Goal: Information Seeking & Learning: Find specific fact

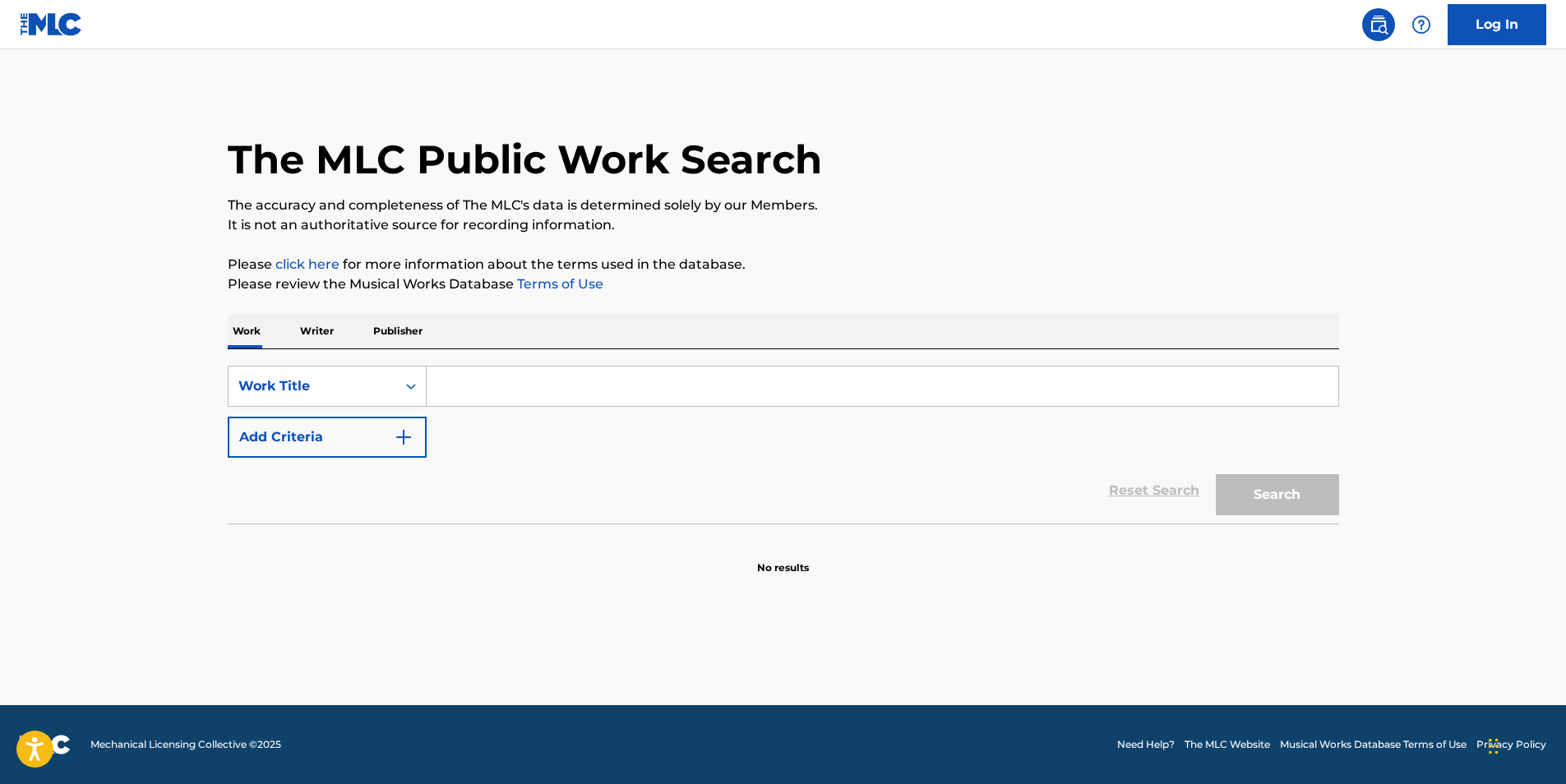
click at [275, 460] on div "Reset Search Search" at bounding box center [783, 490] width 1111 height 66
click at [280, 450] on button "Add Criteria" at bounding box center [327, 436] width 199 height 41
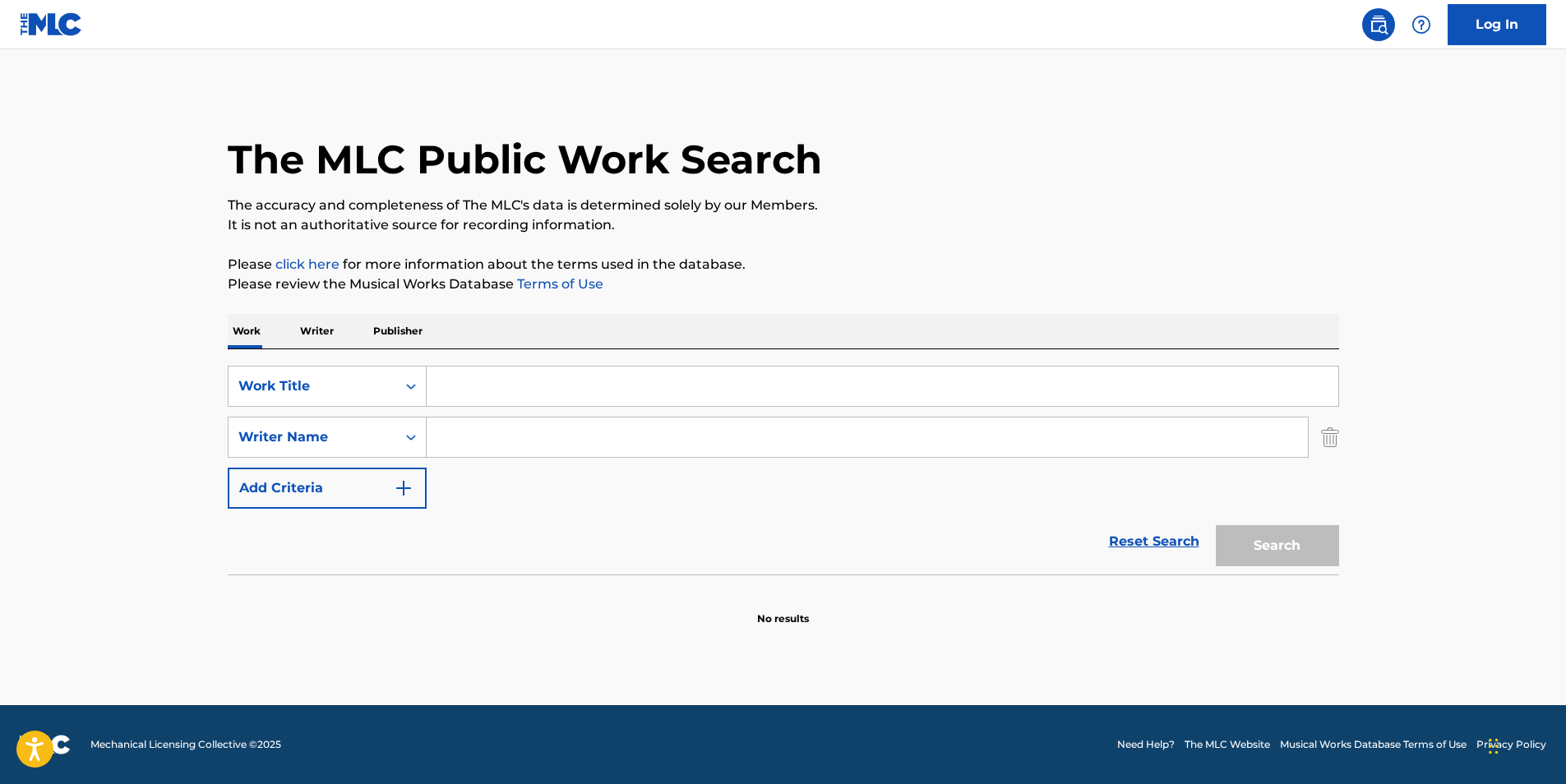
click at [496, 404] on input "Search Form" at bounding box center [883, 386] width 912 height 39
paste input "Aition"
type input "Aition"
click at [88, 463] on main "The MLC Public Work Search The accuracy and completeness of The MLC's data is d…" at bounding box center [783, 377] width 1566 height 656
click at [510, 447] on input "Search Form" at bounding box center [868, 436] width 881 height 39
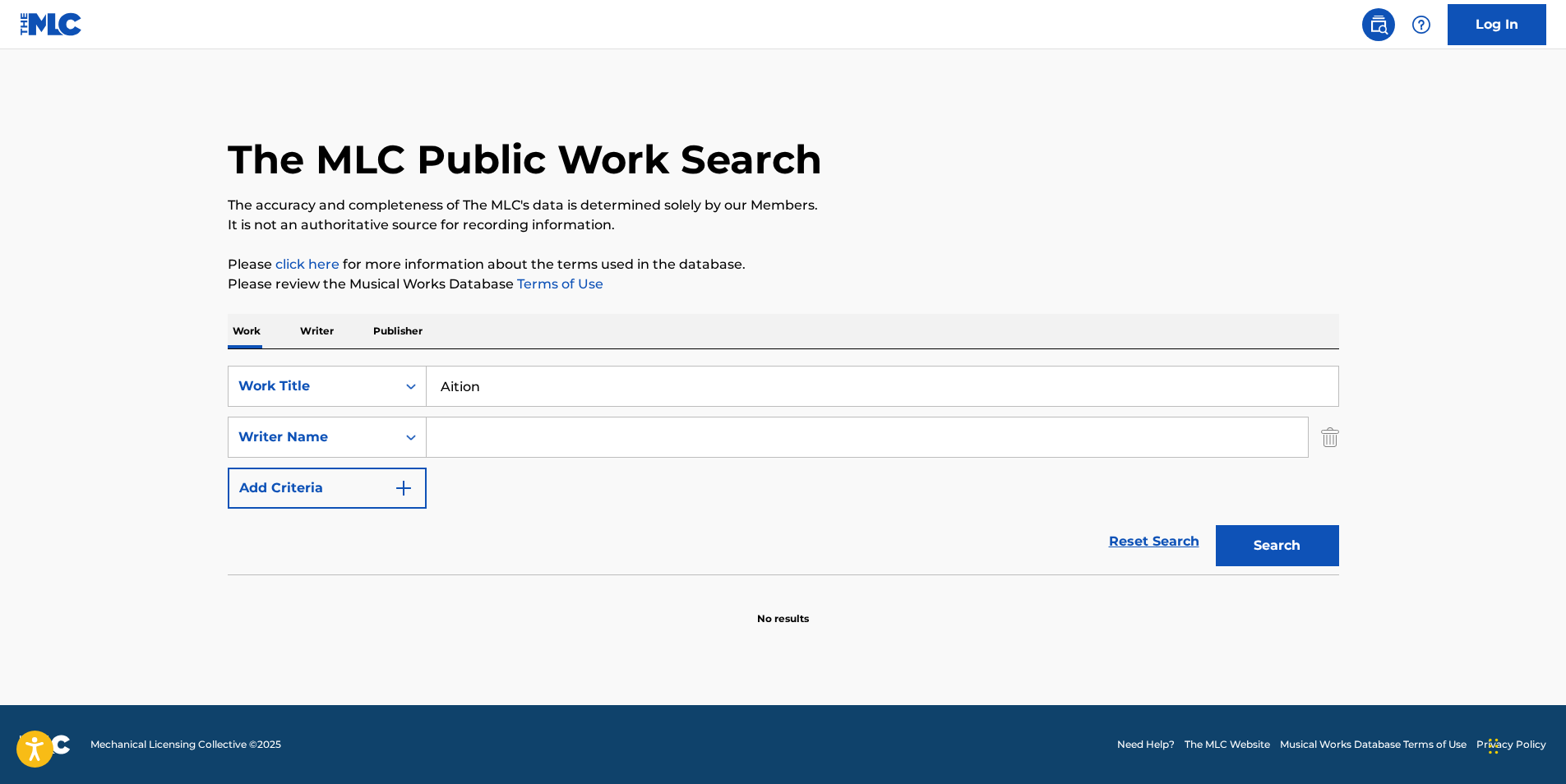
paste input "Windhand"
click at [1244, 544] on button "Search" at bounding box center [1277, 545] width 123 height 41
paste input "[PERSON_NAME]"
drag, startPoint x: 580, startPoint y: 438, endPoint x: 970, endPoint y: 196, distance: 459.0
click at [204, 449] on main "The MLC Public Work Search The accuracy and completeness of The MLC's data is d…" at bounding box center [783, 377] width 1566 height 656
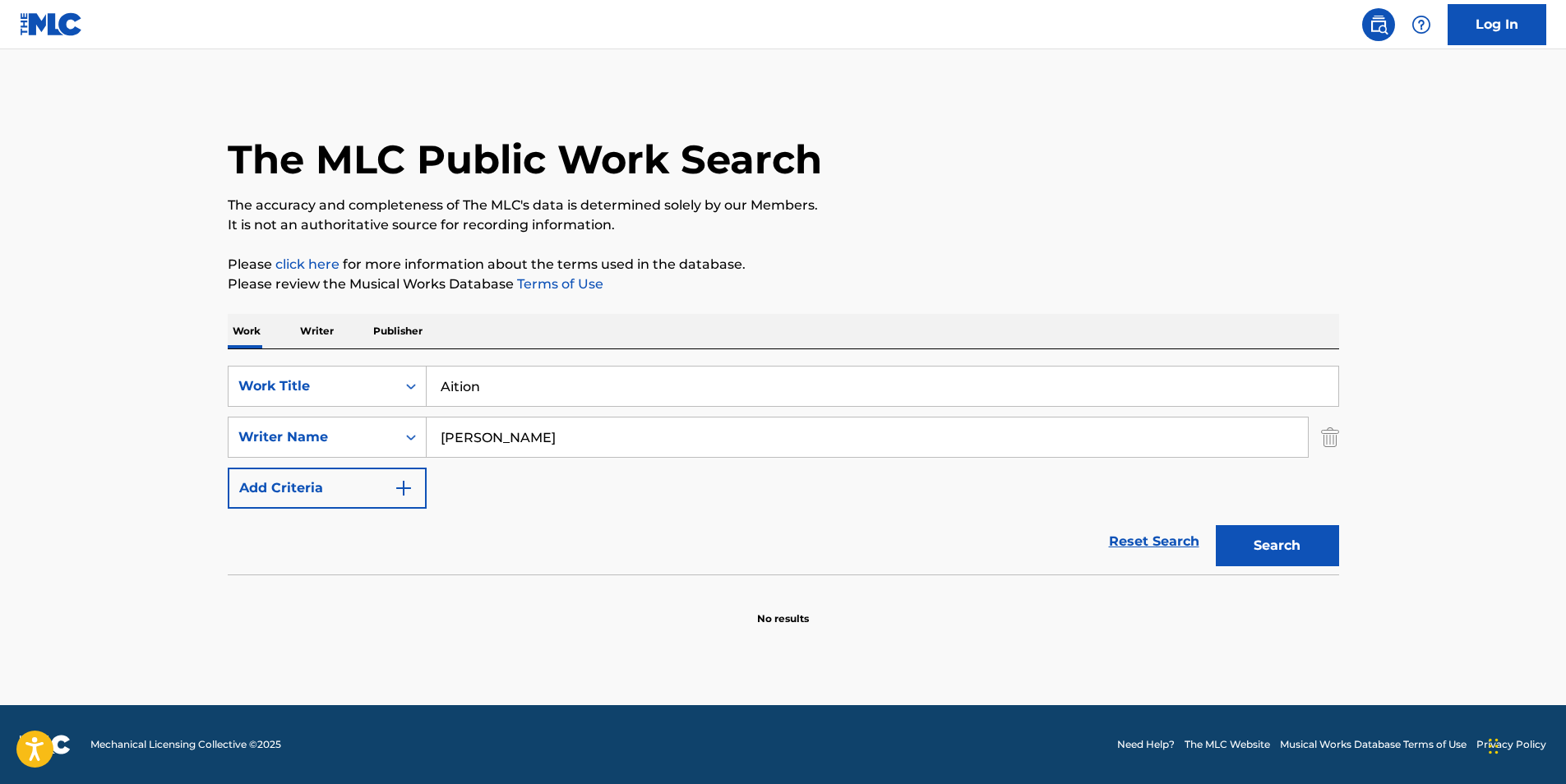
click at [970, 196] on p "The accuracy and completeness of The MLC's data is determined solely by our Mem…" at bounding box center [783, 205] width 1111 height 20
click at [1311, 550] on button "Search" at bounding box center [1277, 545] width 123 height 41
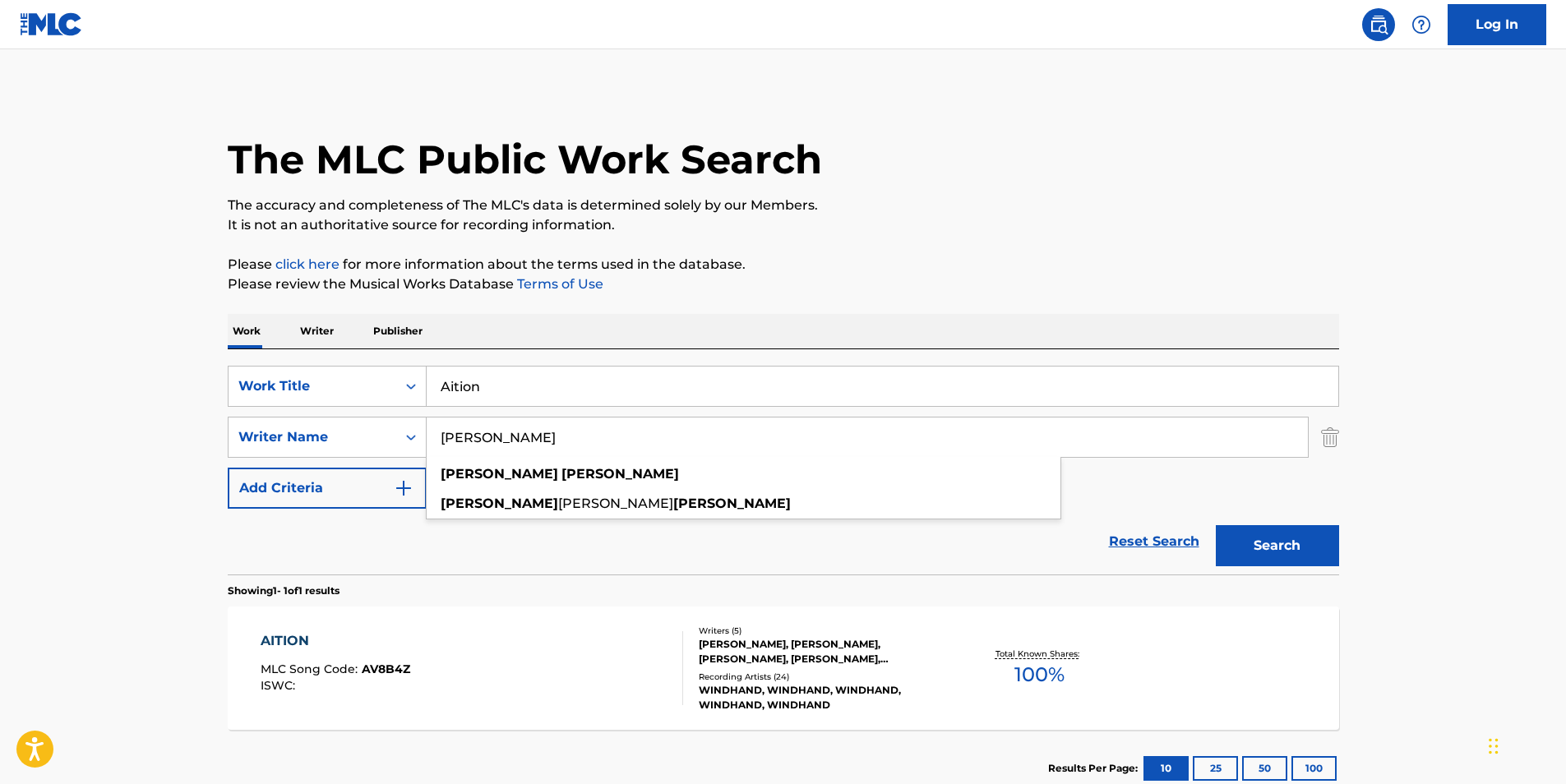
paste input "[PERSON_NAME]"
drag, startPoint x: 625, startPoint y: 445, endPoint x: 380, endPoint y: 468, distance: 246.1
click at [380, 468] on div "SearchWithCriteriacaeac085-1aed-44d0-89a2-6ef80cf1ac31 Work Title Aition Search…" at bounding box center [783, 437] width 1111 height 143
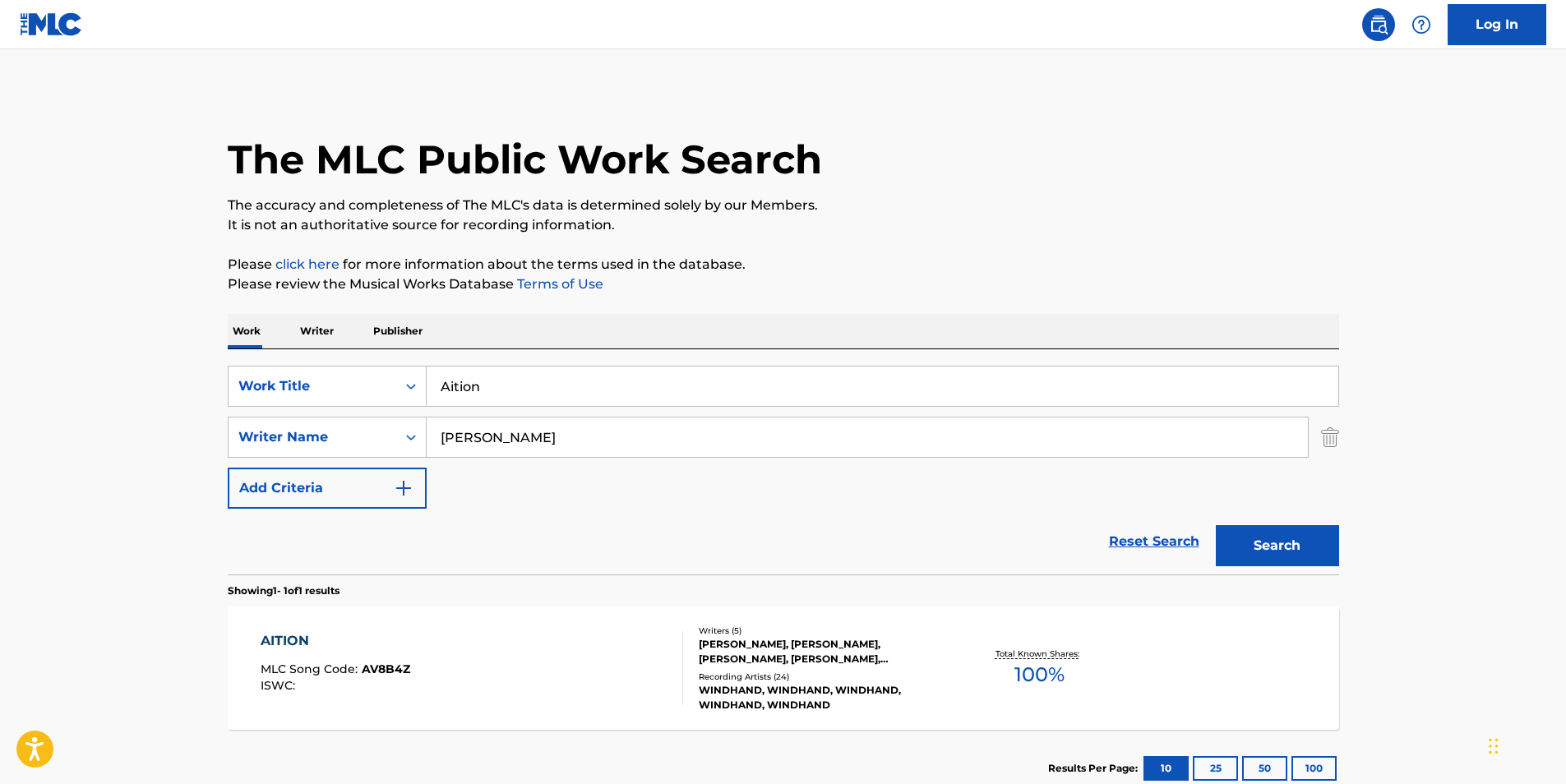
click at [972, 241] on div "The MLC Public Work Search The accuracy and completeness of The MLC's data is d…" at bounding box center [783, 449] width 1151 height 716
click at [1249, 552] on button "Search" at bounding box center [1277, 545] width 123 height 41
paste input "[PERSON_NAME]"
drag, startPoint x: 633, startPoint y: 434, endPoint x: 719, endPoint y: 270, distance: 185.2
click at [314, 449] on div "SearchWithCriteriac0399f02-a446-43eb-984f-0c51edda852a Writer Name [PERSON_NAME…" at bounding box center [783, 436] width 1111 height 41
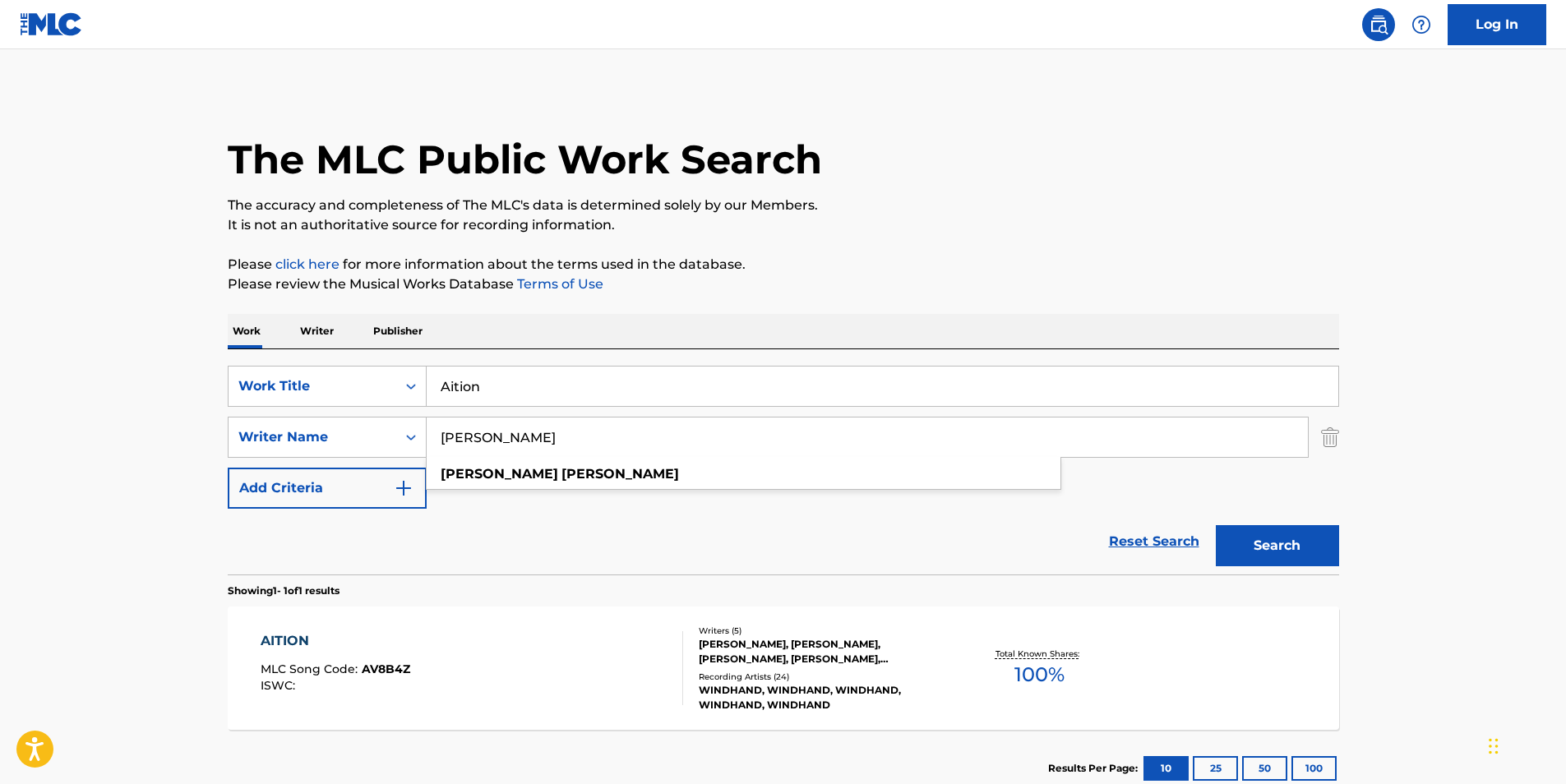
click at [851, 235] on div "The MLC Public Work Search The accuracy and completeness of The MLC's data is d…" at bounding box center [783, 449] width 1151 height 716
click at [1250, 558] on button "Search" at bounding box center [1277, 545] width 123 height 41
drag, startPoint x: 675, startPoint y: 434, endPoint x: 337, endPoint y: 450, distance: 338.4
click at [325, 470] on div "SearchWithCriteriacaeac085-1aed-44d0-89a2-6ef80cf1ac31 Work Title Aition Search…" at bounding box center [783, 437] width 1111 height 143
paste input "[PERSON_NAME]"
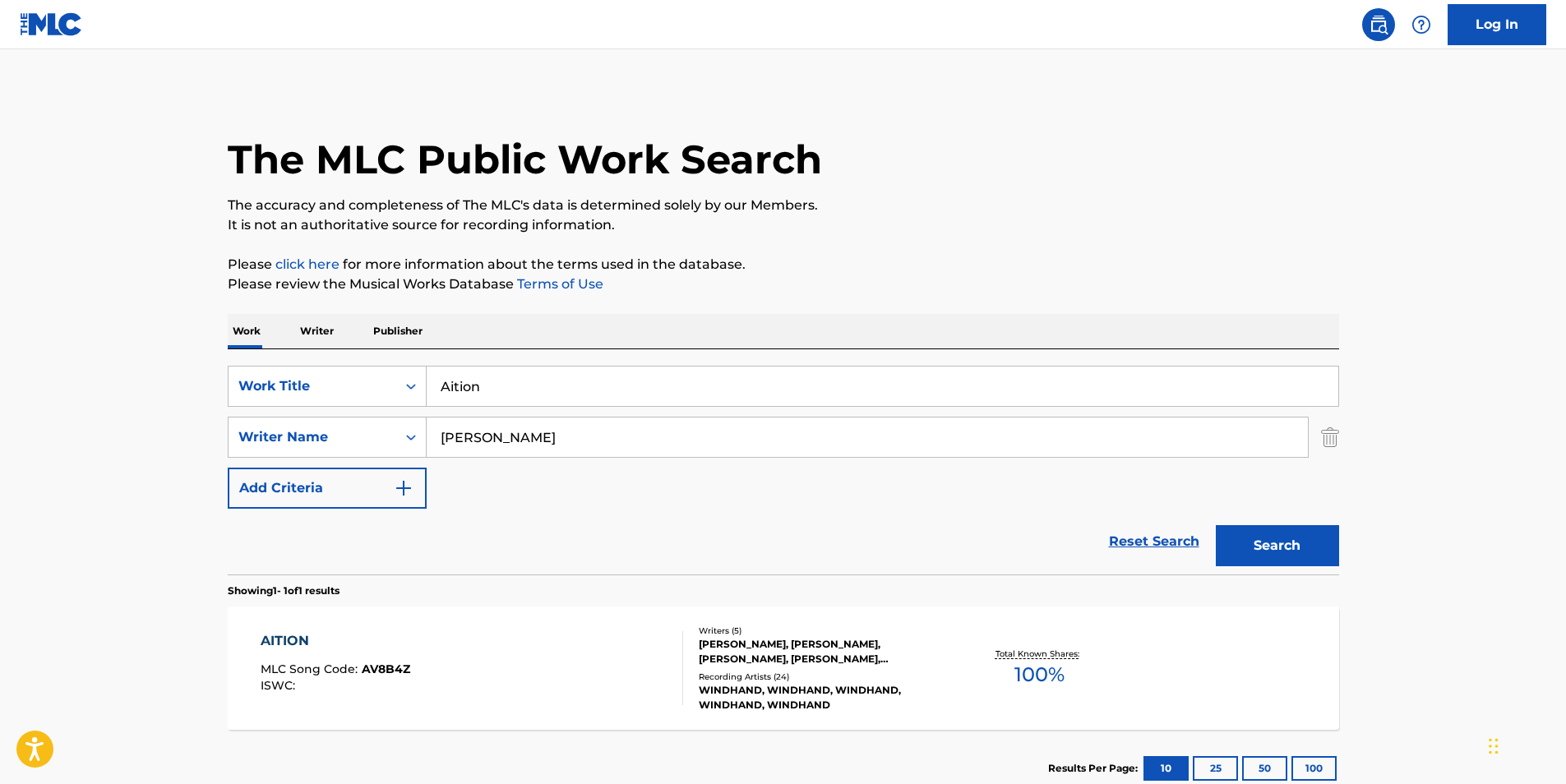
click at [862, 265] on p "Please click here for more information about the terms used in the database." at bounding box center [783, 265] width 1111 height 20
click at [1251, 533] on button "Search" at bounding box center [1277, 545] width 123 height 41
drag, startPoint x: 635, startPoint y: 442, endPoint x: 330, endPoint y: 460, distance: 305.5
click at [330, 460] on div "SearchWithCriteriacaeac085-1aed-44d0-89a2-6ef80cf1ac31 Work Title Aition Search…" at bounding box center [783, 437] width 1111 height 143
paste input "[PERSON_NAME]"
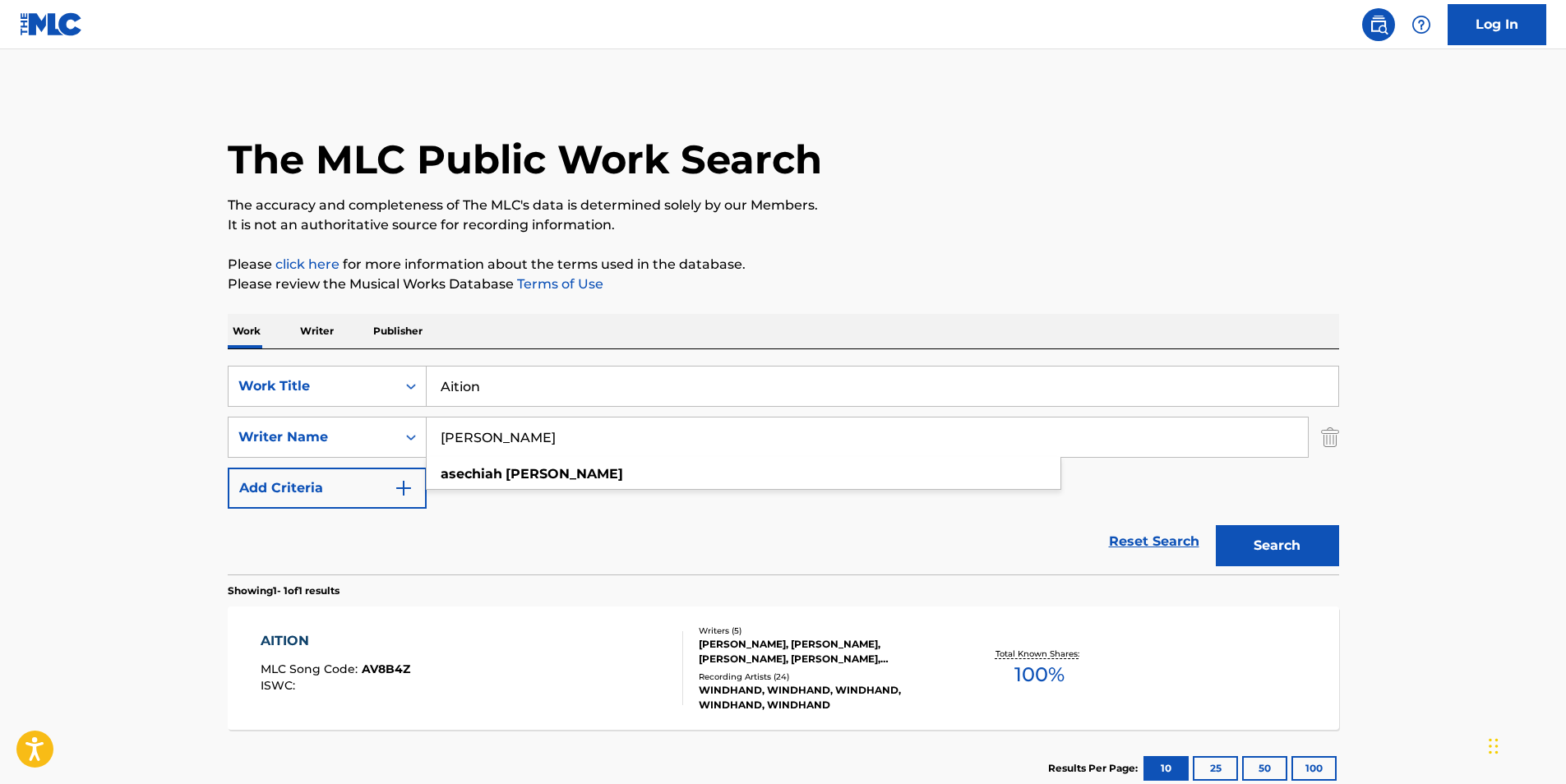
type input "[PERSON_NAME]"
click at [851, 231] on p "It is not an authoritative source for recording information." at bounding box center [783, 224] width 1111 height 20
click at [1339, 562] on button "Search" at bounding box center [1277, 545] width 123 height 41
click at [1303, 546] on button "Search" at bounding box center [1277, 545] width 123 height 41
click at [435, 615] on div "AITION MLC Song Code : AV8B4Z ISWC : Writers ( 5 ) [PERSON_NAME], [PERSON_NAME]…" at bounding box center [783, 667] width 1111 height 123
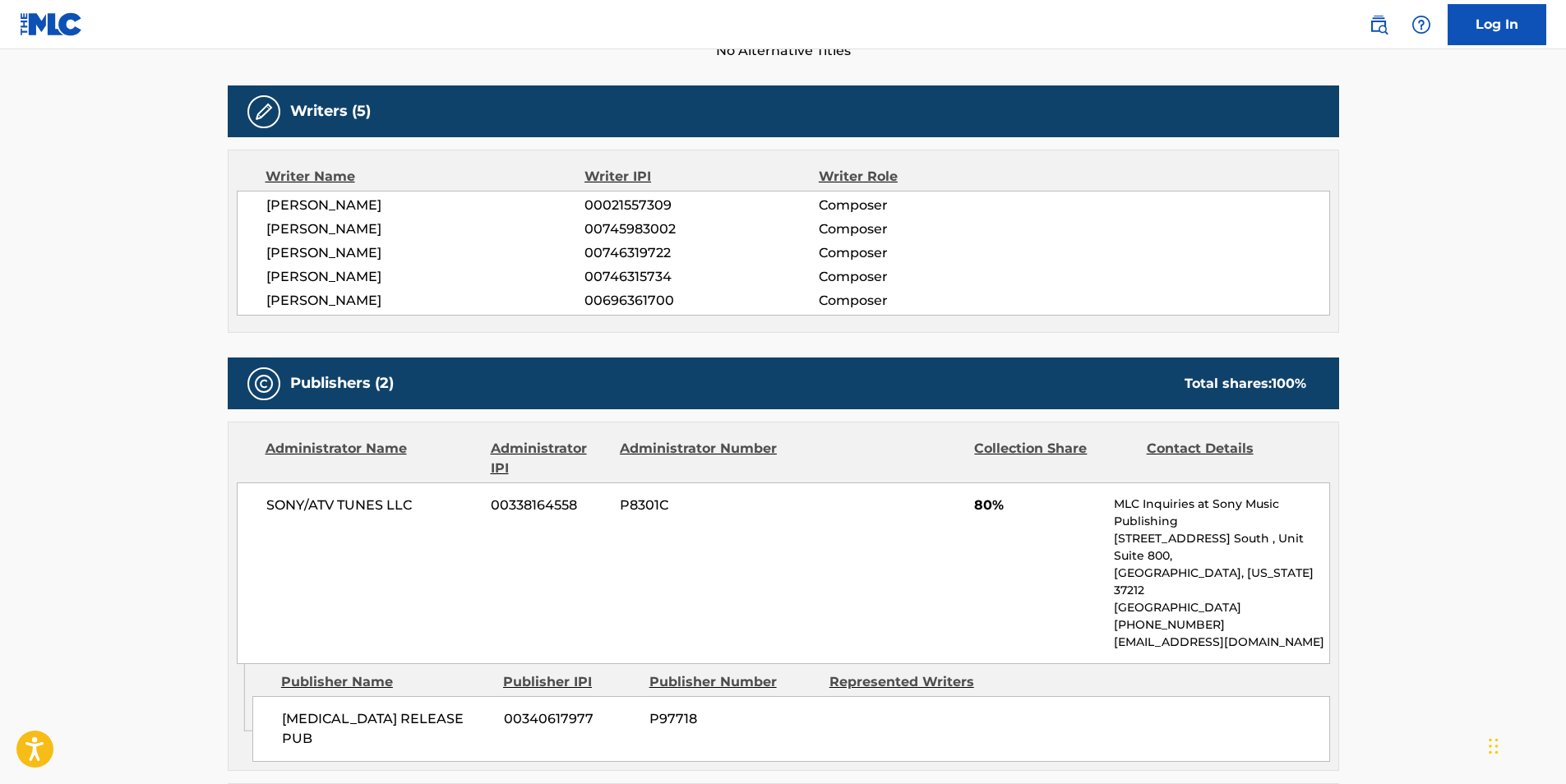
scroll to position [82, 0]
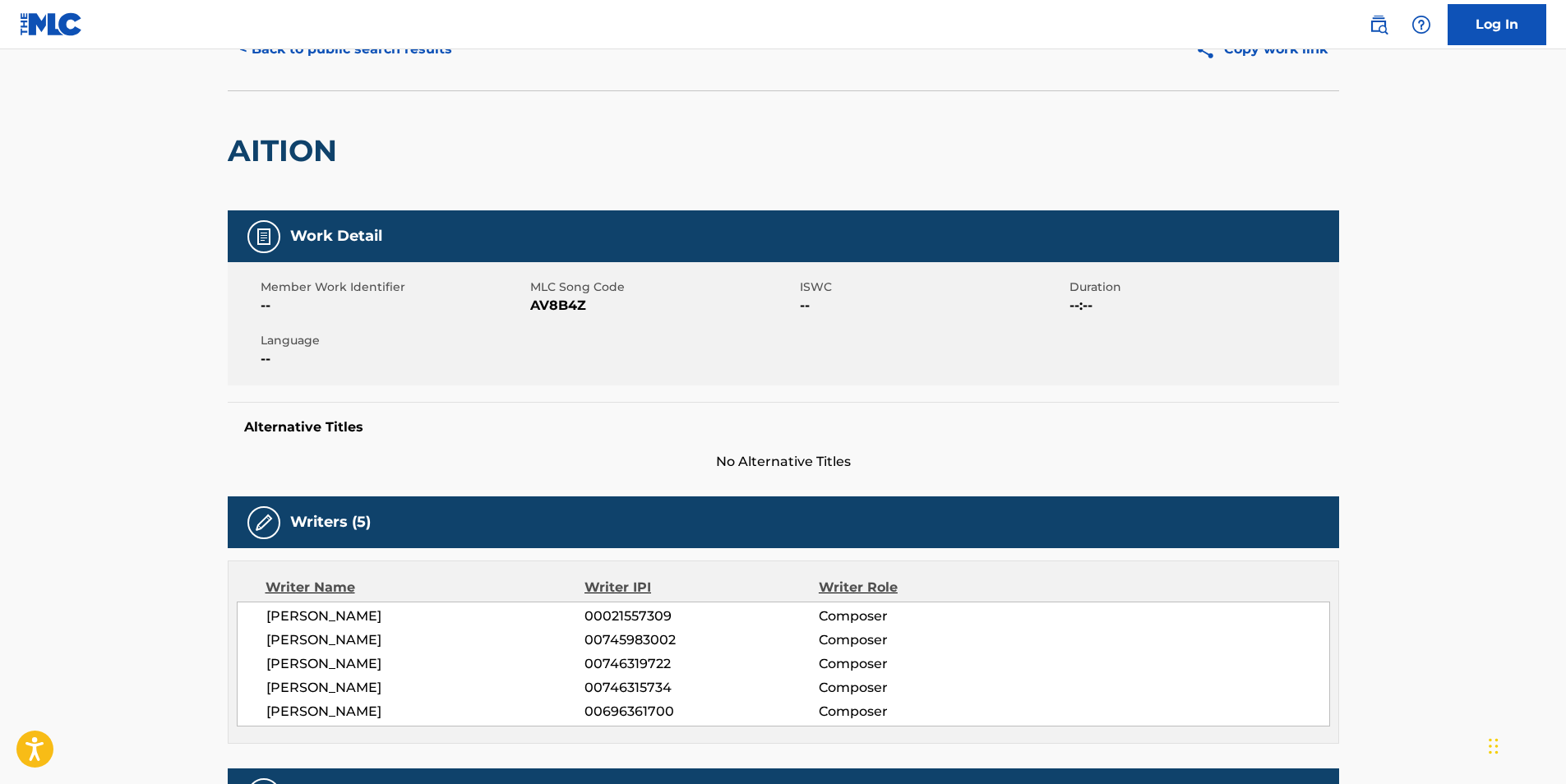
click at [290, 67] on button "< Back to public search results" at bounding box center [345, 49] width 236 height 41
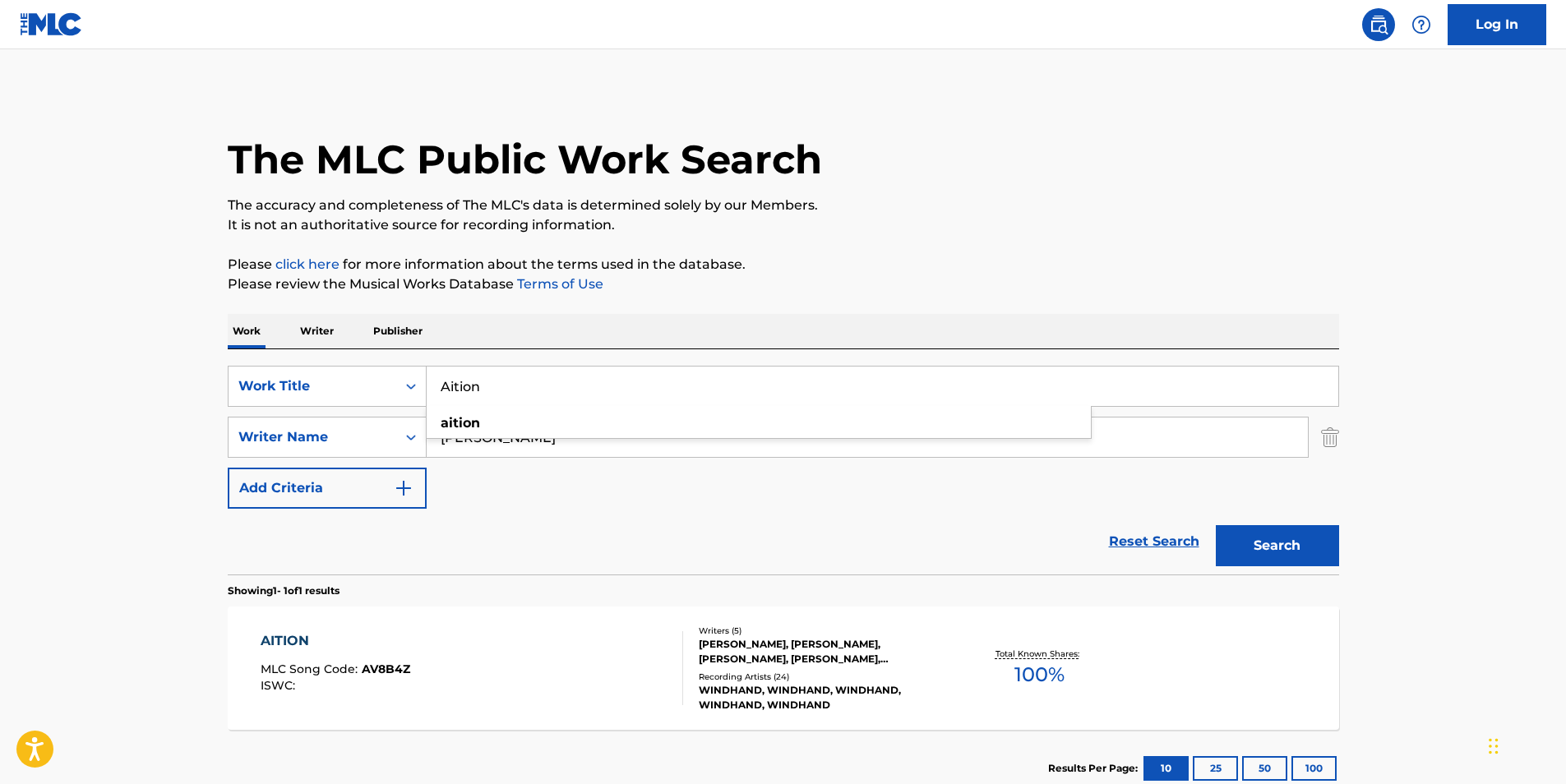
drag, startPoint x: 375, startPoint y: 404, endPoint x: 870, endPoint y: 321, distance: 501.9
click at [330, 423] on div "SearchWithCriteriacaeac085-1aed-44d0-89a2-6ef80cf1ac31 Work Title Aition aition…" at bounding box center [783, 437] width 1111 height 143
paste input "Thraft of Caana"
type input "Thraft of Caanan"
click at [900, 315] on div "Work Writer Publisher" at bounding box center [783, 331] width 1111 height 34
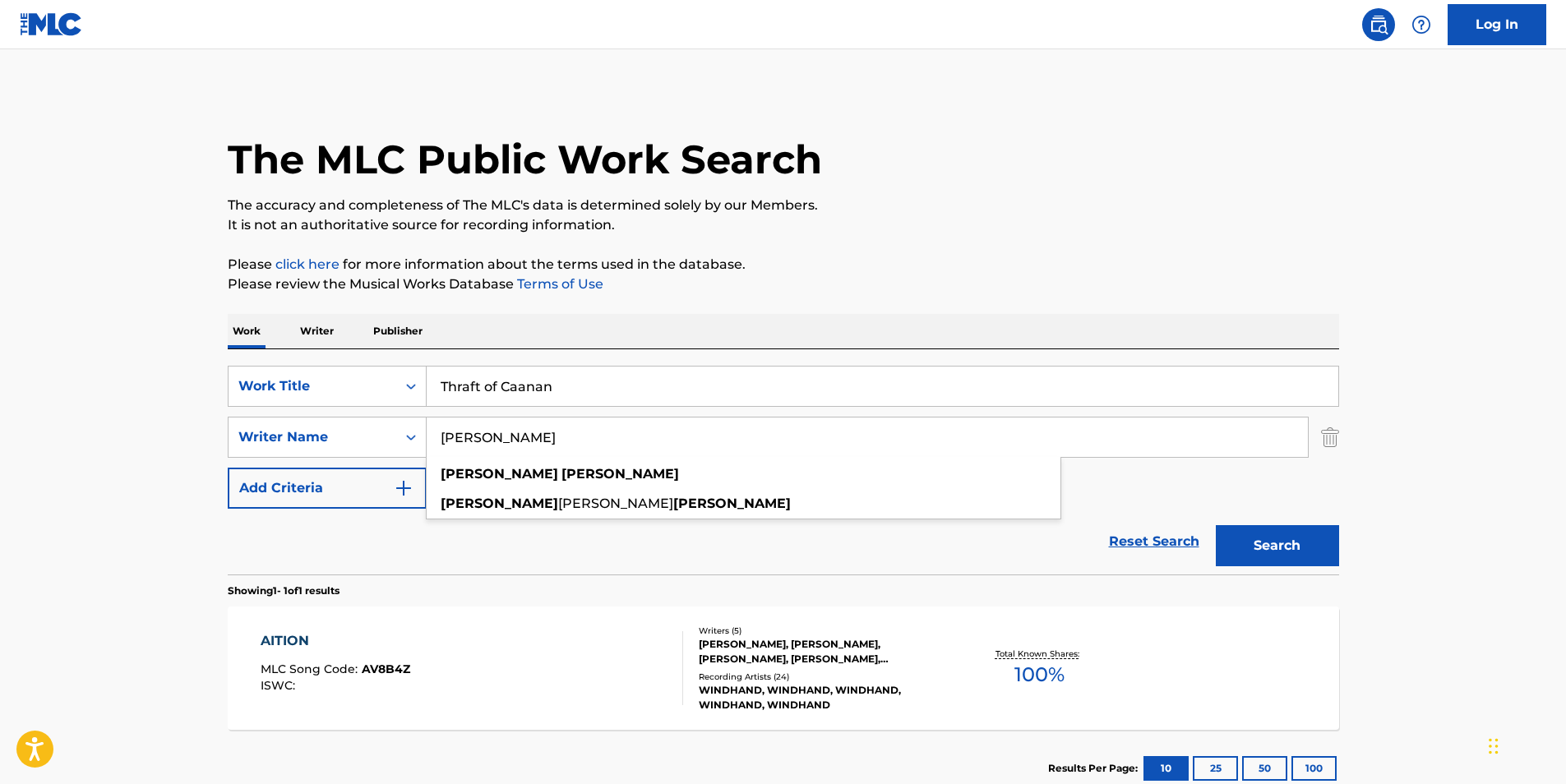
drag, startPoint x: 598, startPoint y: 455, endPoint x: 365, endPoint y: 466, distance: 233.3
click at [365, 466] on div "SearchWithCriteriacaeac085-1aed-44d0-89a2-6ef80cf1ac31 Work Title Thraft of Caa…" at bounding box center [783, 437] width 1111 height 143
paste input "High On Fire"
click at [898, 284] on p "Please review the Musical Works Database Terms of Use" at bounding box center [783, 284] width 1111 height 20
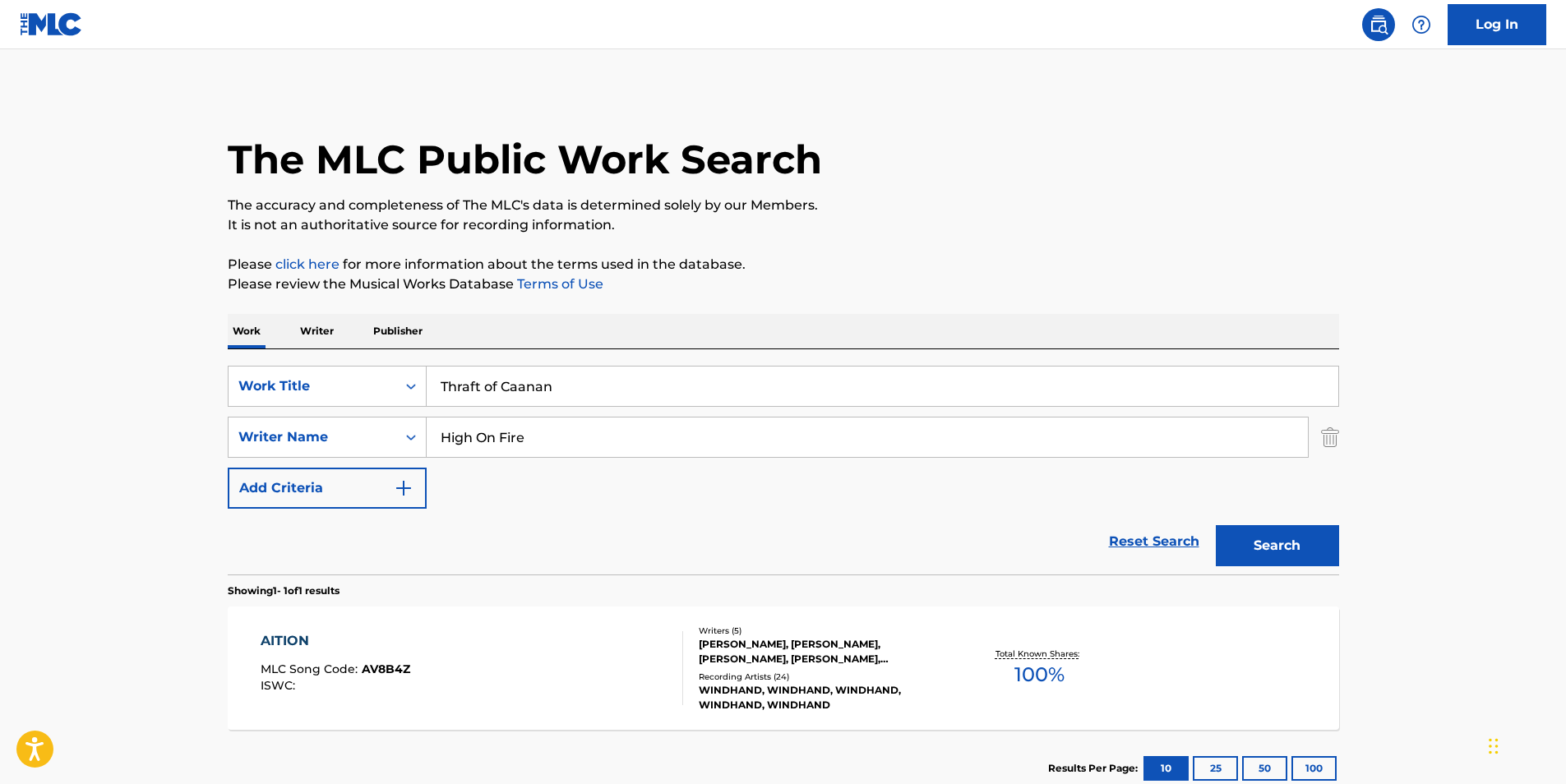
click at [1262, 544] on button "Search" at bounding box center [1277, 545] width 123 height 41
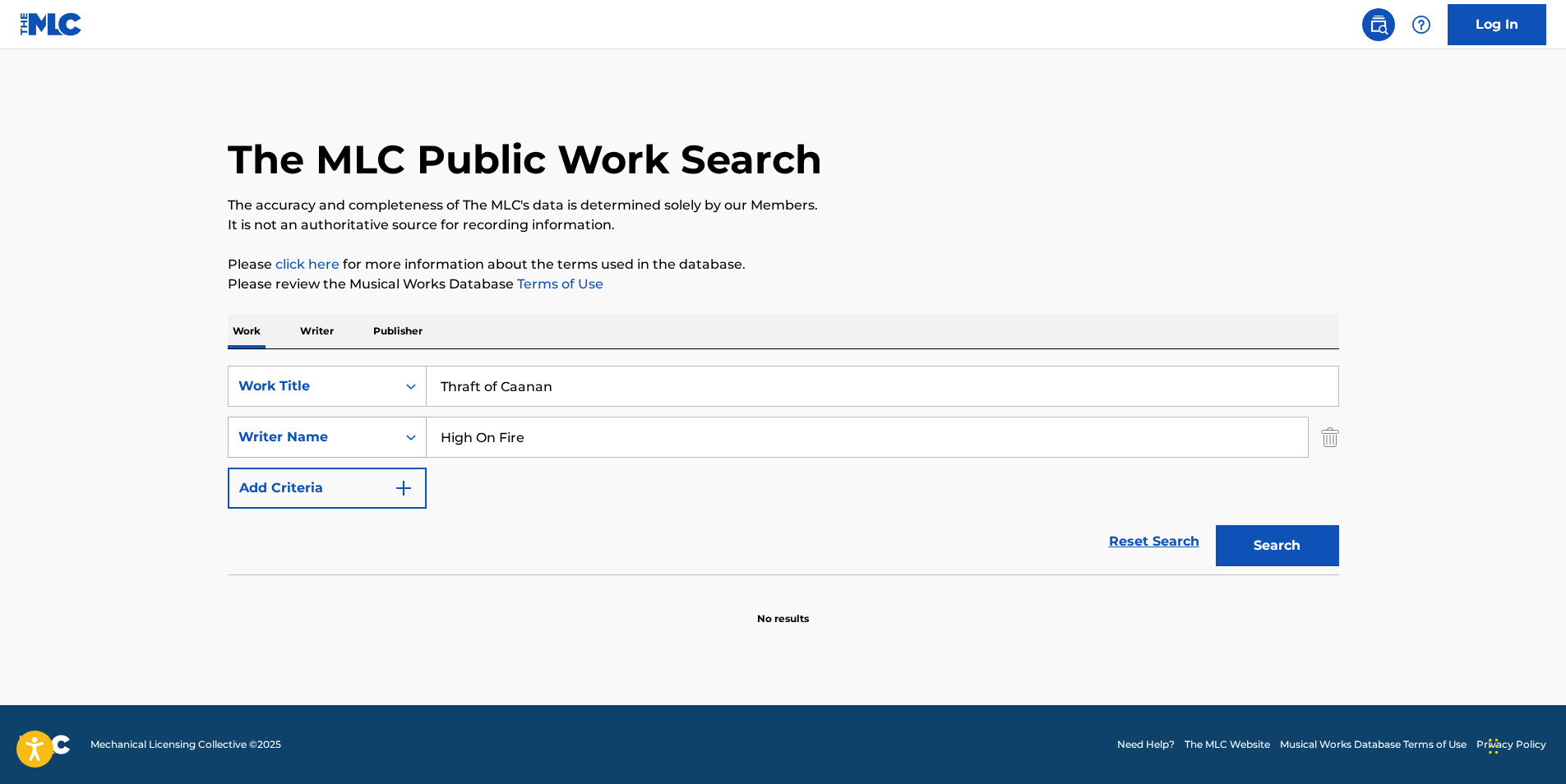
paste input "[PERSON_NAME]"
drag, startPoint x: 578, startPoint y: 434, endPoint x: 392, endPoint y: 444, distance: 186.3
click at [392, 444] on div "SearchWithCriteriac0399f02-a446-43eb-984f-0c51edda852a Writer Name High On Fire" at bounding box center [783, 436] width 1111 height 41
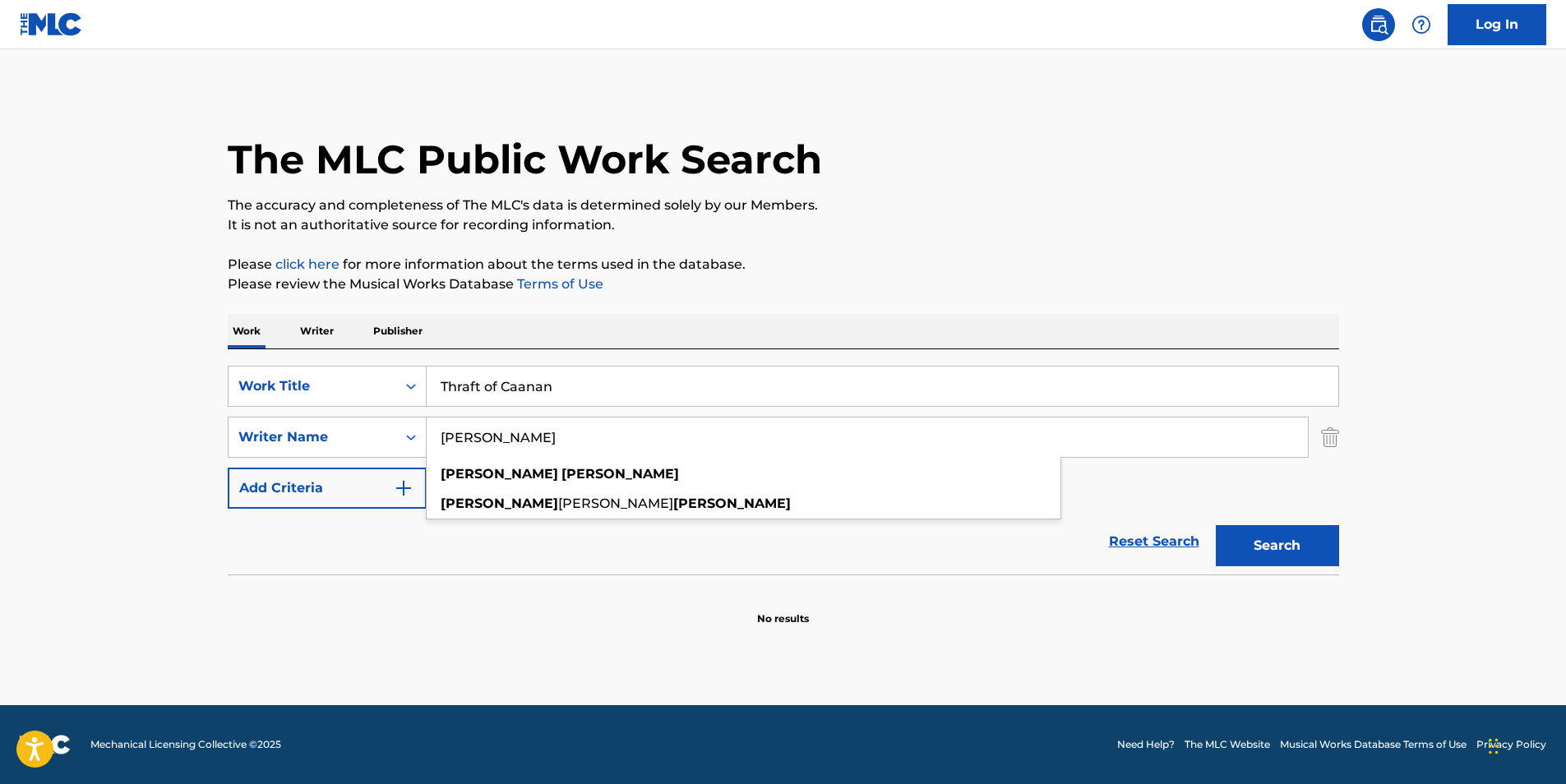
click at [904, 202] on p "The accuracy and completeness of The MLC's data is determined solely by our Mem…" at bounding box center [783, 205] width 1111 height 20
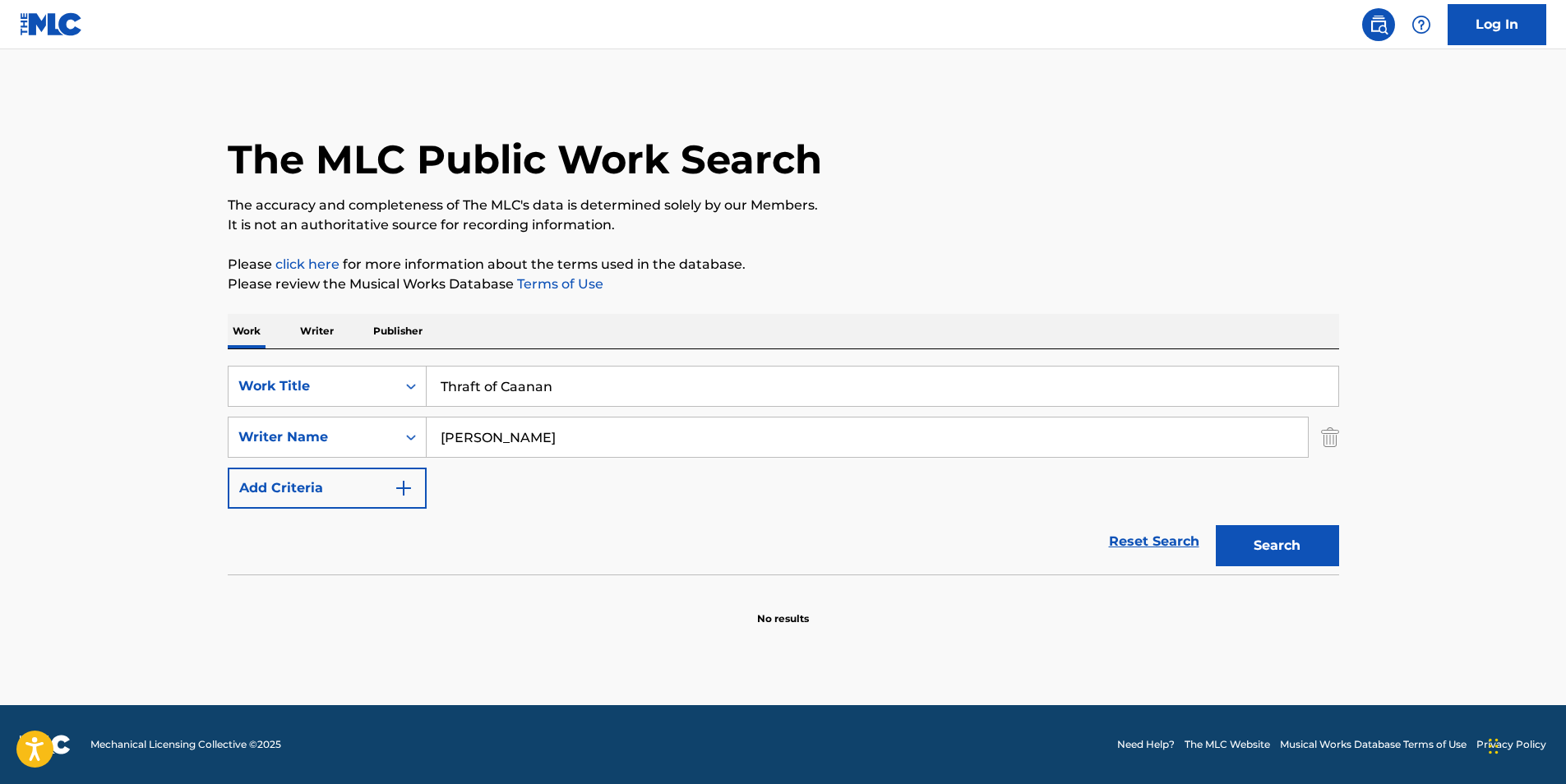
click at [1240, 561] on button "Search" at bounding box center [1277, 545] width 123 height 41
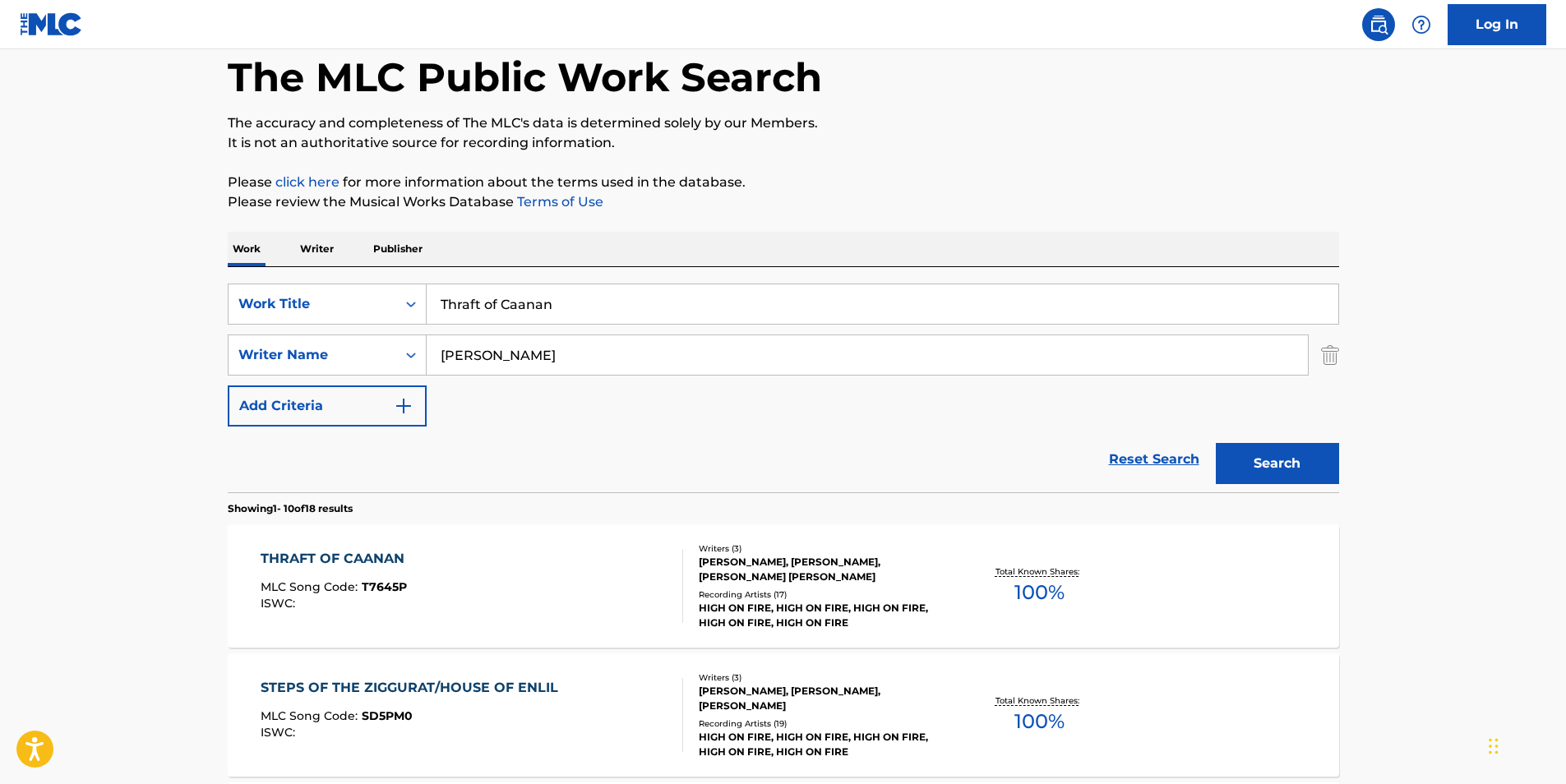
scroll to position [164, 0]
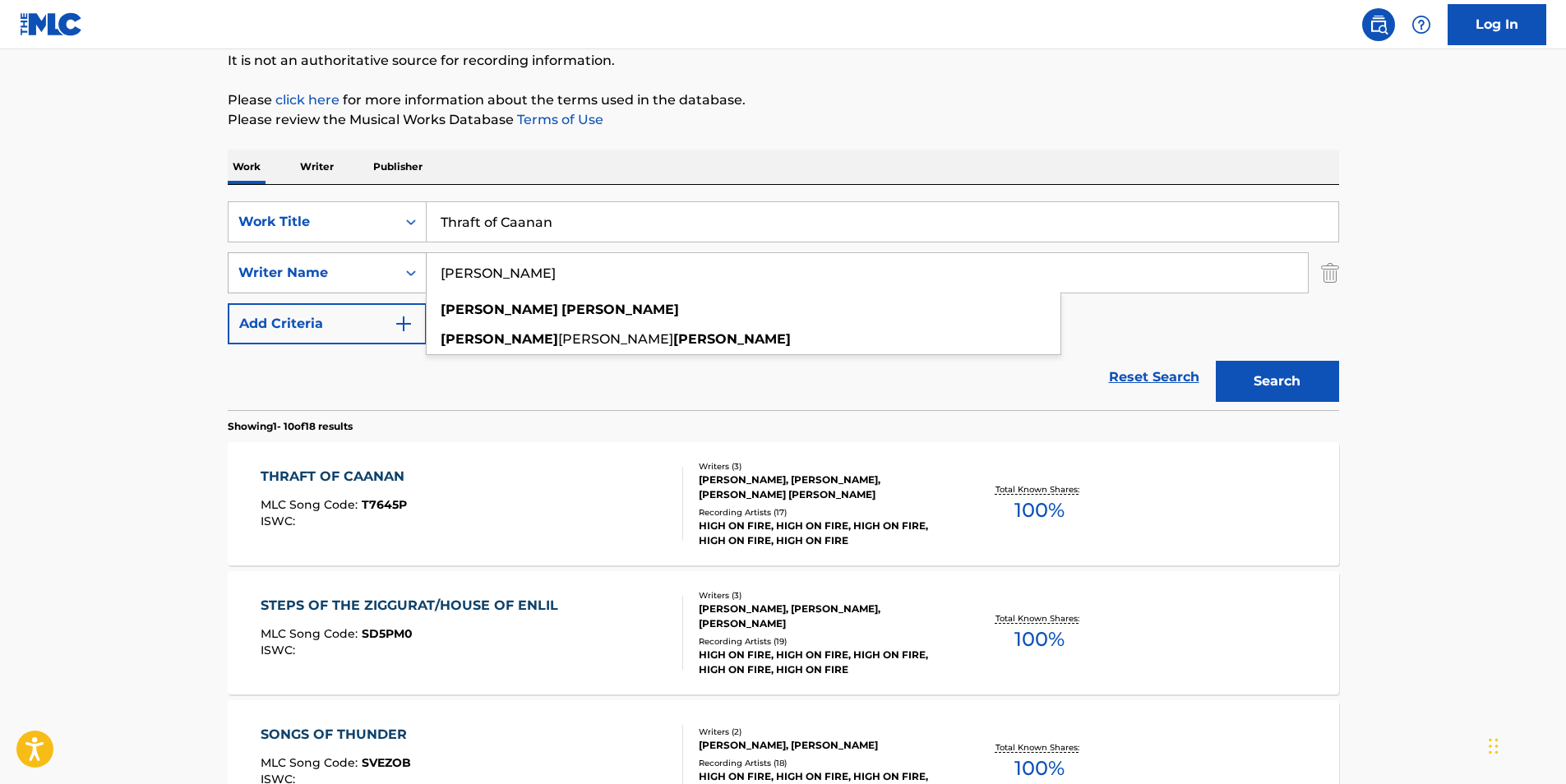
paste input "[PERSON_NAME]"
drag, startPoint x: 590, startPoint y: 274, endPoint x: 380, endPoint y: 265, distance: 210.2
click at [368, 270] on div "SearchWithCriteriac0399f02-a446-43eb-984f-0c51edda852a Writer Name [PERSON_NAME…" at bounding box center [783, 272] width 1111 height 41
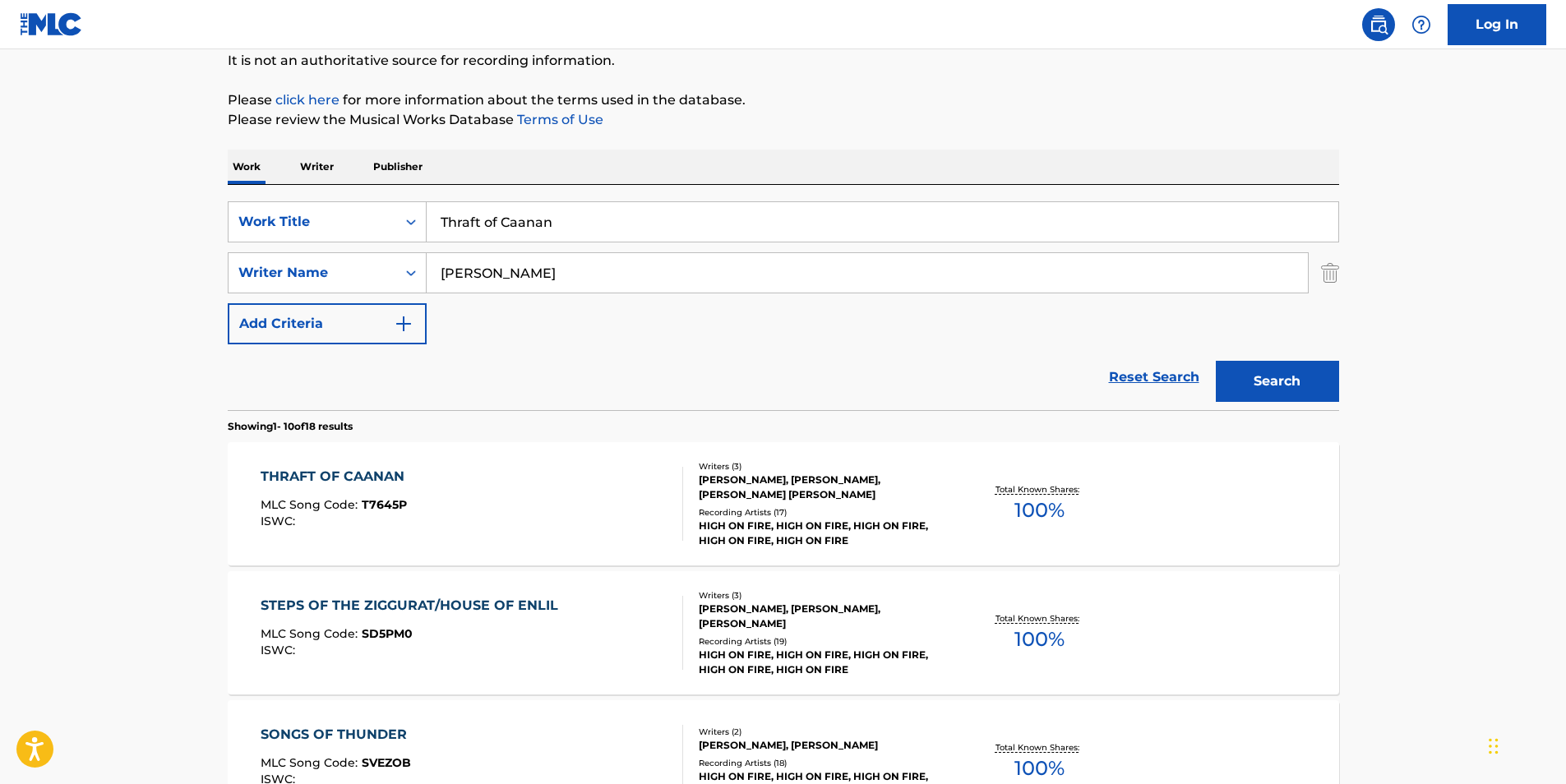
click at [1237, 377] on button "Search" at bounding box center [1277, 381] width 123 height 41
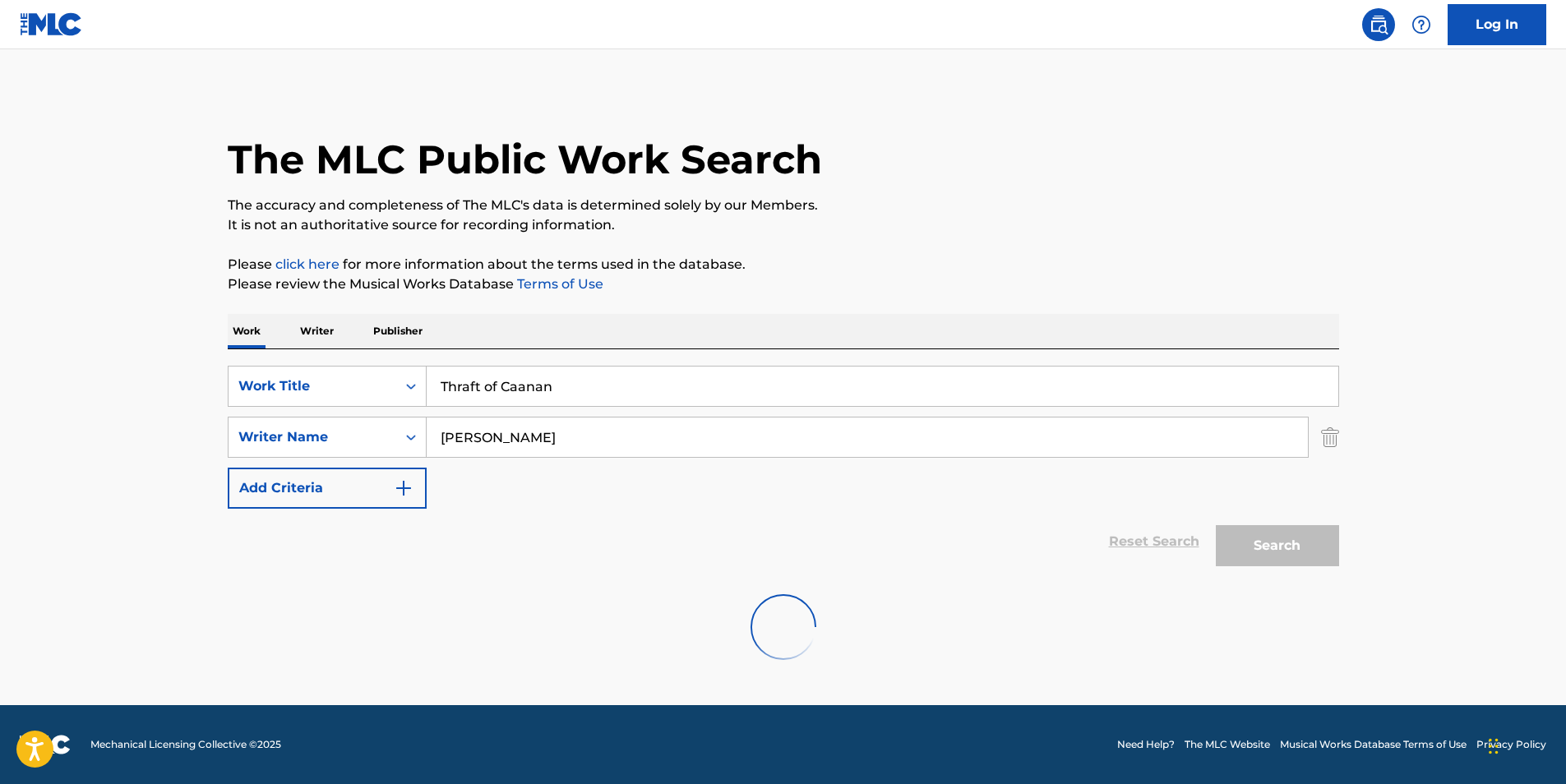
scroll to position [0, 0]
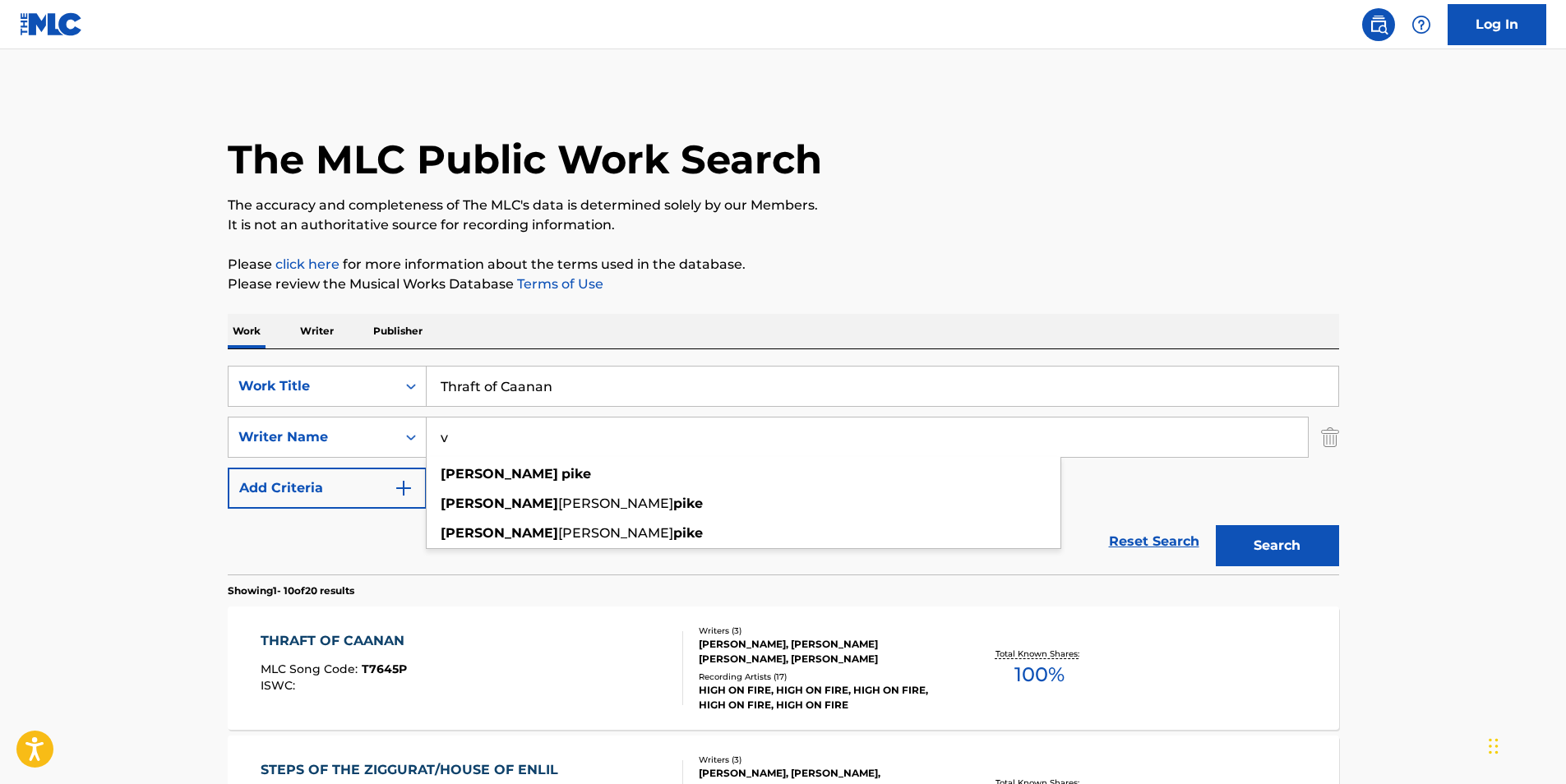
drag, startPoint x: 699, startPoint y: 427, endPoint x: 452, endPoint y: 388, distance: 250.1
click at [326, 439] on div "SearchWithCriteriac0399f02-a446-43eb-984f-0c51edda852a Writer Name v [PERSON_NA…" at bounding box center [783, 436] width 1111 height 41
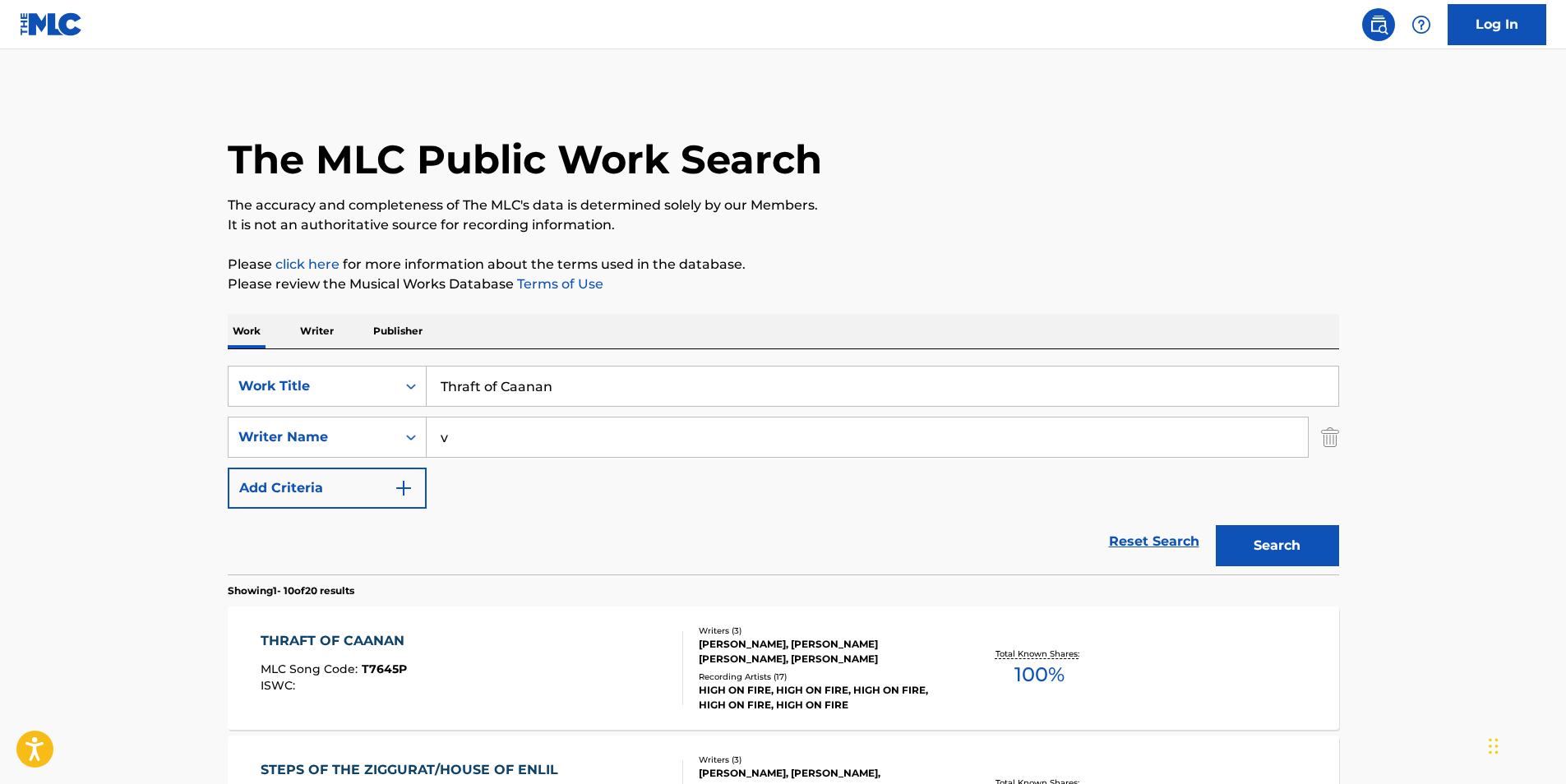
drag, startPoint x: 802, startPoint y: 441, endPoint x: 363, endPoint y: 442, distance: 439.0
click at [363, 442] on div "SearchWithCriteriac0399f02-a446-43eb-984f-0c51edda852a Writer Name v" at bounding box center [783, 436] width 1111 height 41
paste input "[PERSON_NAME]"
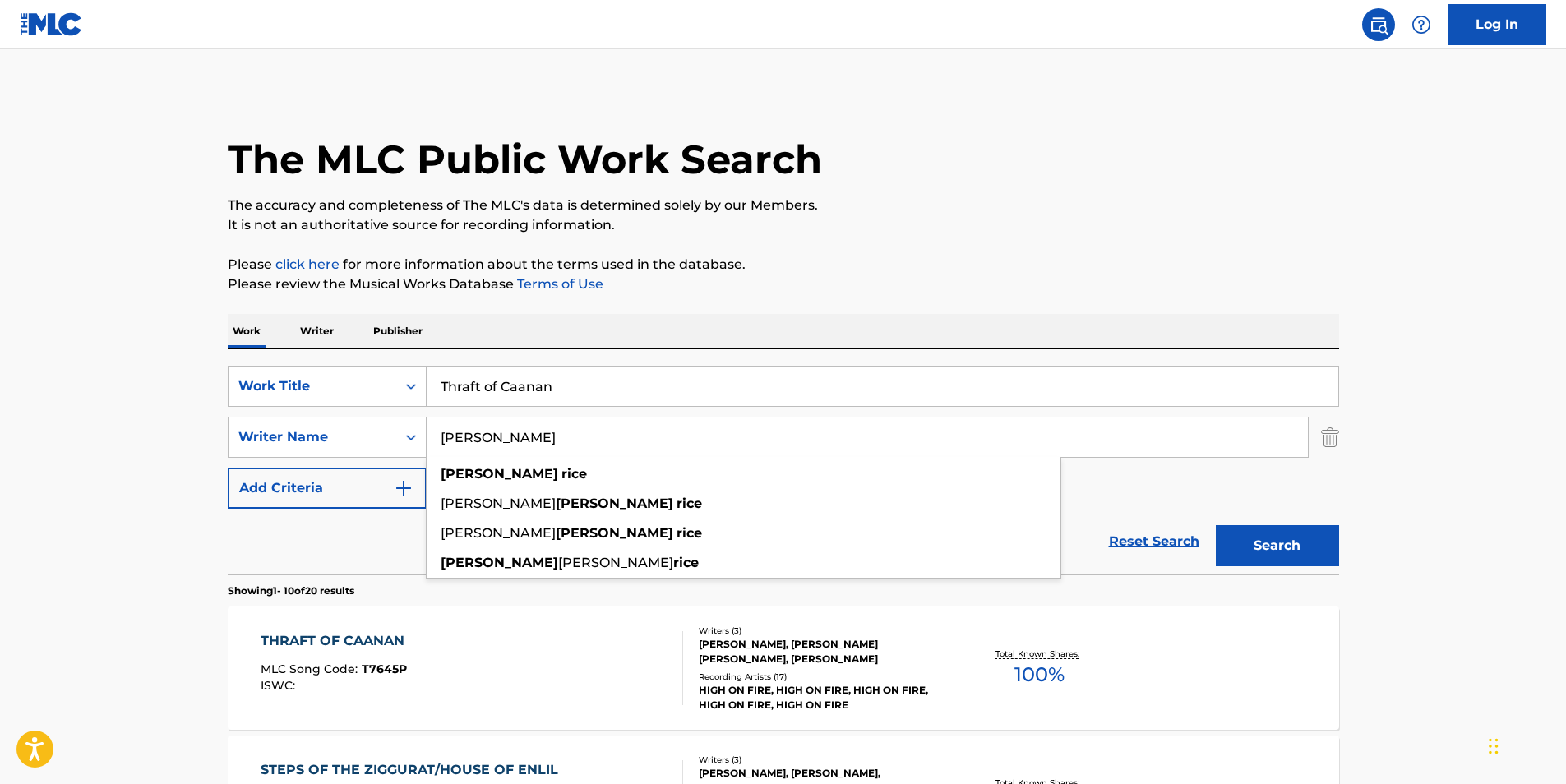
type input "[PERSON_NAME]"
click at [1169, 181] on div "The MLC Public Work Search" at bounding box center [783, 151] width 1111 height 120
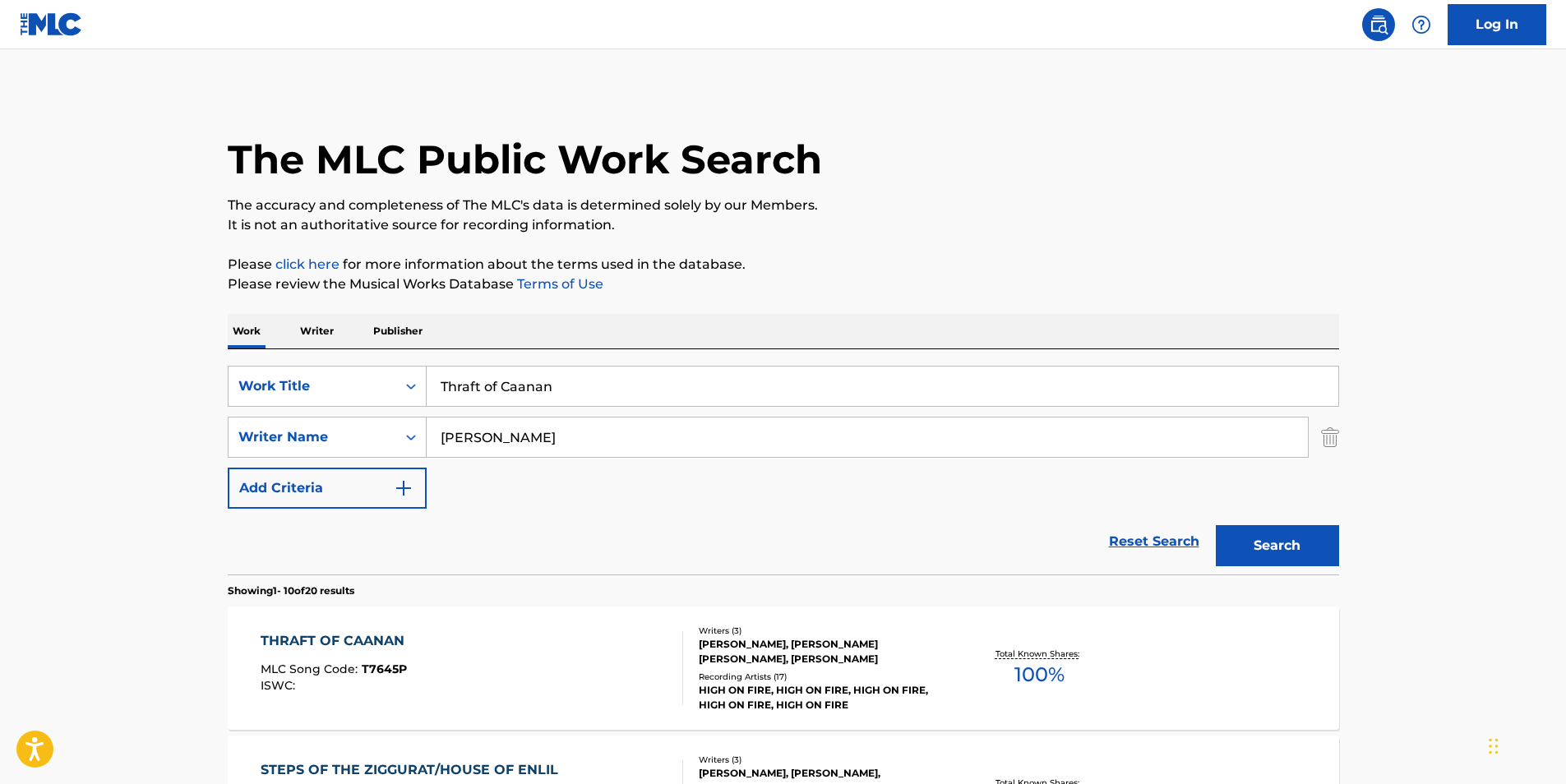
click at [1243, 537] on button "Search" at bounding box center [1277, 545] width 123 height 41
click at [590, 681] on div "THRAFT OF CAANAN MLC Song Code : T7645P ISWC :" at bounding box center [472, 667] width 422 height 74
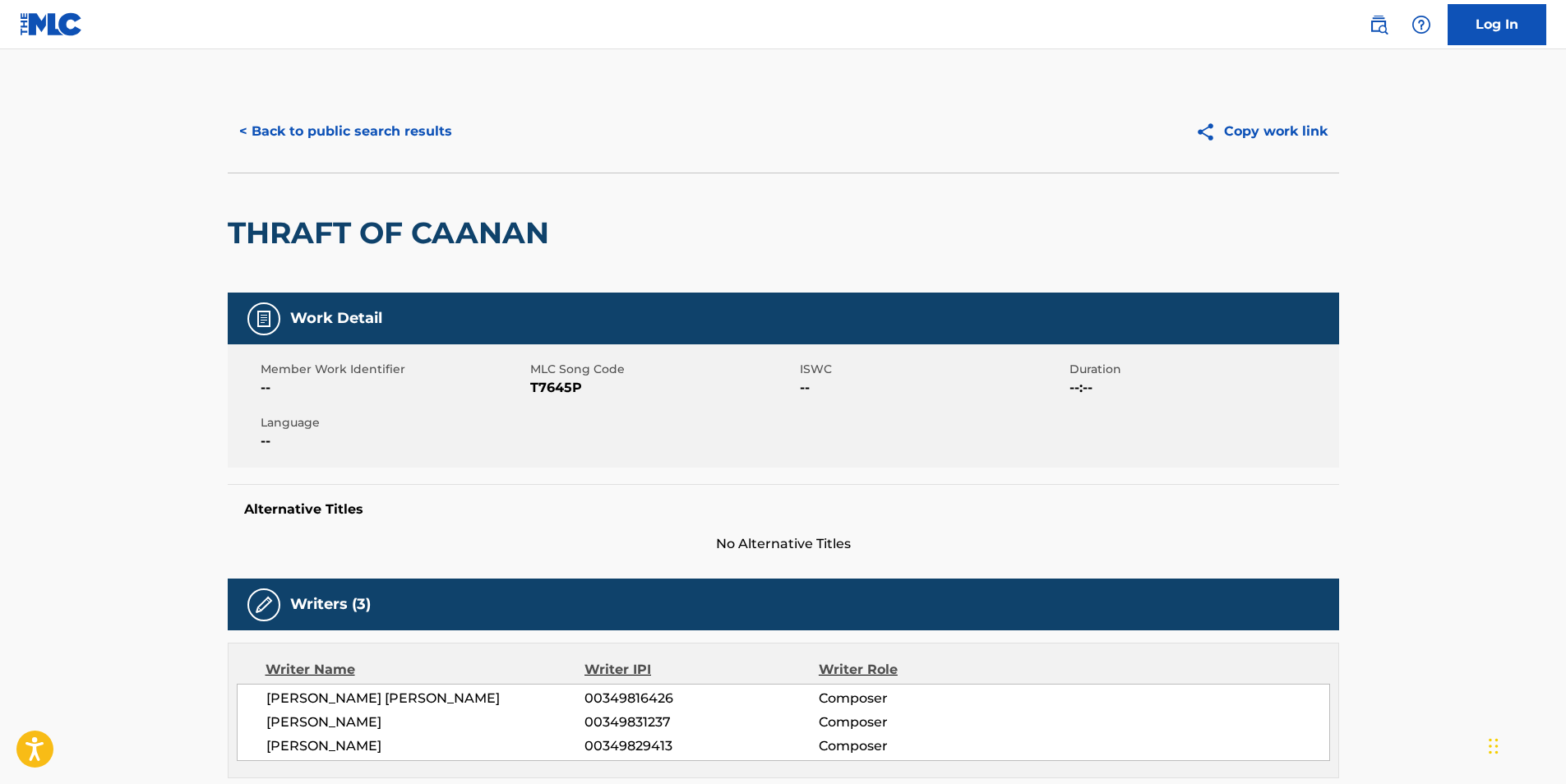
scroll to position [164, 0]
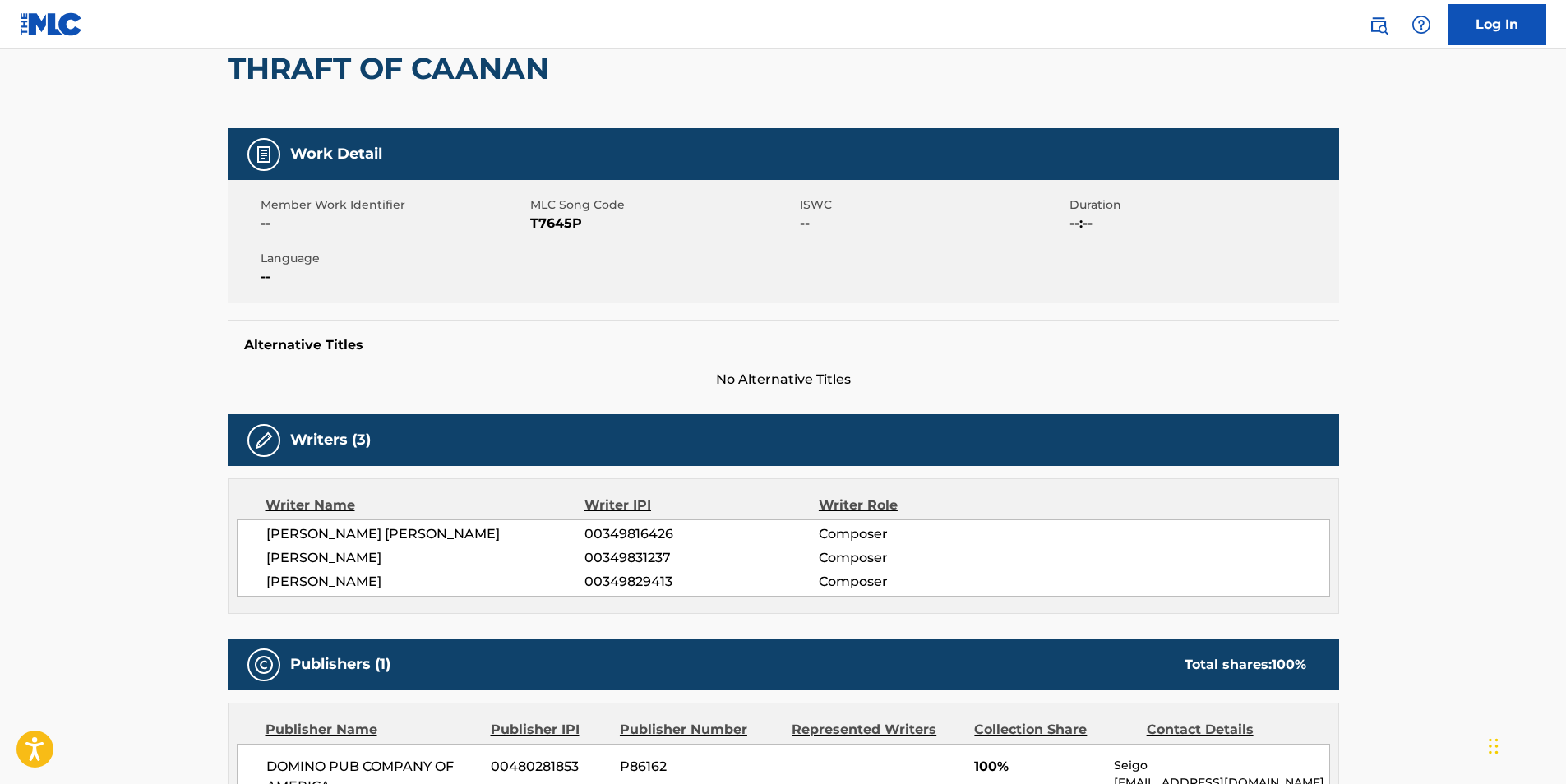
click at [547, 220] on span "T7645P" at bounding box center [663, 223] width 266 height 20
copy span "T7645P"
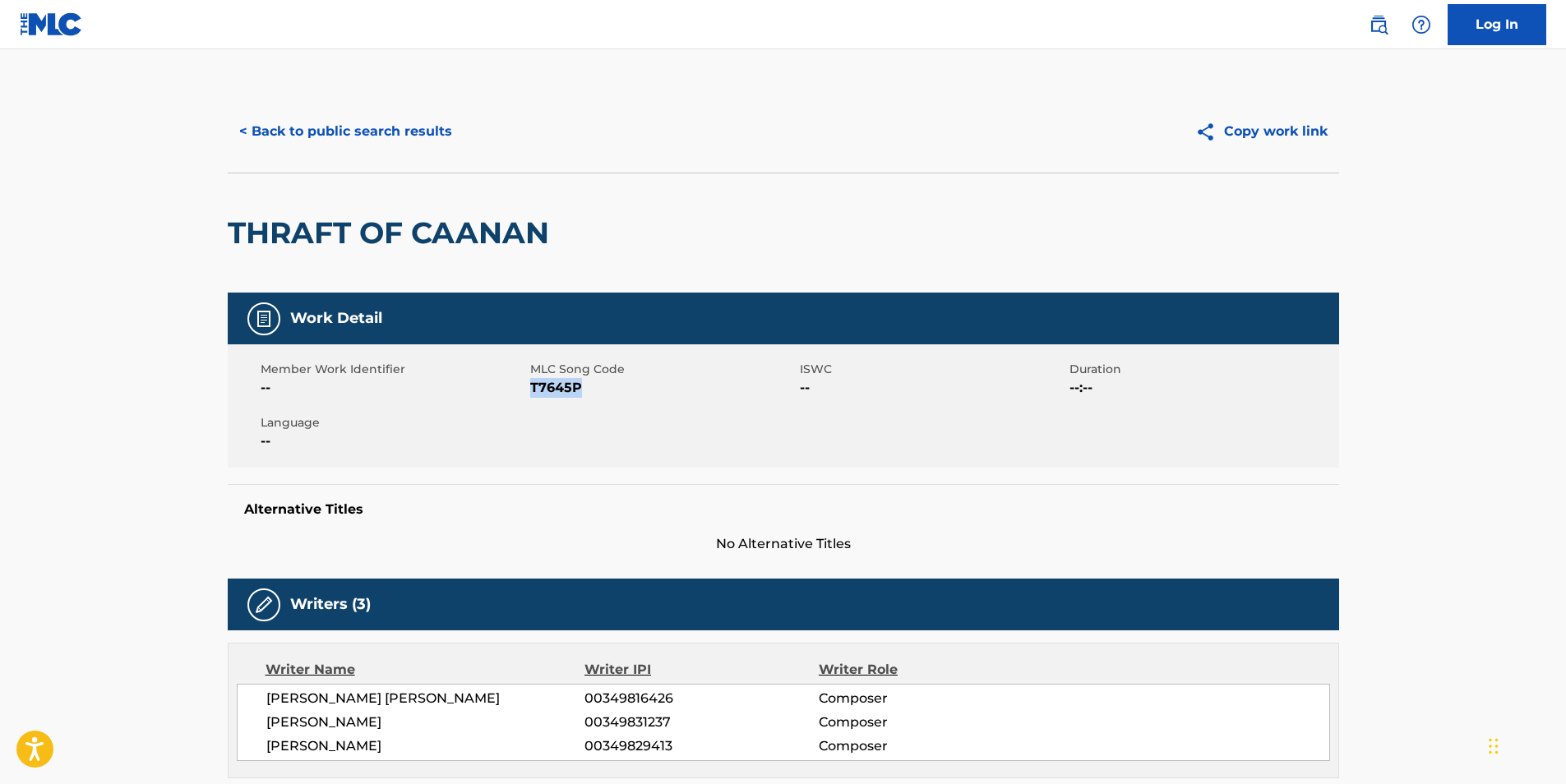
click at [304, 130] on button "< Back to public search results" at bounding box center [345, 131] width 236 height 41
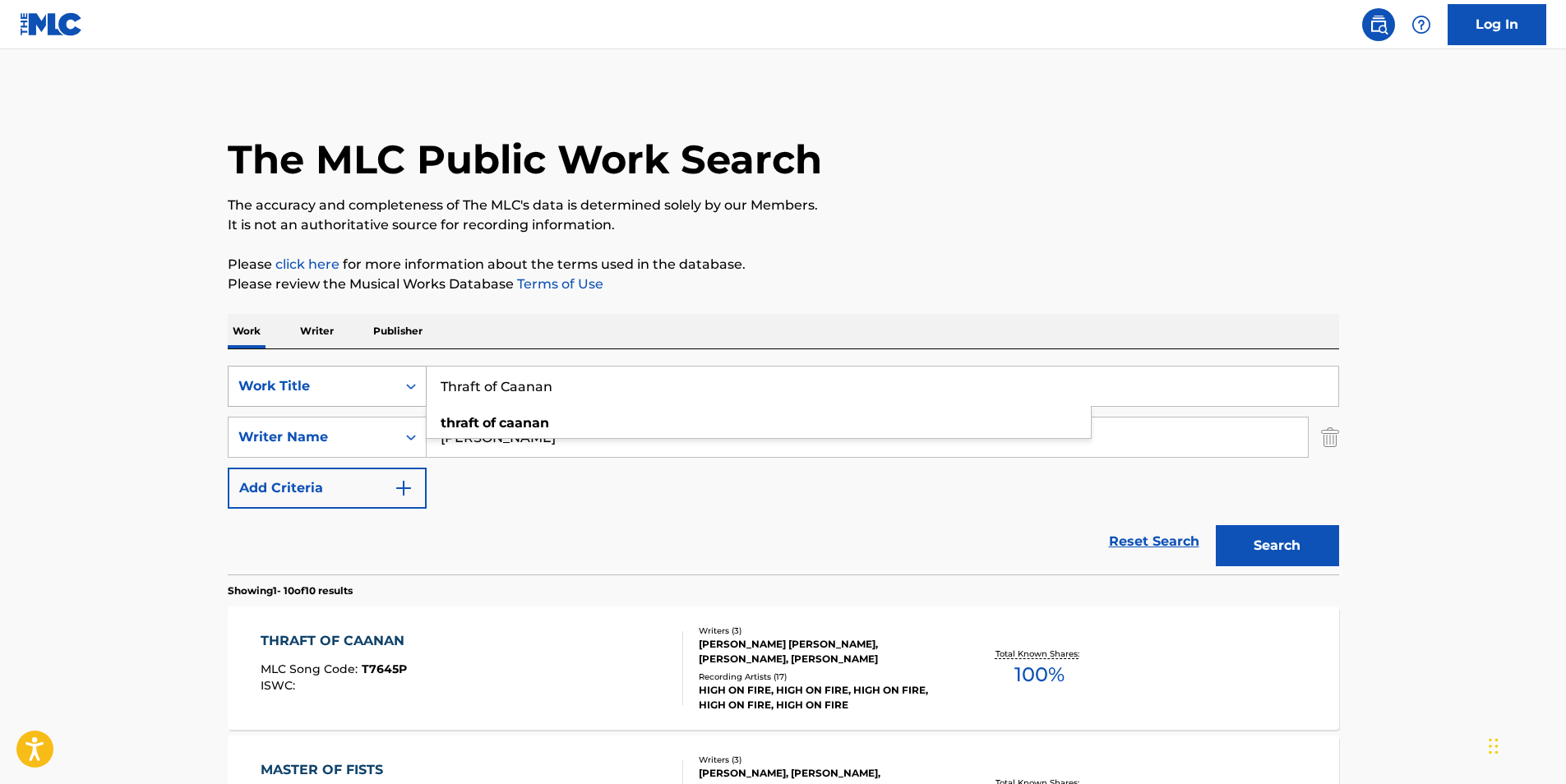
drag, startPoint x: 605, startPoint y: 379, endPoint x: 333, endPoint y: 392, distance: 272.3
click at [333, 392] on div "SearchWithCriteriacaeac085-1aed-44d0-89a2-6ef80cf1ac31 Work Title Thraft of Caa…" at bounding box center [783, 386] width 1111 height 41
paste input "Music Set You Free"
type input "Music Set You Free"
click at [898, 291] on p "Please review the Musical Works Database Terms of Use" at bounding box center [783, 284] width 1111 height 20
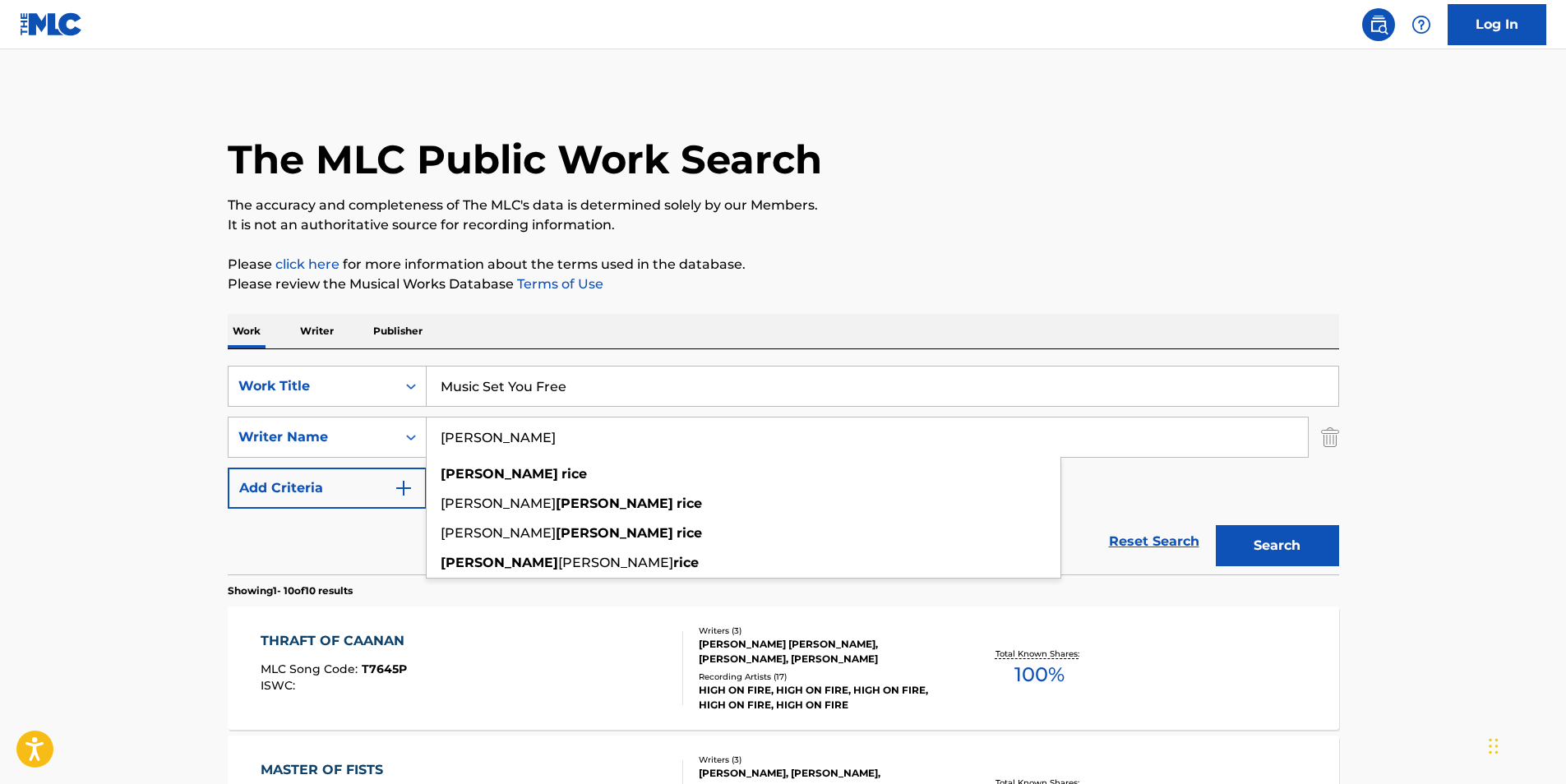
drag, startPoint x: 563, startPoint y: 438, endPoint x: 781, endPoint y: 295, distance: 260.7
click at [399, 456] on div "SearchWithCriteriac0399f02-a446-43eb-984f-0c51edda852a Writer Name [PERSON_NAME…" at bounding box center [783, 436] width 1111 height 41
paste input "[PERSON_NAME]"
click at [878, 274] on p "Please click here for more information about the terms used in the database." at bounding box center [783, 265] width 1111 height 20
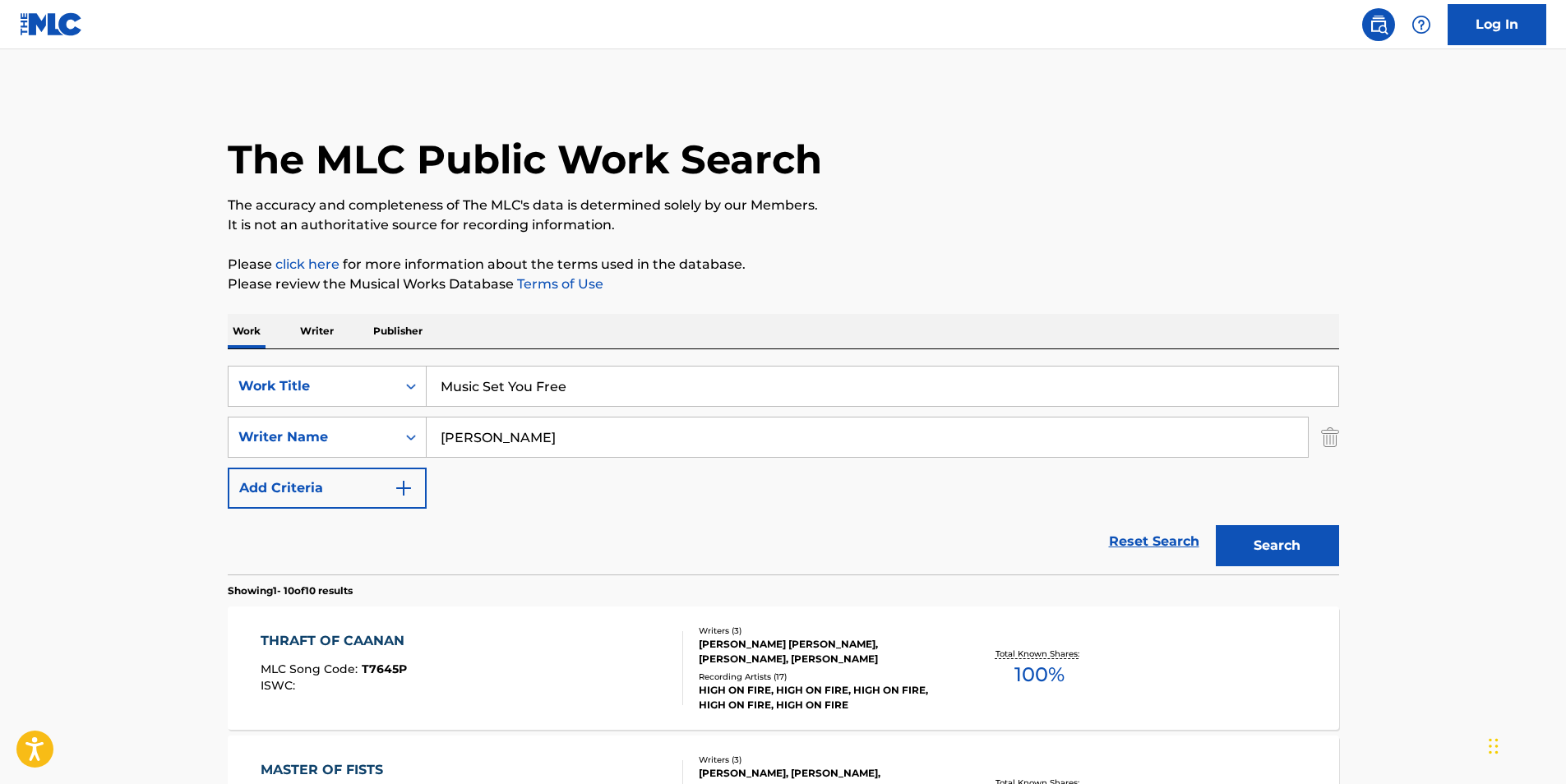
click at [1251, 527] on button "Search" at bounding box center [1277, 545] width 123 height 41
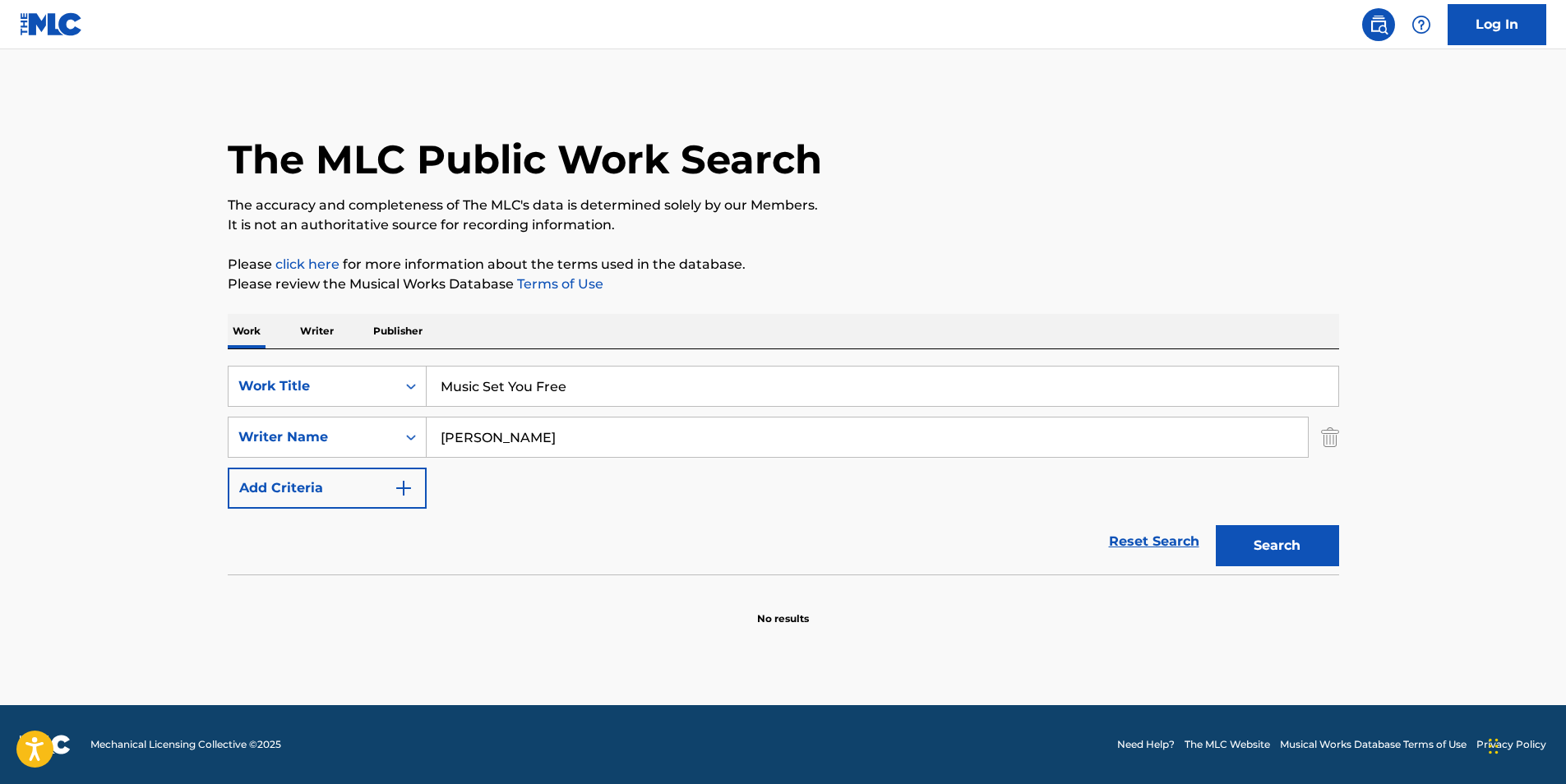
click at [1451, 557] on main "The MLC Public Work Search The accuracy and completeness of The MLC's data is d…" at bounding box center [783, 377] width 1566 height 656
paste input "[PERSON_NAME]"
drag, startPoint x: 563, startPoint y: 446, endPoint x: 289, endPoint y: 443, distance: 274.0
click at [289, 443] on div "SearchWithCriteriac0399f02-a446-43eb-984f-0c51edda852a Writer Name [PERSON_NAME…" at bounding box center [783, 436] width 1111 height 41
type input "[PERSON_NAME]"
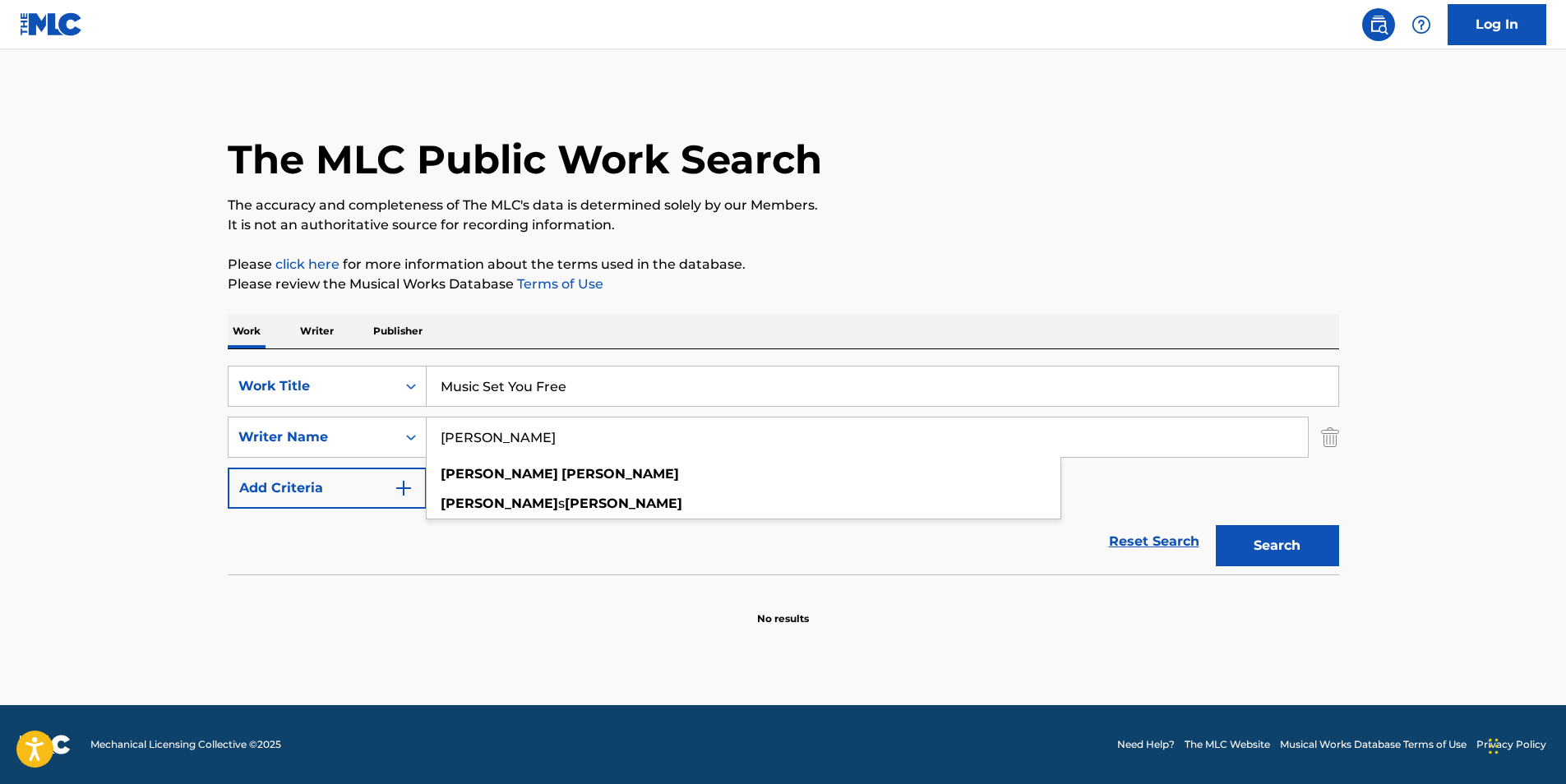
click at [852, 204] on p "The accuracy and completeness of The MLC's data is determined solely by our Mem…" at bounding box center [783, 205] width 1111 height 20
click at [1237, 562] on button "Search" at bounding box center [1277, 545] width 123 height 41
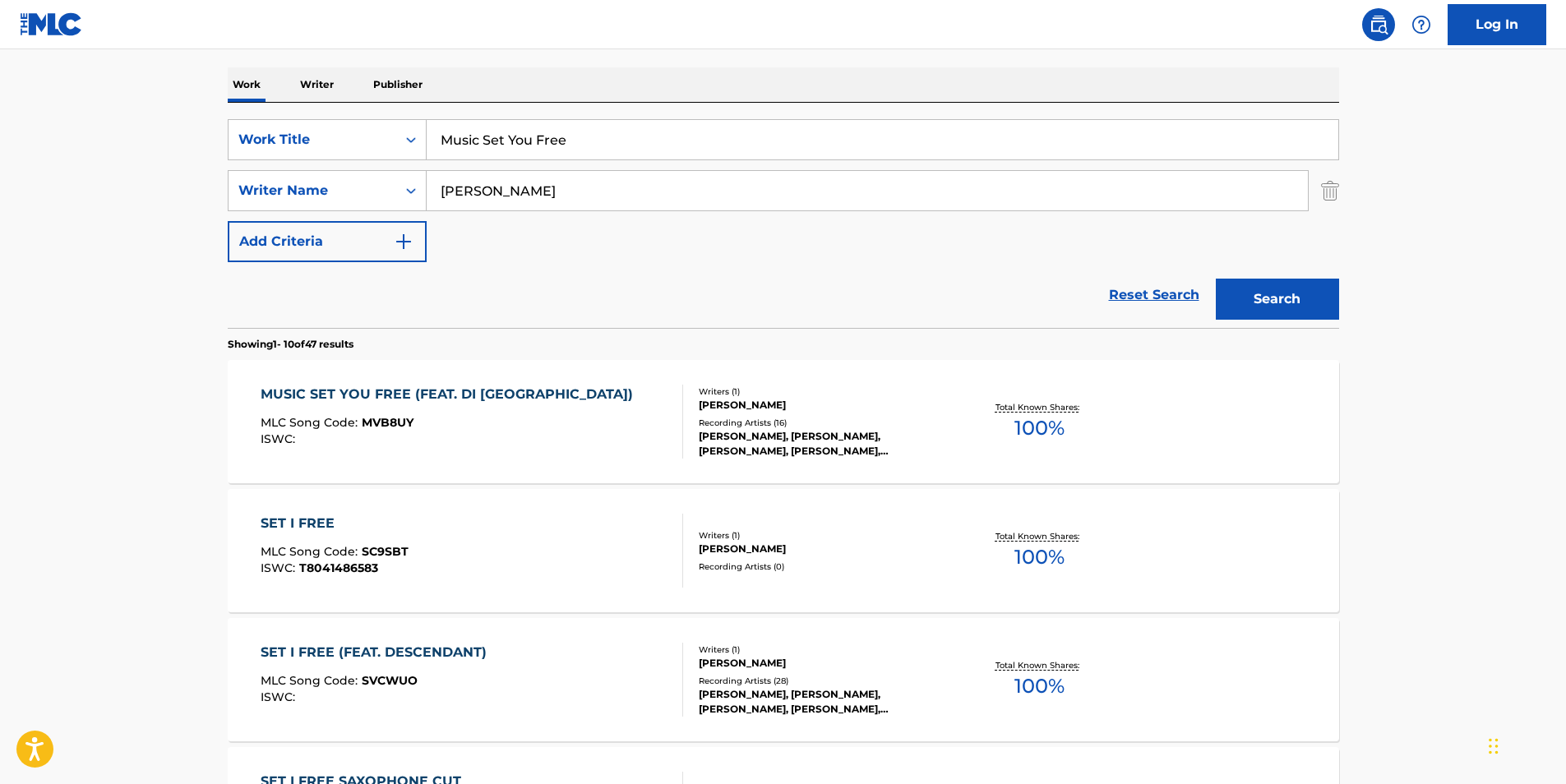
scroll to position [328, 0]
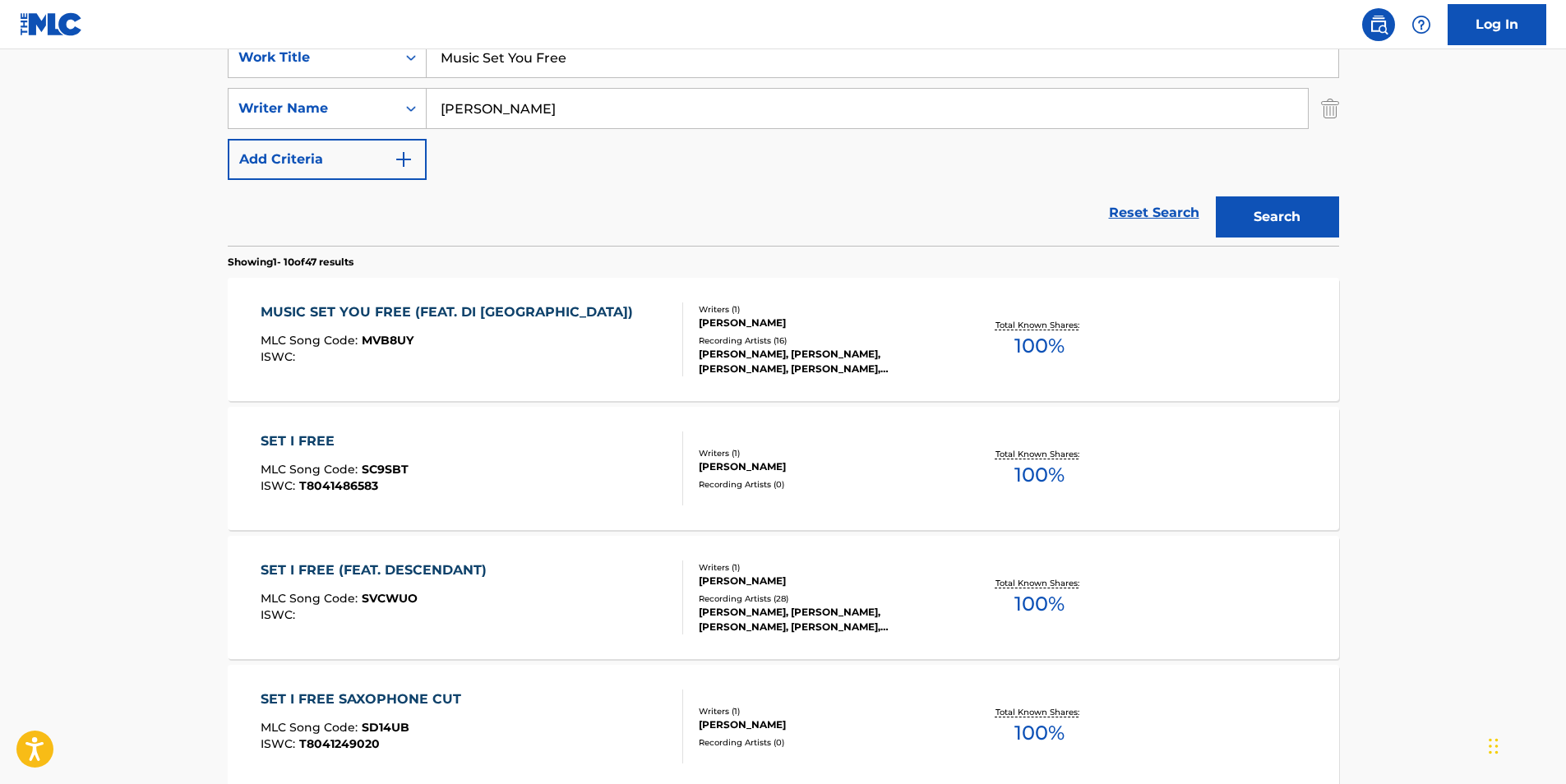
click at [526, 336] on div "MLC Song Code : MVB8UY" at bounding box center [451, 342] width 380 height 16
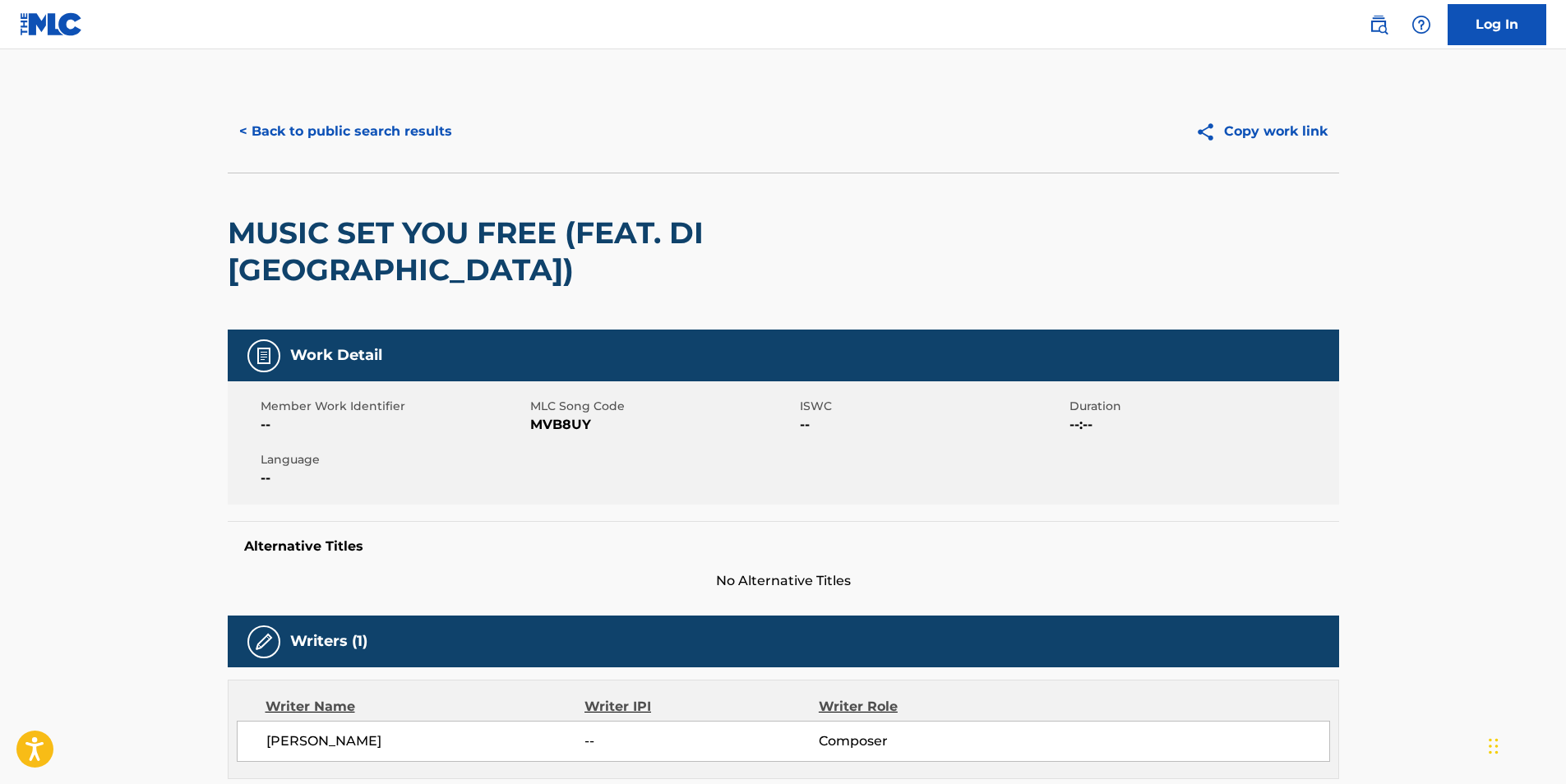
click at [575, 422] on span "MVB8UY" at bounding box center [663, 425] width 266 height 20
copy span "MVB8UY"
click at [295, 126] on button "< Back to public search results" at bounding box center [345, 131] width 236 height 41
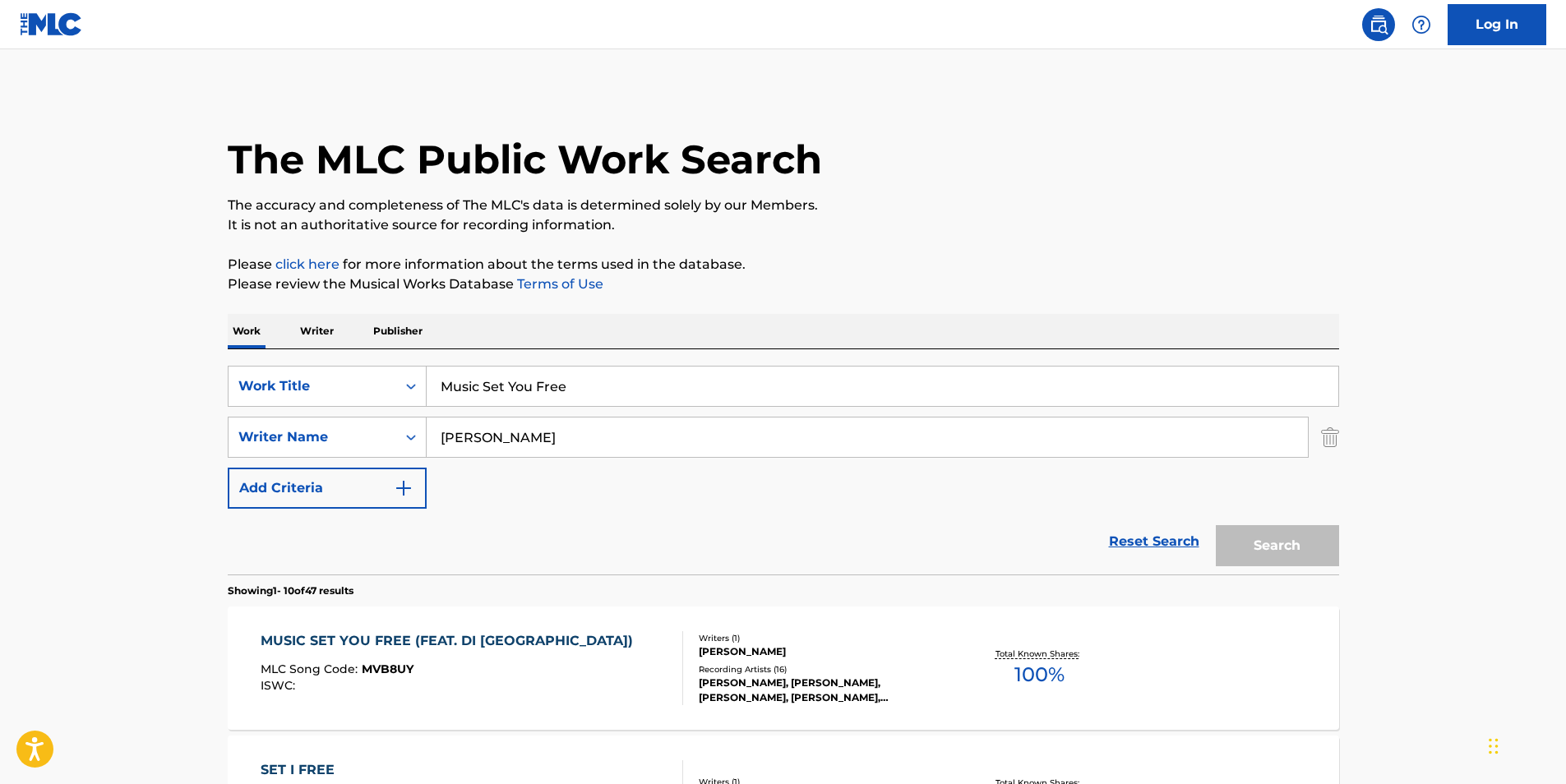
scroll to position [328, 0]
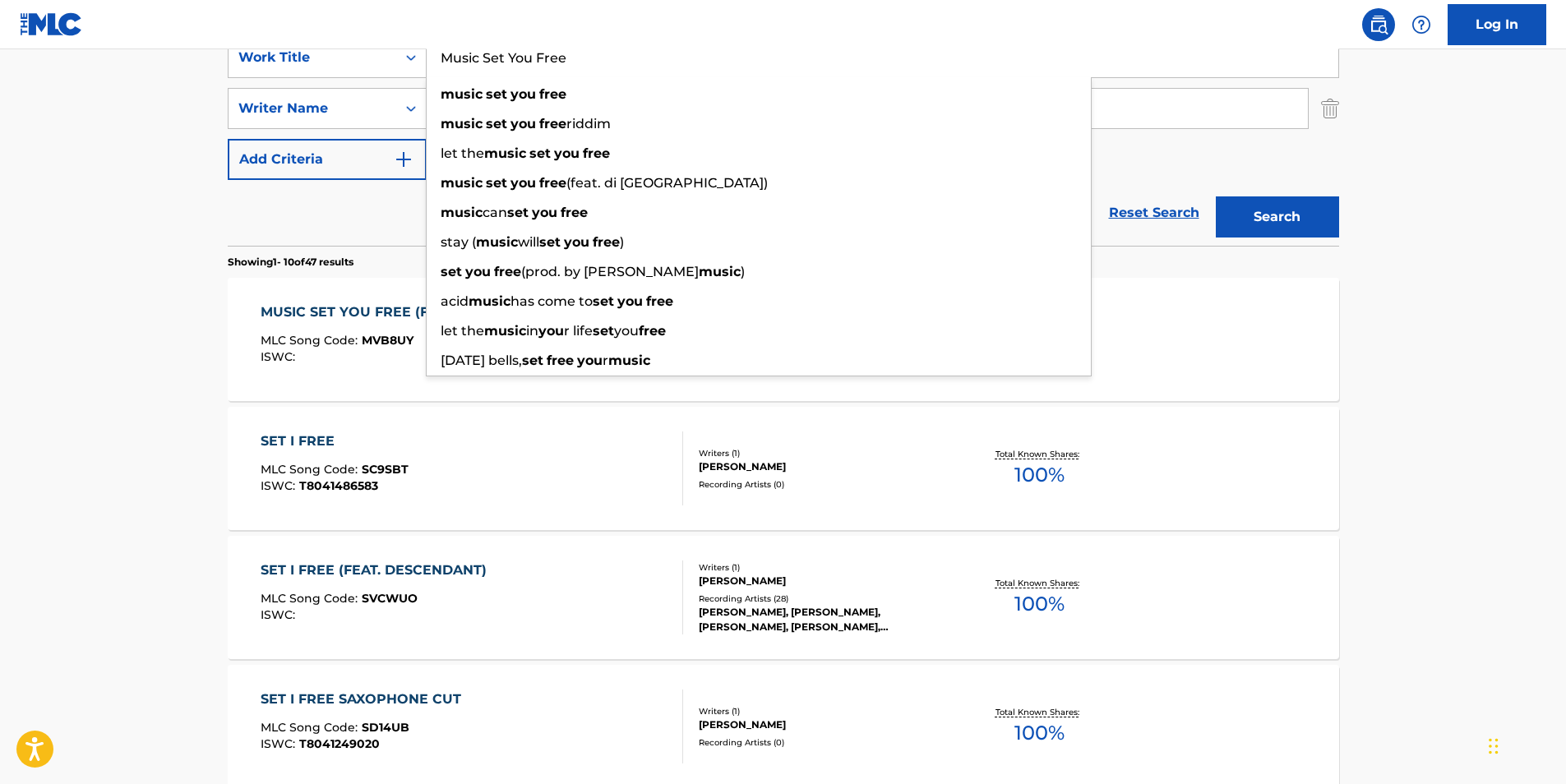
drag, startPoint x: 597, startPoint y: 61, endPoint x: 0, endPoint y: 121, distance: 600.0
click at [0, 113] on html "Accessibility Screen-Reader Guide, Feedback, and Issue Reporting | New window C…" at bounding box center [783, 63] width 1566 height 784
paste input "A Year in Suffering"
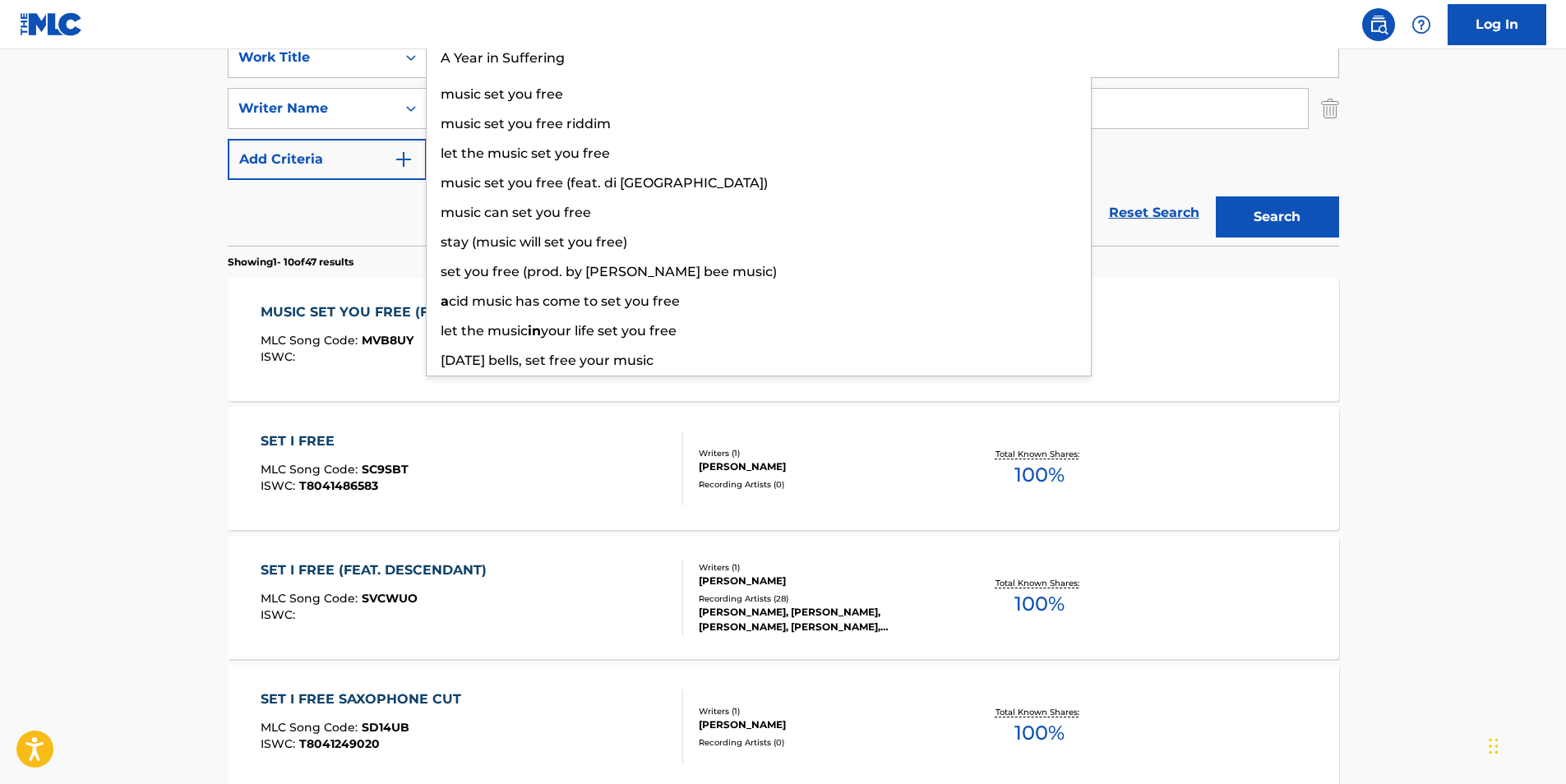
type input "A Year in Suffering"
click at [13, 235] on main "The MLC Public Work Search The accuracy and completeness of The MLC's data is d…" at bounding box center [783, 687] width 1566 height 1934
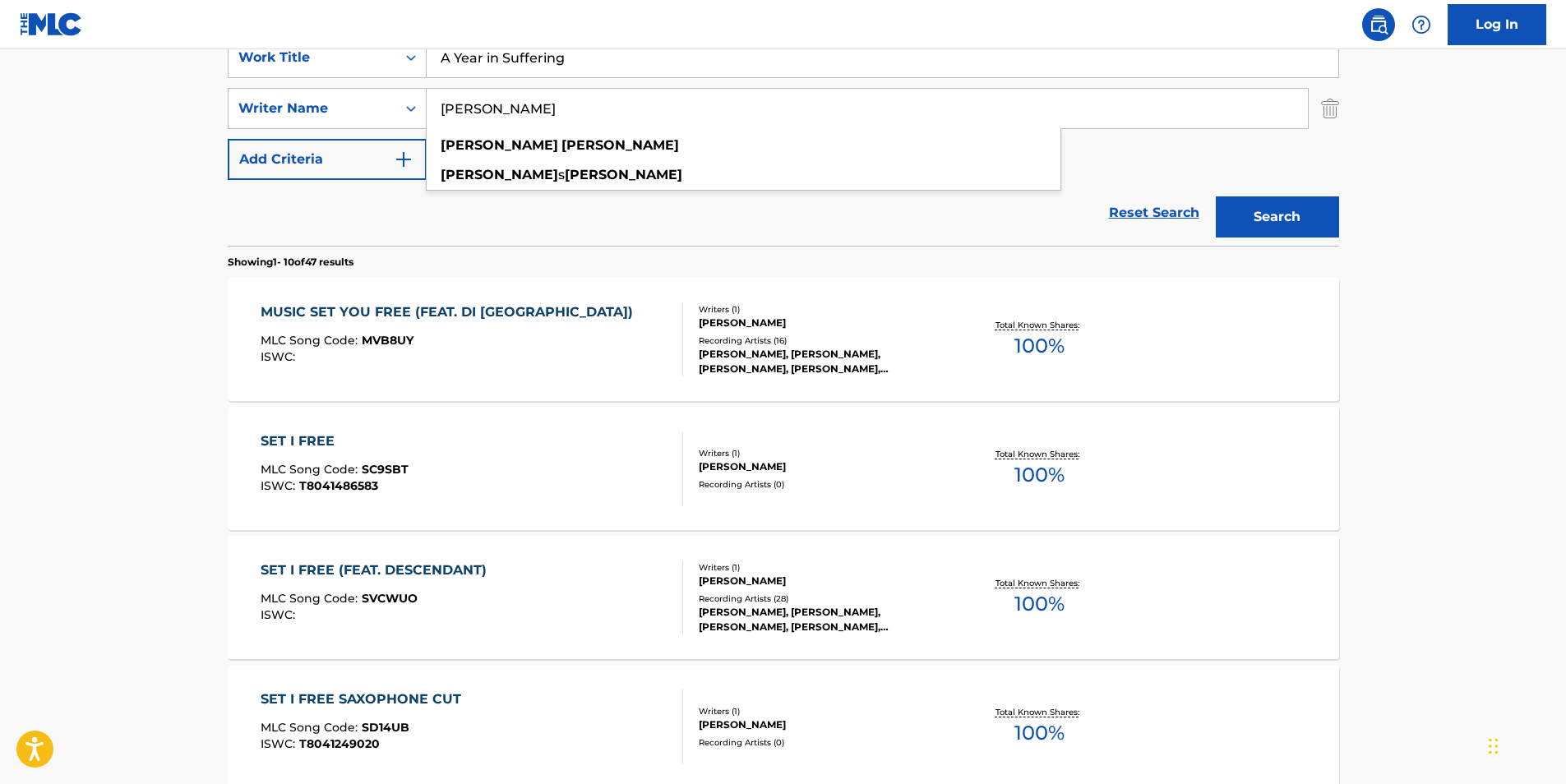
paste input "Cough"
drag, startPoint x: 572, startPoint y: 110, endPoint x: 443, endPoint y: 139, distance: 132.2
click at [364, 139] on div "SearchWithCriteriacaeac085-1aed-44d0-89a2-6ef80cf1ac31 Work Title A Year in Suf…" at bounding box center [783, 109] width 1111 height 143
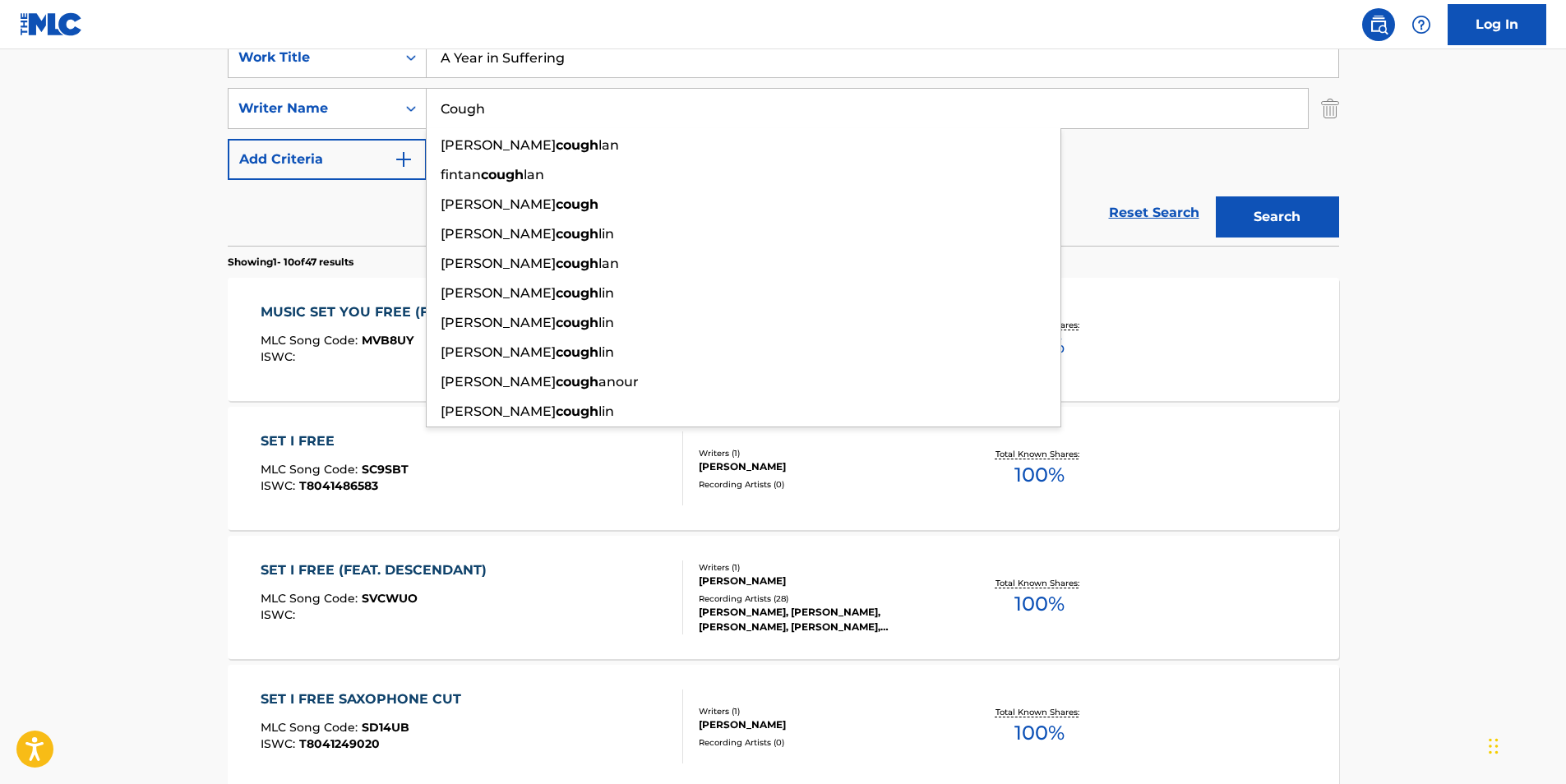
click at [1270, 221] on button "Search" at bounding box center [1277, 217] width 123 height 41
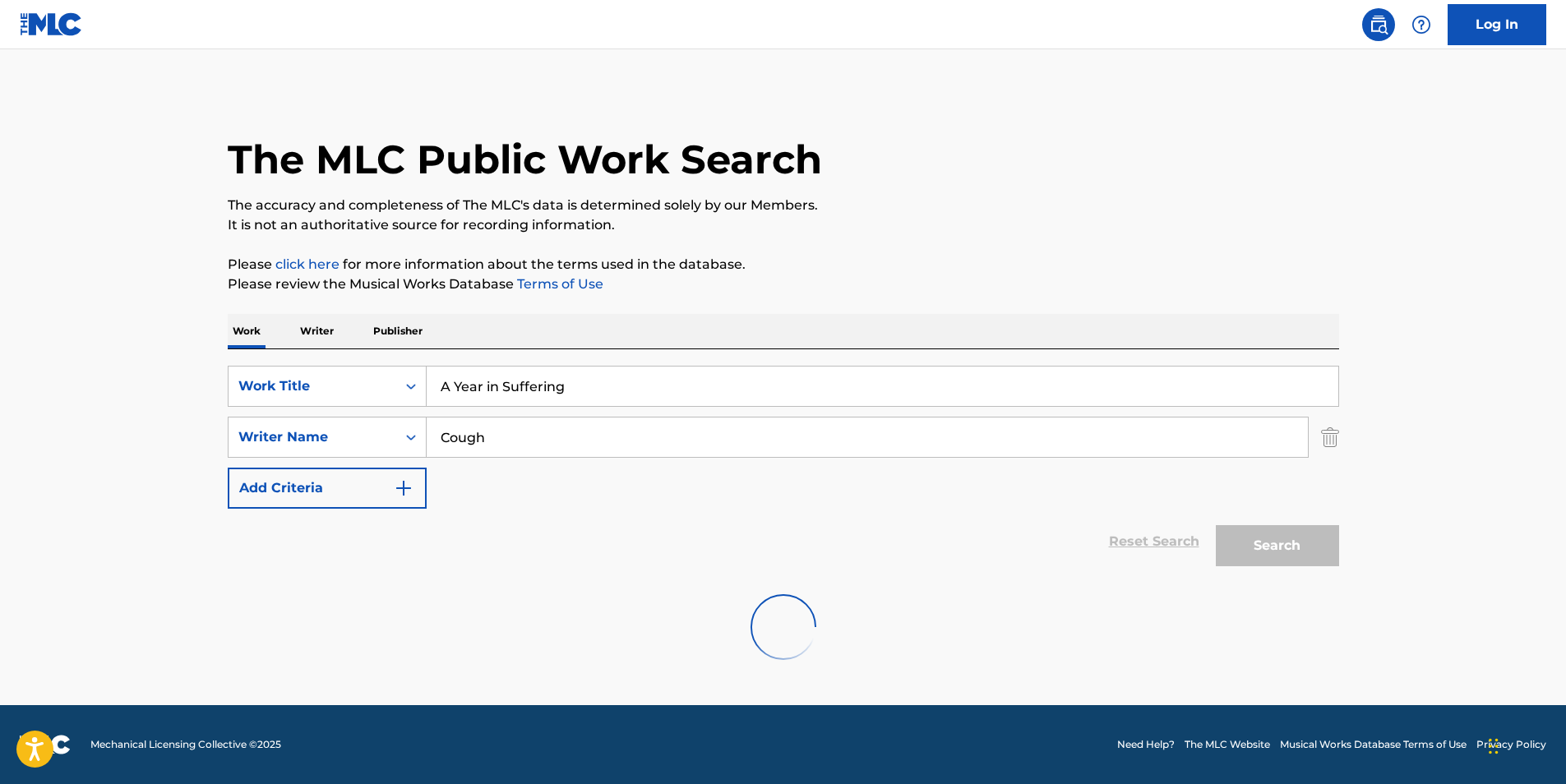
scroll to position [0, 0]
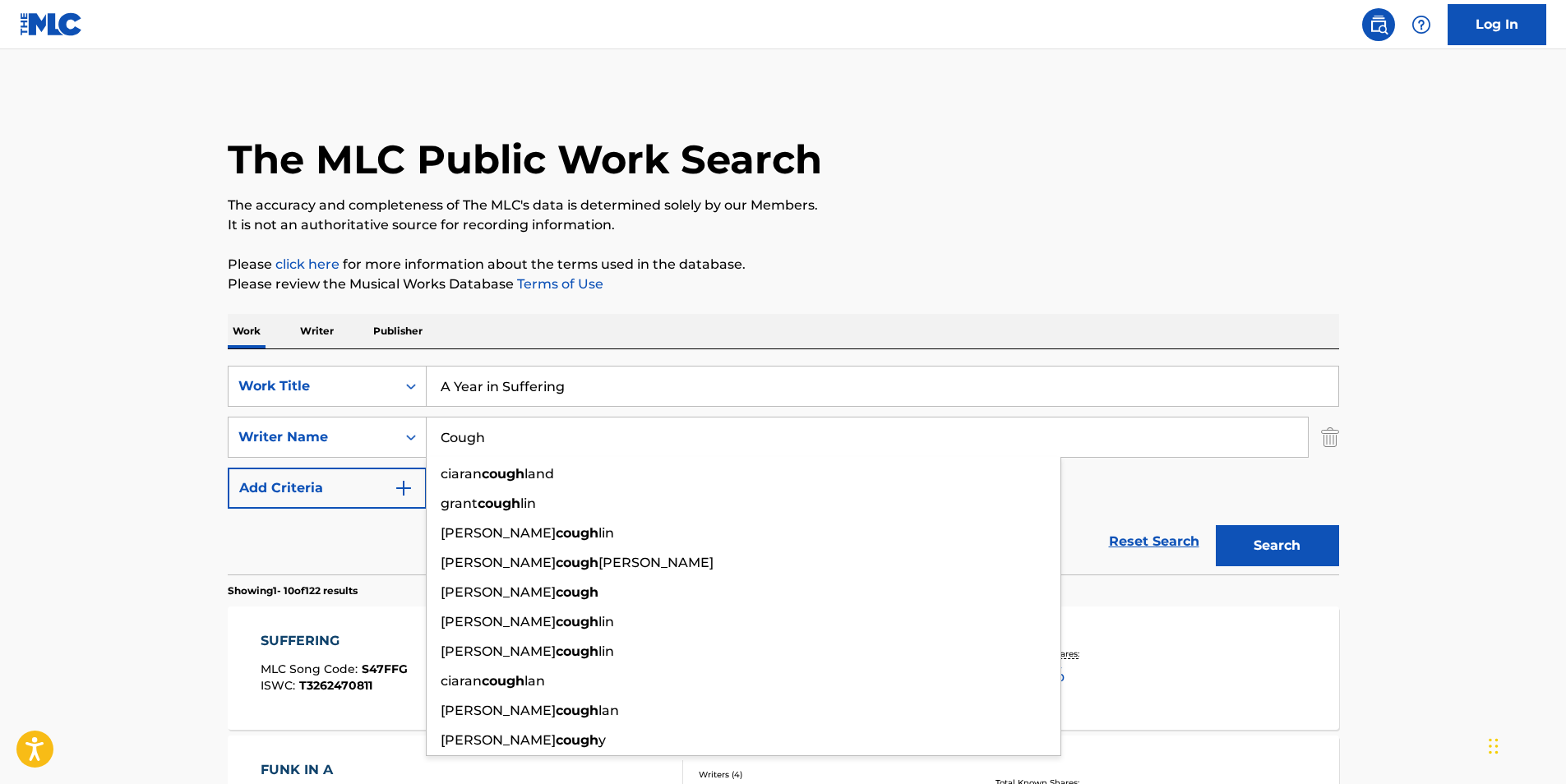
drag, startPoint x: 577, startPoint y: 438, endPoint x: 397, endPoint y: 446, distance: 180.2
click at [397, 446] on div "SearchWithCriteriac0399f02-a446-43eb-984f-0c51edda852a Writer Name [PERSON_NAME…" at bounding box center [783, 436] width 1111 height 41
paste input "[PERSON_NAME]"
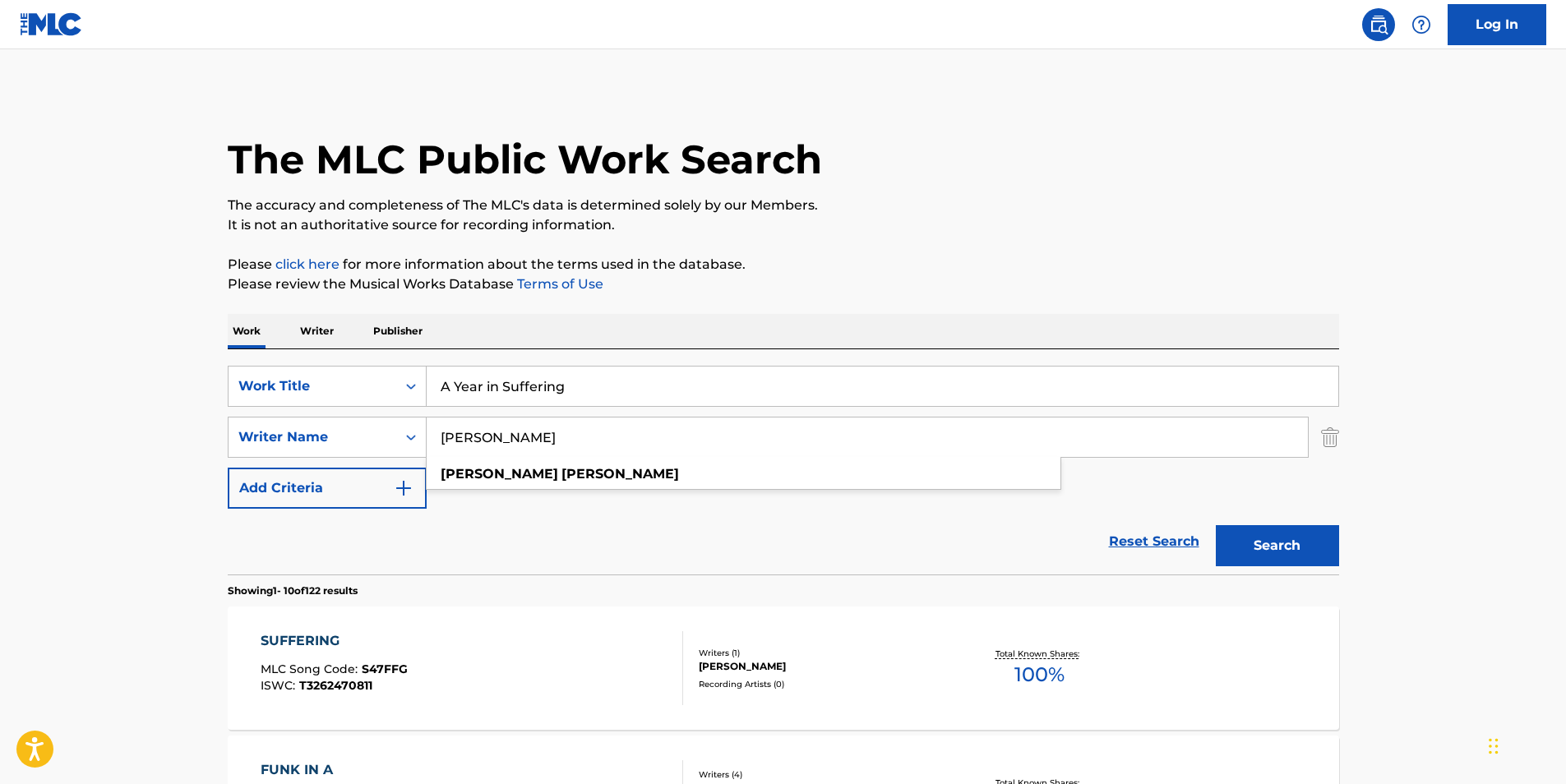
click at [998, 281] on p "Please review the Musical Works Database Terms of Use" at bounding box center [783, 284] width 1111 height 20
click at [1258, 543] on button "Search" at bounding box center [1277, 545] width 123 height 41
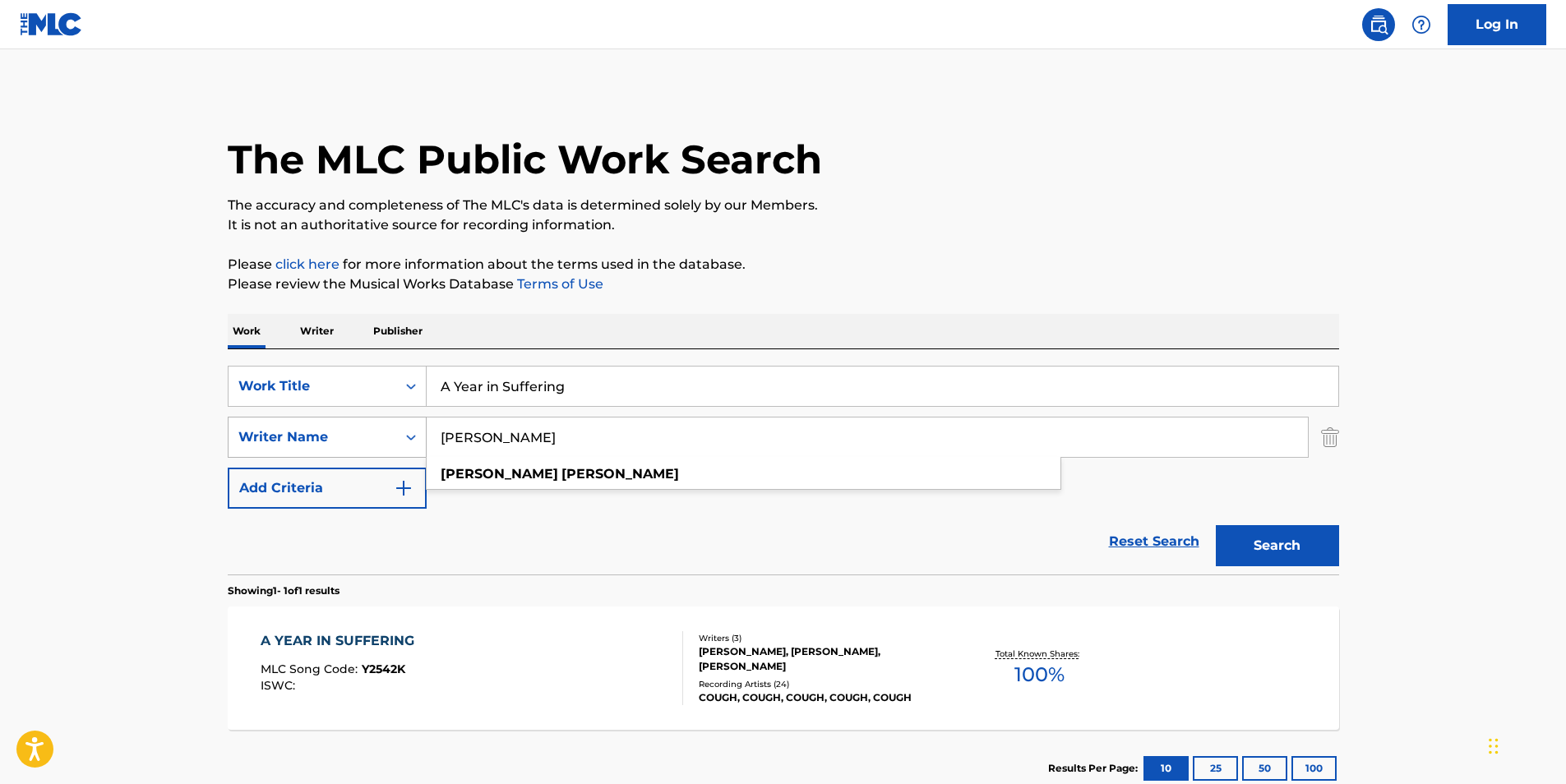
drag, startPoint x: 504, startPoint y: 450, endPoint x: 374, endPoint y: 452, distance: 130.0
click at [374, 452] on div "SearchWithCriteriac0399f02-a446-43eb-984f-0c51edda852a Writer Name [PERSON_NAME…" at bounding box center [783, 436] width 1111 height 41
paste input "[PERSON_NAME]"
click at [906, 209] on p "The accuracy and completeness of The MLC's data is determined solely by our Mem…" at bounding box center [783, 205] width 1111 height 20
click at [1257, 545] on button "Search" at bounding box center [1277, 545] width 123 height 41
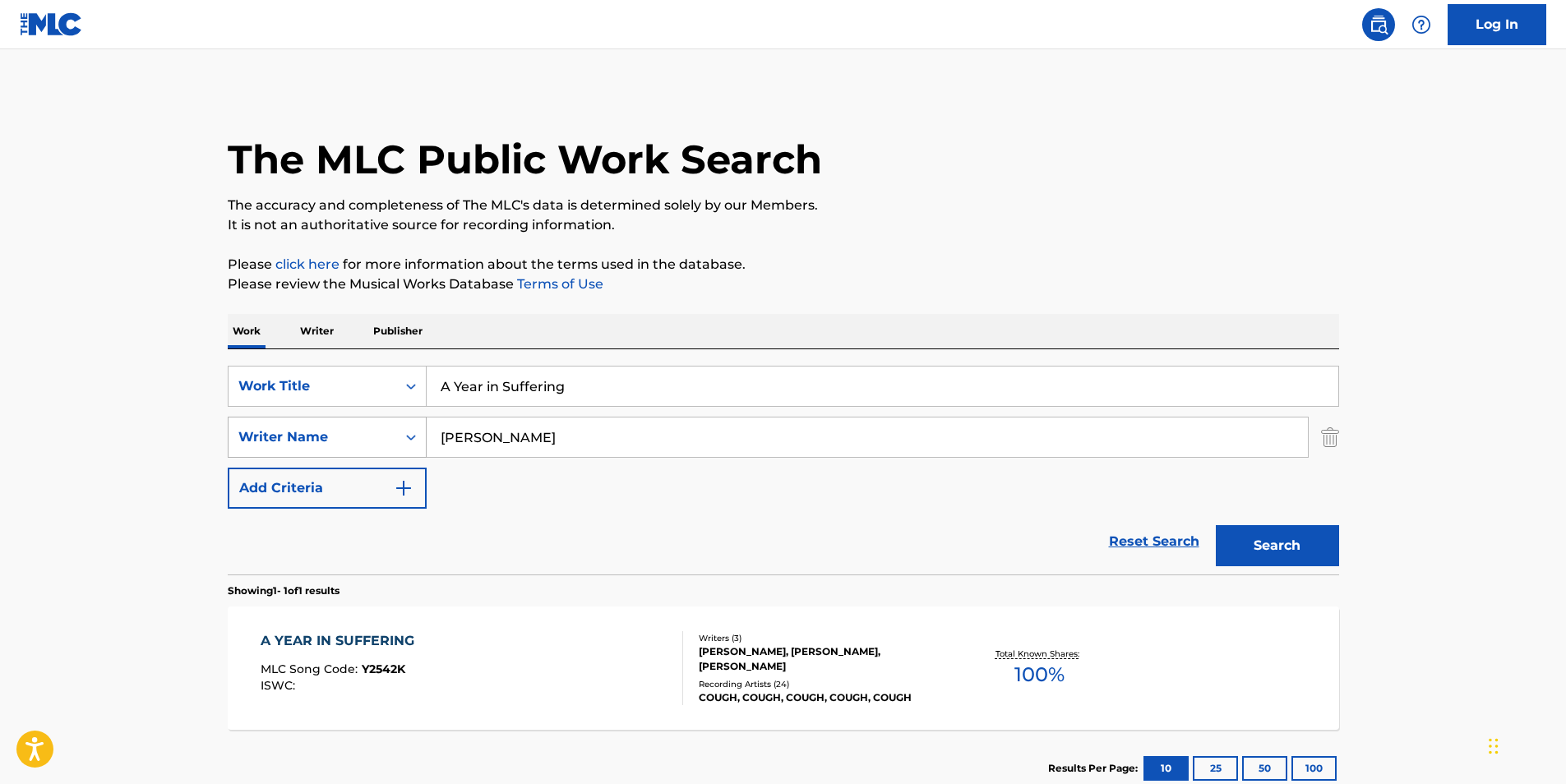
paste input "[PERSON_NAME]"
drag, startPoint x: 648, startPoint y: 434, endPoint x: 247, endPoint y: 437, distance: 401.0
click at [230, 442] on div "SearchWithCriteriac0399f02-a446-43eb-984f-0c51edda852a Writer Name [PERSON_NAME]" at bounding box center [783, 436] width 1111 height 41
type input "[PERSON_NAME]"
click at [719, 250] on div "The MLC Public Work Search The accuracy and completeness of The MLC's data is d…" at bounding box center [783, 449] width 1151 height 716
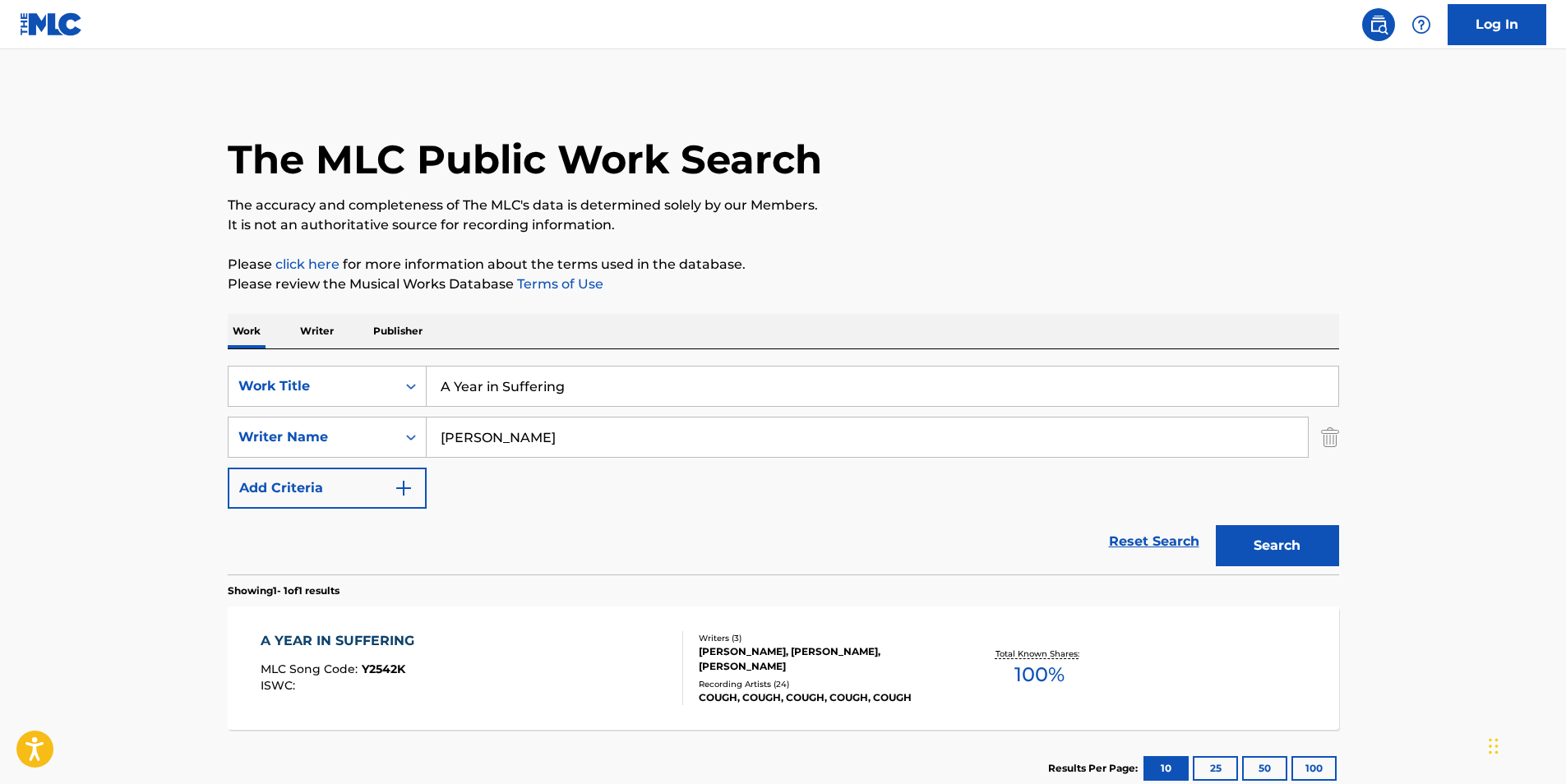
click at [1280, 539] on button "Search" at bounding box center [1277, 545] width 123 height 41
click at [424, 636] on div "A YEAR IN SUFFERING MLC Song Code : Y2542K ISWC :" at bounding box center [472, 667] width 422 height 74
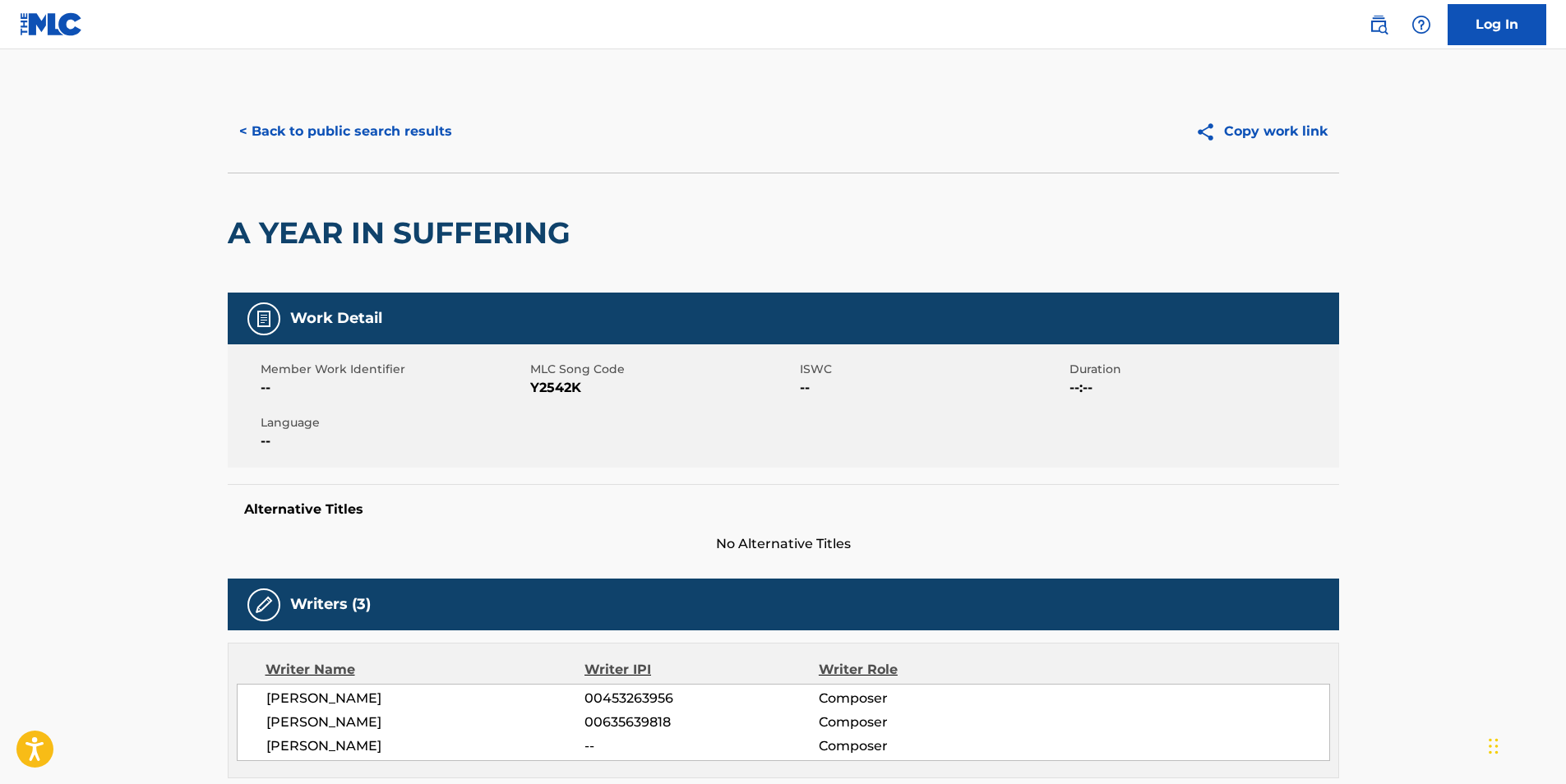
click at [393, 136] on button "< Back to public search results" at bounding box center [345, 131] width 236 height 41
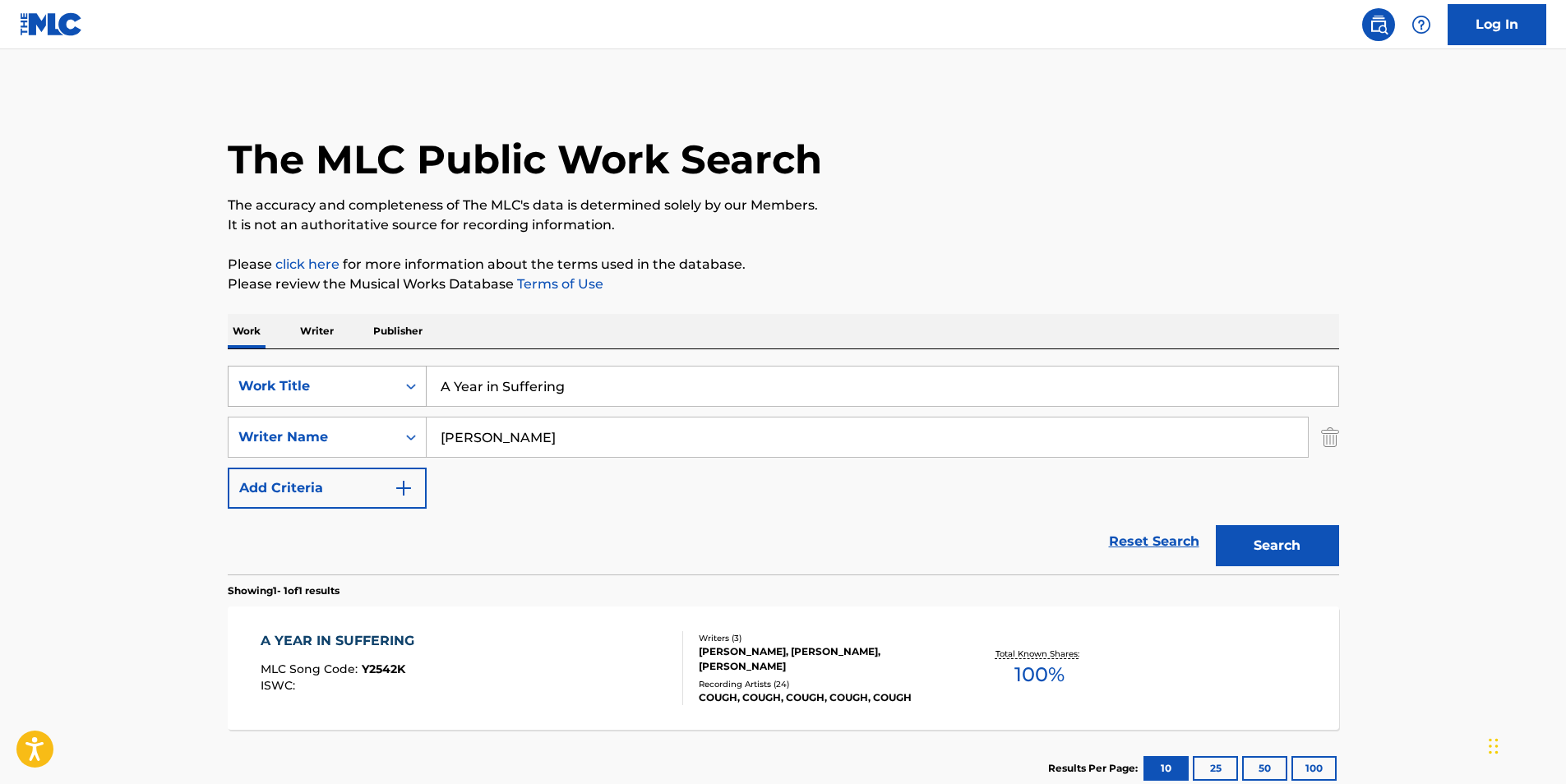
drag, startPoint x: 632, startPoint y: 390, endPoint x: 404, endPoint y: 340, distance: 233.4
click at [247, 390] on div "SearchWithCriteriacaeac085-1aed-44d0-89a2-6ef80cf1ac31 Work Title A Year in Suf…" at bounding box center [783, 386] width 1111 height 41
paste input "Screaming Into the Sky"
type input "Screaming Into the Sky"
click at [847, 275] on p "Please review the Musical Works Database Terms of Use" at bounding box center [783, 284] width 1111 height 20
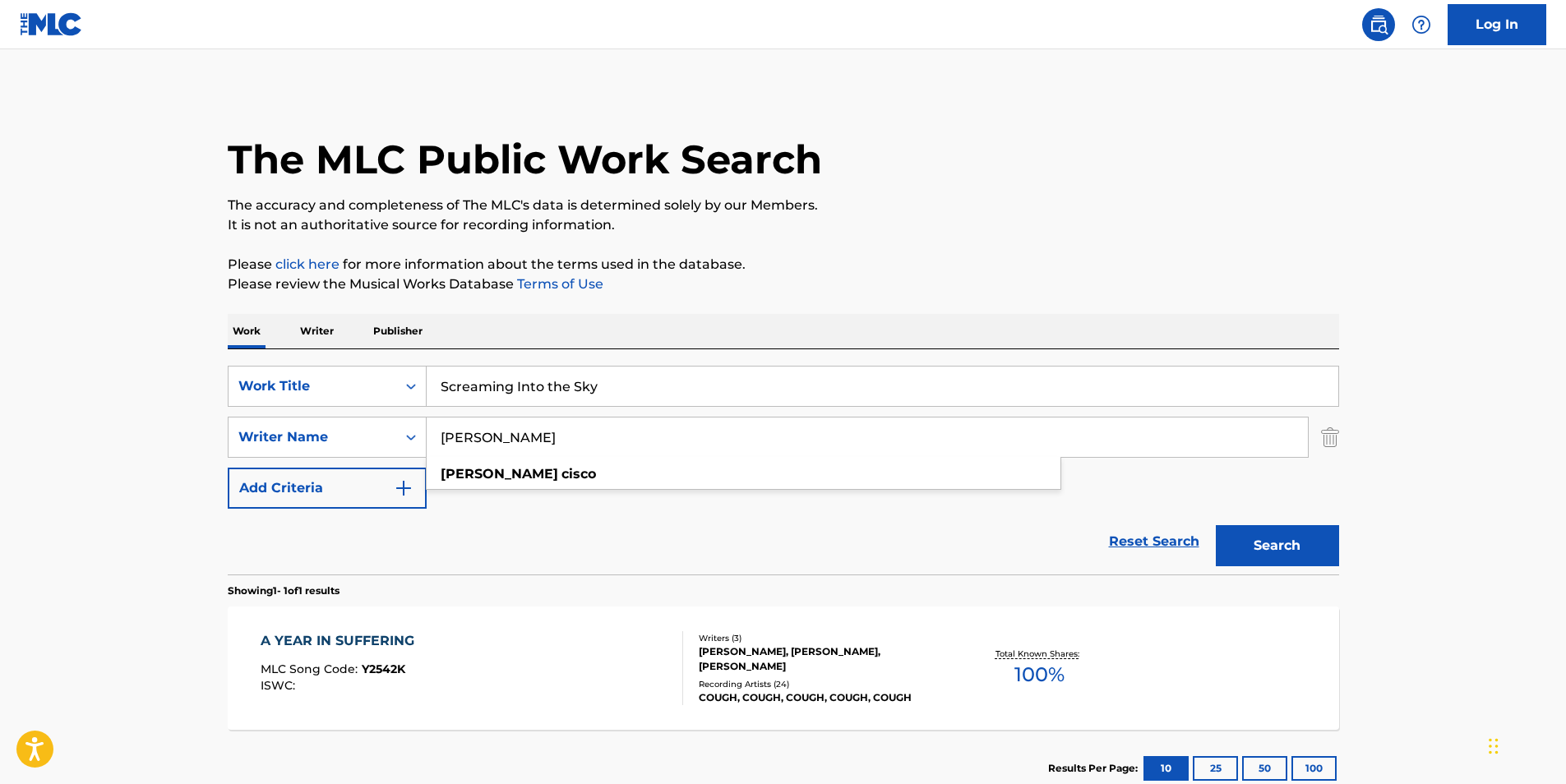
drag, startPoint x: 686, startPoint y: 444, endPoint x: 376, endPoint y: 459, distance: 310.4
click at [376, 459] on div "SearchWithCriteriacaeac085-1aed-44d0-89a2-6ef80cf1ac31 Work Title Screaming Int…" at bounding box center [783, 437] width 1111 height 143
paste input "[PERSON_NAME]"
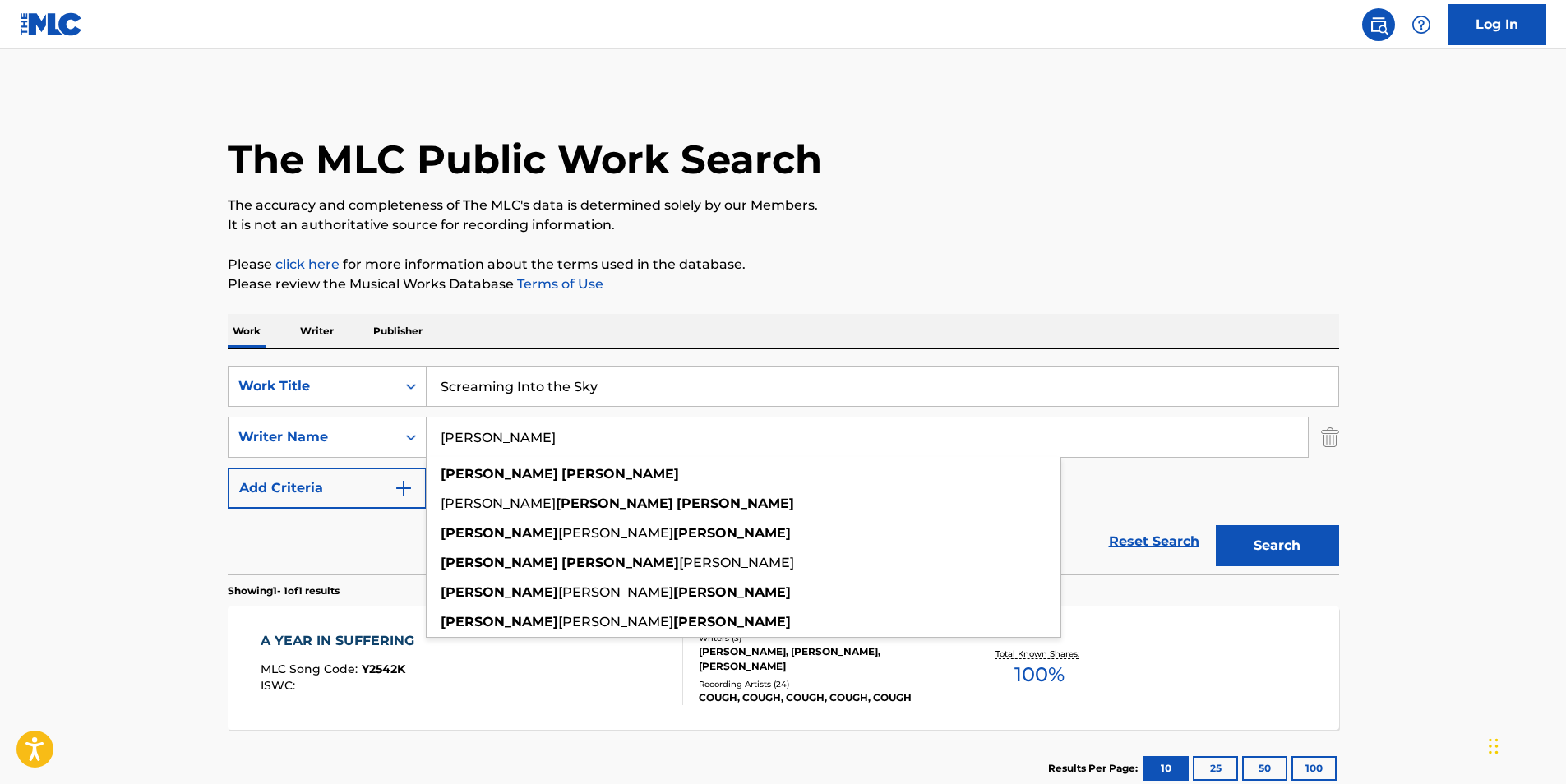
click at [903, 250] on div "The MLC Public Work Search The accuracy and completeness of The MLC's data is d…" at bounding box center [783, 449] width 1151 height 716
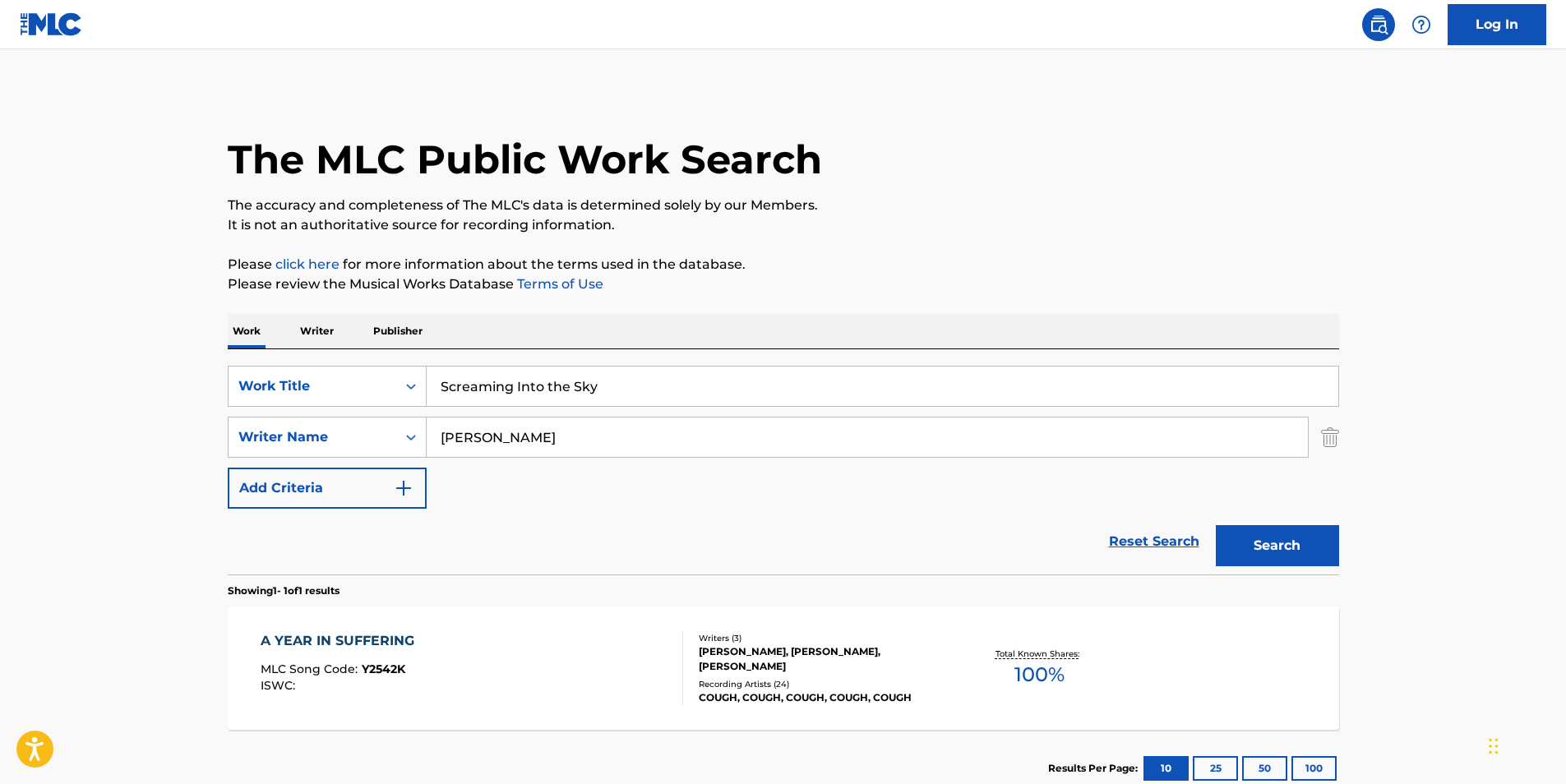
click at [1252, 544] on button "Search" at bounding box center [1277, 545] width 123 height 41
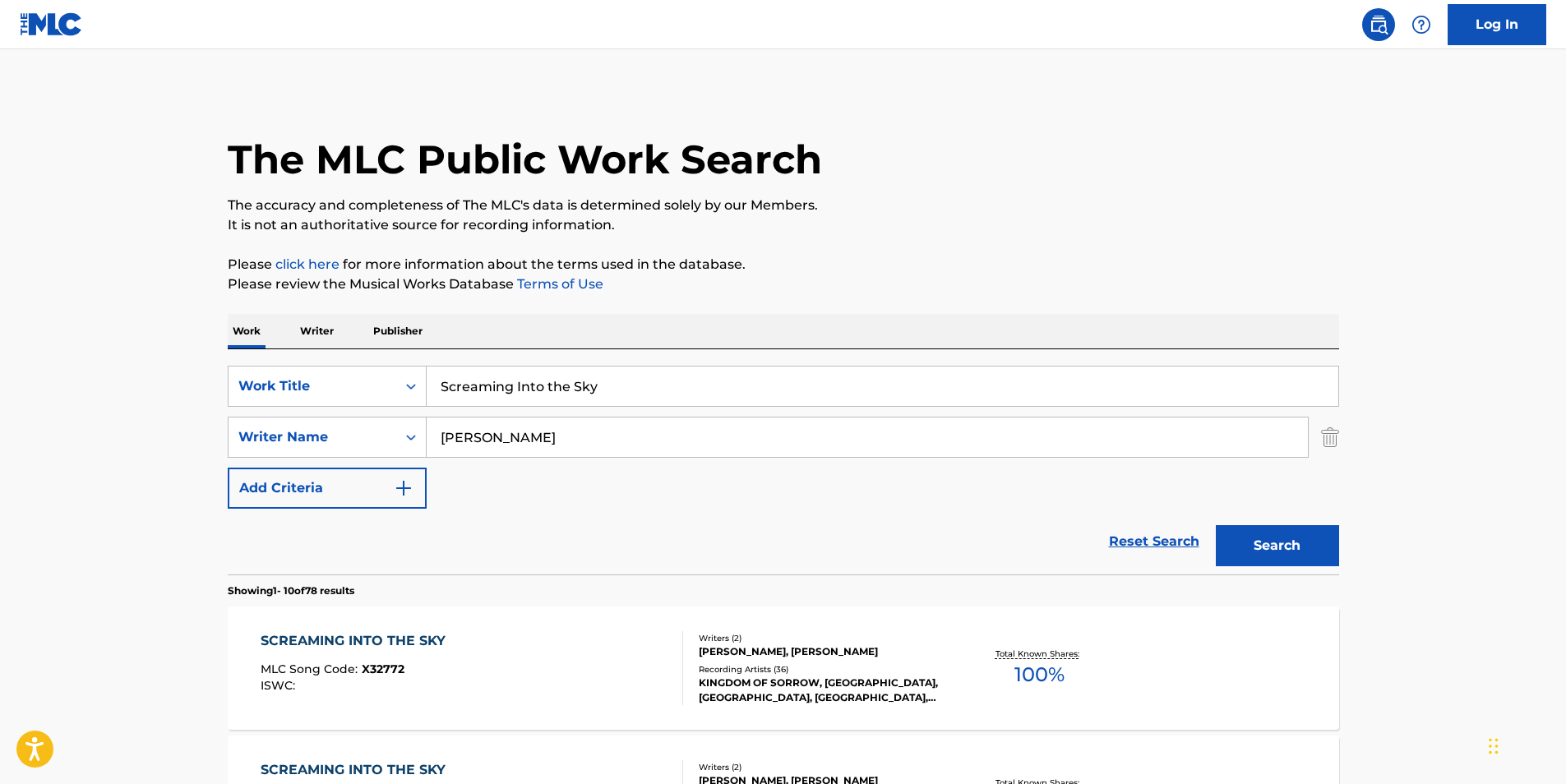
scroll to position [164, 0]
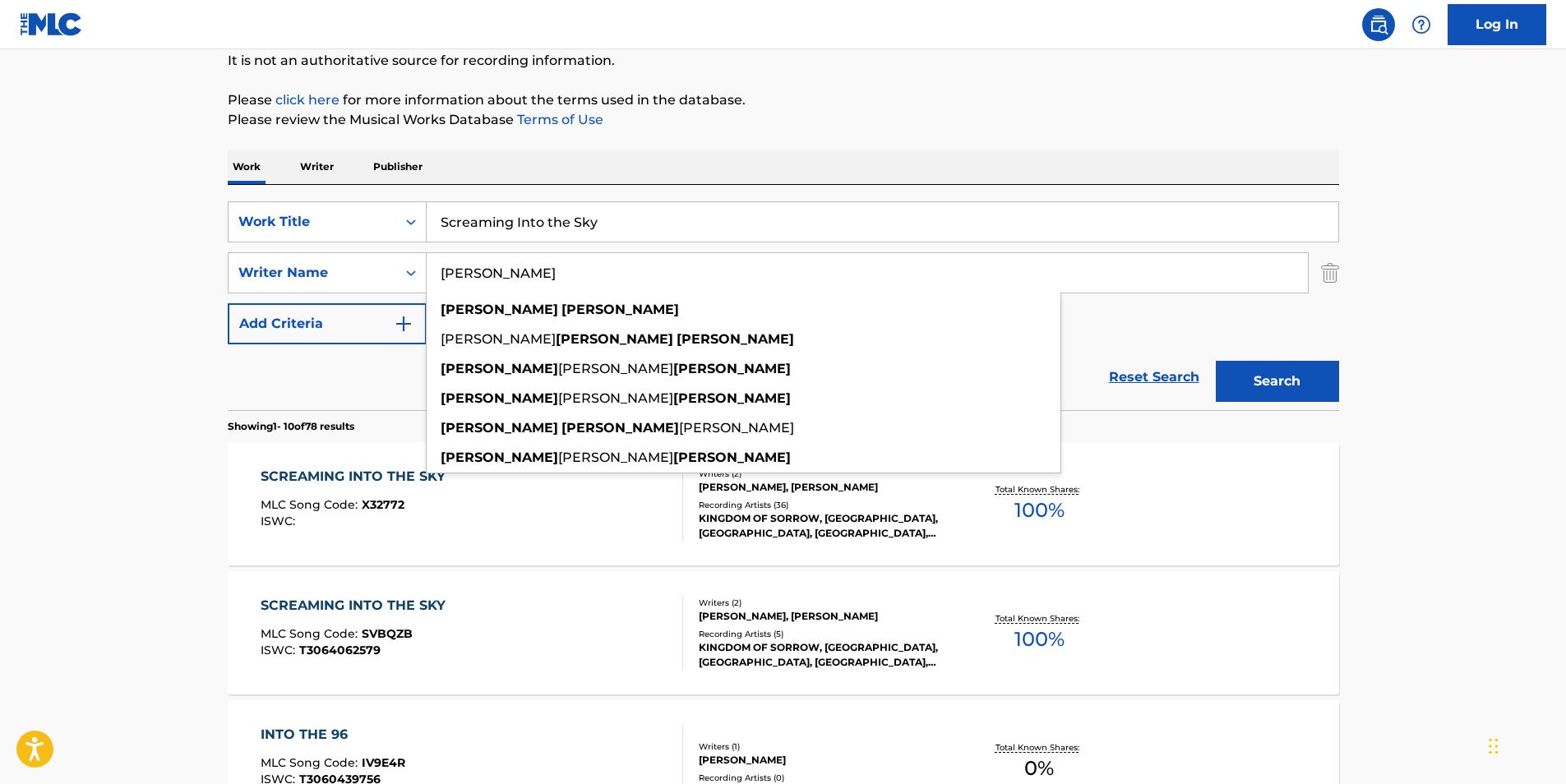
paste input "[PERSON_NAME] WINDSTEI"
drag, startPoint x: 626, startPoint y: 272, endPoint x: 594, endPoint y: 195, distance: 83.4
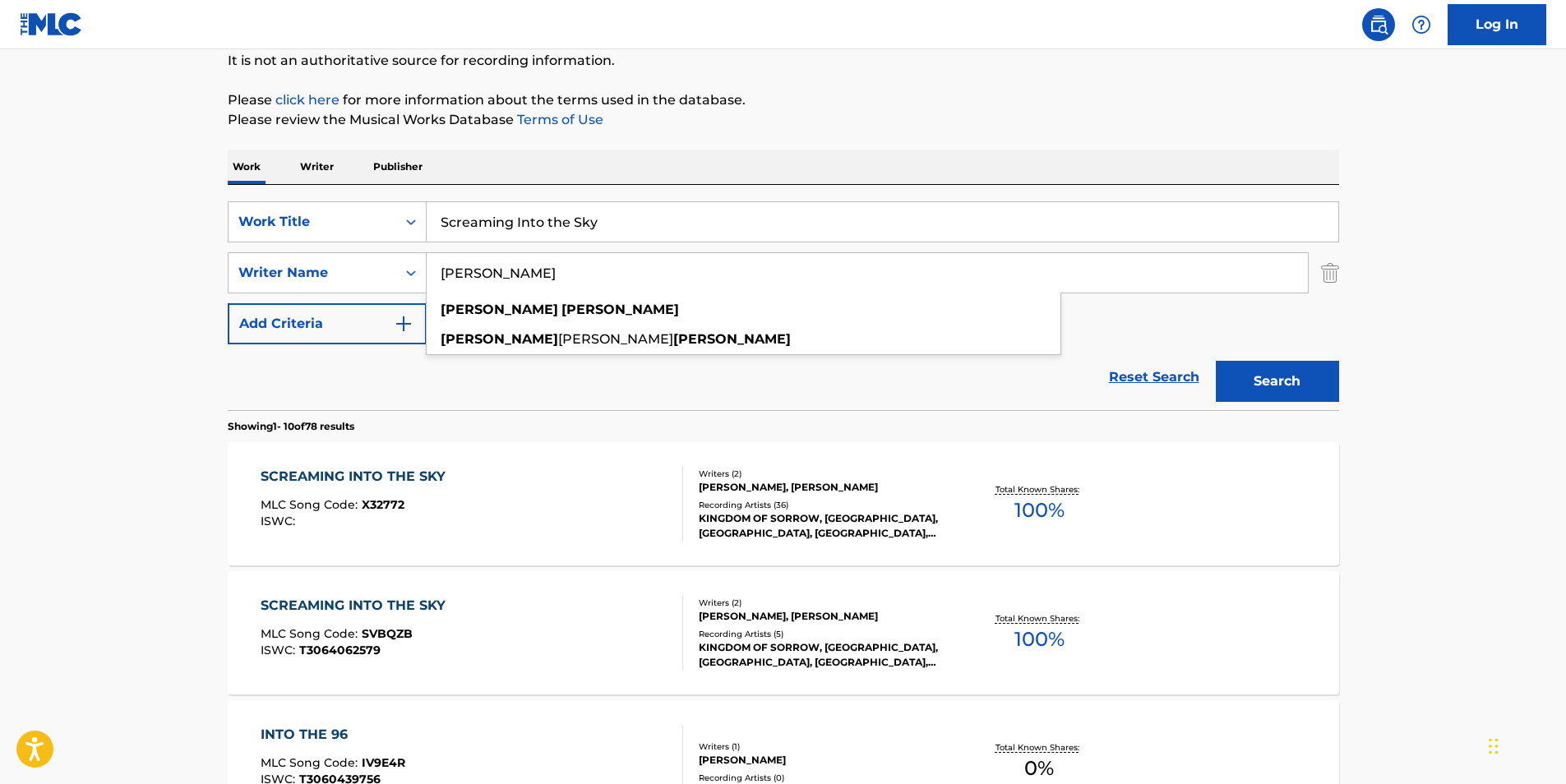
type input "[PERSON_NAME]"
click at [954, 109] on p "Please click here for more information about the terms used in the database." at bounding box center [783, 100] width 1111 height 20
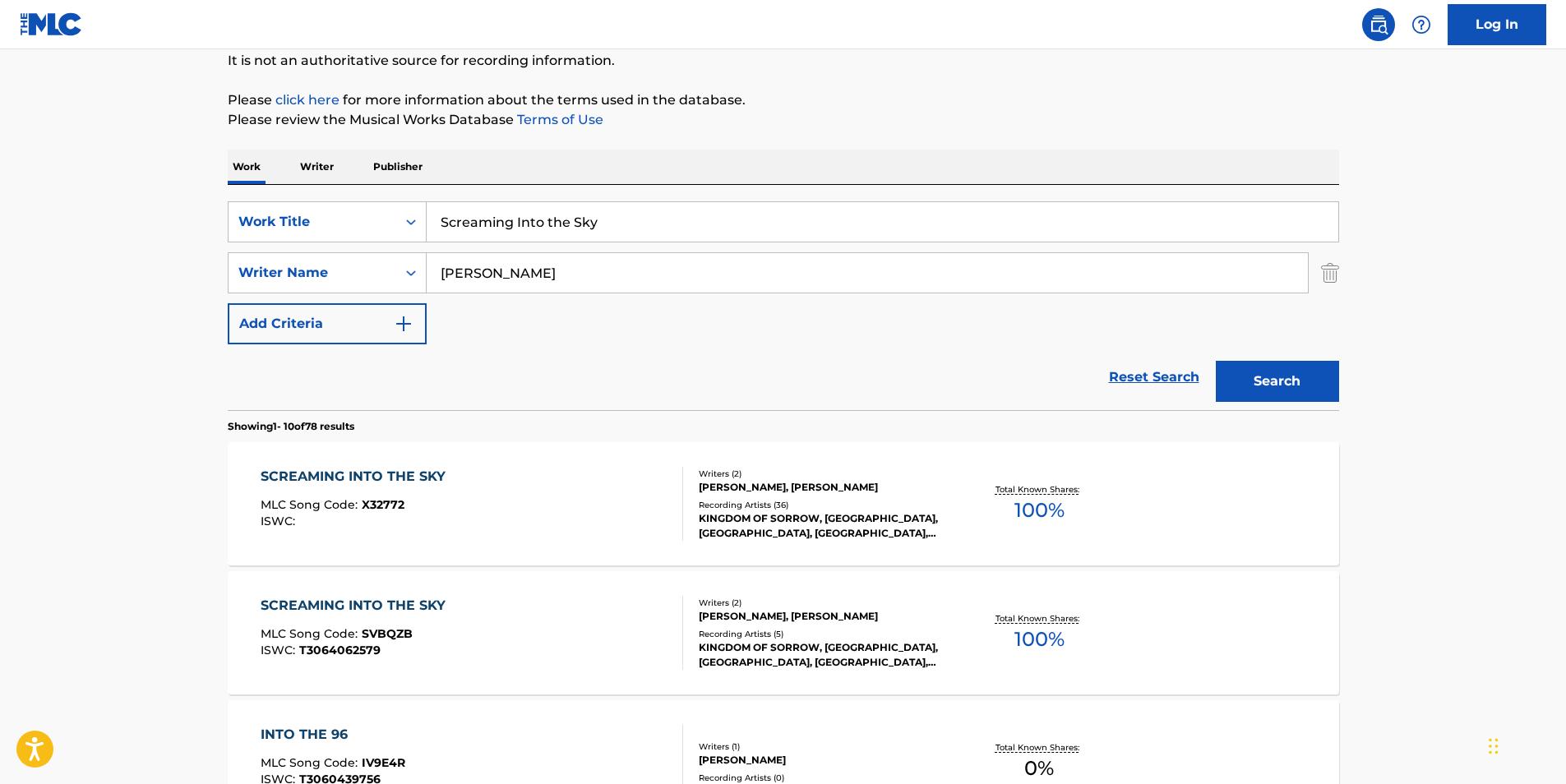
click at [1253, 378] on button "Search" at bounding box center [1277, 381] width 123 height 41
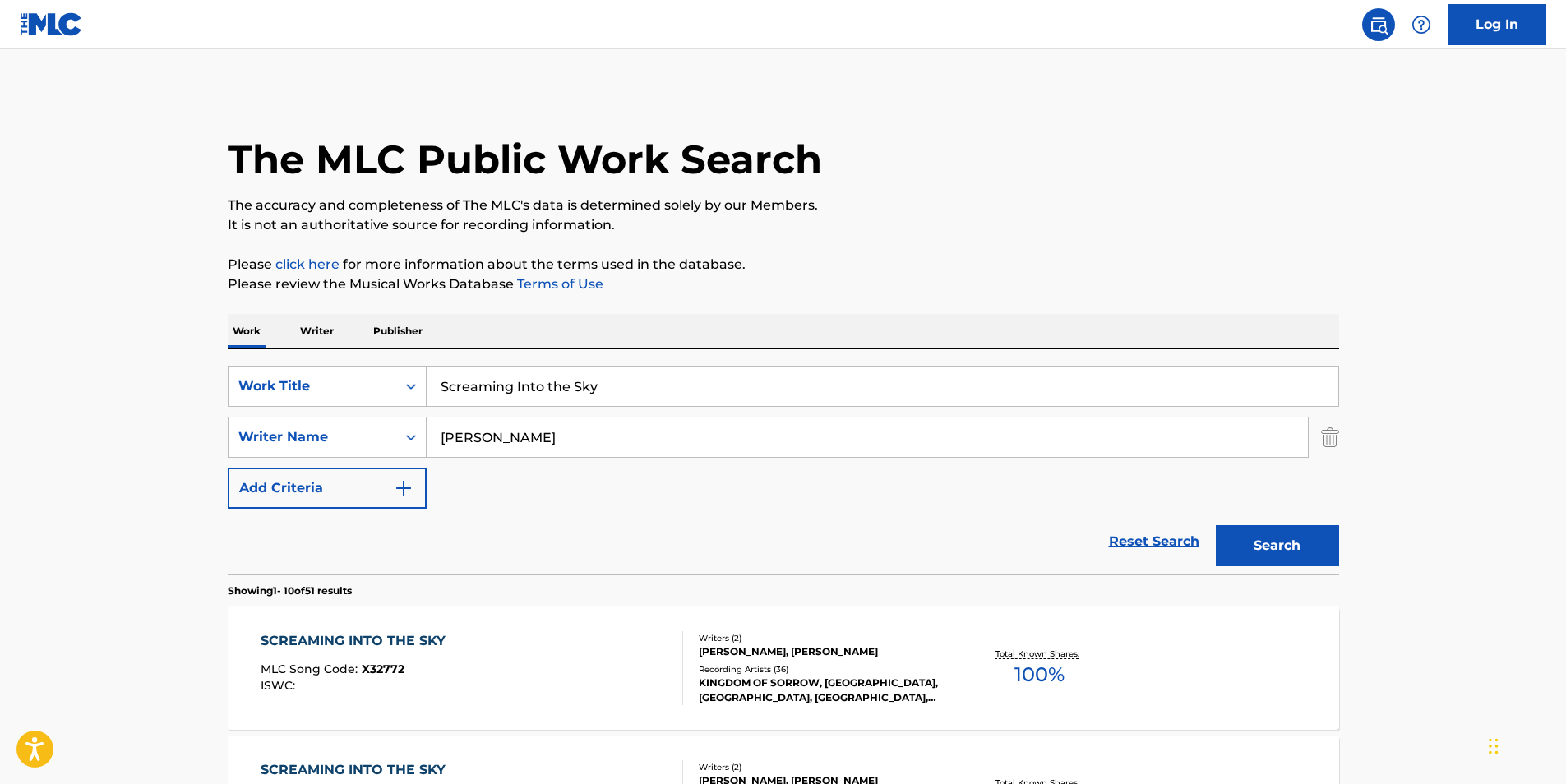
scroll to position [246, 0]
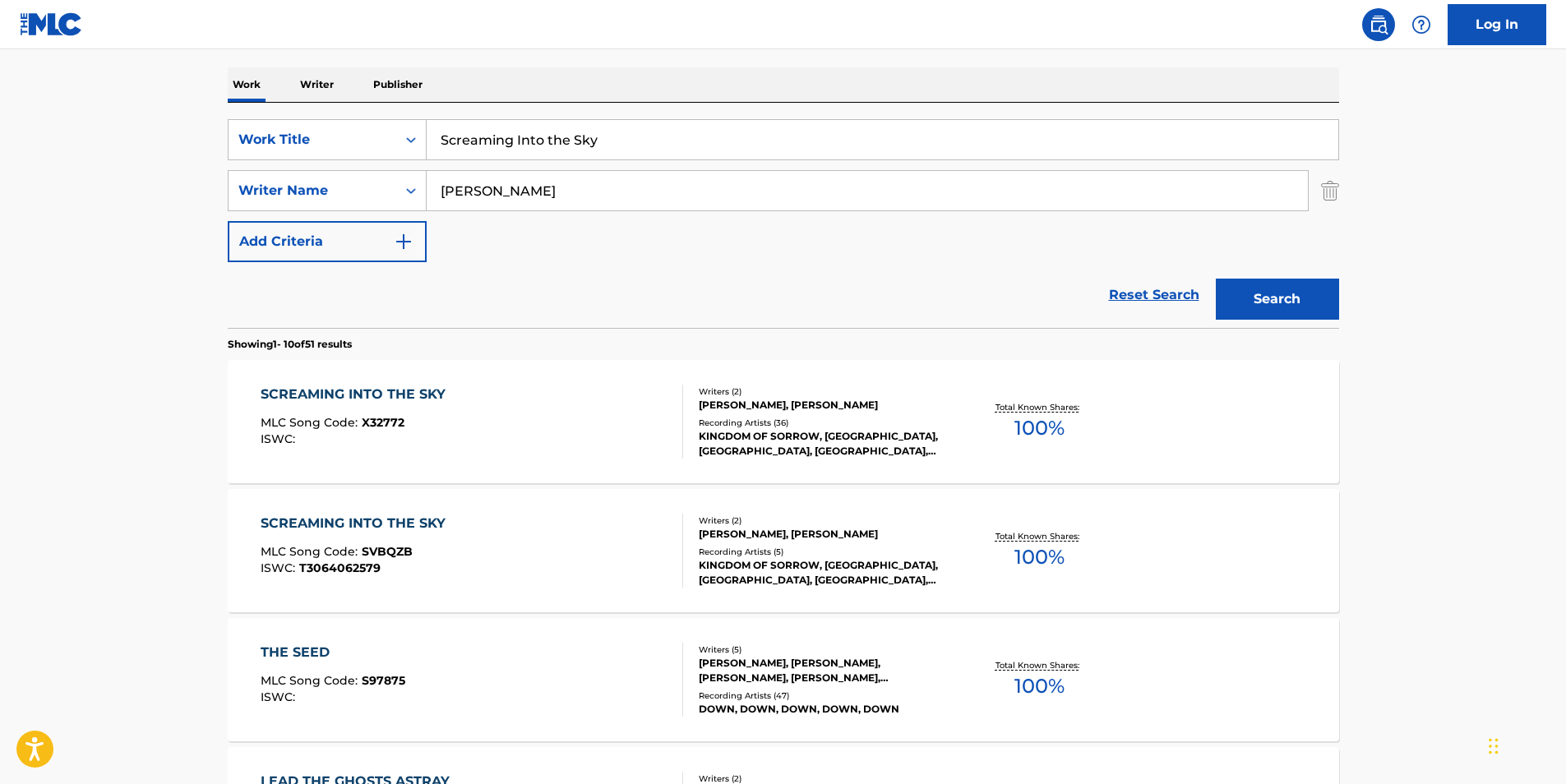
click at [388, 434] on div "ISWC :" at bounding box center [357, 438] width 193 height 12
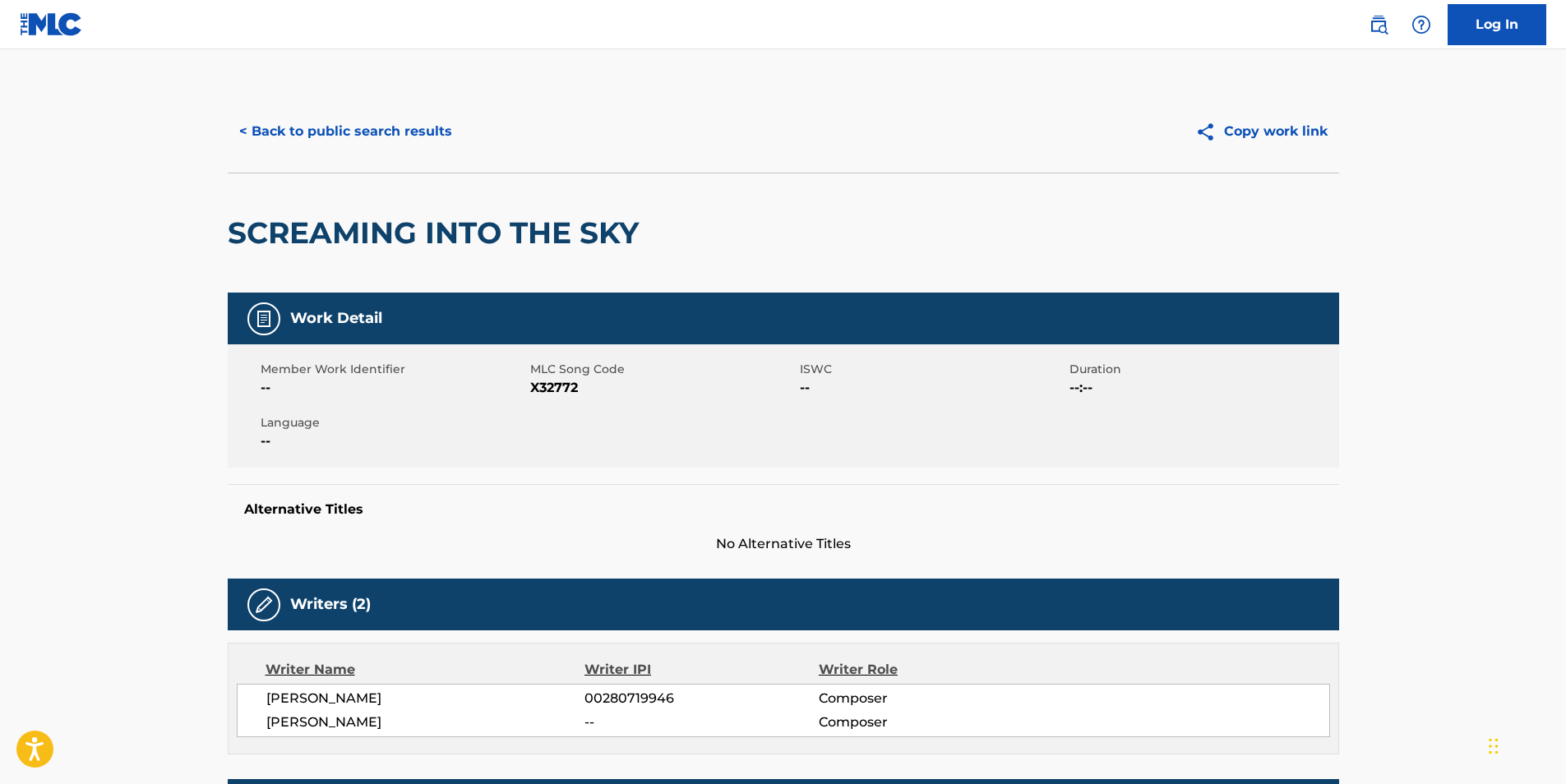
click at [552, 397] on span "X32772" at bounding box center [663, 388] width 266 height 20
copy span "X32772"
click at [287, 131] on button "< Back to public search results" at bounding box center [345, 131] width 236 height 41
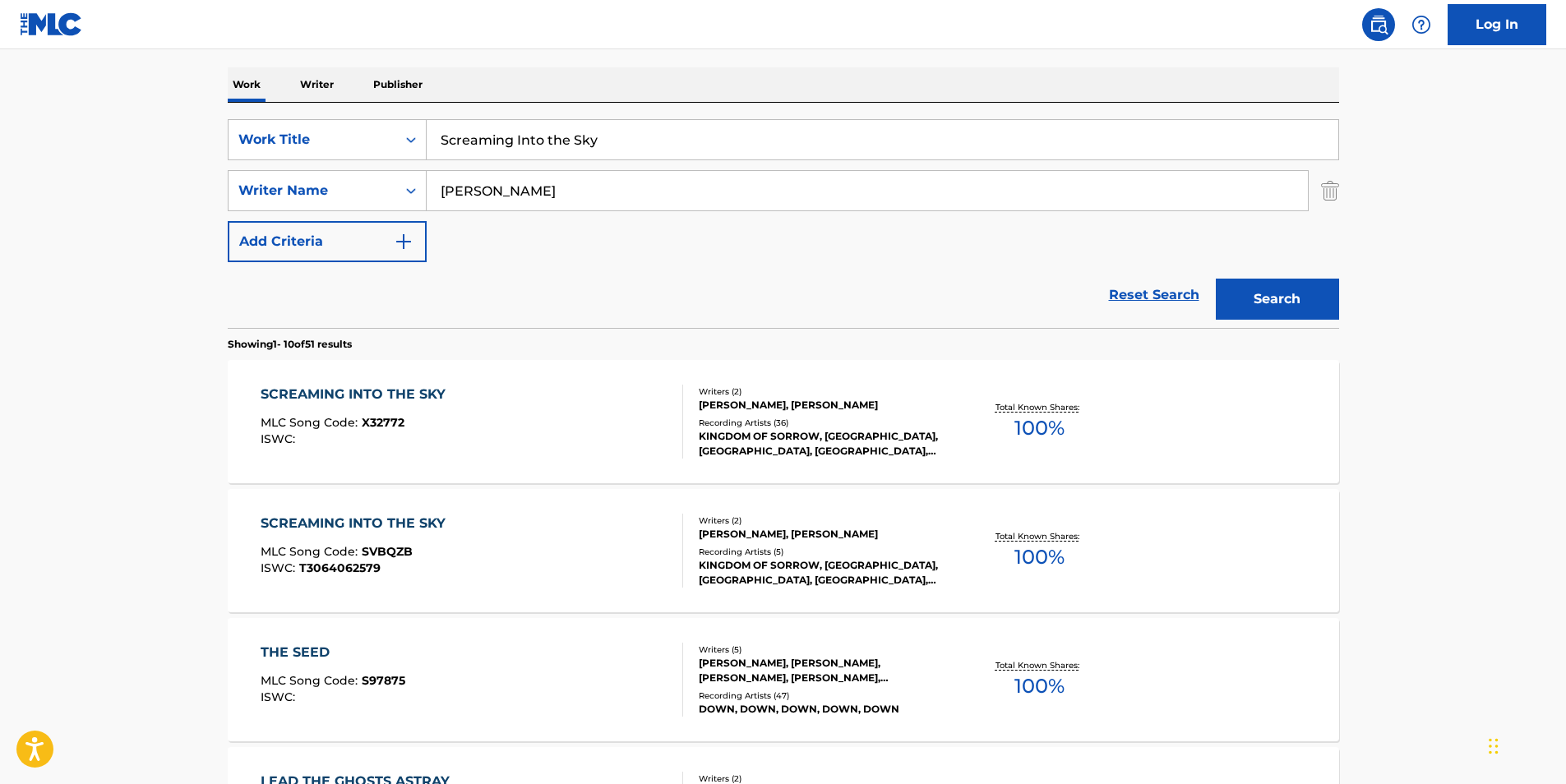
click at [318, 548] on span "MLC Song Code :" at bounding box center [311, 551] width 101 height 14
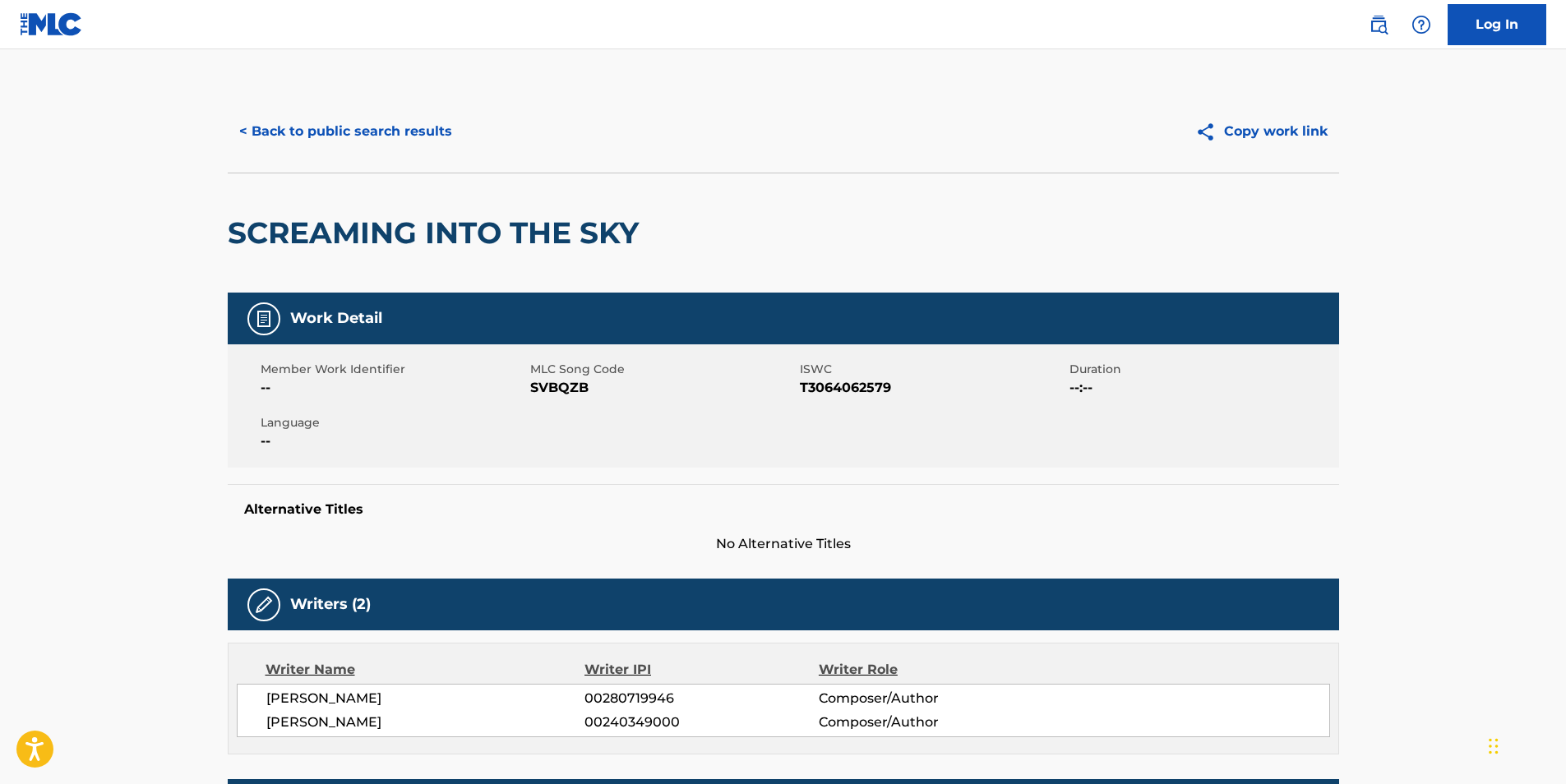
click at [553, 386] on span "SVBQZB" at bounding box center [663, 388] width 266 height 20
copy span "SVBQZB"
click at [354, 150] on button "< Back to public search results" at bounding box center [345, 131] width 236 height 41
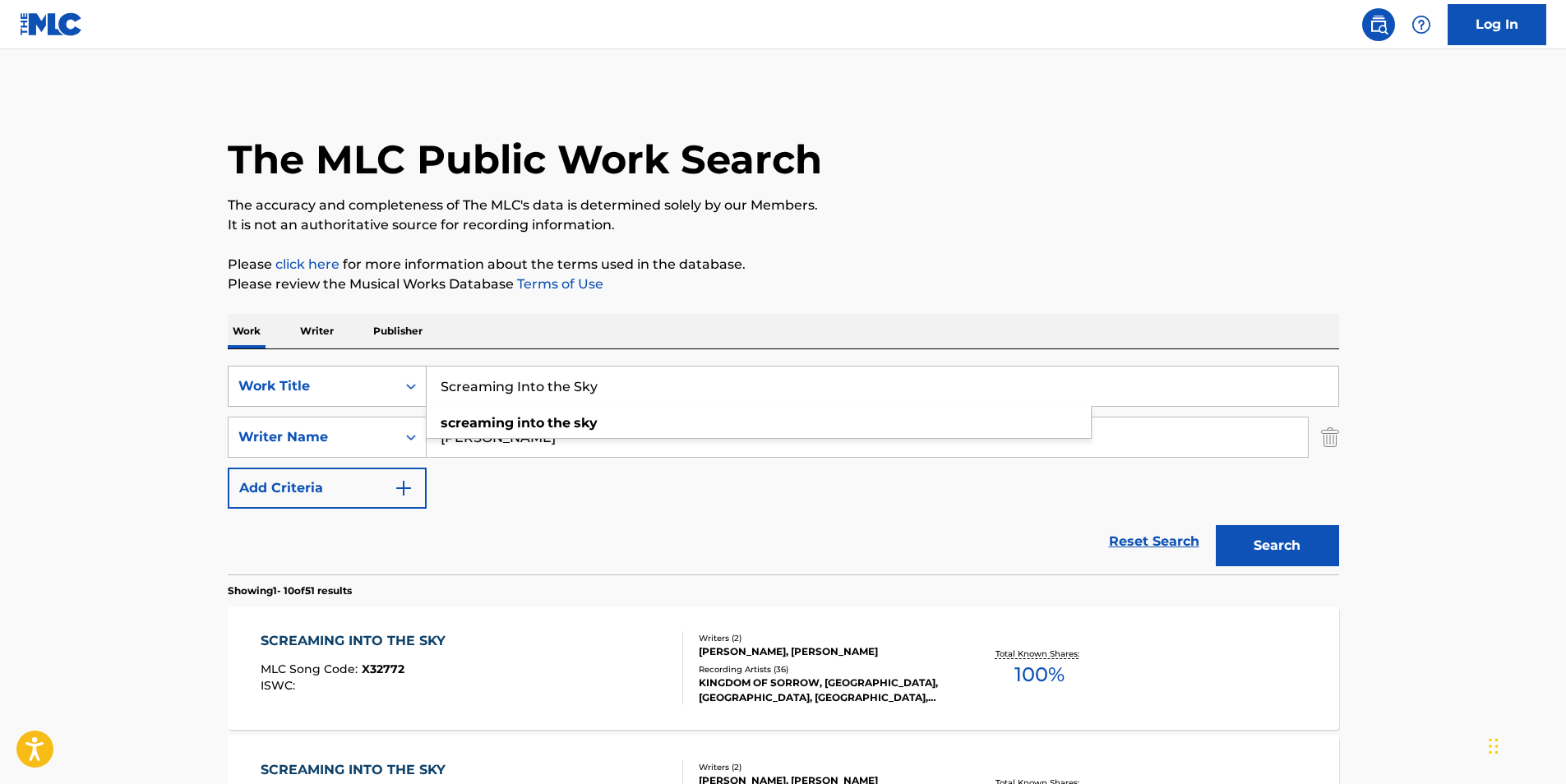
drag, startPoint x: 689, startPoint y: 384, endPoint x: 284, endPoint y: 397, distance: 405.2
click at [284, 397] on div "SearchWithCriteriacaeac085-1aed-44d0-89a2-6ef80cf1ac31 Work Title Screaming Int…" at bounding box center [783, 386] width 1111 height 41
paste input "omething New"
type input "Something New"
click at [887, 222] on p "It is not an authoritative source for recording information." at bounding box center [783, 224] width 1111 height 20
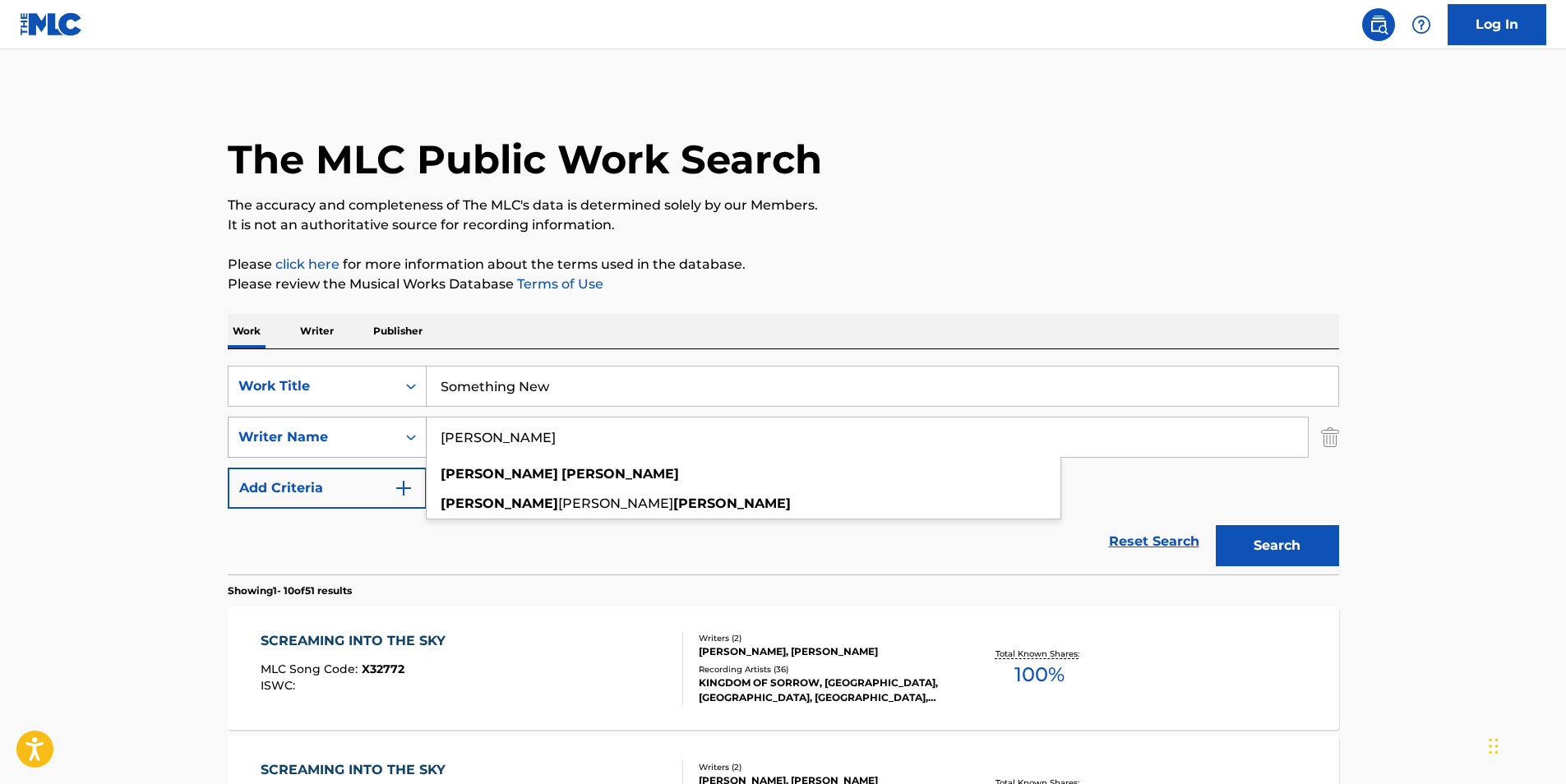
drag, startPoint x: 626, startPoint y: 427, endPoint x: 250, endPoint y: 438, distance: 376.2
click at [250, 440] on div "SearchWithCriteriac0399f02-a446-43eb-984f-0c51edda852a Writer Name [PERSON_NAME…" at bounding box center [783, 436] width 1111 height 41
paste input "Hajk"
click at [545, 332] on div "Work Writer Publisher" at bounding box center [783, 331] width 1111 height 34
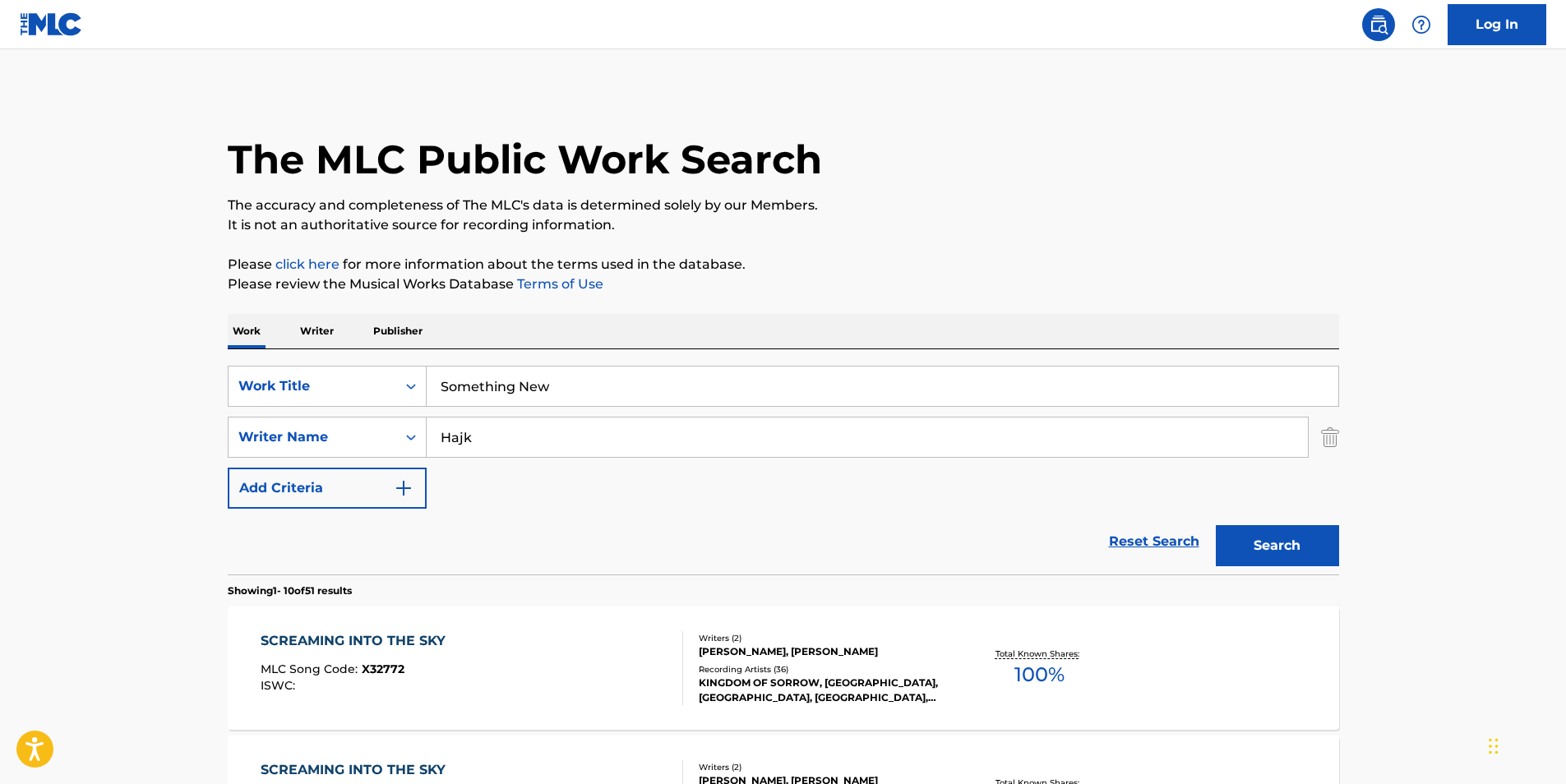
click at [1309, 546] on button "Search" at bounding box center [1277, 545] width 123 height 41
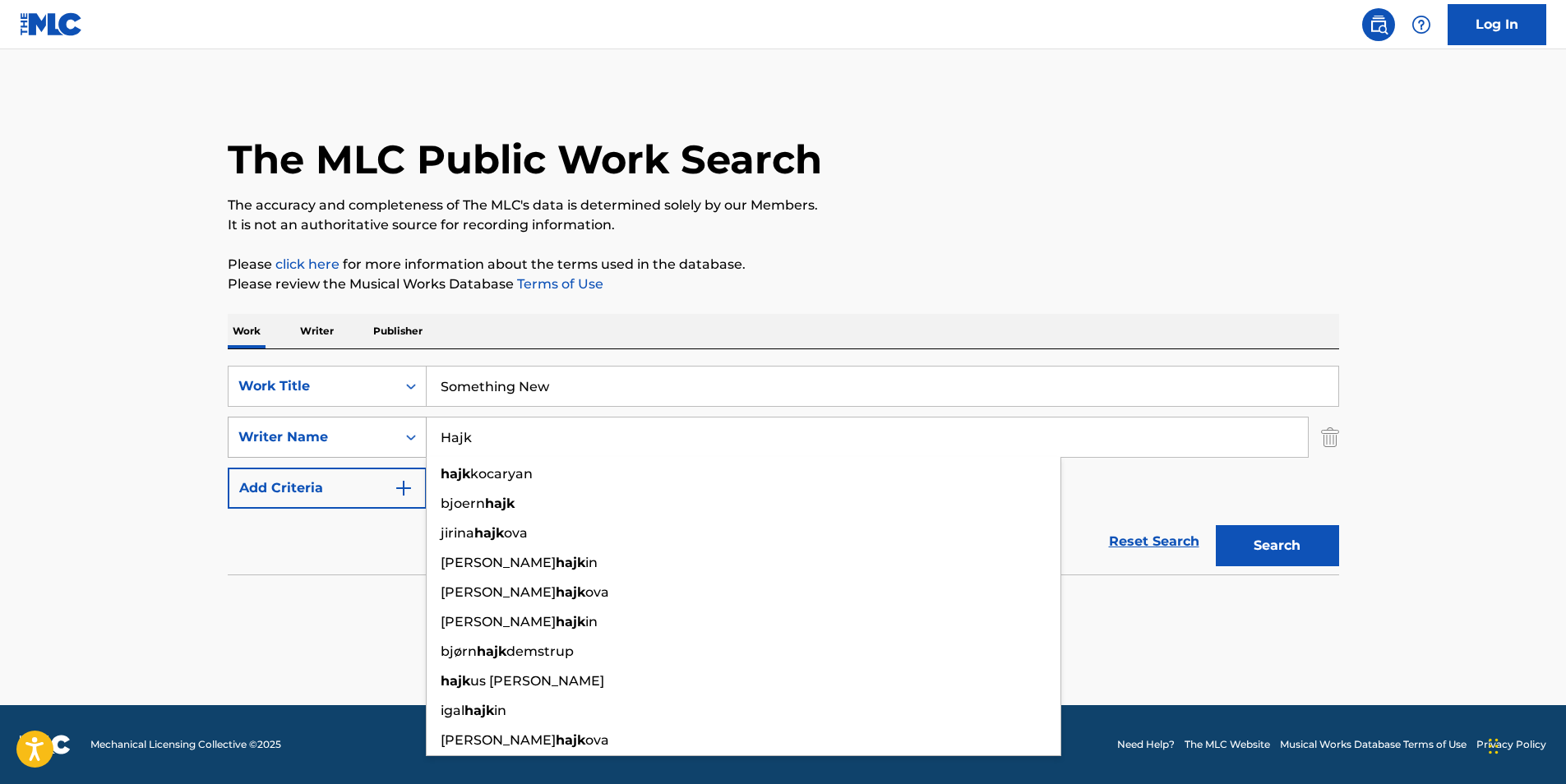
paste input "AUGSETH [PERSON_NAME]"
drag, startPoint x: 598, startPoint y: 443, endPoint x: 378, endPoint y: 449, distance: 220.1
click at [378, 449] on div "SearchWithCriteriac0399f02-a446-43eb-984f-0c51edda852a Writer Name [PERSON_NAME…" at bounding box center [783, 436] width 1111 height 41
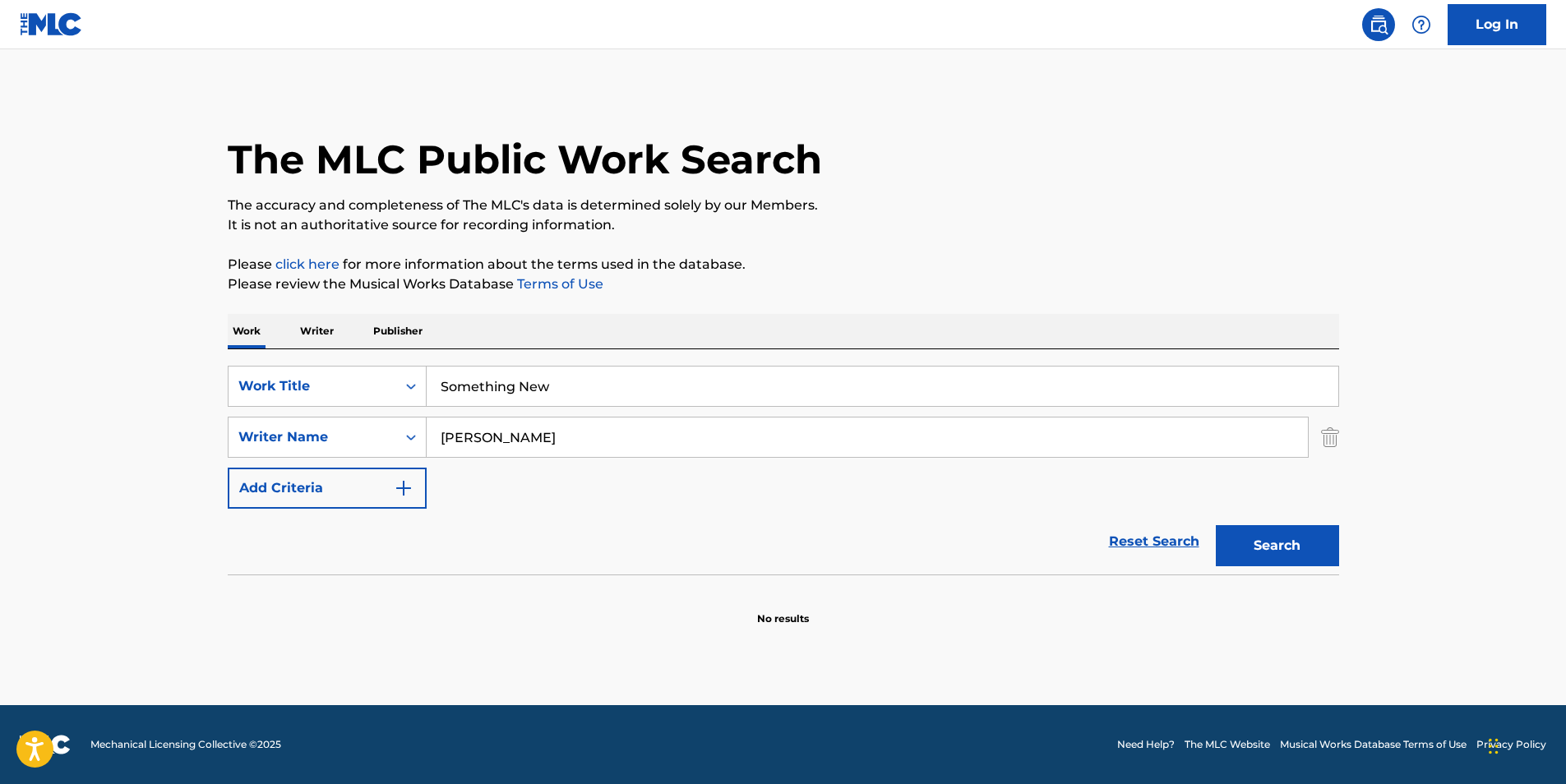
click at [1088, 232] on p "It is not an authoritative source for recording information." at bounding box center [783, 224] width 1111 height 20
click at [1296, 551] on button "Search" at bounding box center [1277, 545] width 123 height 41
drag, startPoint x: 523, startPoint y: 441, endPoint x: 680, endPoint y: 420, distance: 158.4
click at [678, 420] on input "[PERSON_NAME]" at bounding box center [868, 436] width 881 height 39
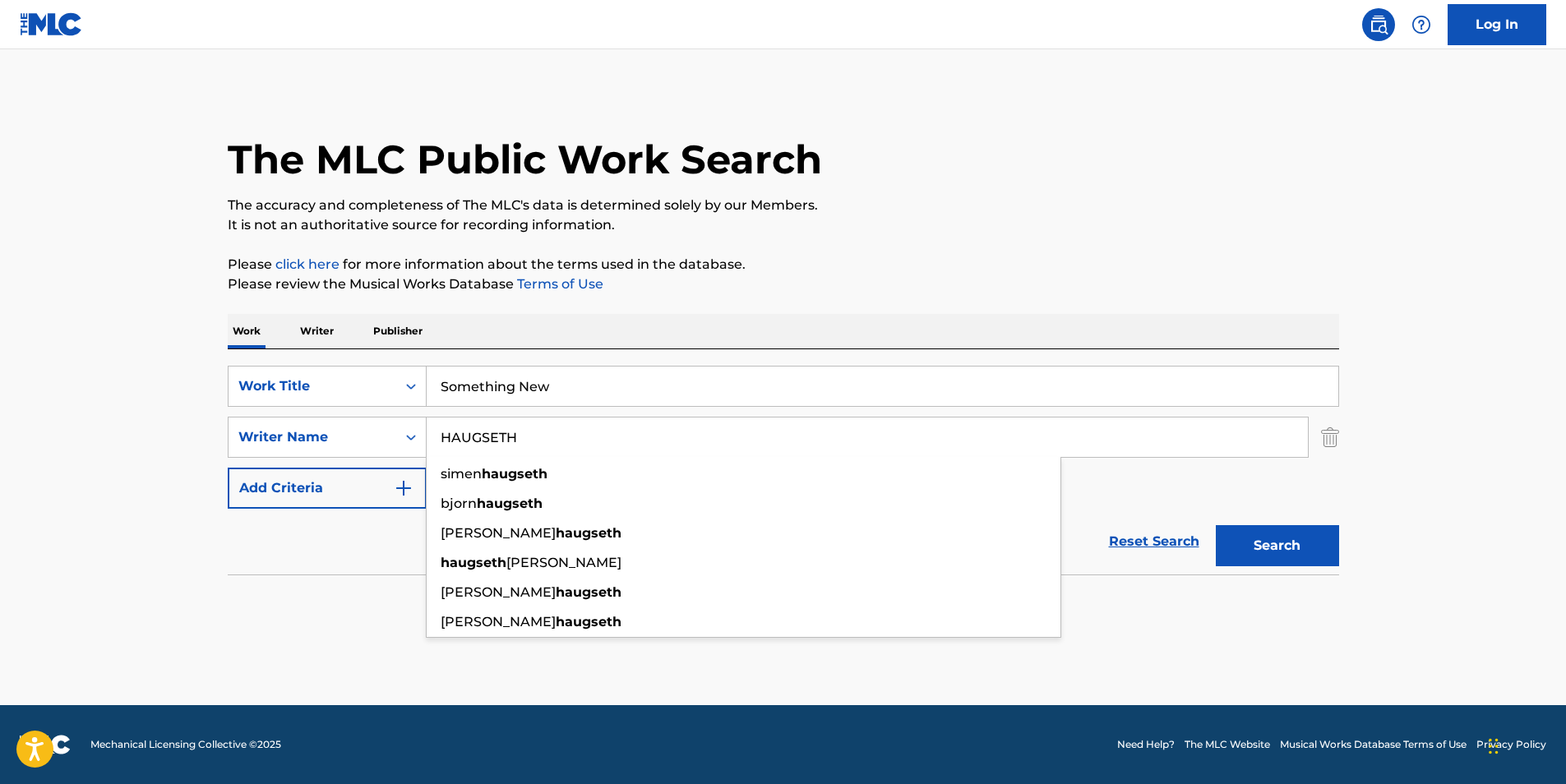
drag, startPoint x: 1187, startPoint y: 198, endPoint x: 1211, endPoint y: 239, distance: 47.5
click at [1190, 201] on p "The accuracy and completeness of The MLC's data is determined solely by our Mem…" at bounding box center [783, 205] width 1111 height 20
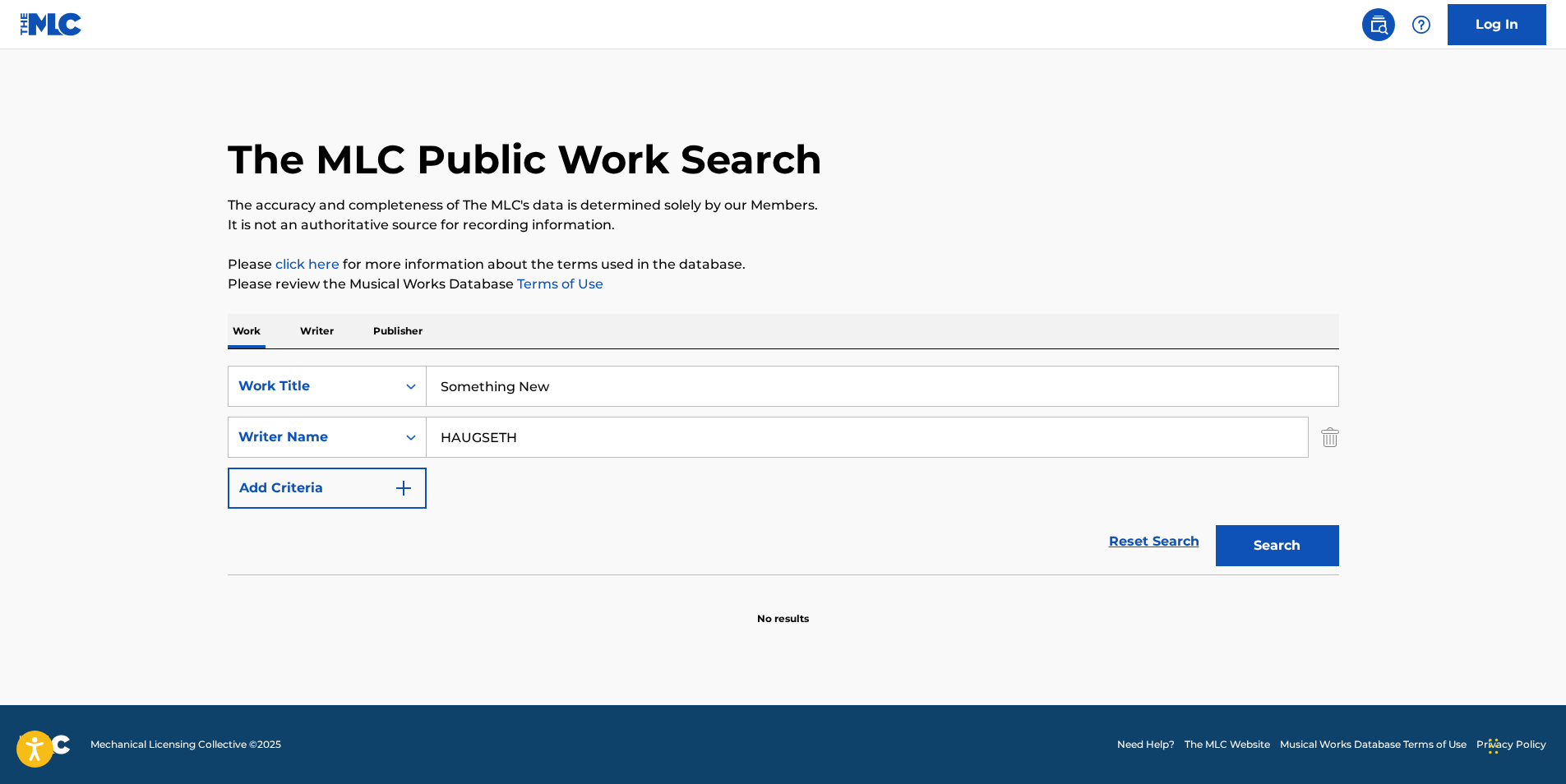
click at [1273, 562] on button "Search" at bounding box center [1277, 545] width 123 height 41
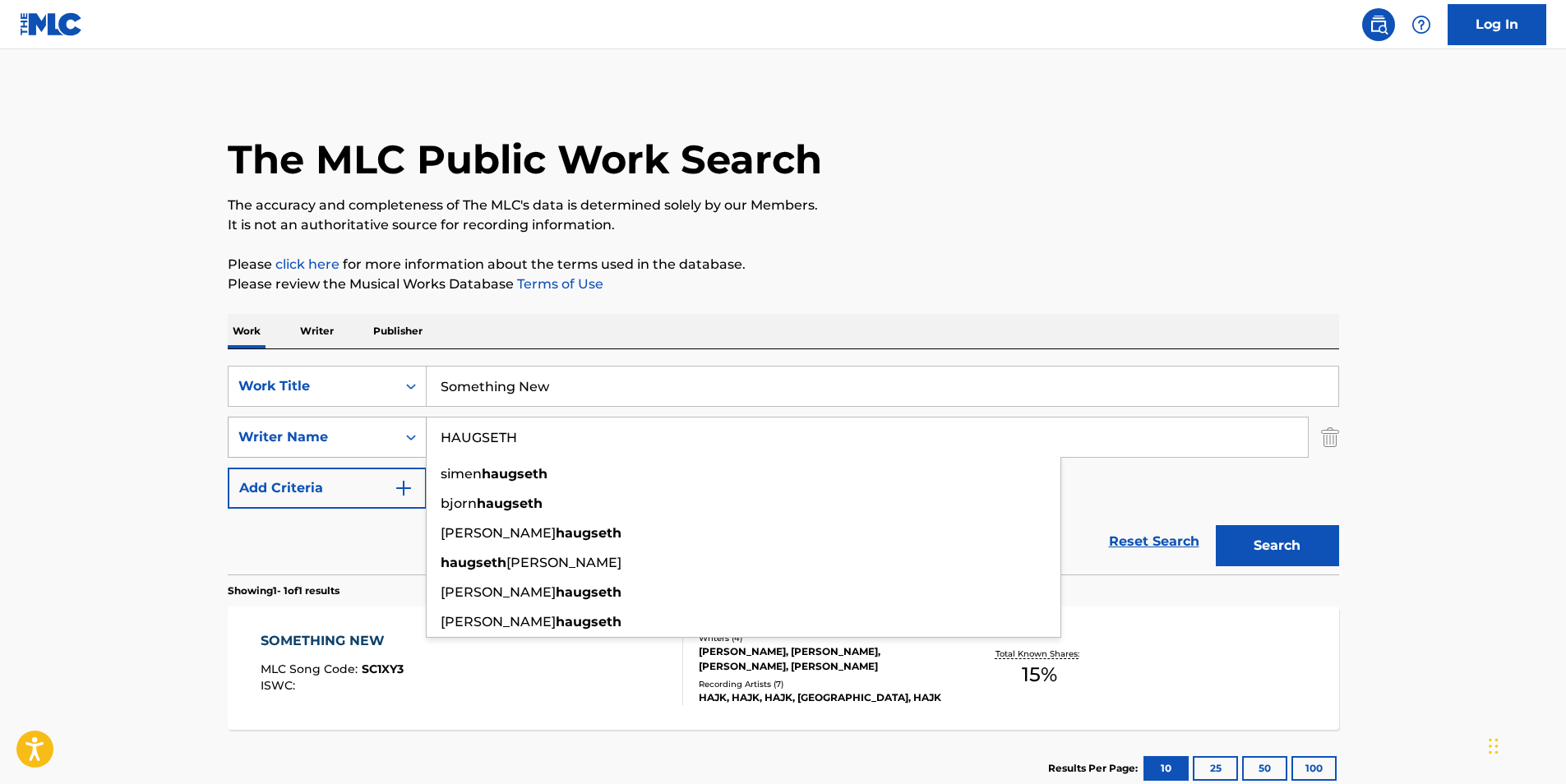
paste input "[PERSON_NAME]"
drag, startPoint x: 577, startPoint y: 434, endPoint x: 249, endPoint y: 442, distance: 328.1
click at [249, 442] on div "SearchWithCriteriac0399f02-a446-43eb-984f-0c51edda852a Writer Name [PERSON_NAME…" at bounding box center [783, 436] width 1111 height 41
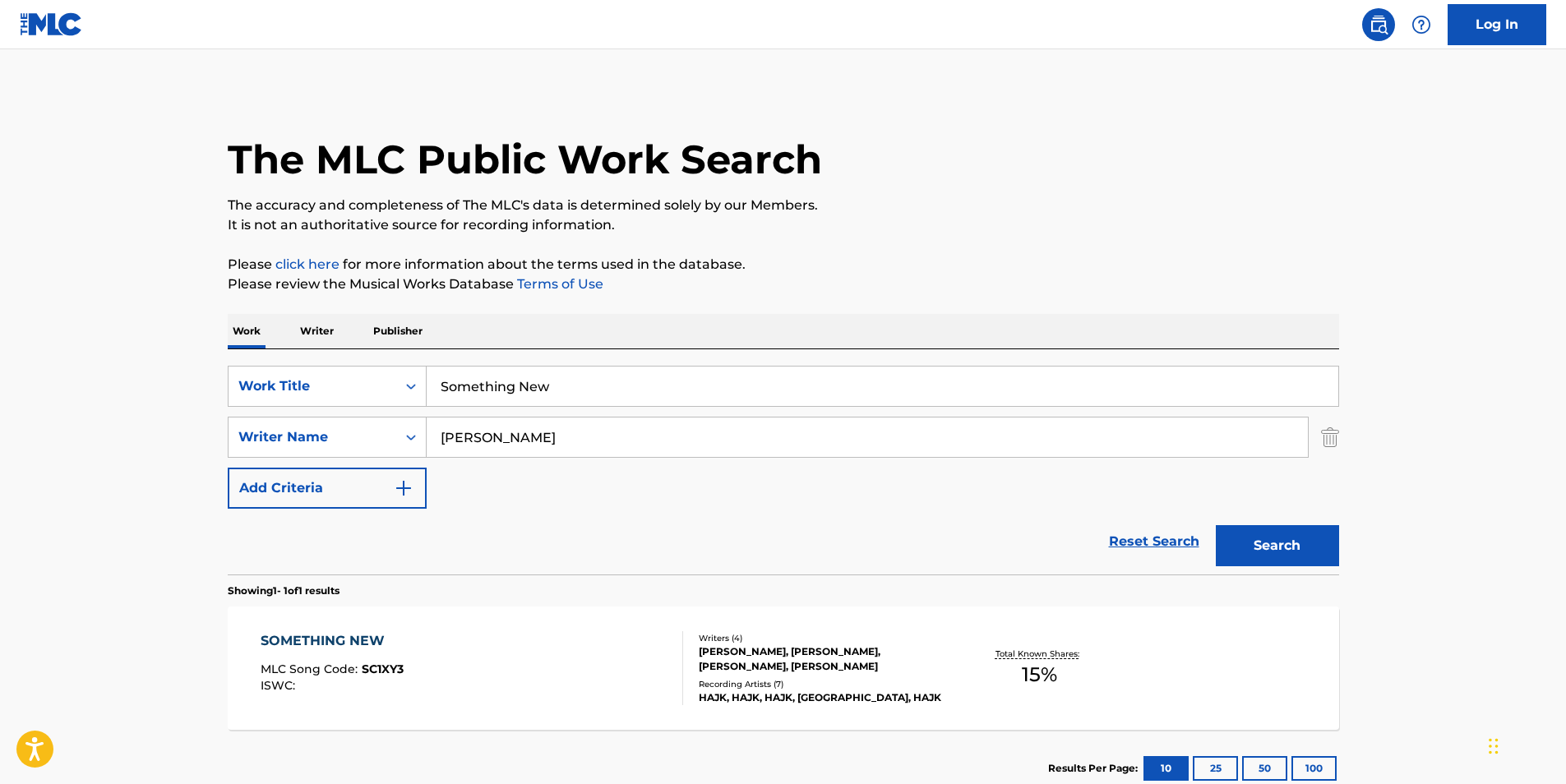
click at [1004, 204] on p "The accuracy and completeness of The MLC's data is determined solely by our Mem…" at bounding box center [783, 205] width 1111 height 20
click at [1291, 546] on button "Search" at bounding box center [1277, 545] width 123 height 41
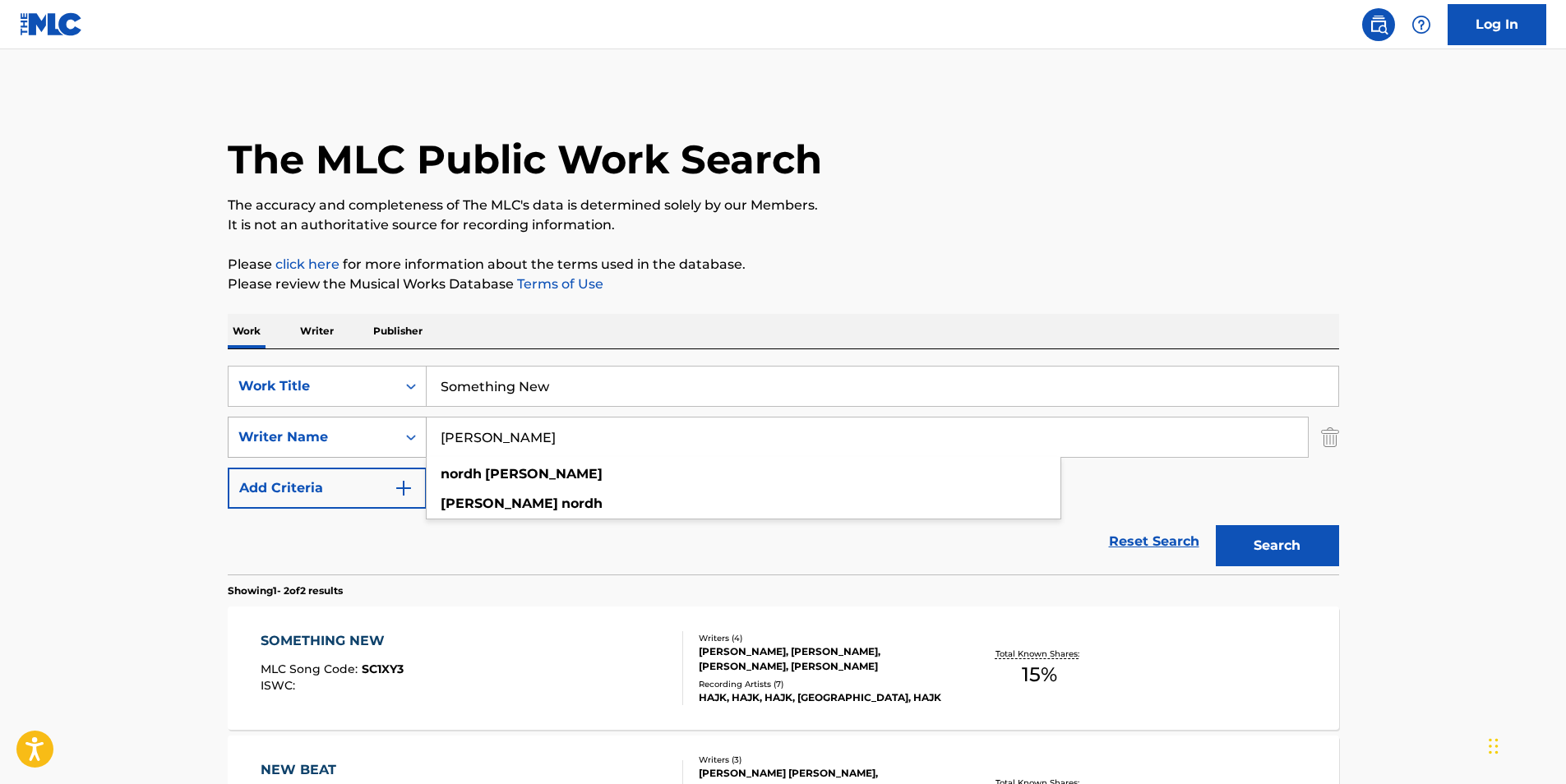
paste input "[PERSON_NAME]"
drag, startPoint x: 575, startPoint y: 442, endPoint x: 364, endPoint y: 440, distance: 211.0
click at [364, 440] on div "SearchWithCriteriac0399f02-a446-43eb-984f-0c51edda852a Writer Name NORDH [PERSO…" at bounding box center [783, 436] width 1111 height 41
click at [863, 228] on p "It is not an authoritative source for recording information." at bounding box center [783, 224] width 1111 height 20
click at [1255, 530] on button "Search" at bounding box center [1277, 545] width 123 height 41
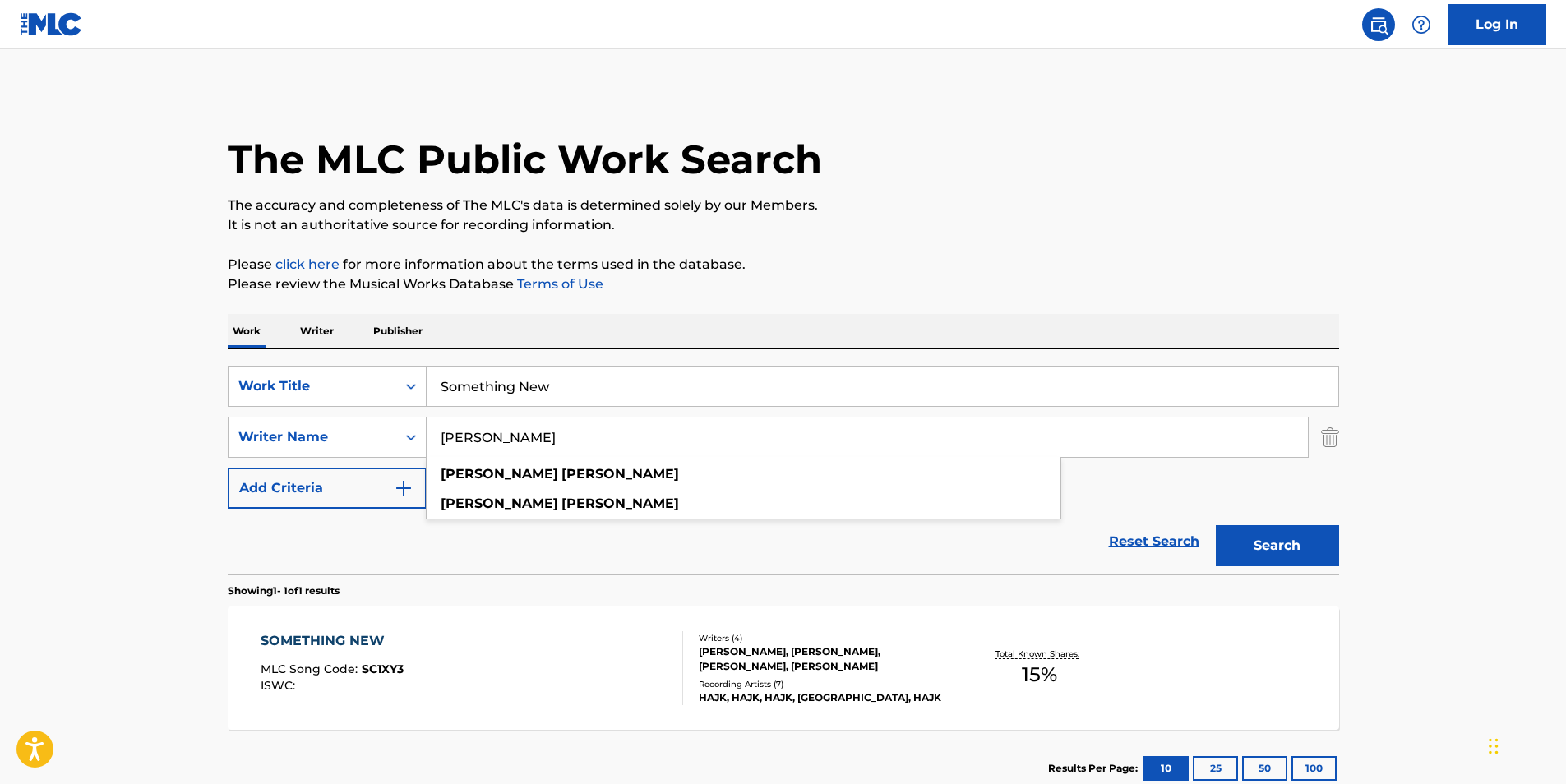
drag, startPoint x: 606, startPoint y: 428, endPoint x: 441, endPoint y: 459, distance: 167.9
click at [403, 475] on div "SearchWithCriteriacaeac085-1aed-44d0-89a2-6ef80cf1ac31 Work Title Something New…" at bounding box center [783, 437] width 1111 height 143
paste input "NDERSEN [PERSON_NAME]"
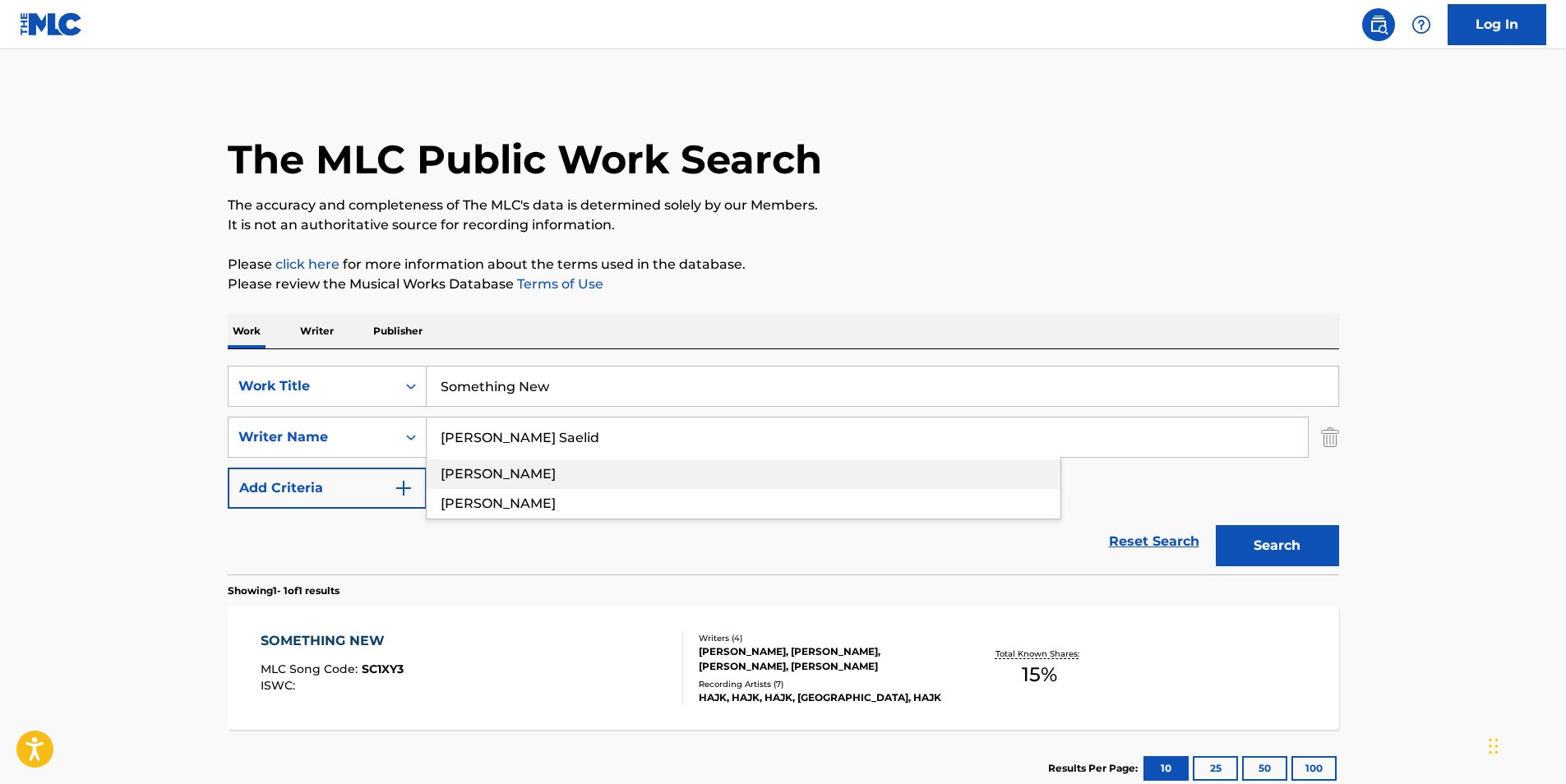
type input "[PERSON_NAME] Saelid"
click at [1057, 242] on div "The MLC Public Work Search The accuracy and completeness of The MLC's data is d…" at bounding box center [783, 449] width 1151 height 716
click at [1268, 541] on button "Search" at bounding box center [1277, 545] width 123 height 41
click at [347, 671] on span "MLC Song Code :" at bounding box center [311, 668] width 101 height 14
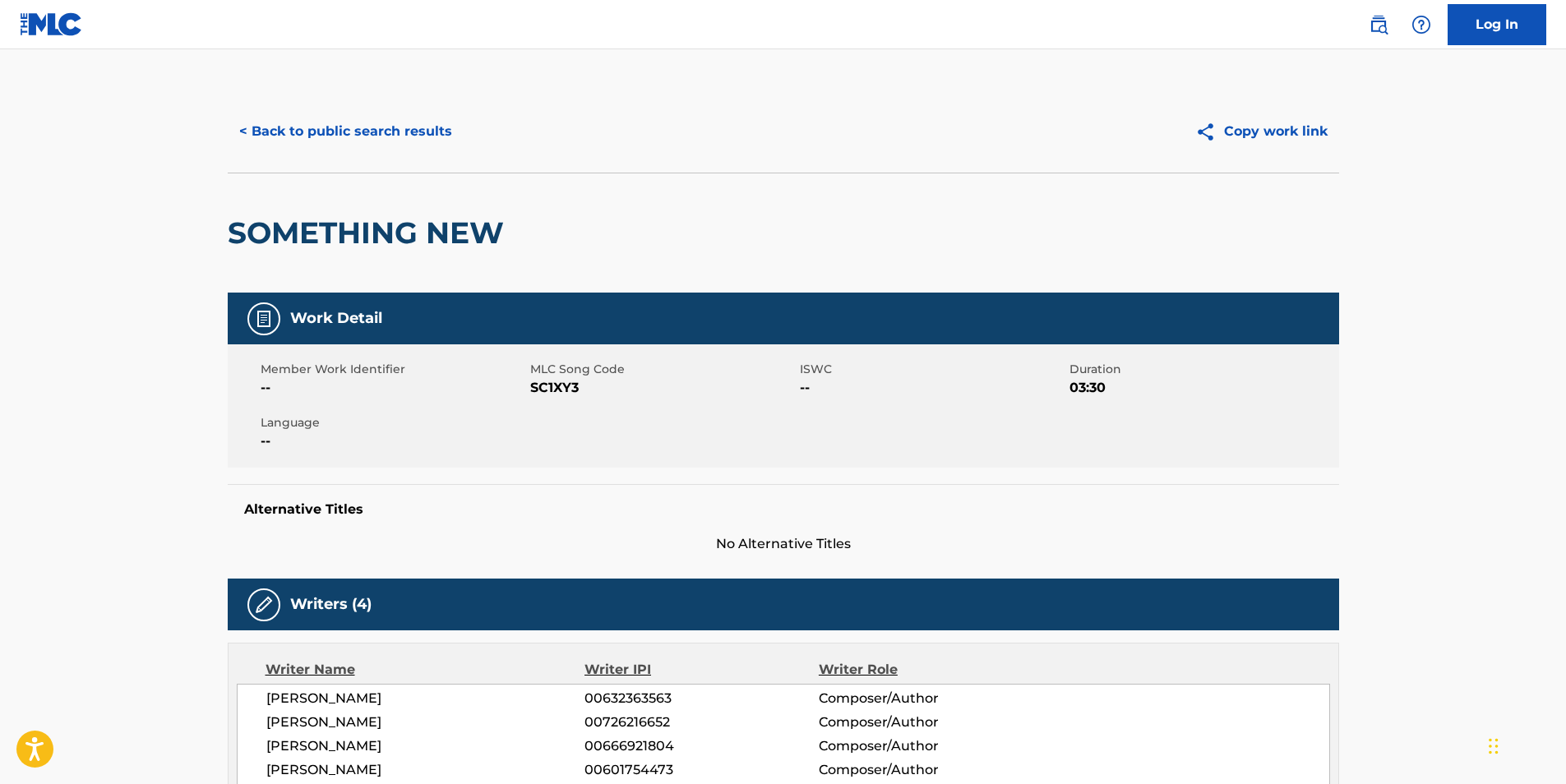
click at [324, 128] on button "< Back to public search results" at bounding box center [345, 131] width 236 height 41
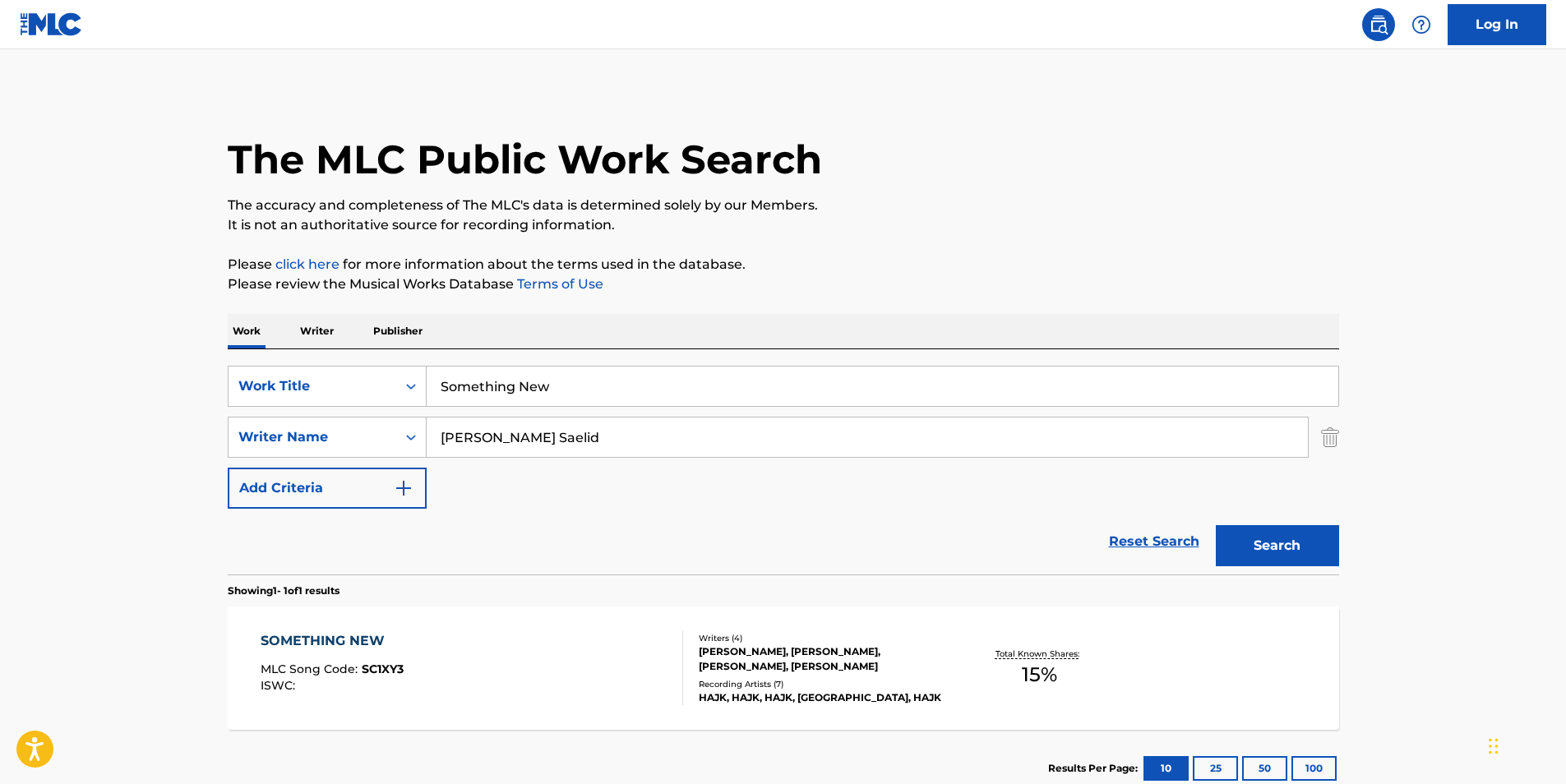
scroll to position [110, 0]
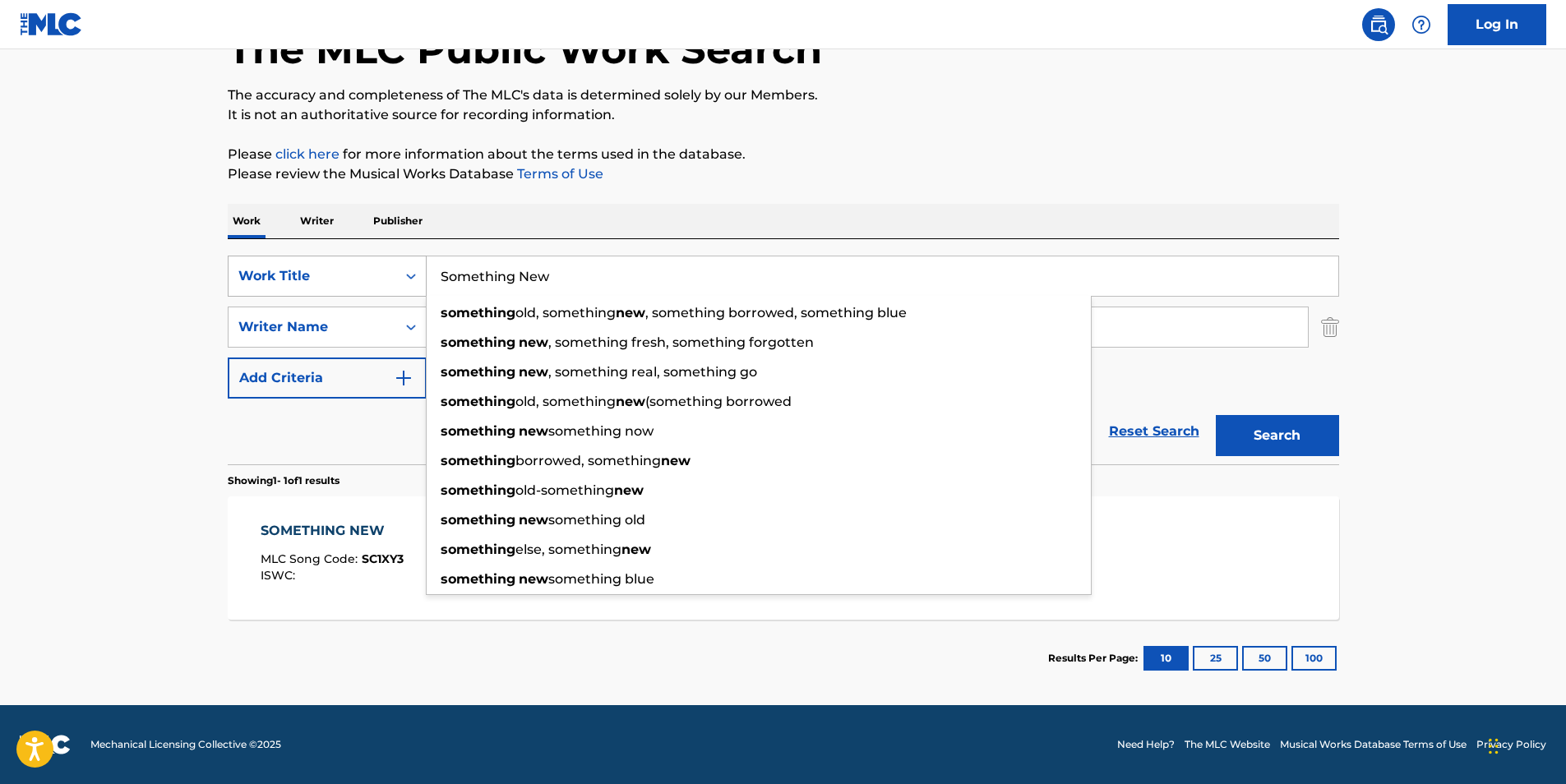
drag, startPoint x: 595, startPoint y: 286, endPoint x: 366, endPoint y: 286, distance: 229.0
click at [367, 286] on div "SearchWithCriteriacaeac085-1aed-44d0-89a2-6ef80cf1ac31 Work Title Something New…" at bounding box center [783, 276] width 1111 height 41
paste input "The Children the Bombs Overlooked"
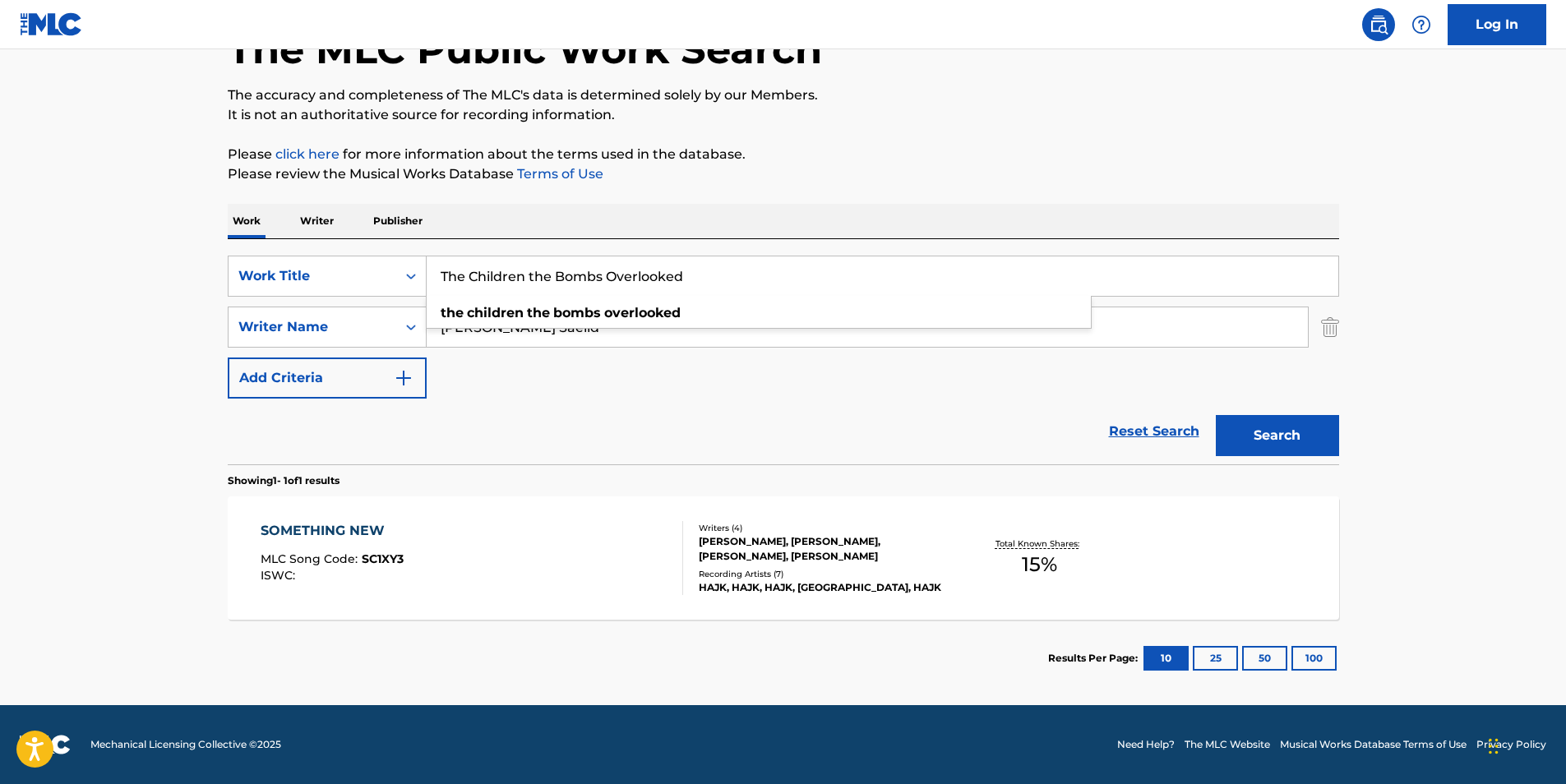
type input "The Children the Bombs Overlooked"
click at [674, 369] on div "SearchWithCriteriacaeac085-1aed-44d0-89a2-6ef80cf1ac31 Work Title The Children …" at bounding box center [783, 328] width 1111 height 143
paste input "Inter Arma"
drag, startPoint x: 659, startPoint y: 333, endPoint x: 245, endPoint y: 327, distance: 414.0
click at [230, 327] on div "SearchWithCriteriac0399f02-a446-43eb-984f-0c51edda852a Writer Name Inter Arma […" at bounding box center [783, 327] width 1111 height 41
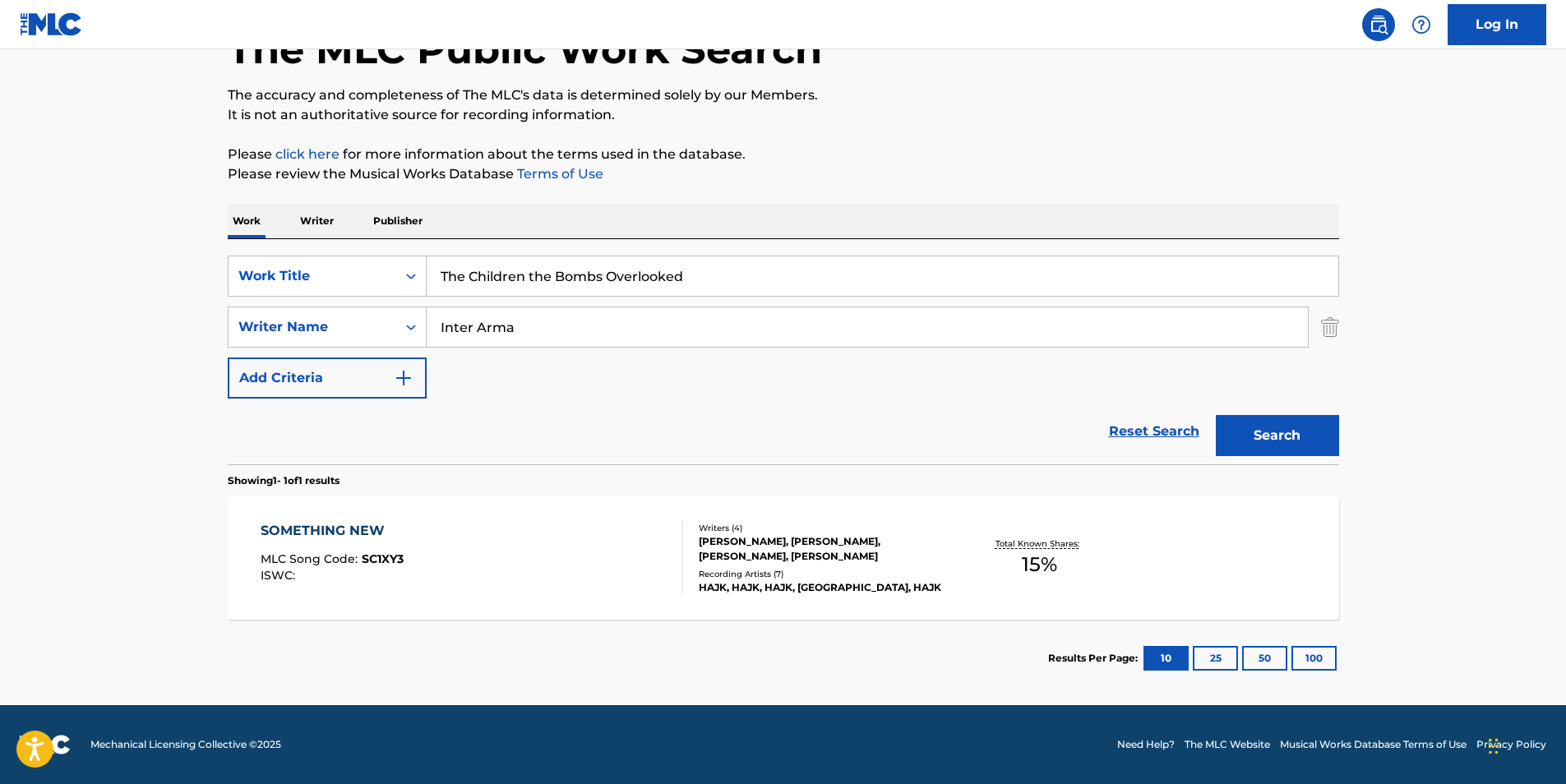
click at [1016, 114] on p "It is not an authoritative source for recording information." at bounding box center [783, 115] width 1111 height 20
click at [1258, 444] on button "Search" at bounding box center [1277, 435] width 123 height 41
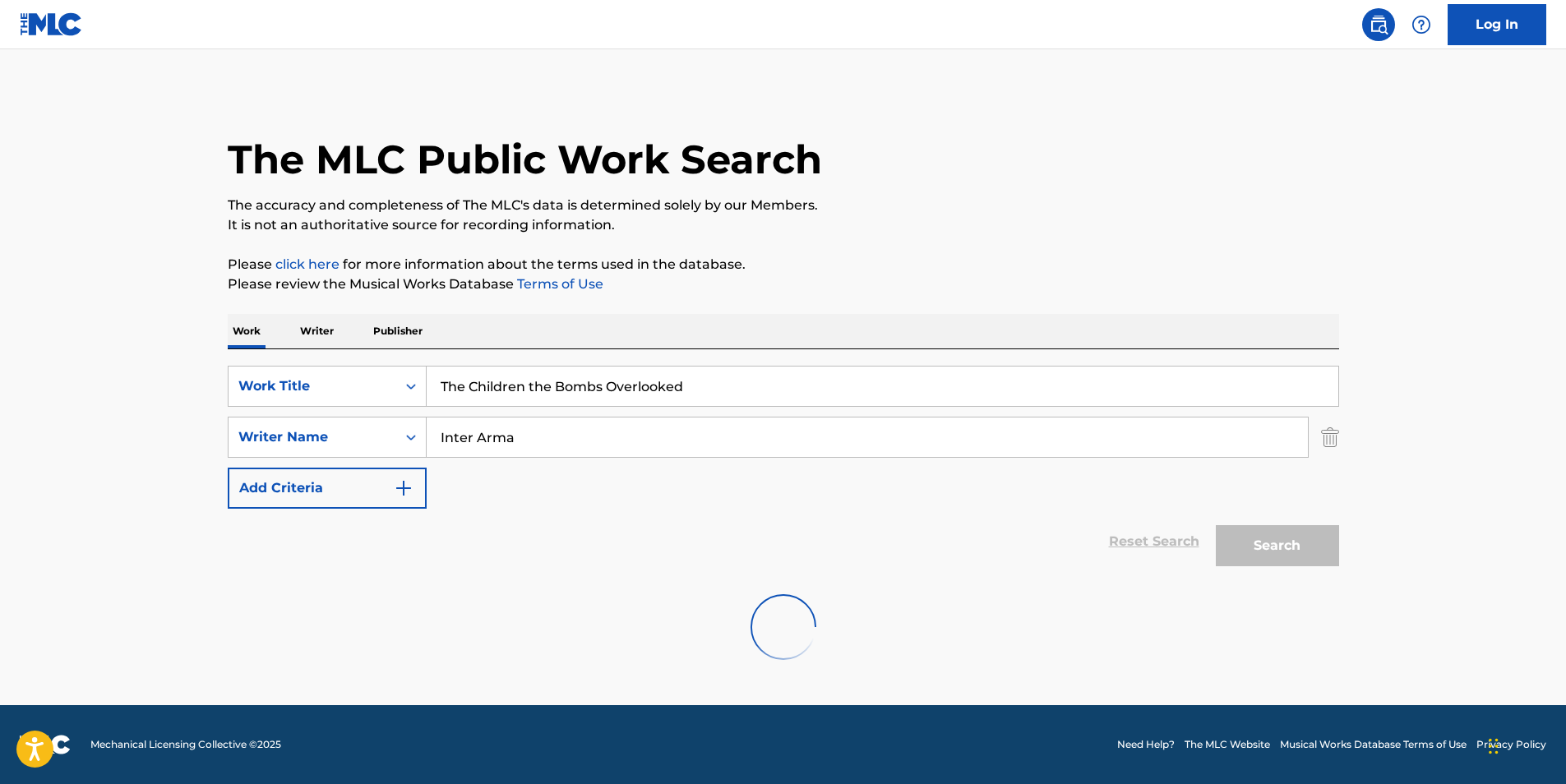
scroll to position [0, 0]
paste input "[PERSON_NAME]"
drag, startPoint x: 608, startPoint y: 431, endPoint x: 255, endPoint y: 434, distance: 353.0
click at [239, 436] on div "SearchWithCriteriac0399f02-a446-43eb-984f-0c51edda852a Writer Name [PERSON_NAME]" at bounding box center [783, 436] width 1111 height 41
click at [869, 264] on p "Please click here for more information about the terms used in the database." at bounding box center [783, 265] width 1111 height 20
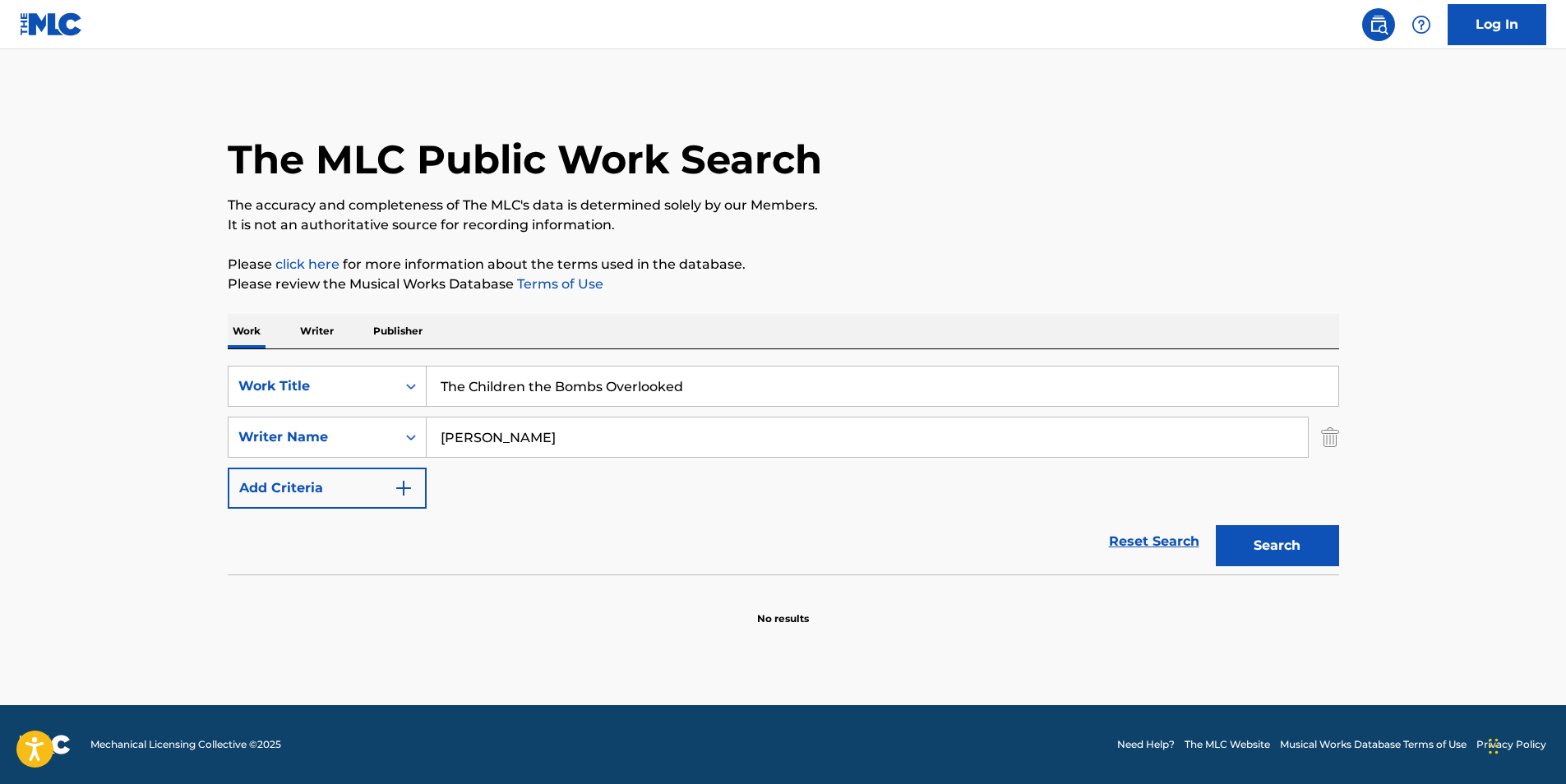
click at [1297, 548] on button "Search" at bounding box center [1277, 545] width 123 height 41
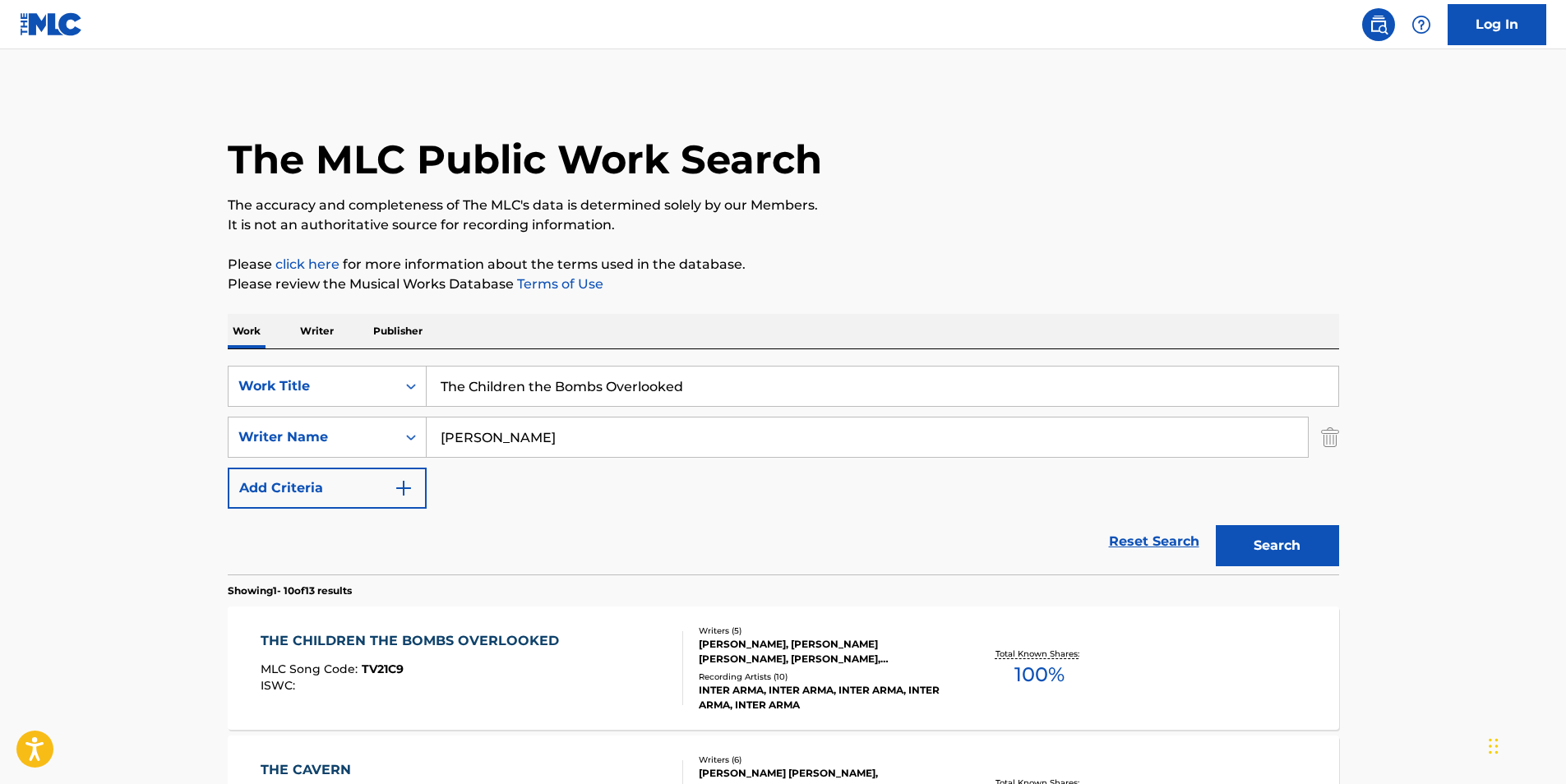
scroll to position [82, 0]
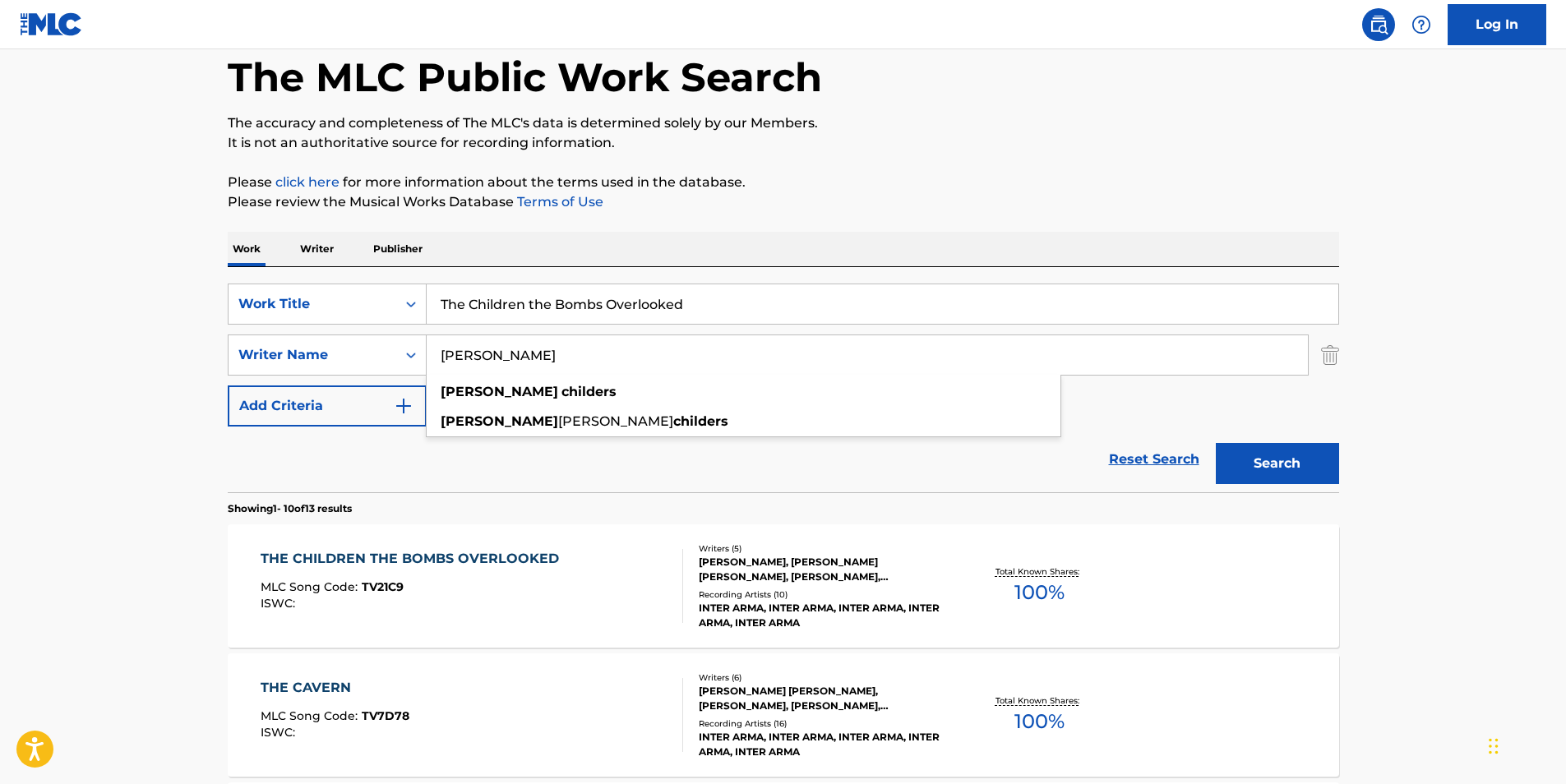
drag, startPoint x: 666, startPoint y: 371, endPoint x: 362, endPoint y: 384, distance: 304.3
click at [364, 384] on div "SearchWithCriteriacaeac085-1aed-44d0-89a2-6ef80cf1ac31 Work Title The Children …" at bounding box center [783, 355] width 1111 height 143
paste input "[PERSON_NAME]"
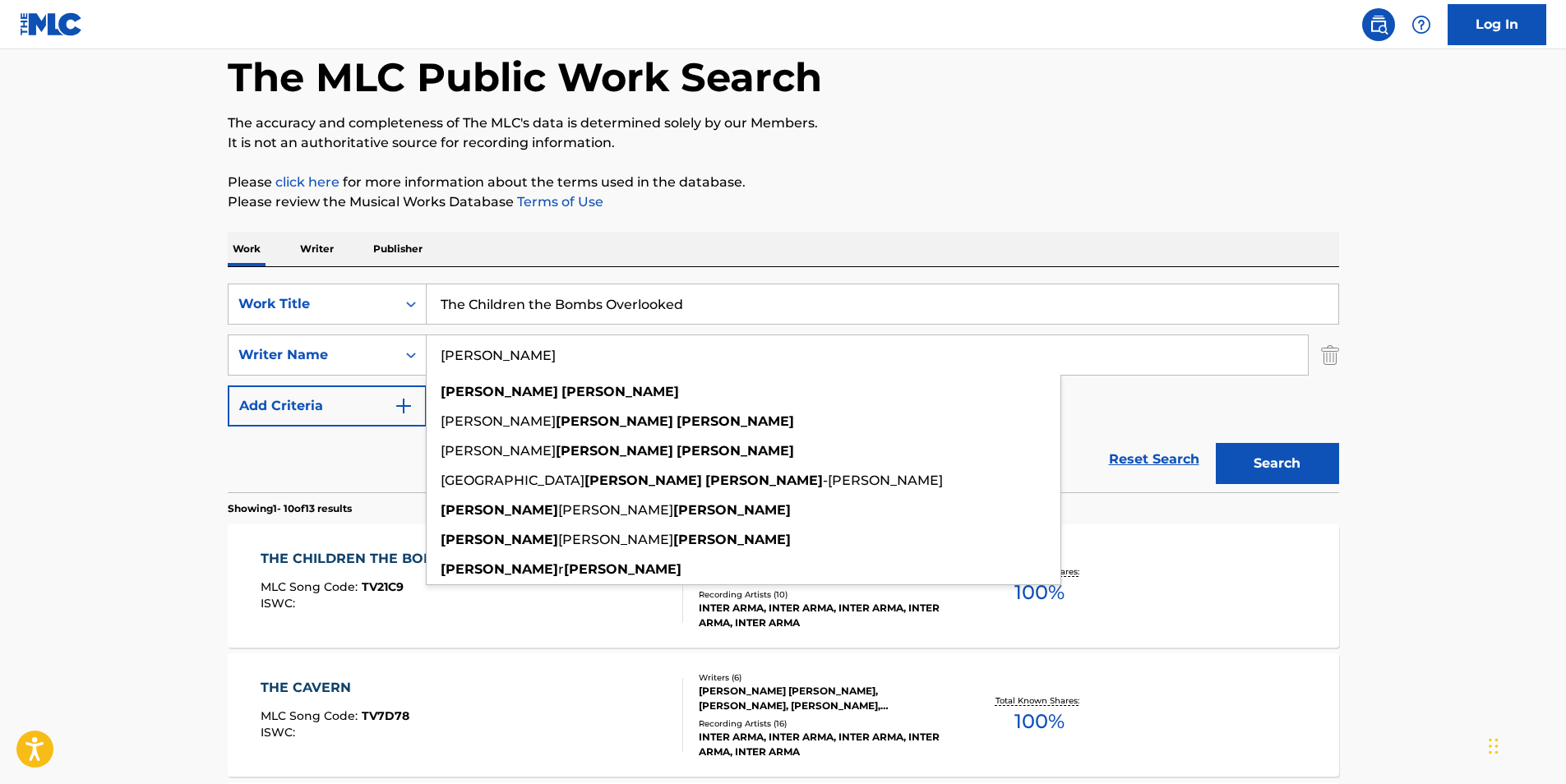
click at [975, 174] on p "Please click here for more information about the terms used in the database." at bounding box center [783, 182] width 1111 height 20
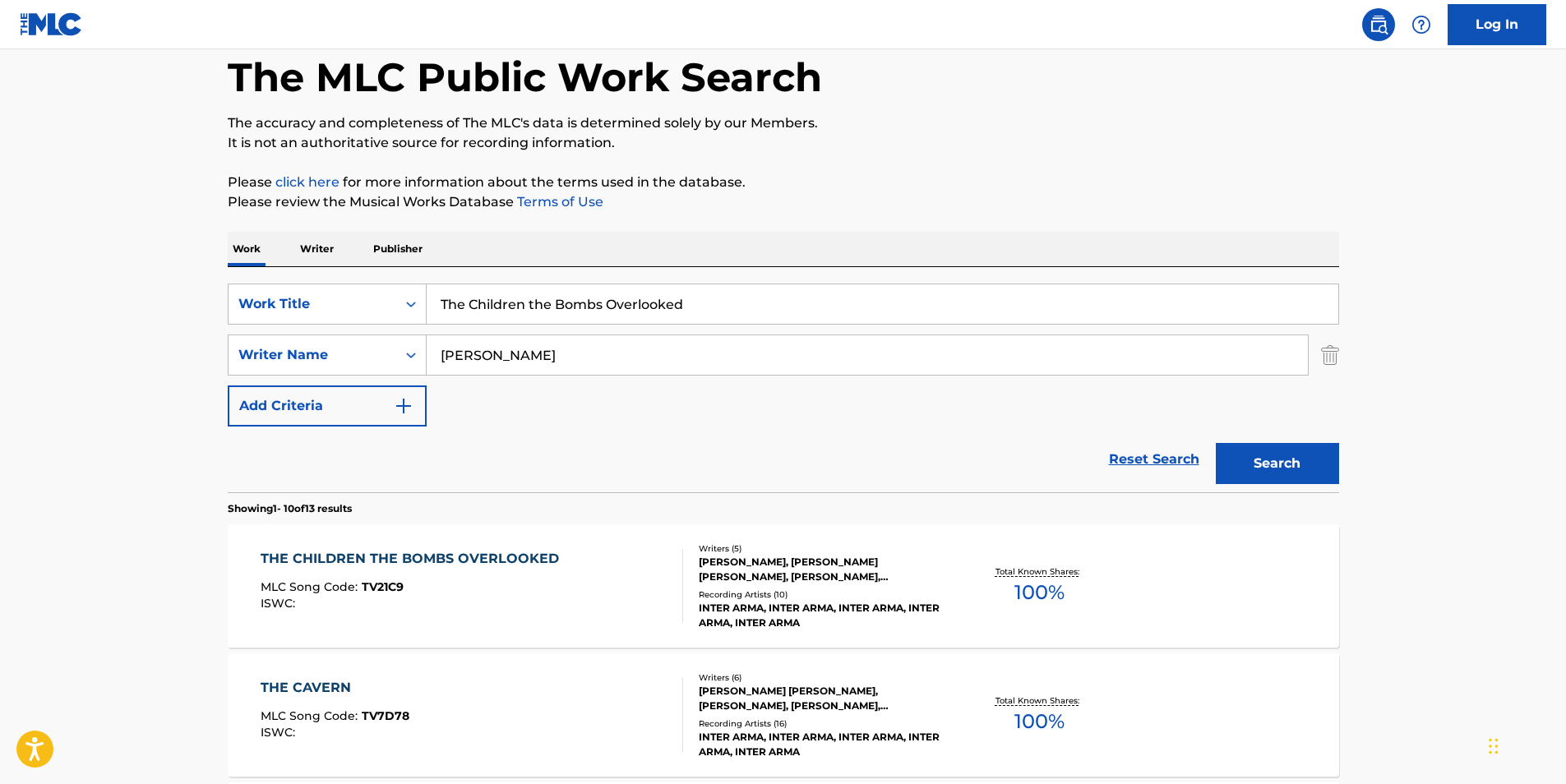
click at [1251, 459] on button "Search" at bounding box center [1277, 463] width 123 height 41
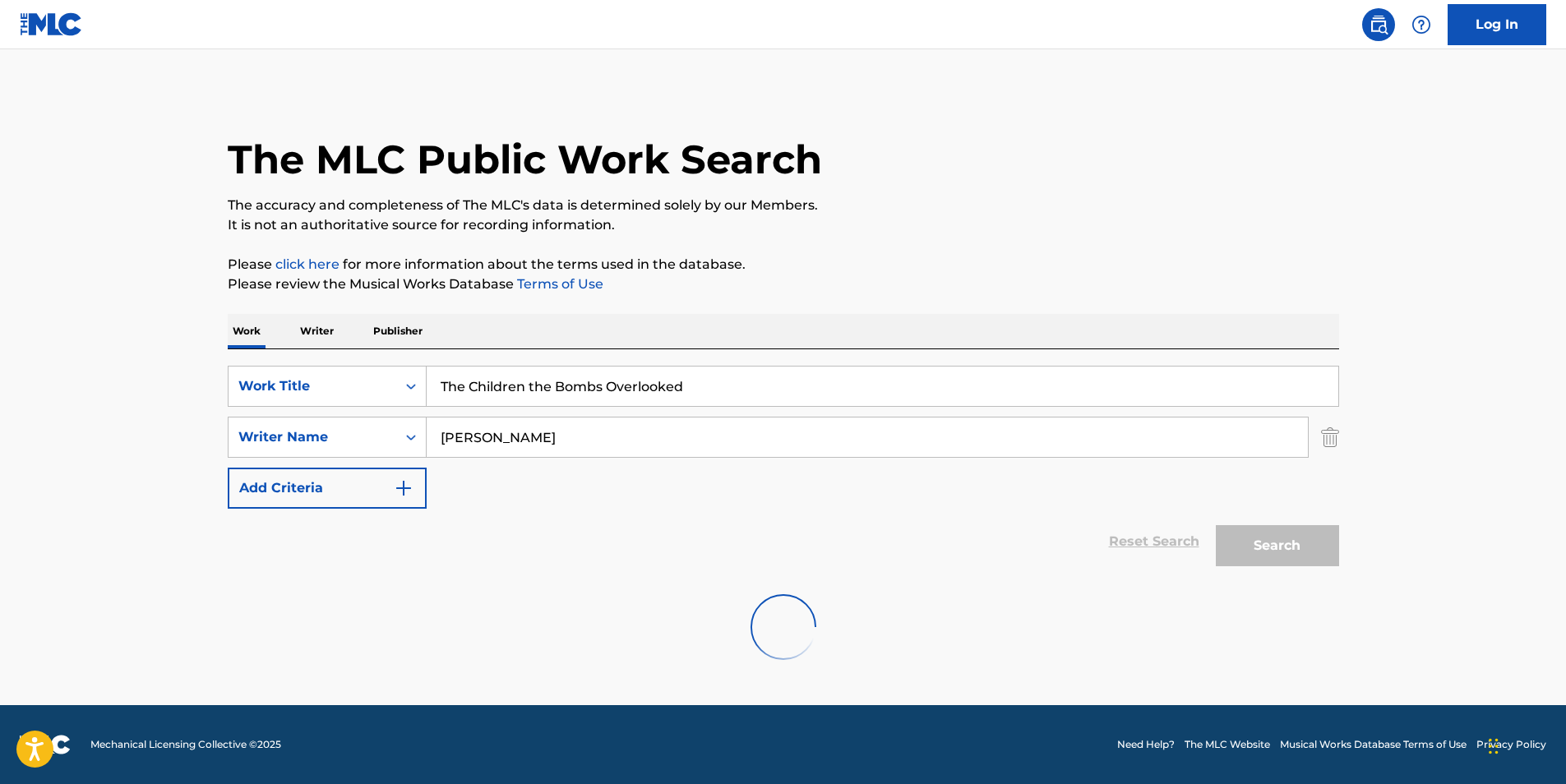
scroll to position [0, 0]
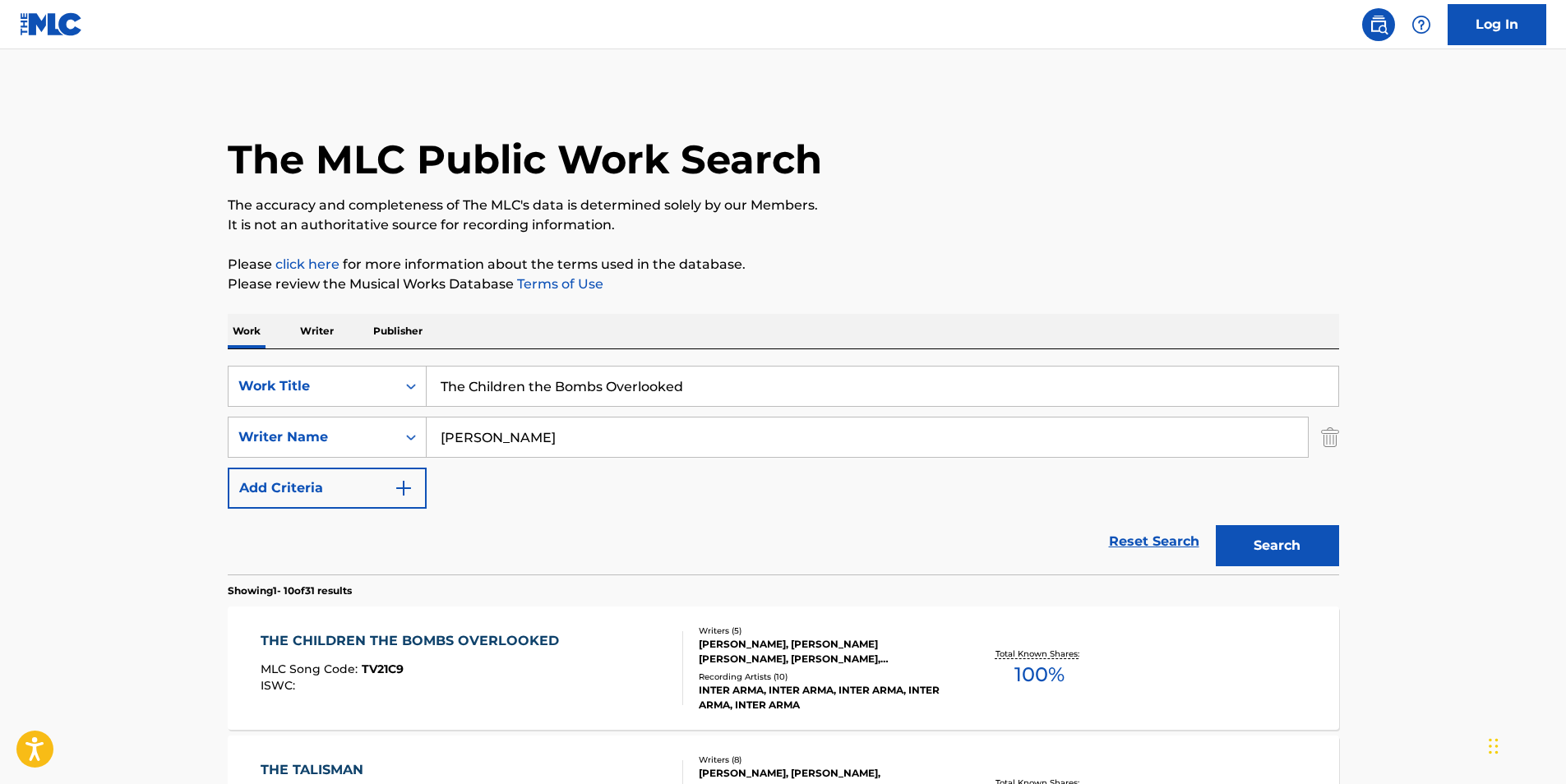
paste input "[PERSON_NAME]"
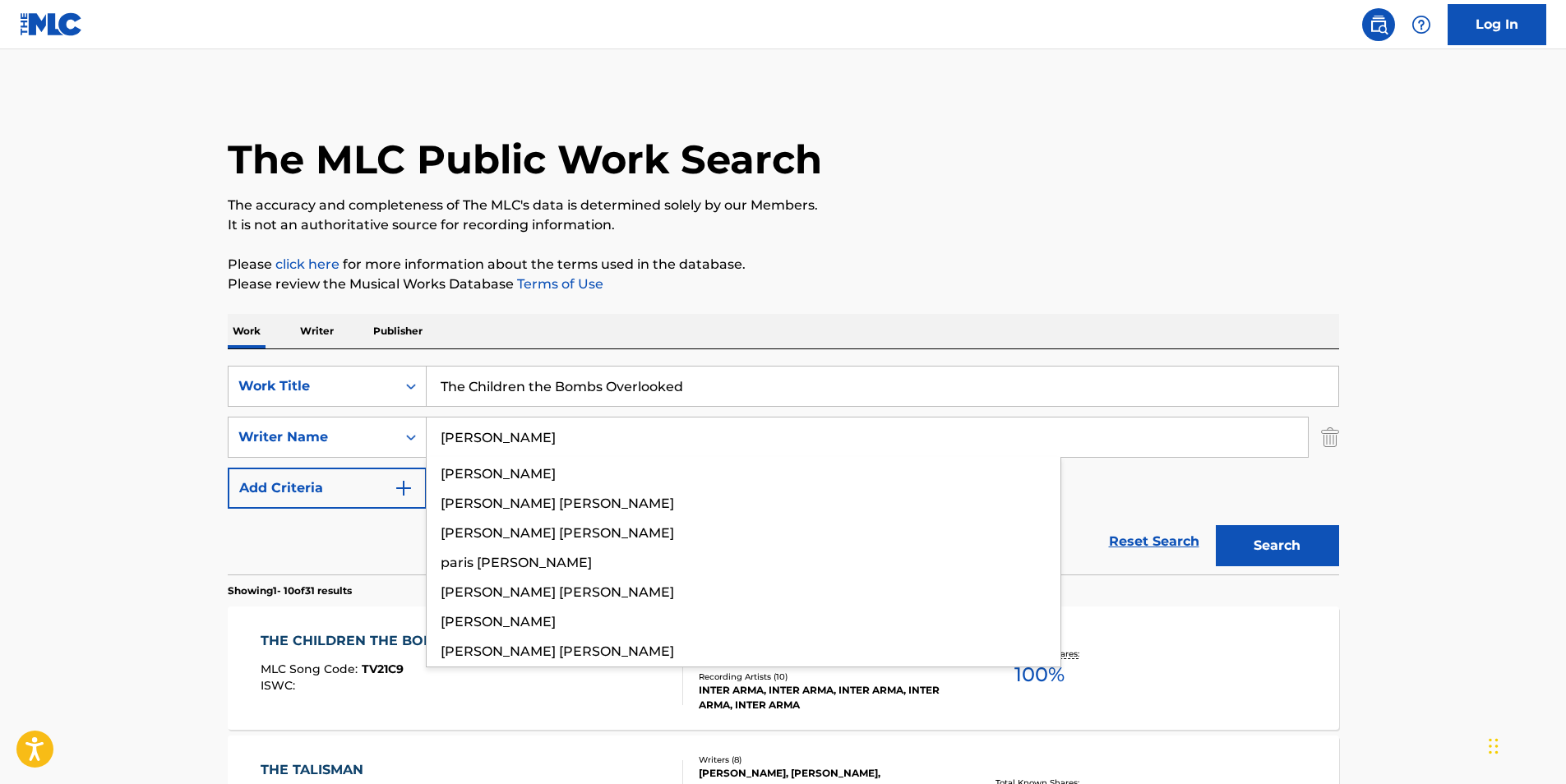
drag, startPoint x: 660, startPoint y: 441, endPoint x: 222, endPoint y: 462, distance: 438.5
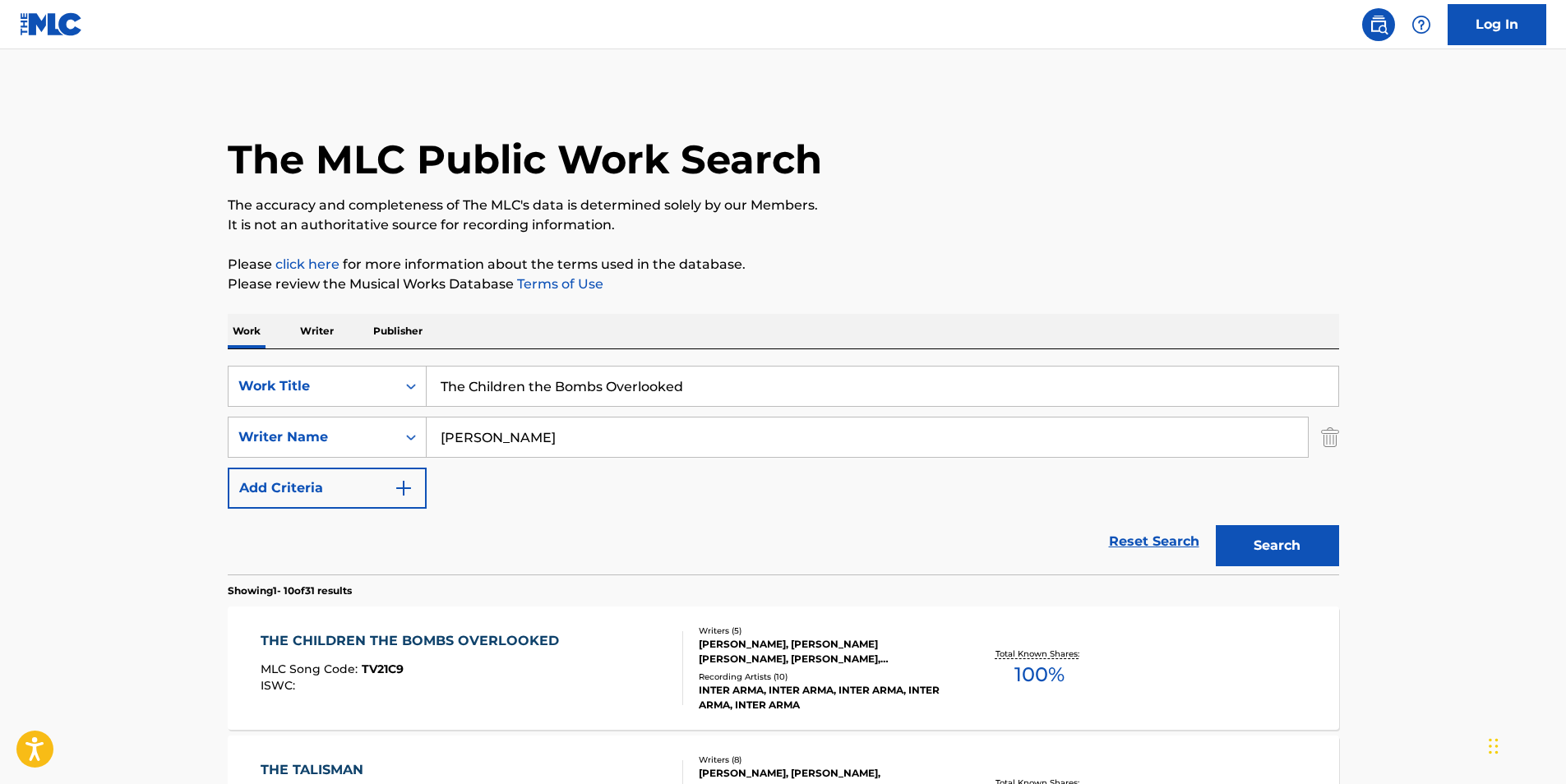
click at [746, 260] on p "Please click here for more information about the terms used in the database." at bounding box center [783, 265] width 1111 height 20
click at [1257, 543] on button "Search" at bounding box center [1277, 545] width 123 height 41
paste input "[PERSON_NAME]"
drag, startPoint x: 651, startPoint y: 456, endPoint x: 303, endPoint y: 511, distance: 352.3
click at [286, 516] on form "SearchWithCriteriacaeac085-1aed-44d0-89a2-6ef80cf1ac31 Work Title The Children …" at bounding box center [783, 470] width 1111 height 209
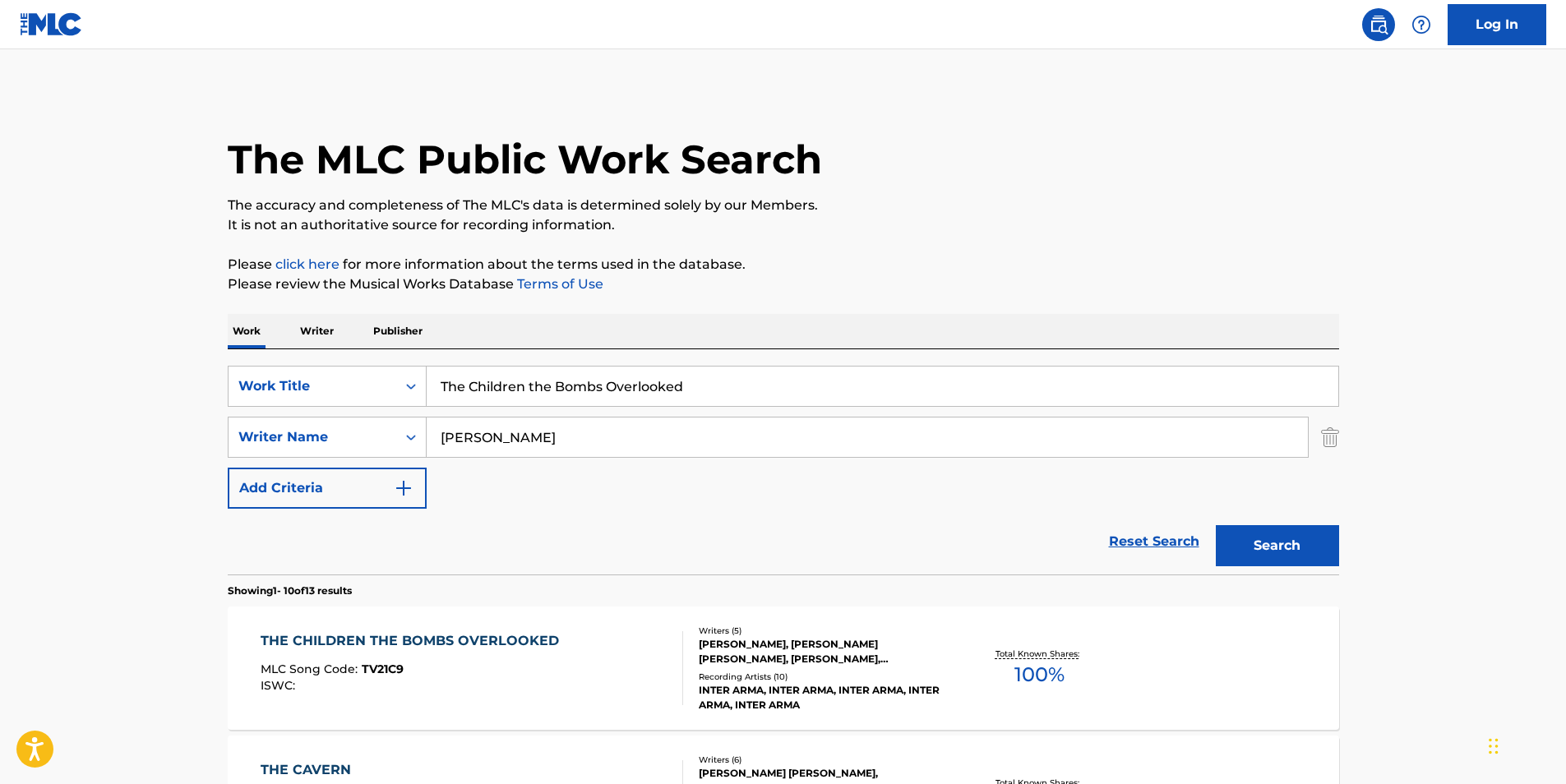
click at [899, 259] on p "Please click here for more information about the terms used in the database." at bounding box center [783, 265] width 1111 height 20
click at [1246, 542] on button "Search" at bounding box center [1277, 545] width 123 height 41
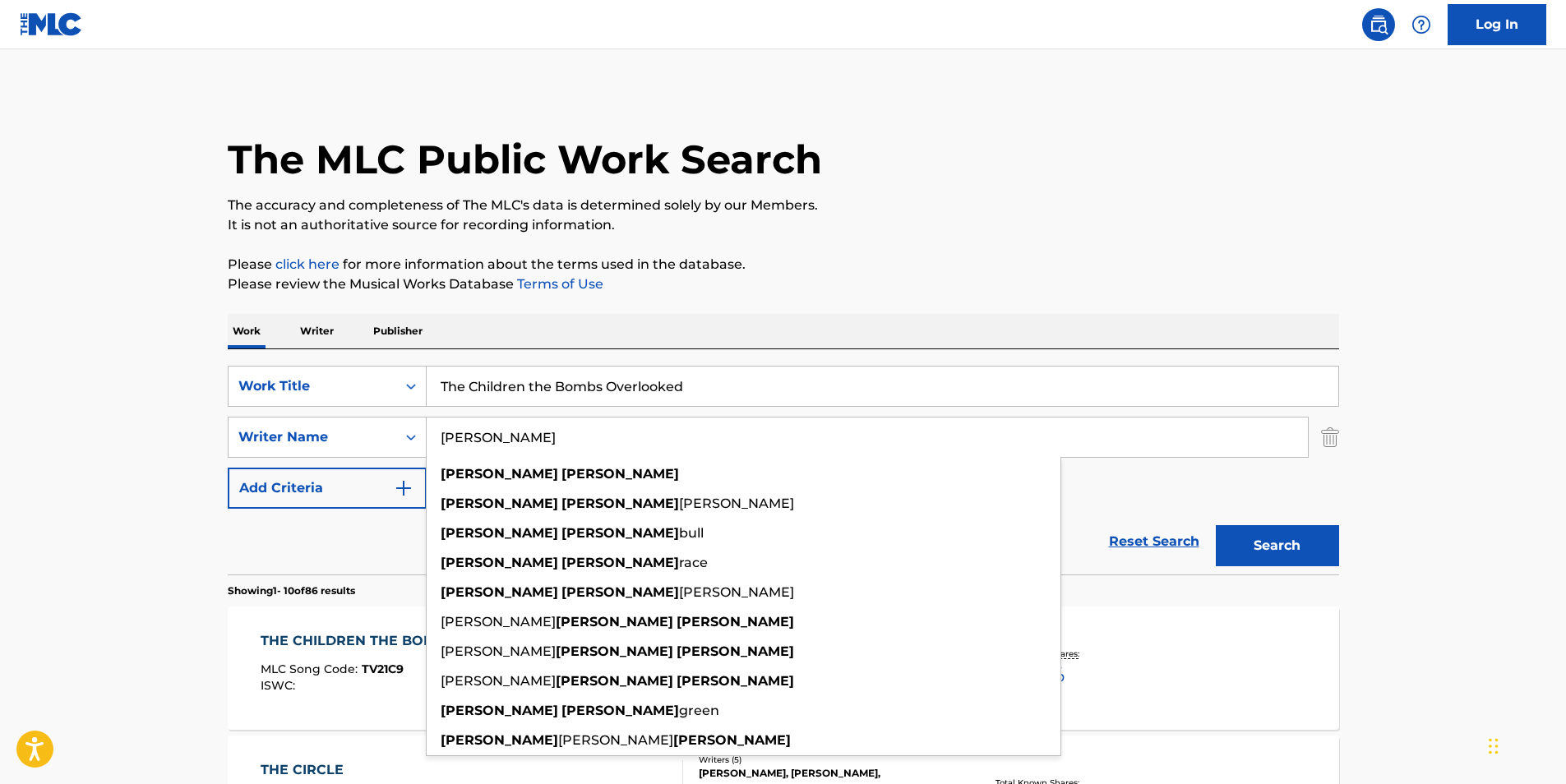
drag, startPoint x: 677, startPoint y: 425, endPoint x: 707, endPoint y: 322, distance: 107.3
click at [268, 442] on div "SearchWithCriteriac0399f02-a446-43eb-984f-0c51edda852a Writer Name [PERSON_NAME…" at bounding box center [783, 436] width 1111 height 41
paste input "[PERSON_NAME]"
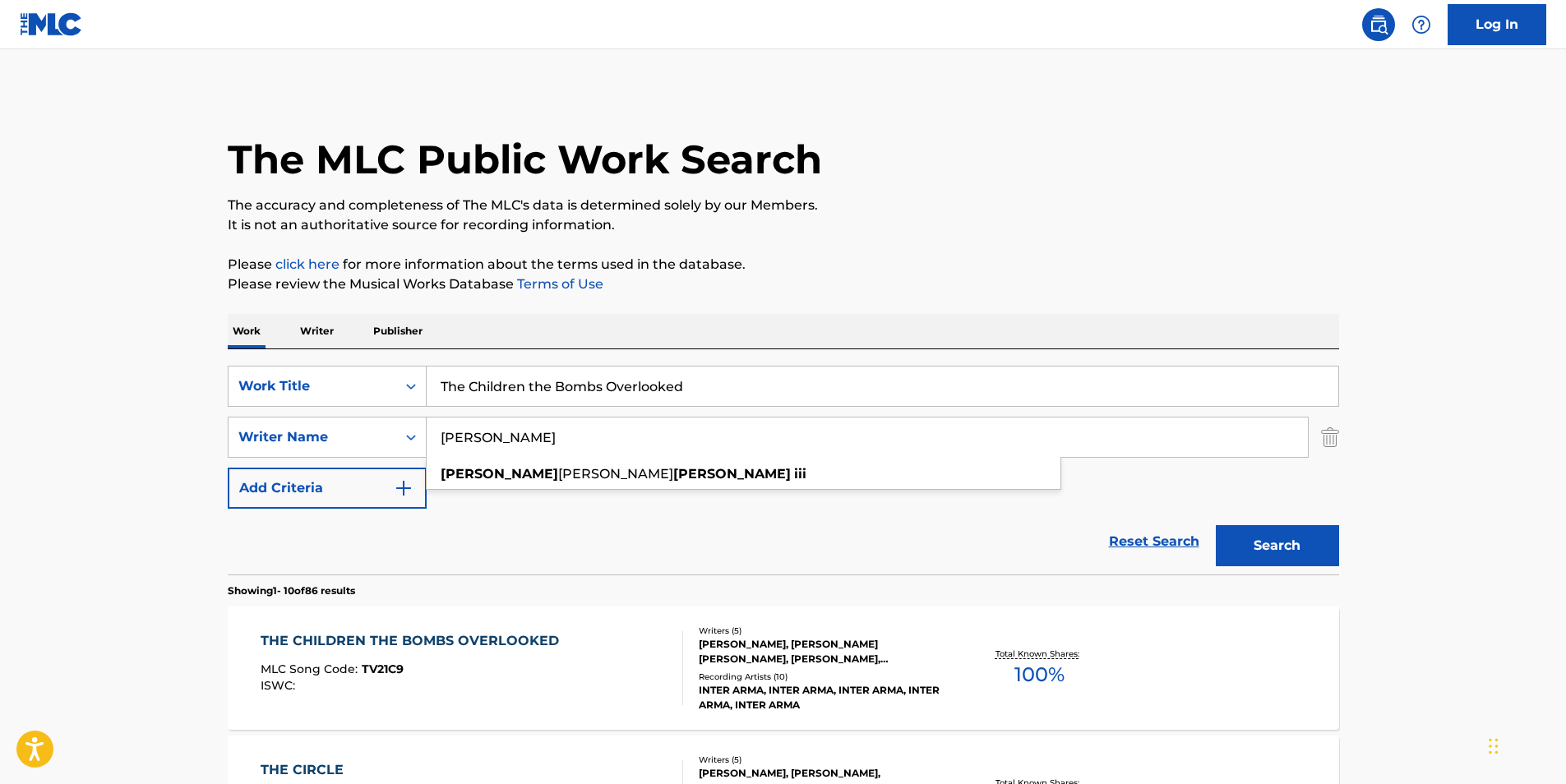
type input "[PERSON_NAME]"
click at [928, 281] on p "Please review the Musical Works Database Terms of Use" at bounding box center [783, 284] width 1111 height 20
click at [1271, 559] on button "Search" at bounding box center [1277, 545] width 123 height 41
click at [380, 673] on span "TV21C9" at bounding box center [383, 668] width 42 height 14
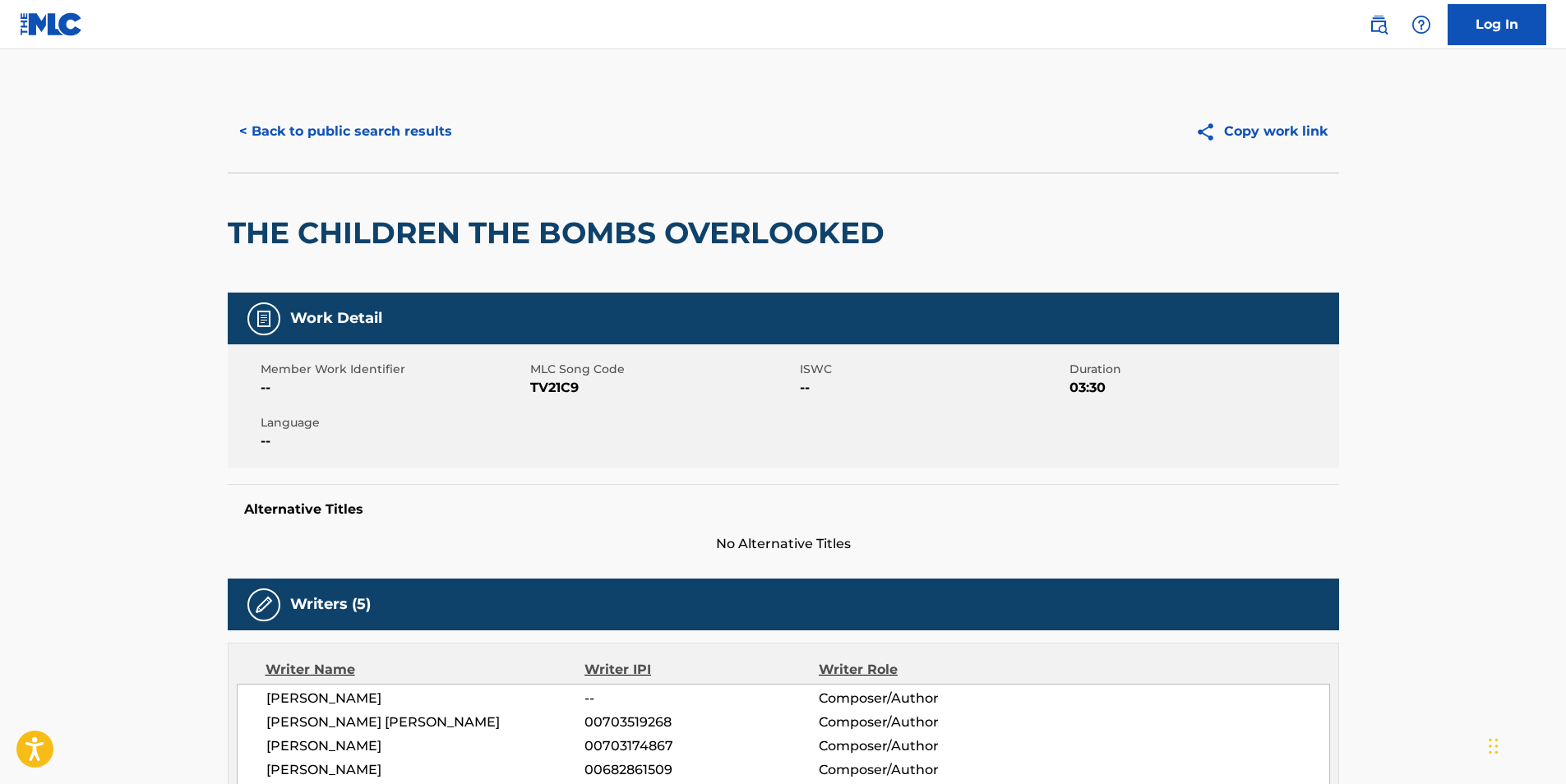
click at [269, 131] on button "< Back to public search results" at bounding box center [345, 131] width 236 height 41
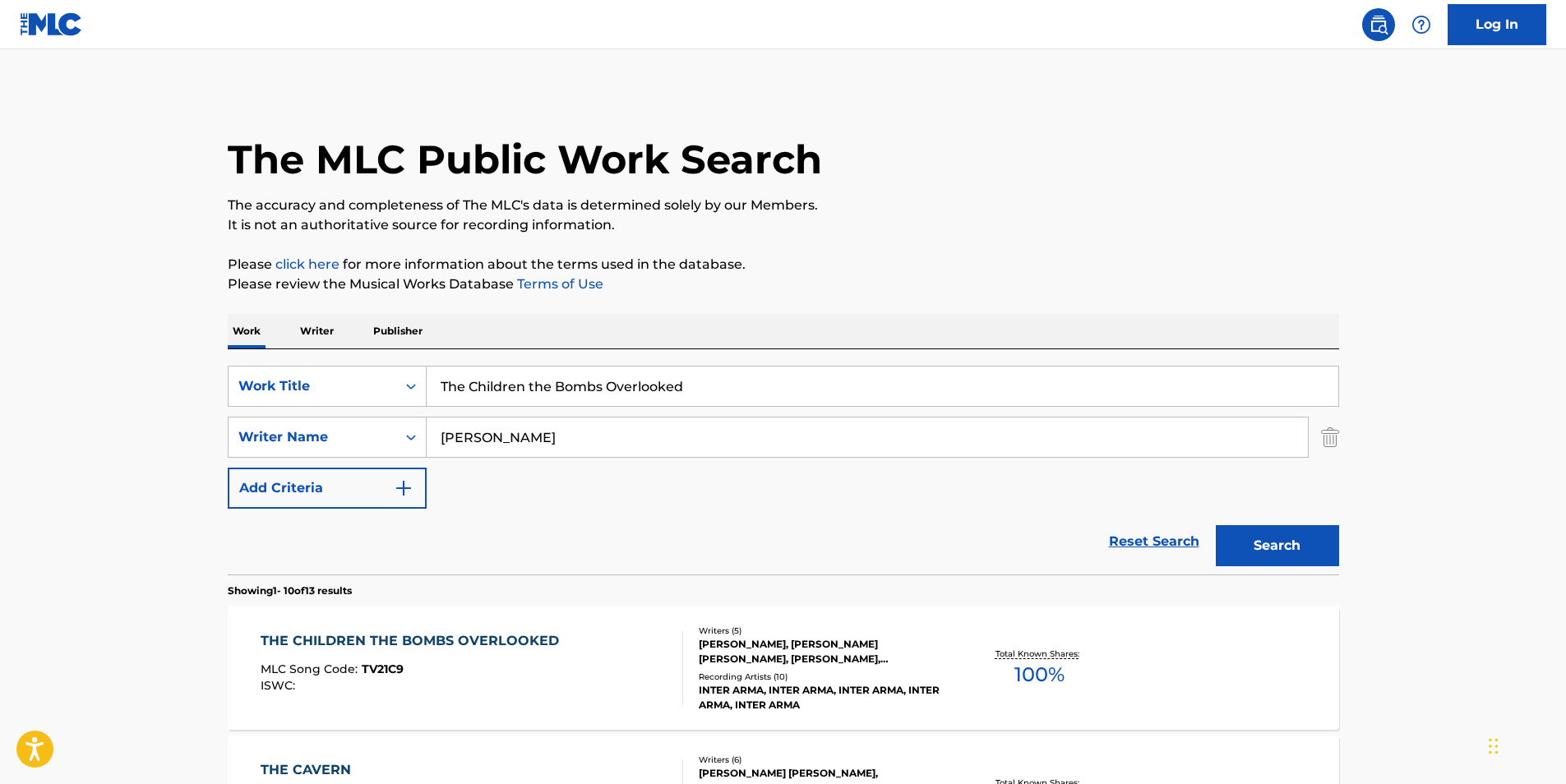
click at [504, 677] on div "MLC Song Code : TV21C9" at bounding box center [414, 670] width 307 height 16
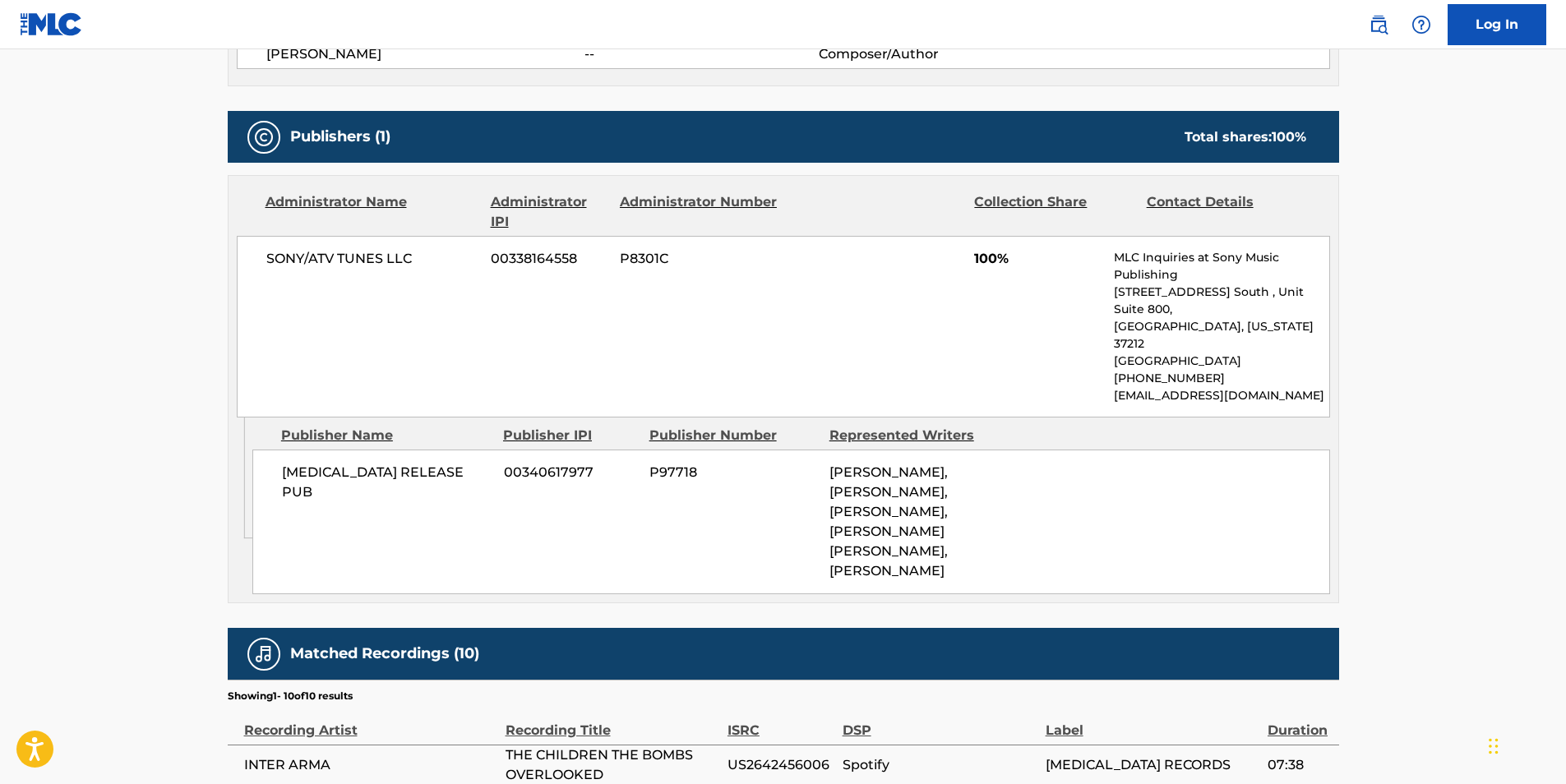
scroll to position [82, 0]
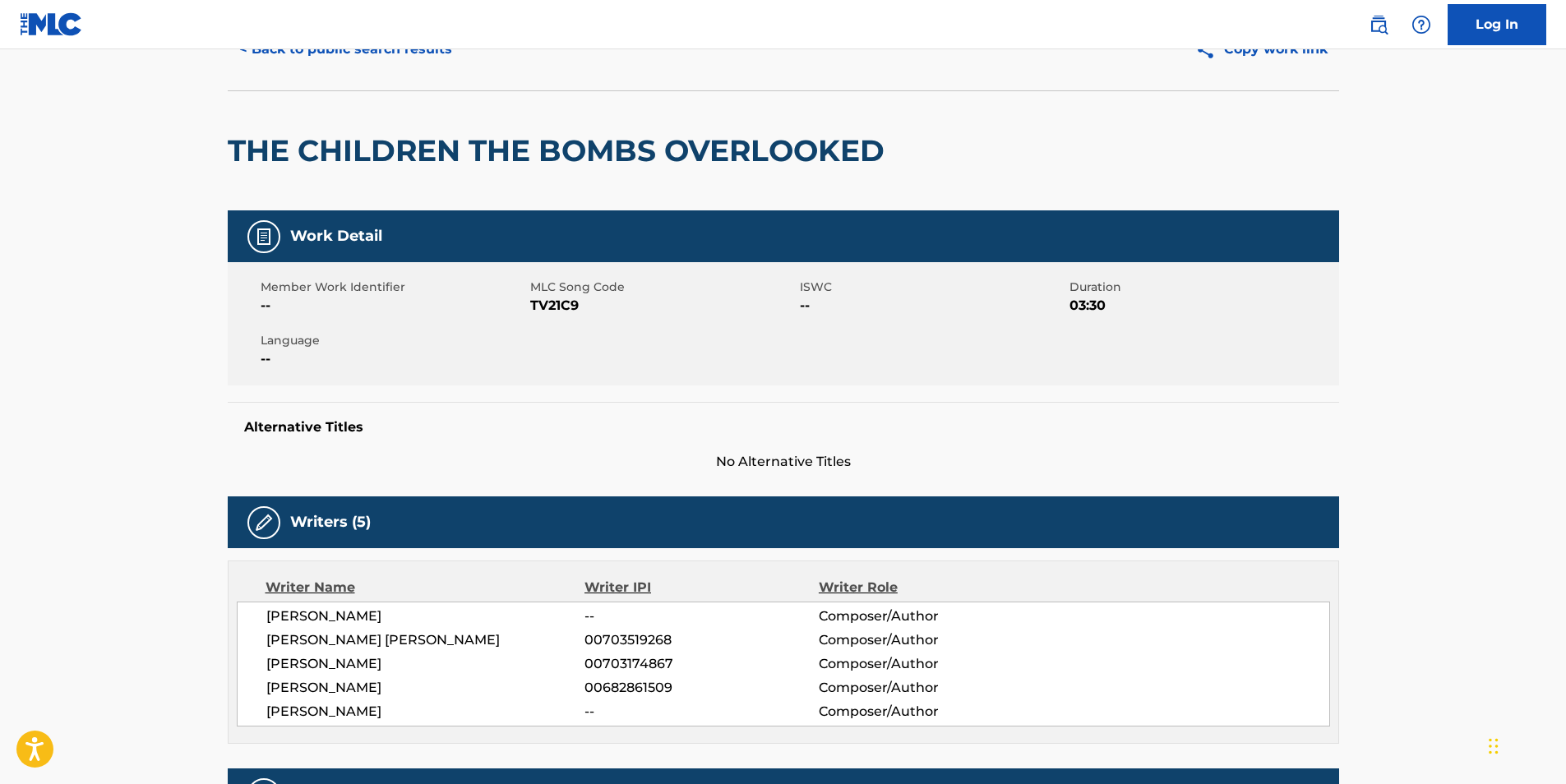
click at [301, 52] on button "< Back to public search results" at bounding box center [345, 49] width 236 height 41
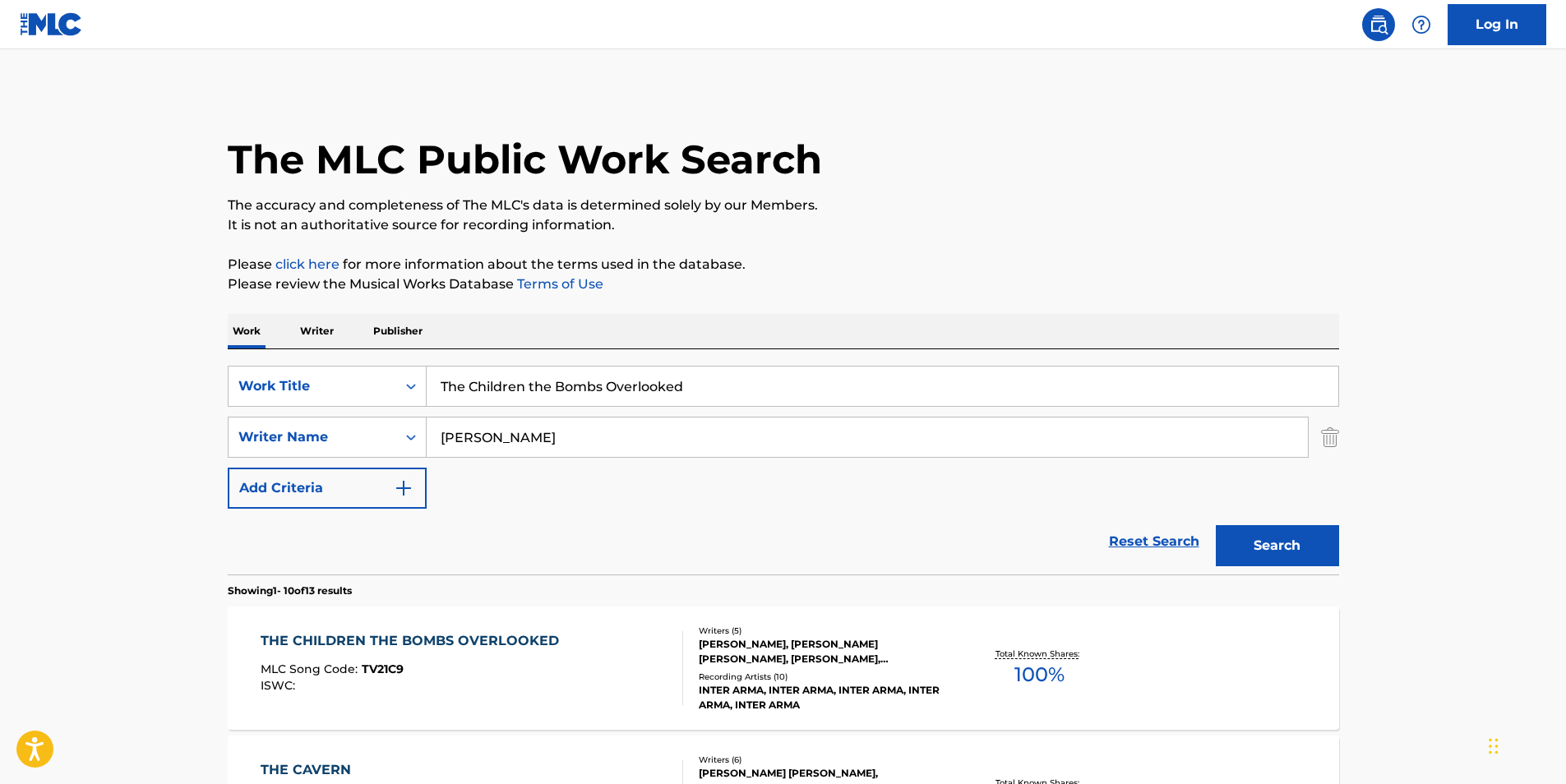
drag, startPoint x: 761, startPoint y: 403, endPoint x: 719, endPoint y: 392, distance: 43.4
click at [726, 396] on input "The Children the Bombs Overlooked" at bounding box center [883, 386] width 912 height 39
paste input "Masthu Masthu Hudugi"
drag, startPoint x: 716, startPoint y: 392, endPoint x: 693, endPoint y: 315, distance: 80.4
click at [271, 387] on div "SearchWithCriteriacaeac085-1aed-44d0-89a2-6ef80cf1ac31 Work Title The Children …" at bounding box center [783, 386] width 1111 height 41
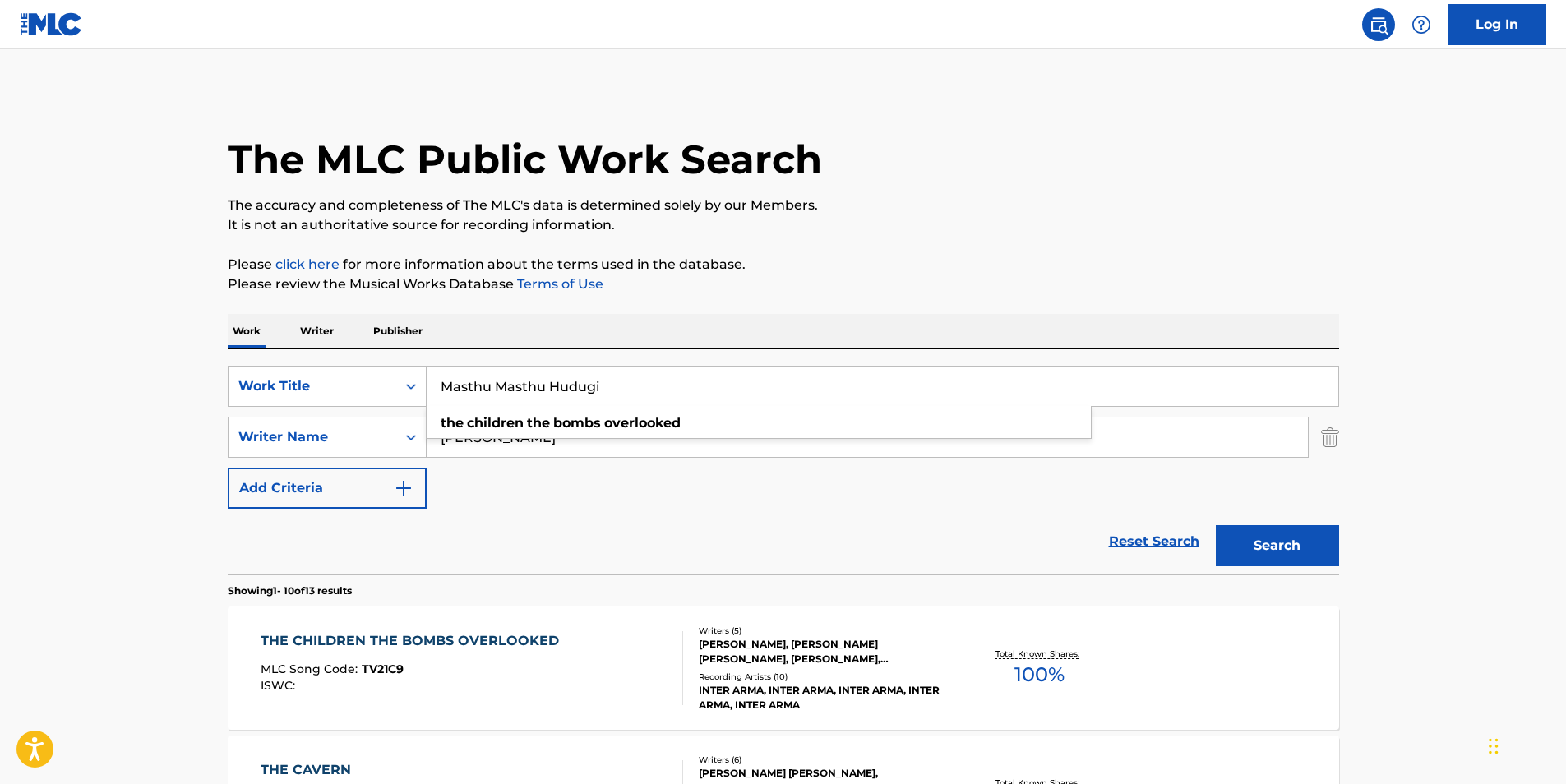
type input "Masthu Masthu Hudugi"
drag, startPoint x: 1013, startPoint y: 262, endPoint x: 816, endPoint y: 262, distance: 197.0
click at [1014, 256] on p "Please click here for more information about the terms used in the database." at bounding box center [783, 265] width 1111 height 20
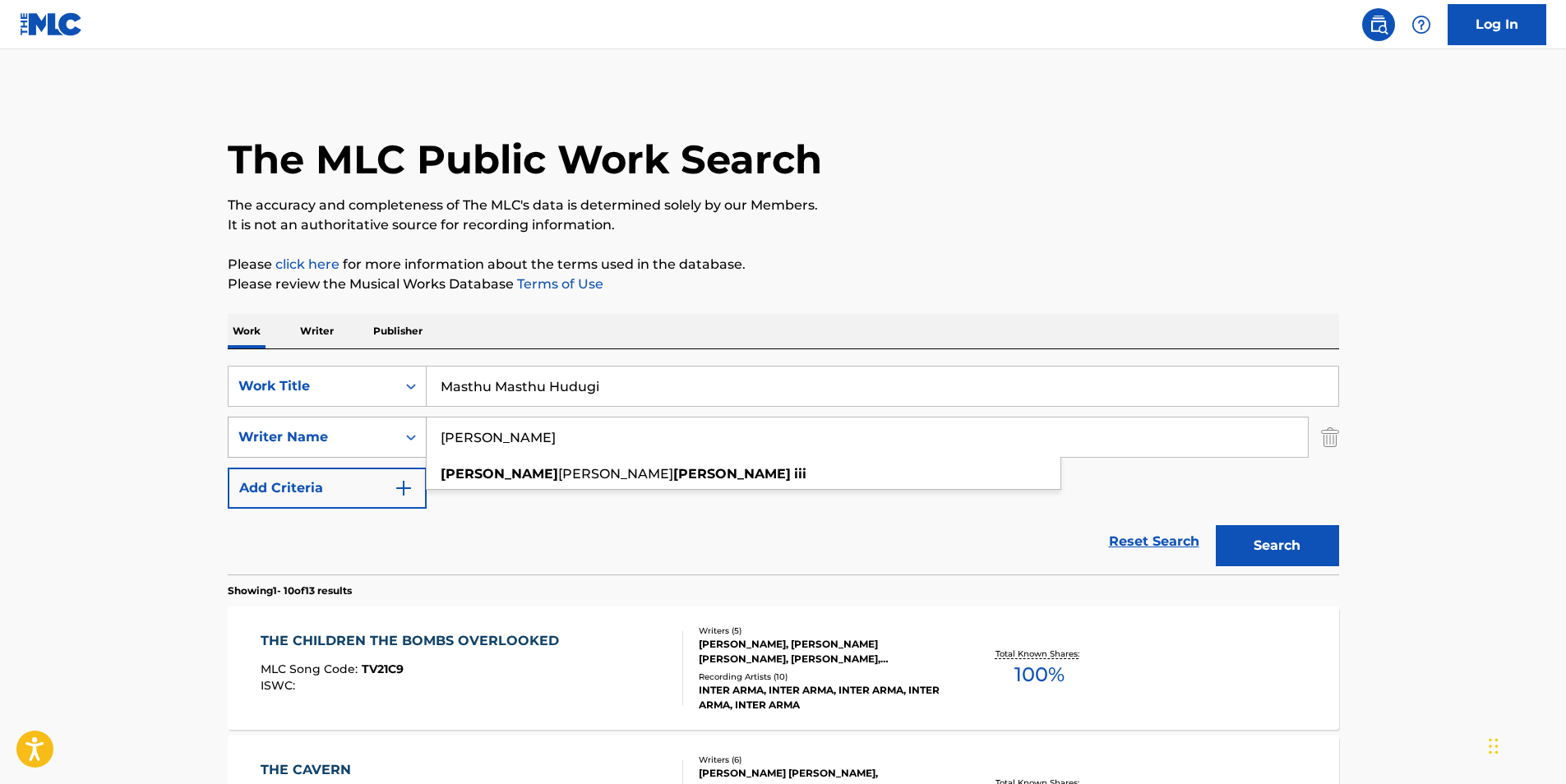
paste input "[PERSON_NAME]"
drag, startPoint x: 604, startPoint y: 448, endPoint x: 892, endPoint y: 231, distance: 360.6
click at [261, 446] on div "SearchWithCriteriac0399f02-a446-43eb-984f-0c51edda852a Writer Name [PERSON_NAME…" at bounding box center [783, 436] width 1111 height 41
click at [892, 231] on p "It is not an authoritative source for recording information." at bounding box center [783, 224] width 1111 height 20
click at [1263, 548] on button "Search" at bounding box center [1277, 545] width 123 height 41
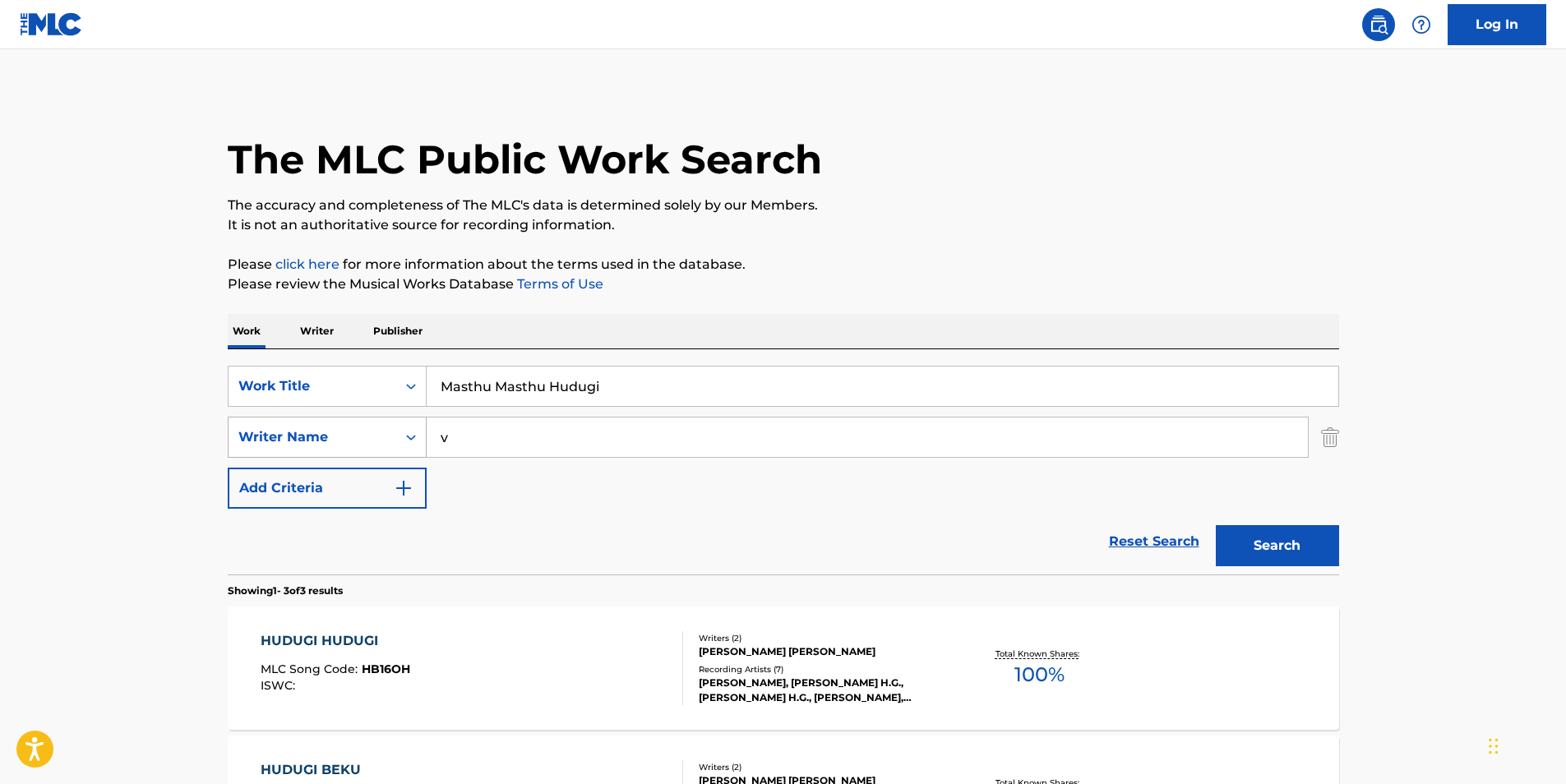
drag, startPoint x: 591, startPoint y: 443, endPoint x: 353, endPoint y: 444, distance: 238.0
click at [353, 444] on div "SearchWithCriteriac0399f02-a446-43eb-984f-0c51edda852a Writer Name v" at bounding box center [783, 436] width 1111 height 41
click at [914, 267] on p "Please click here for more information about the terms used in the database." at bounding box center [783, 265] width 1111 height 20
drag, startPoint x: 633, startPoint y: 438, endPoint x: 375, endPoint y: 409, distance: 259.6
click at [282, 438] on div "SearchWithCriteriac0399f02-a446-43eb-984f-0c51edda852a Writer Name v" at bounding box center [783, 436] width 1111 height 41
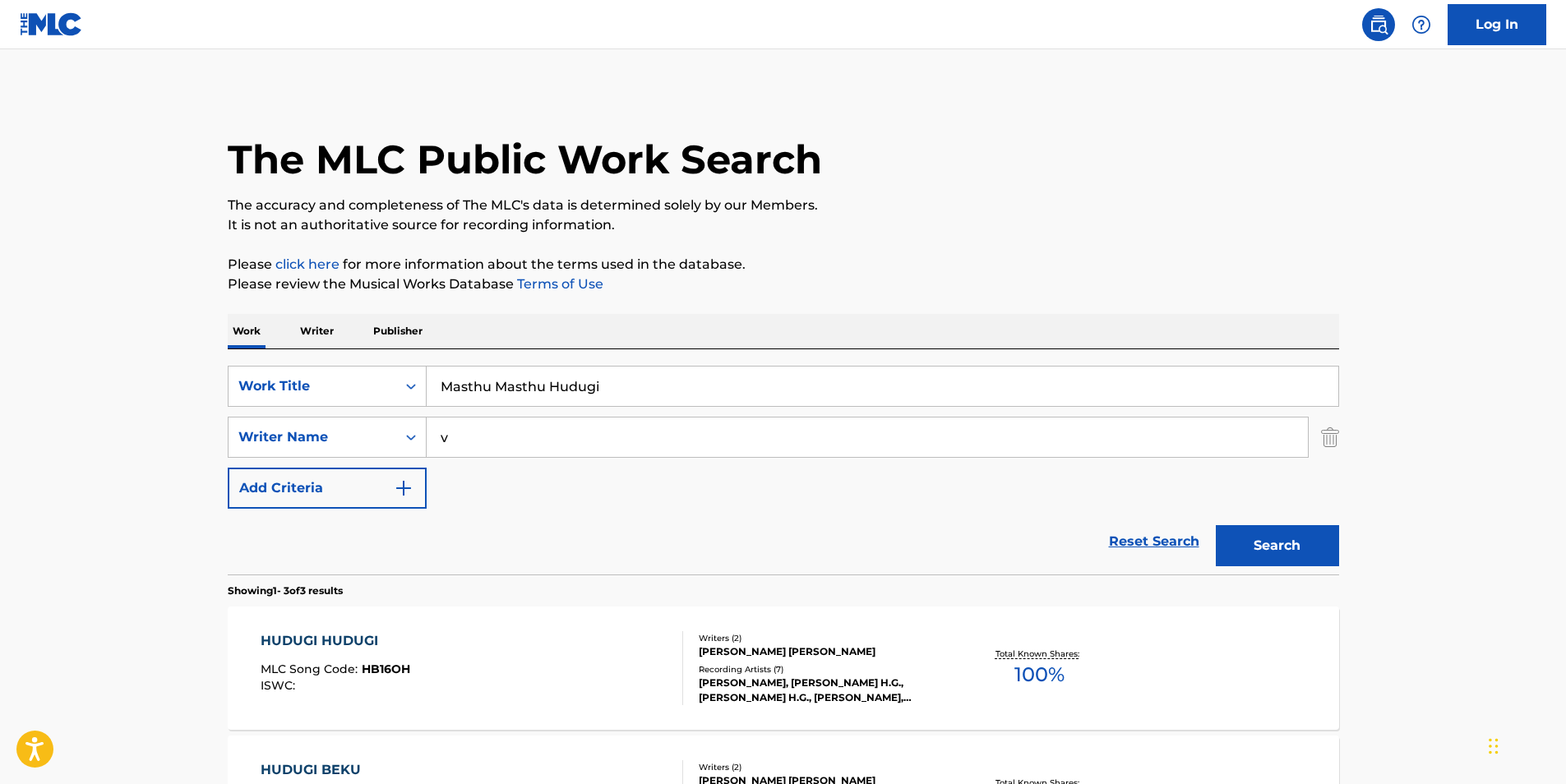
paste input "[PERSON_NAME]"
click at [935, 286] on p "Please review the Musical Works Database Terms of Use" at bounding box center [783, 284] width 1111 height 20
click at [1284, 546] on button "Search" at bounding box center [1277, 545] width 123 height 41
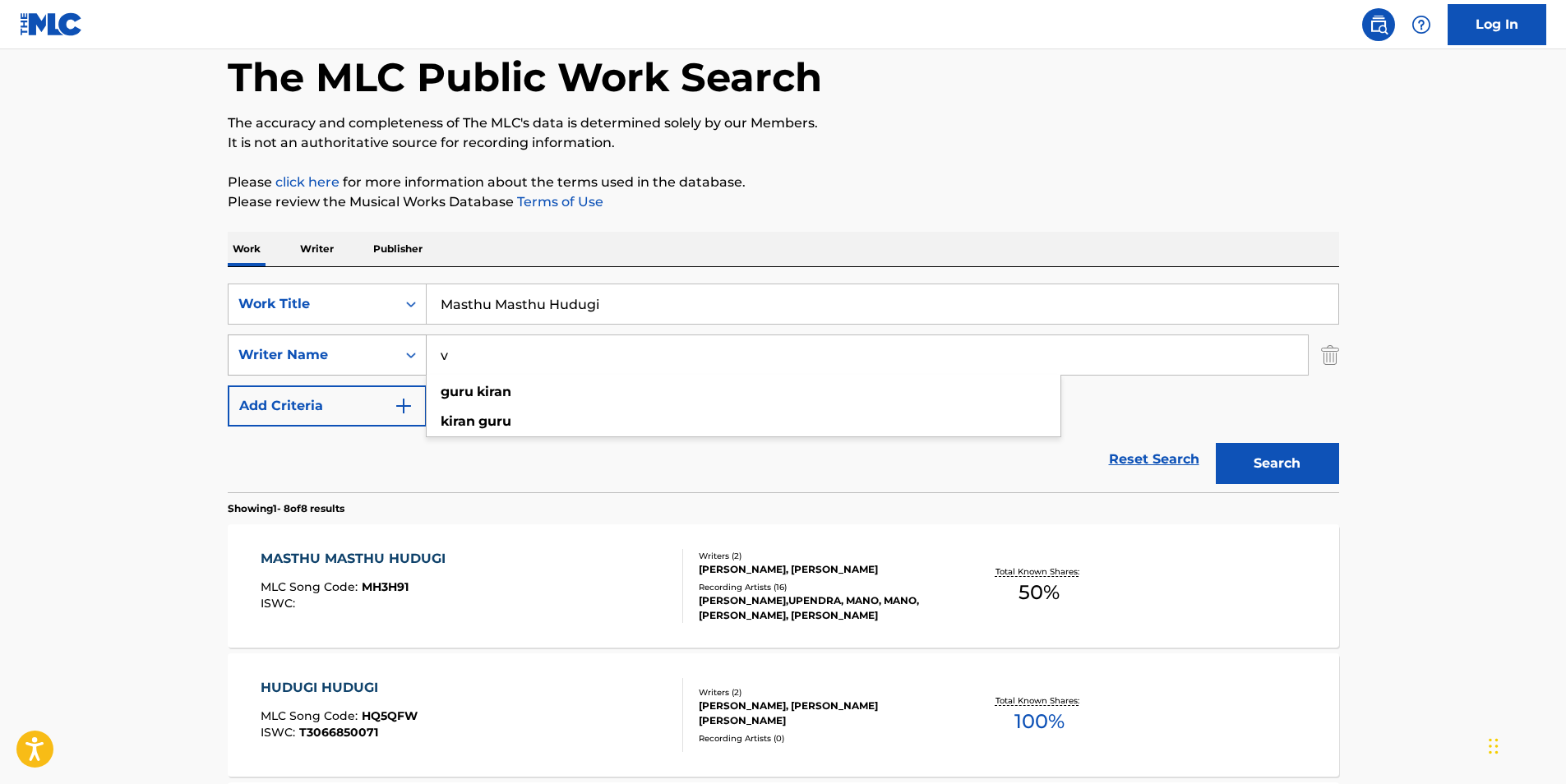
drag, startPoint x: 621, startPoint y: 350, endPoint x: 333, endPoint y: 348, distance: 288.0
click at [333, 348] on div "SearchWithCriteriac0399f02-a446-43eb-984f-0c51edda852a Writer Name v [PERSON_NA…" at bounding box center [783, 354] width 1111 height 41
drag, startPoint x: 503, startPoint y: 360, endPoint x: 334, endPoint y: 358, distance: 169.0
click at [334, 358] on div "SearchWithCriteriac0399f02-a446-43eb-984f-0c51edda852a Writer Name v" at bounding box center [783, 354] width 1111 height 41
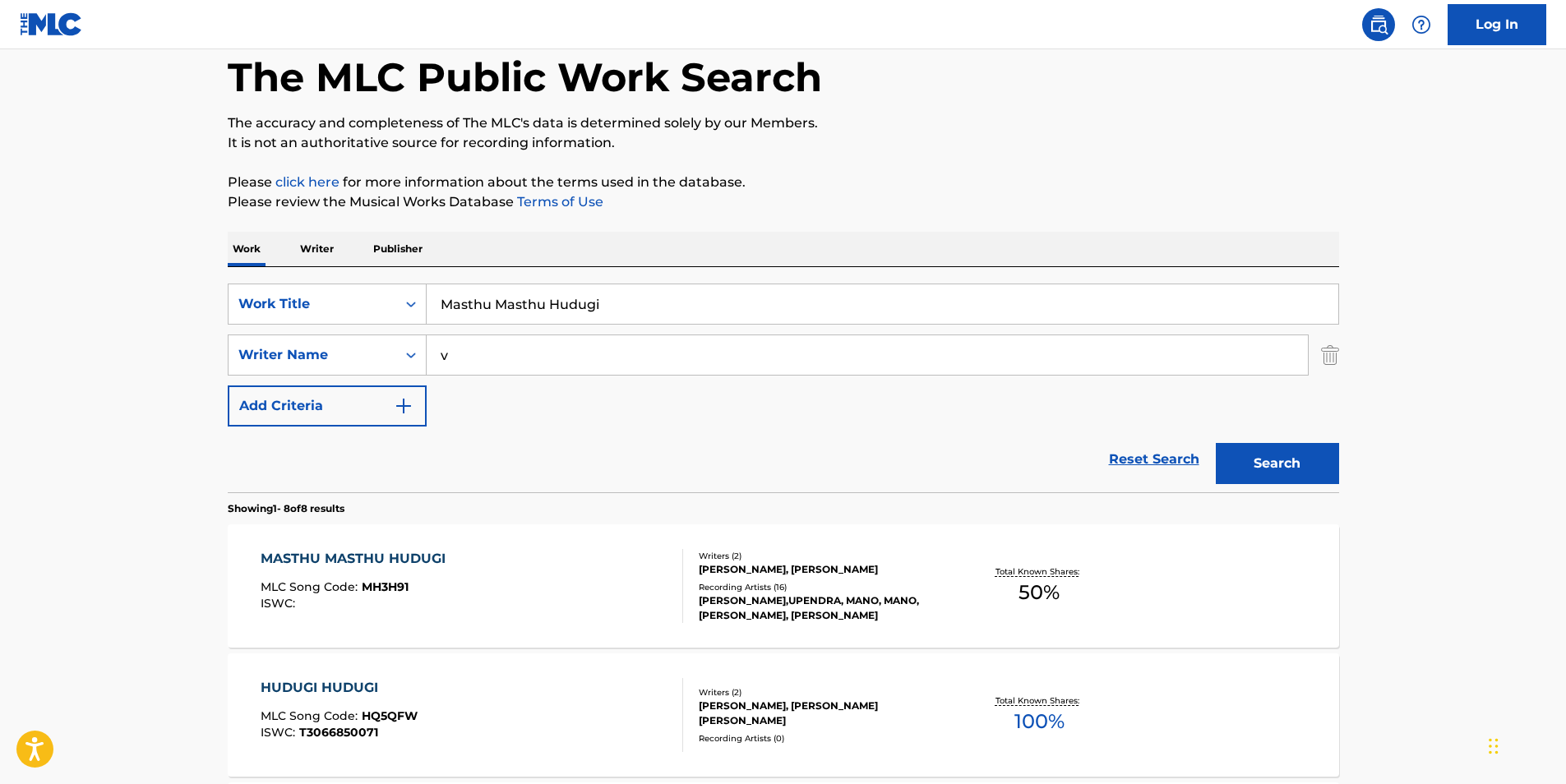
paste input "[PERSON_NAME]"
type input "[PERSON_NAME]"
click at [952, 177] on p "Please click here for more information about the terms used in the database." at bounding box center [783, 182] width 1111 height 20
click at [1255, 464] on button "Search" at bounding box center [1277, 463] width 123 height 41
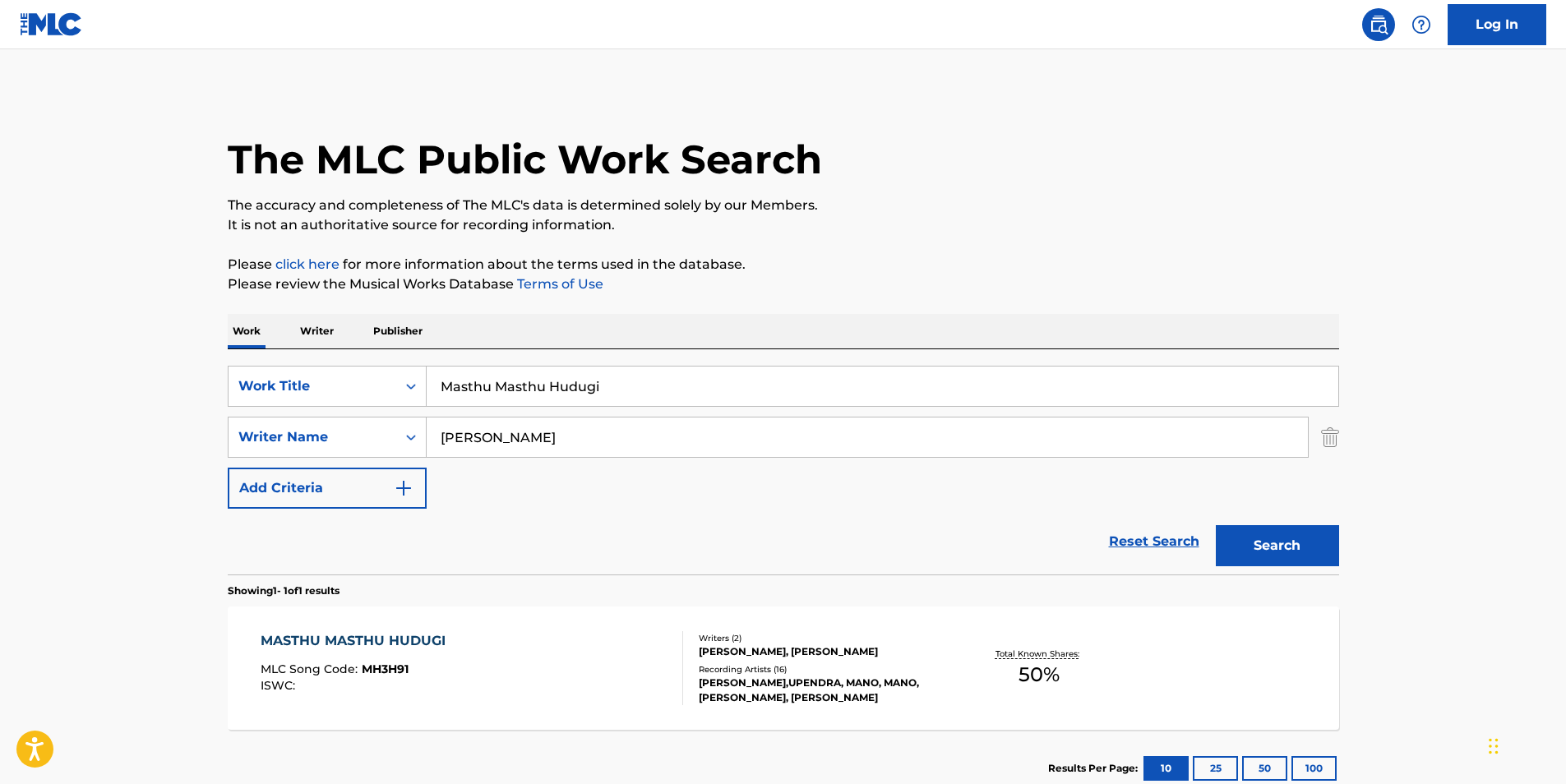
click at [418, 646] on div "MASTHU MASTHU HUDUGI" at bounding box center [357, 641] width 193 height 20
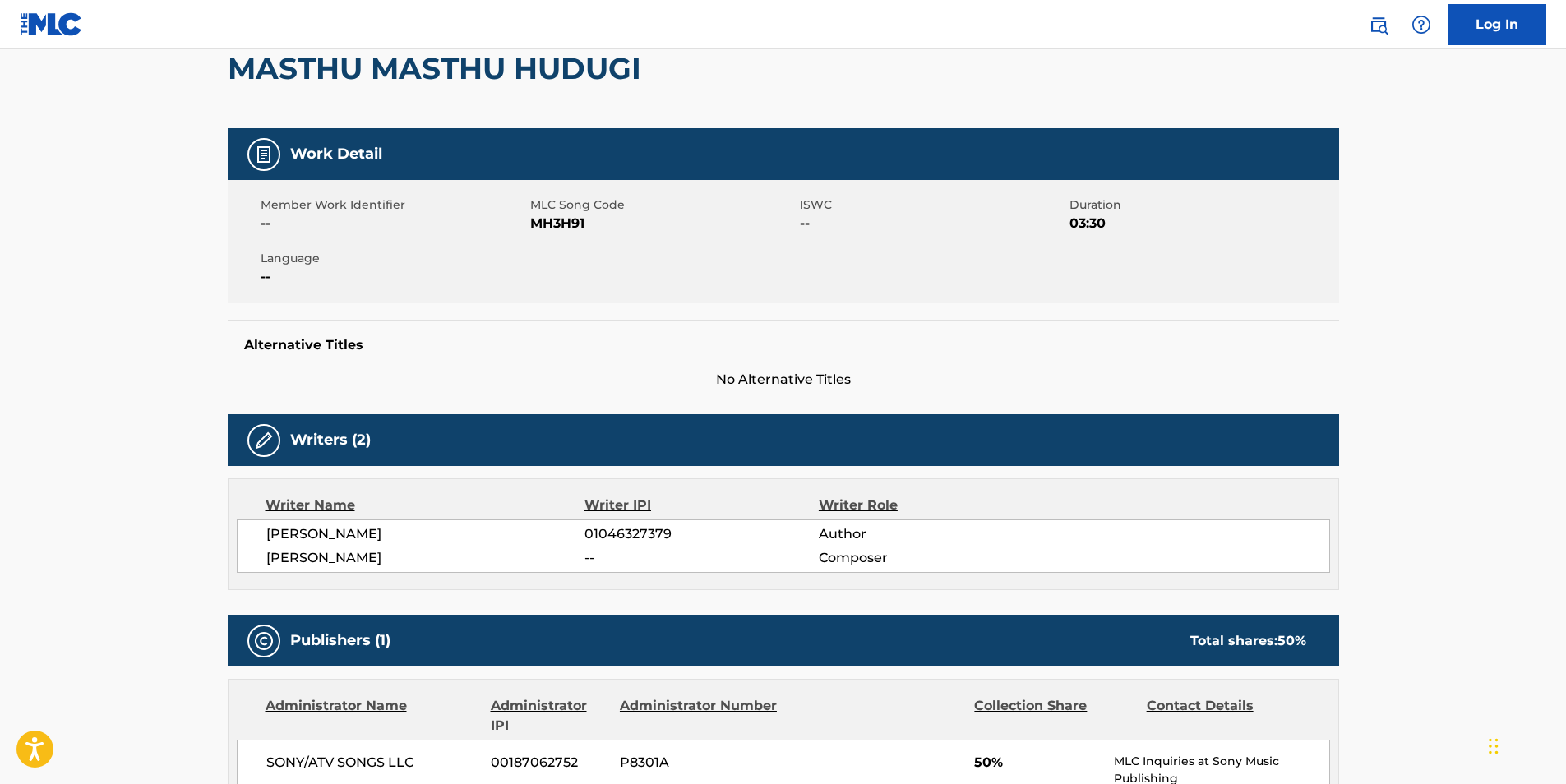
scroll to position [82, 0]
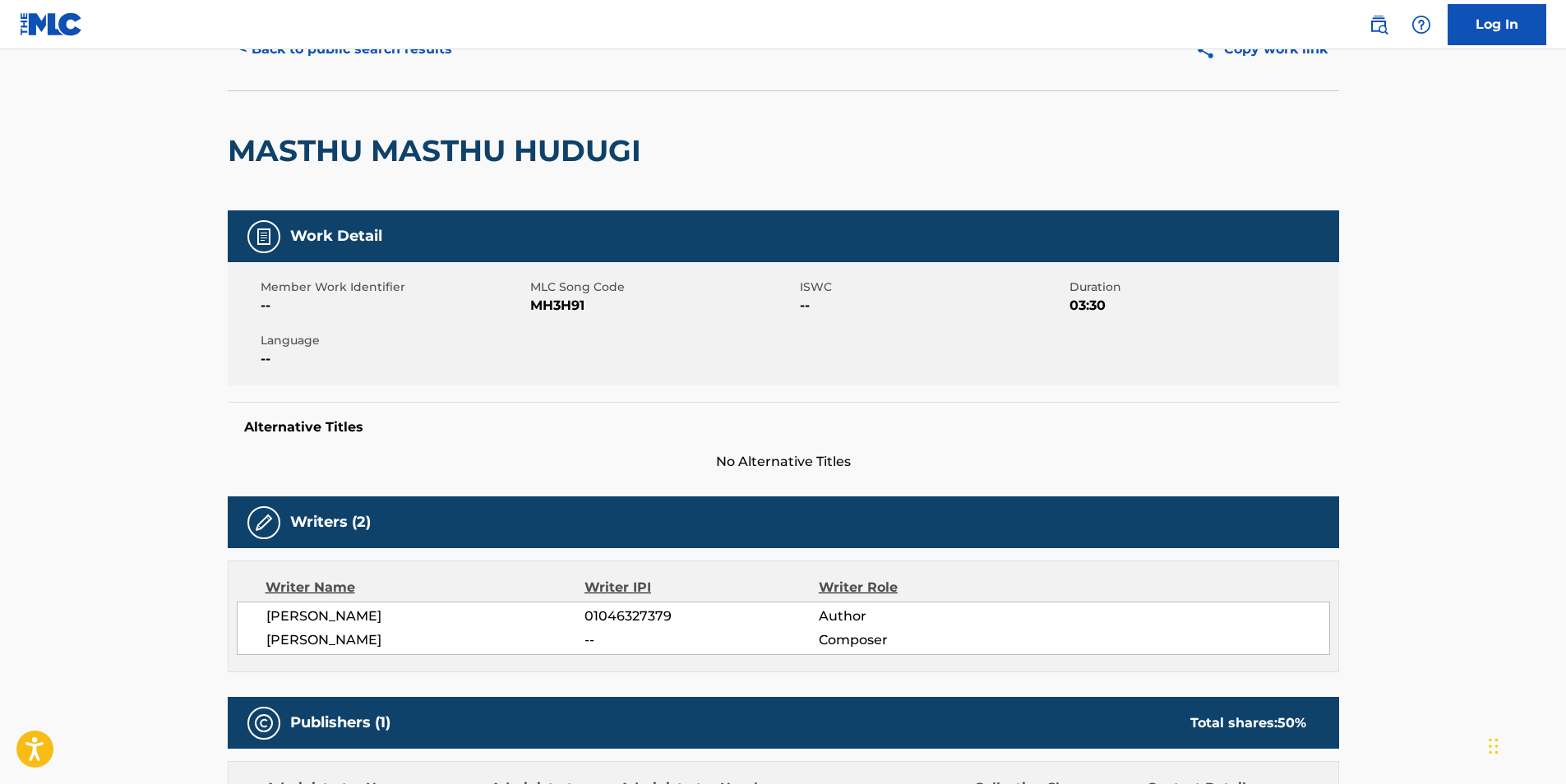
click at [284, 54] on button "< Back to public search results" at bounding box center [345, 49] width 236 height 41
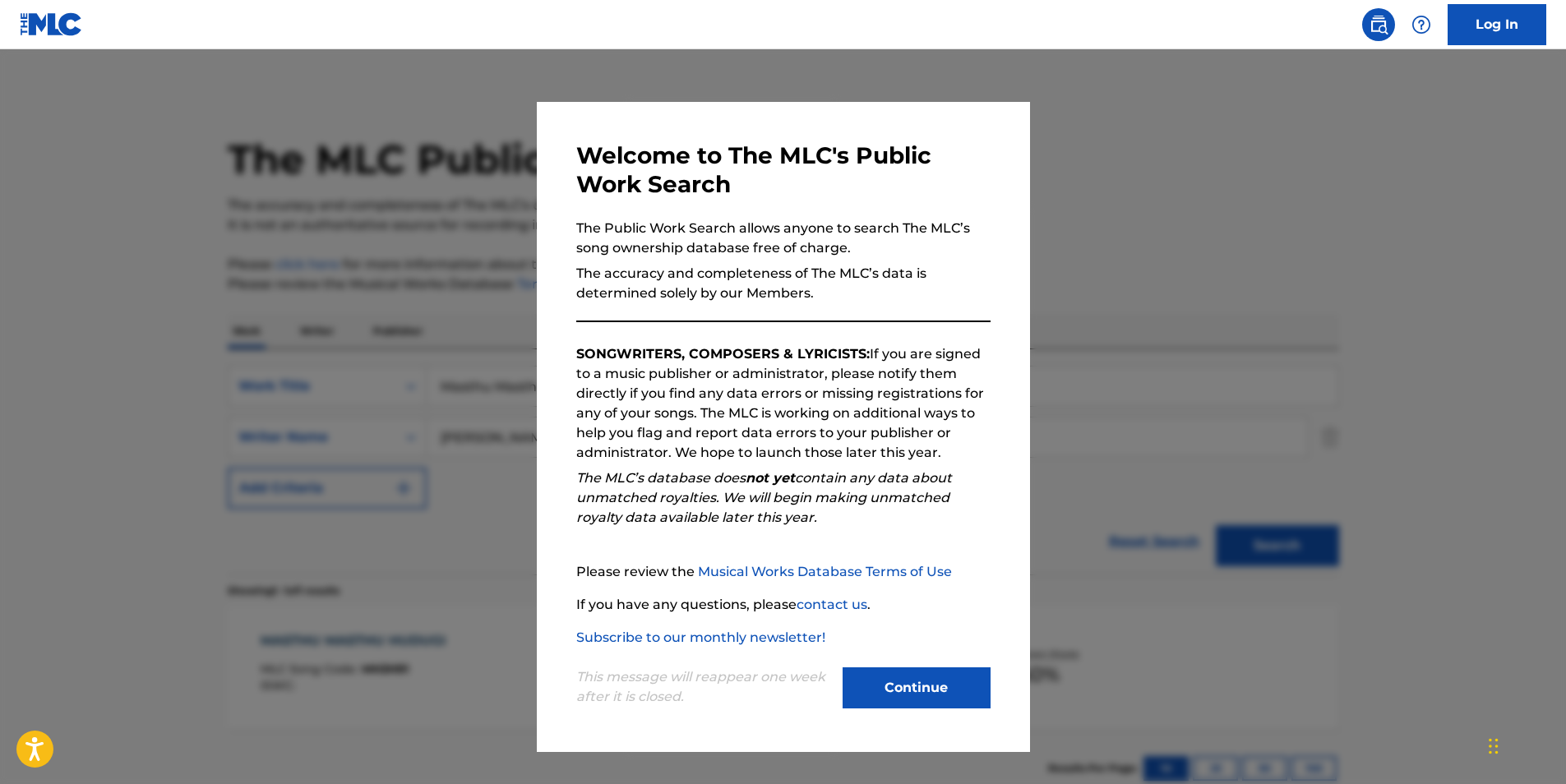
click at [907, 682] on button "Continue" at bounding box center [916, 688] width 148 height 41
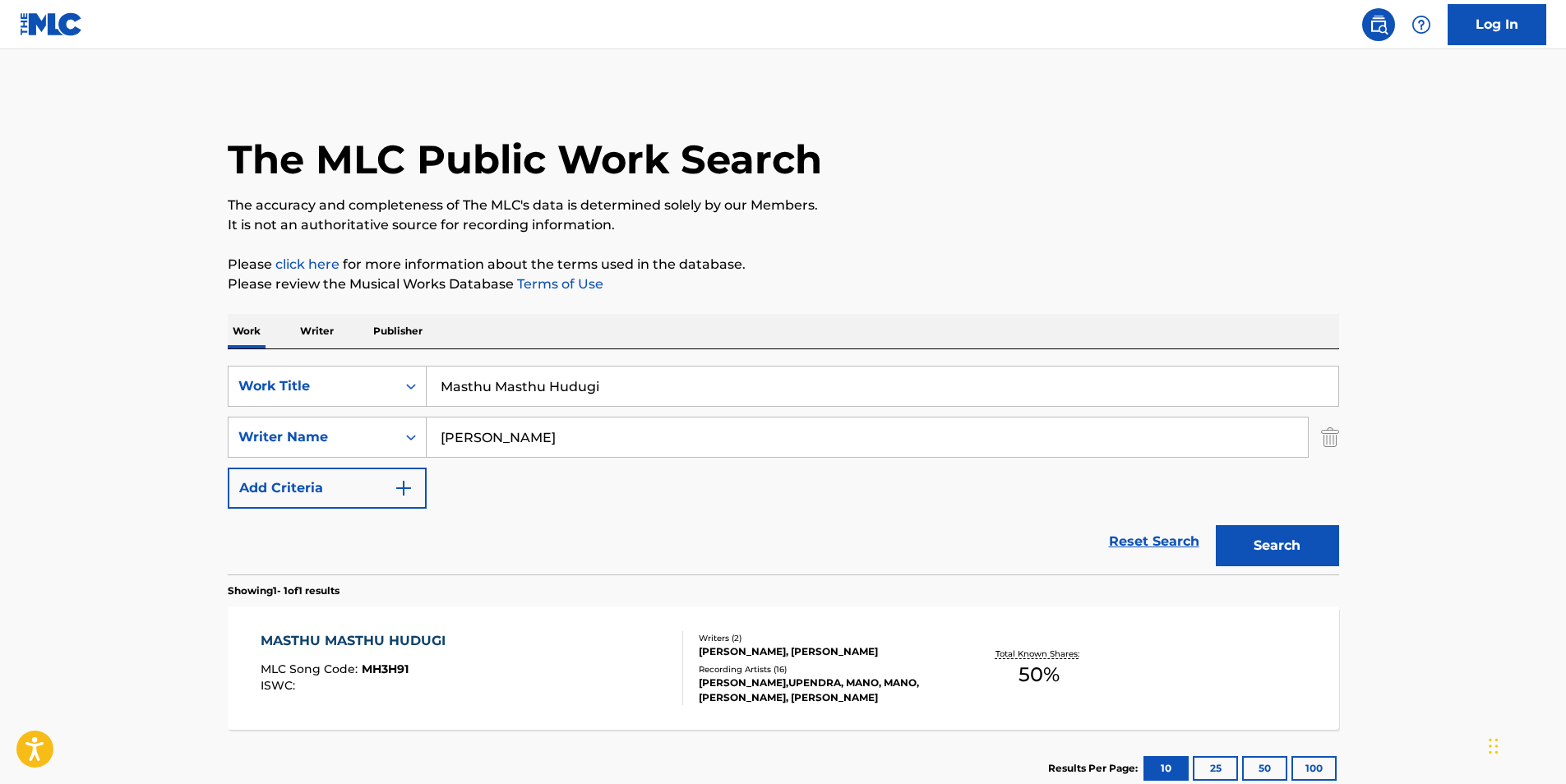
click at [644, 386] on input "Masthu Masthu Hudugi" at bounding box center [883, 386] width 912 height 39
drag, startPoint x: 644, startPoint y: 388, endPoint x: 1013, endPoint y: 236, distance: 399.1
click at [274, 438] on div "SearchWithCriteriacaeac085-1aed-44d0-89a2-6ef80cf1ac31 Work Title Masthu Masthu…" at bounding box center [783, 437] width 1111 height 143
paste input "Amor Tipo Bicho"
type input "Amor Tipo Bicho"
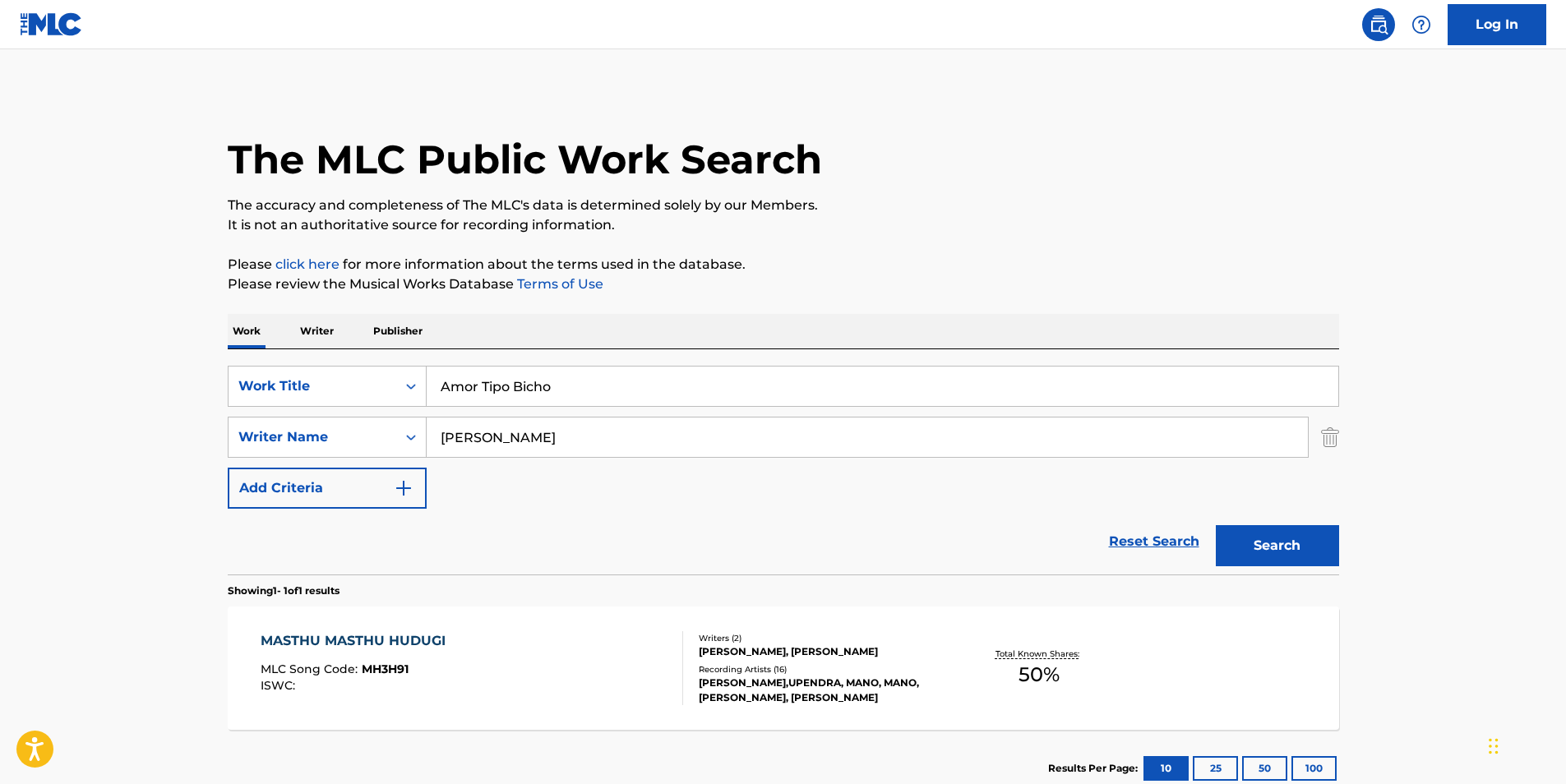
click at [1013, 236] on div "The MLC Public Work Search The accuracy and completeness of The MLC's data is d…" at bounding box center [783, 449] width 1151 height 716
paste input "[PERSON_NAME]"
drag, startPoint x: 542, startPoint y: 433, endPoint x: 325, endPoint y: 433, distance: 217.0
click at [325, 433] on div "SearchWithCriteriac0399f02-a446-43eb-984f-0c51edda852a Writer Name [PERSON_NAME]" at bounding box center [783, 436] width 1111 height 41
click at [832, 285] on p "Please review the Musical Works Database Terms of Use" at bounding box center [783, 284] width 1111 height 20
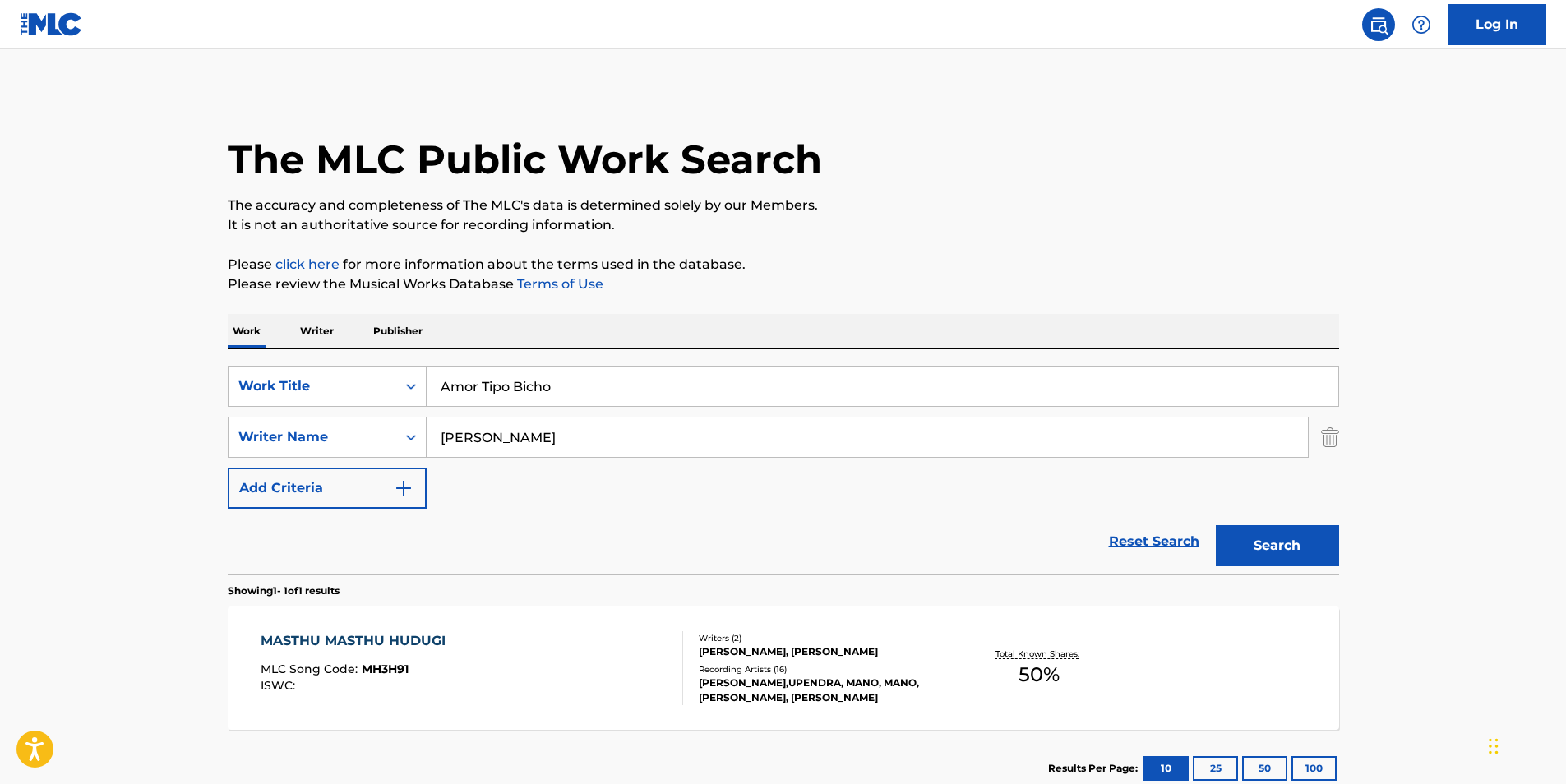
click at [1309, 540] on button "Search" at bounding box center [1277, 545] width 123 height 41
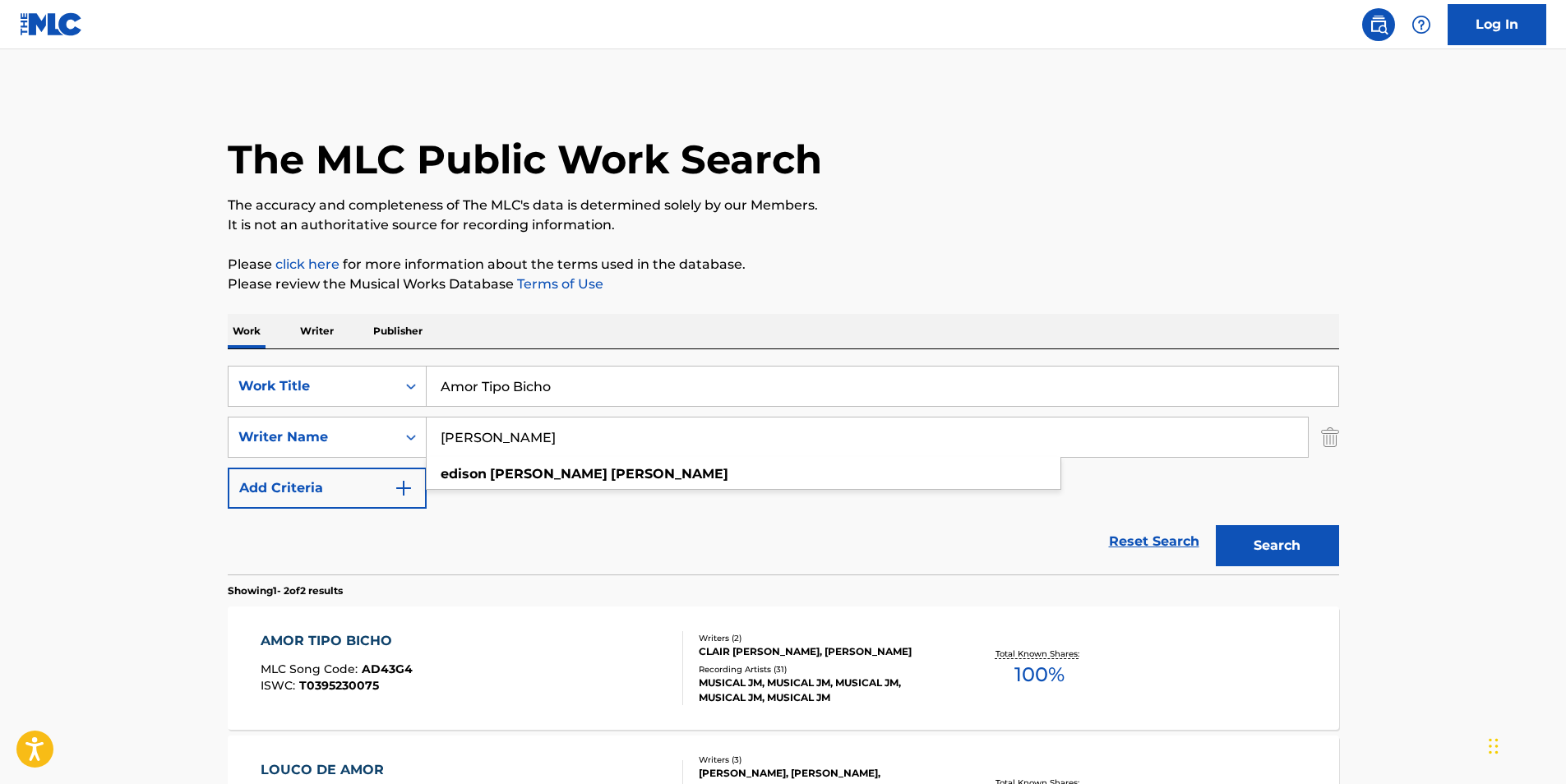
paste input "[PERSON_NAME]"
drag, startPoint x: 680, startPoint y: 440, endPoint x: 503, endPoint y: 380, distance: 186.9
click at [297, 443] on div "SearchWithCriteriac0399f02-a446-43eb-984f-0c51edda852a Writer Name [PERSON_NAME…" at bounding box center [783, 436] width 1111 height 41
type input "[PERSON_NAME]"
click at [823, 284] on p "Please review the Musical Works Database Terms of Use" at bounding box center [783, 284] width 1111 height 20
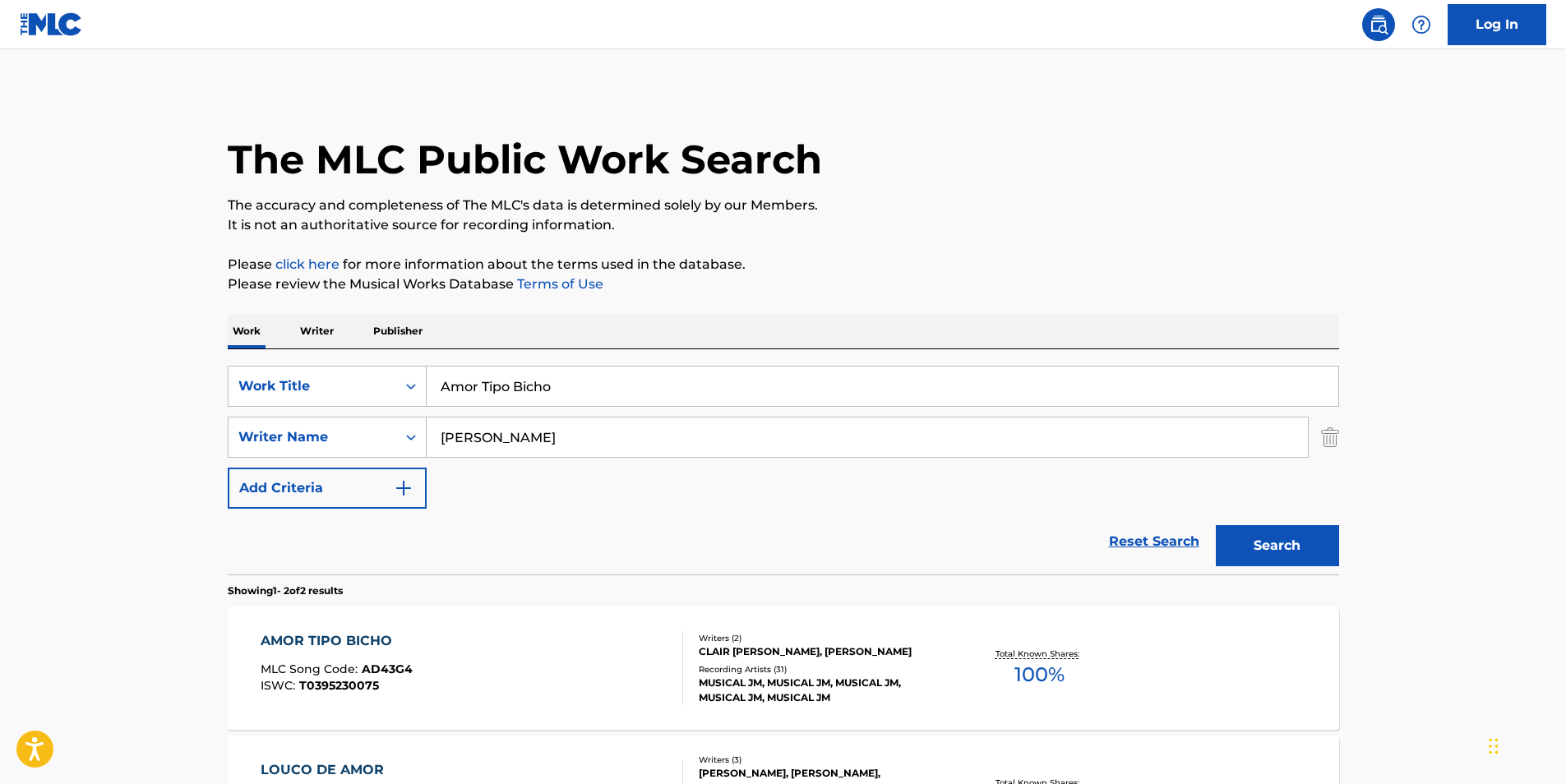
click at [1285, 550] on button "Search" at bounding box center [1277, 545] width 123 height 41
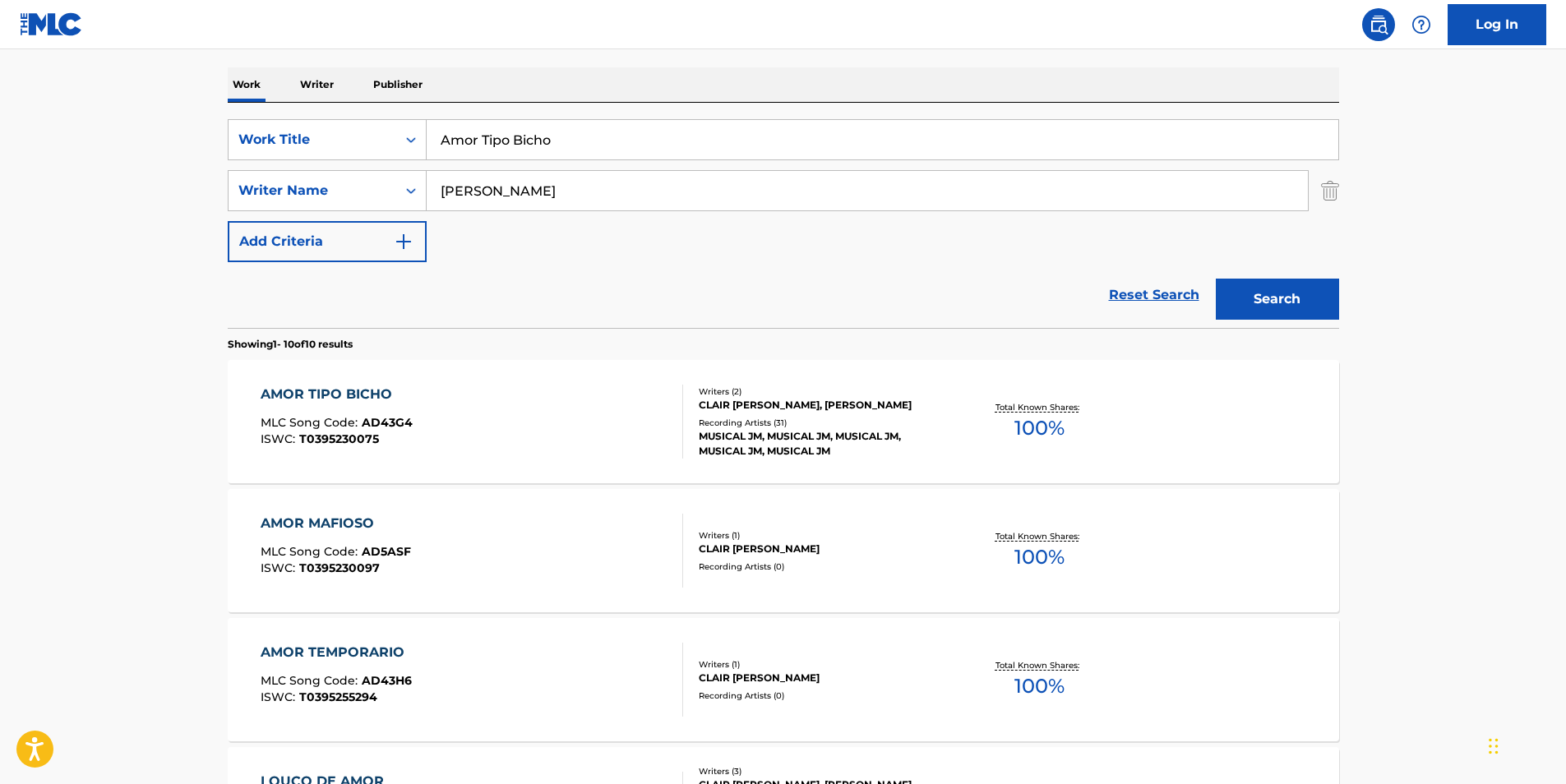
scroll to position [328, 0]
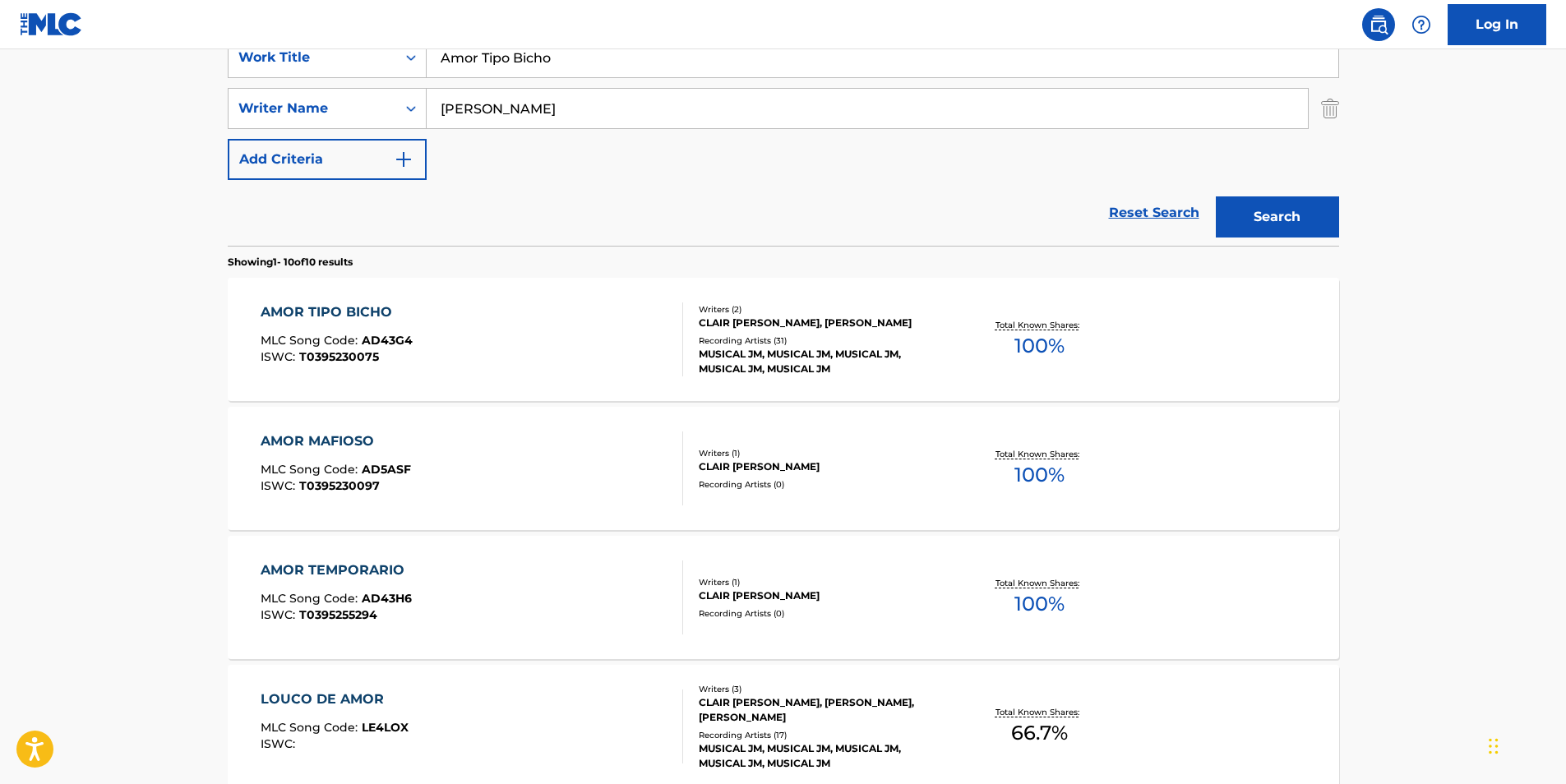
click at [539, 359] on div "AMOR TIPO BICHO MLC Song Code : AD43G4 ISWC : T0395230075" at bounding box center [472, 339] width 422 height 74
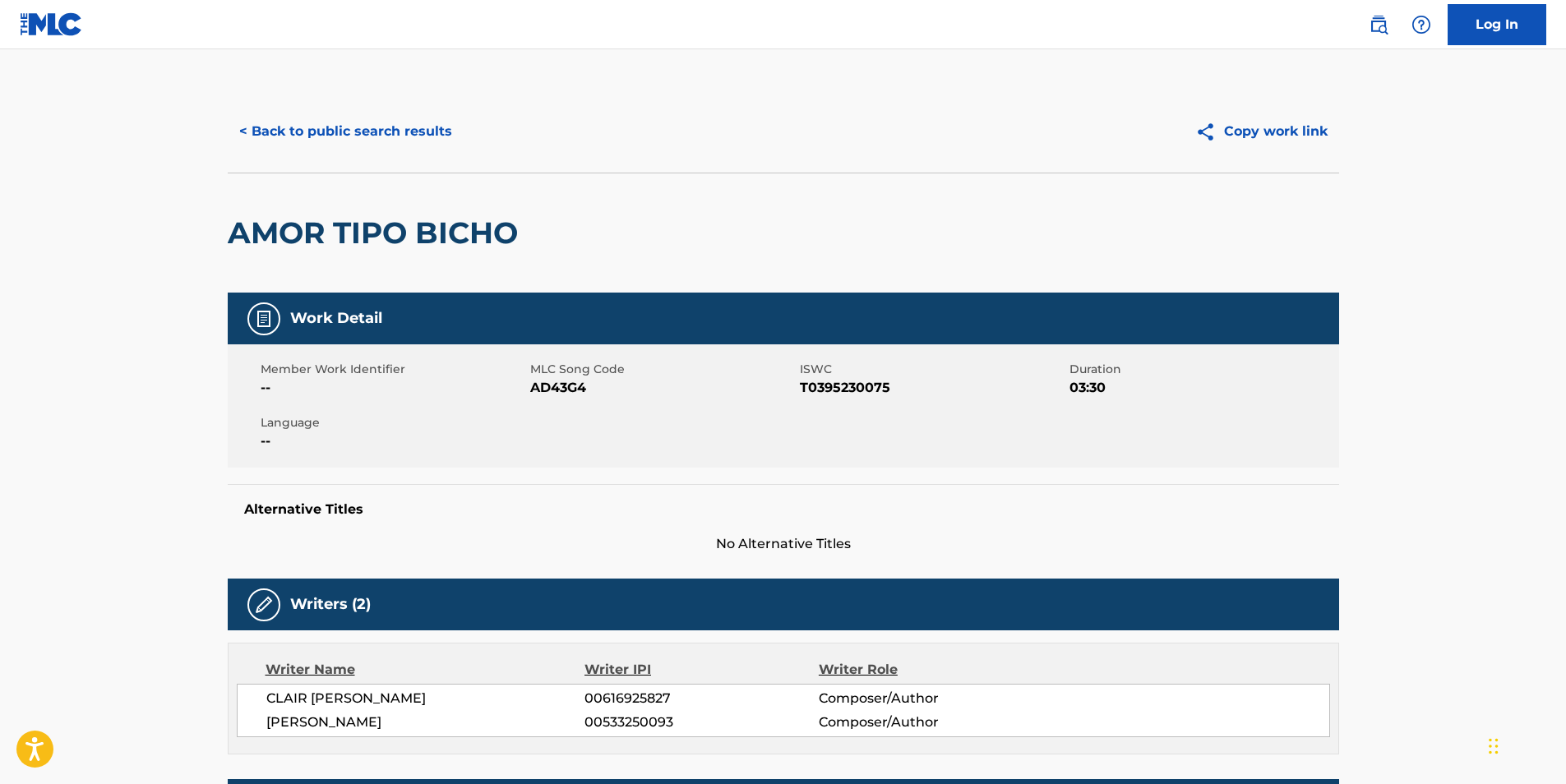
click at [333, 126] on button "< Back to public search results" at bounding box center [345, 131] width 236 height 41
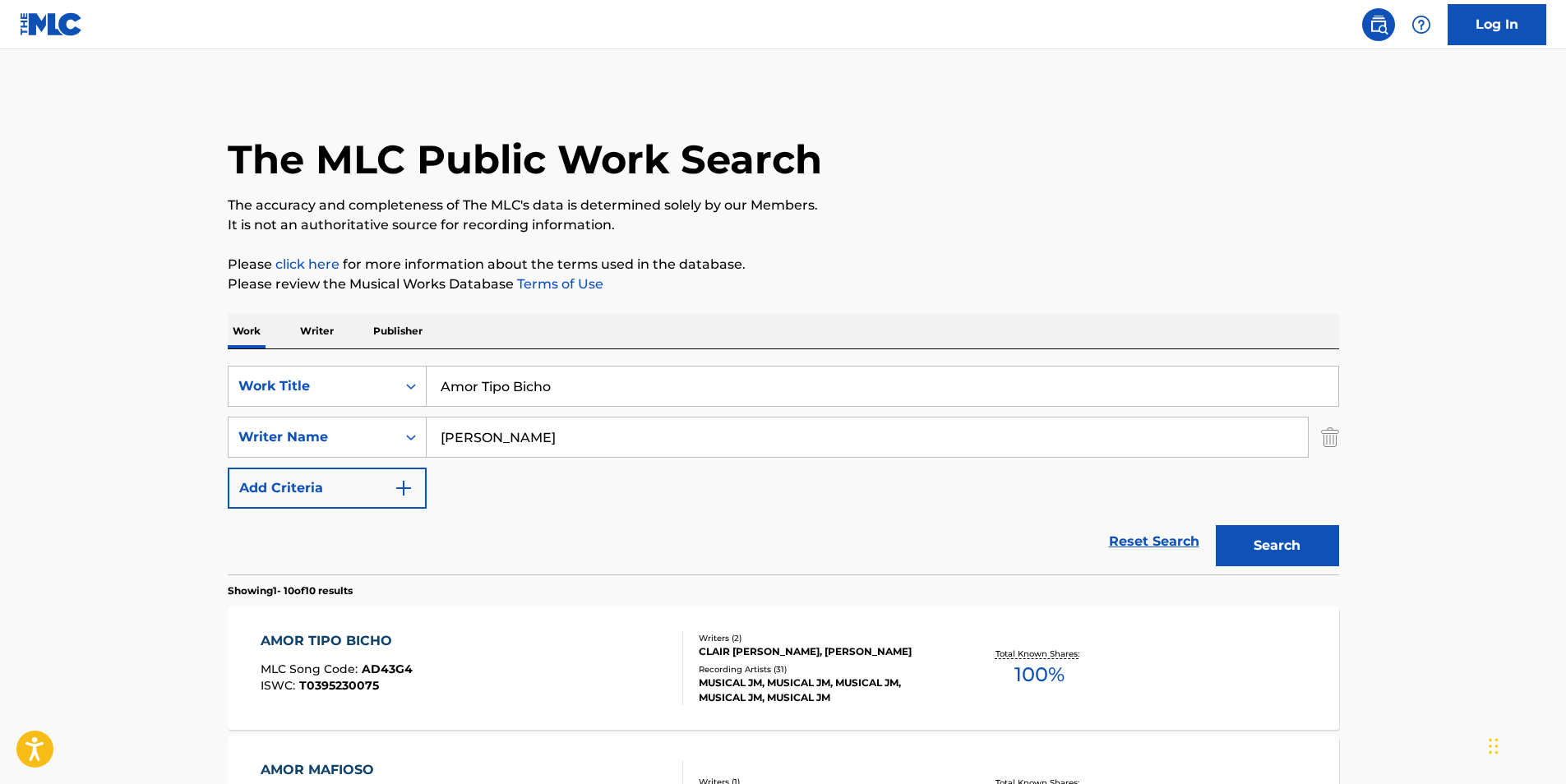
scroll to position [328, 0]
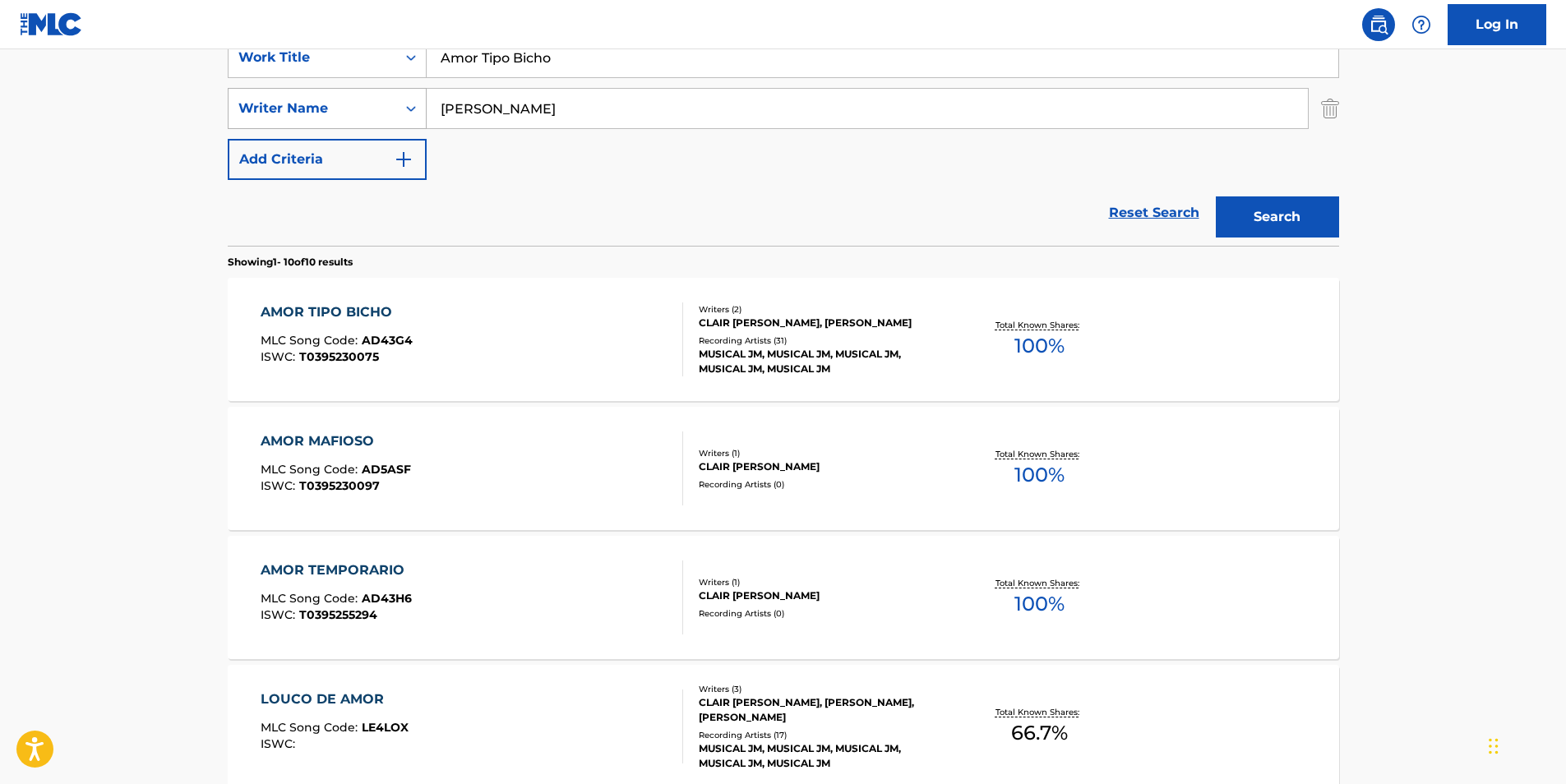
drag, startPoint x: 630, startPoint y: 64, endPoint x: 300, endPoint y: 91, distance: 331.1
click at [300, 91] on div "SearchWithCriteriacaeac085-1aed-44d0-89a2-6ef80cf1ac31 Work Title Amor Tipo Bic…" at bounding box center [783, 109] width 1111 height 143
paste input "Onslaught Of Malice"
type input "Onslaught Of Malice"
click at [0, 292] on html "Accessibility Screen-Reader Guide, Feedback, and Issue Reporting | New window C…" at bounding box center [783, 63] width 1566 height 784
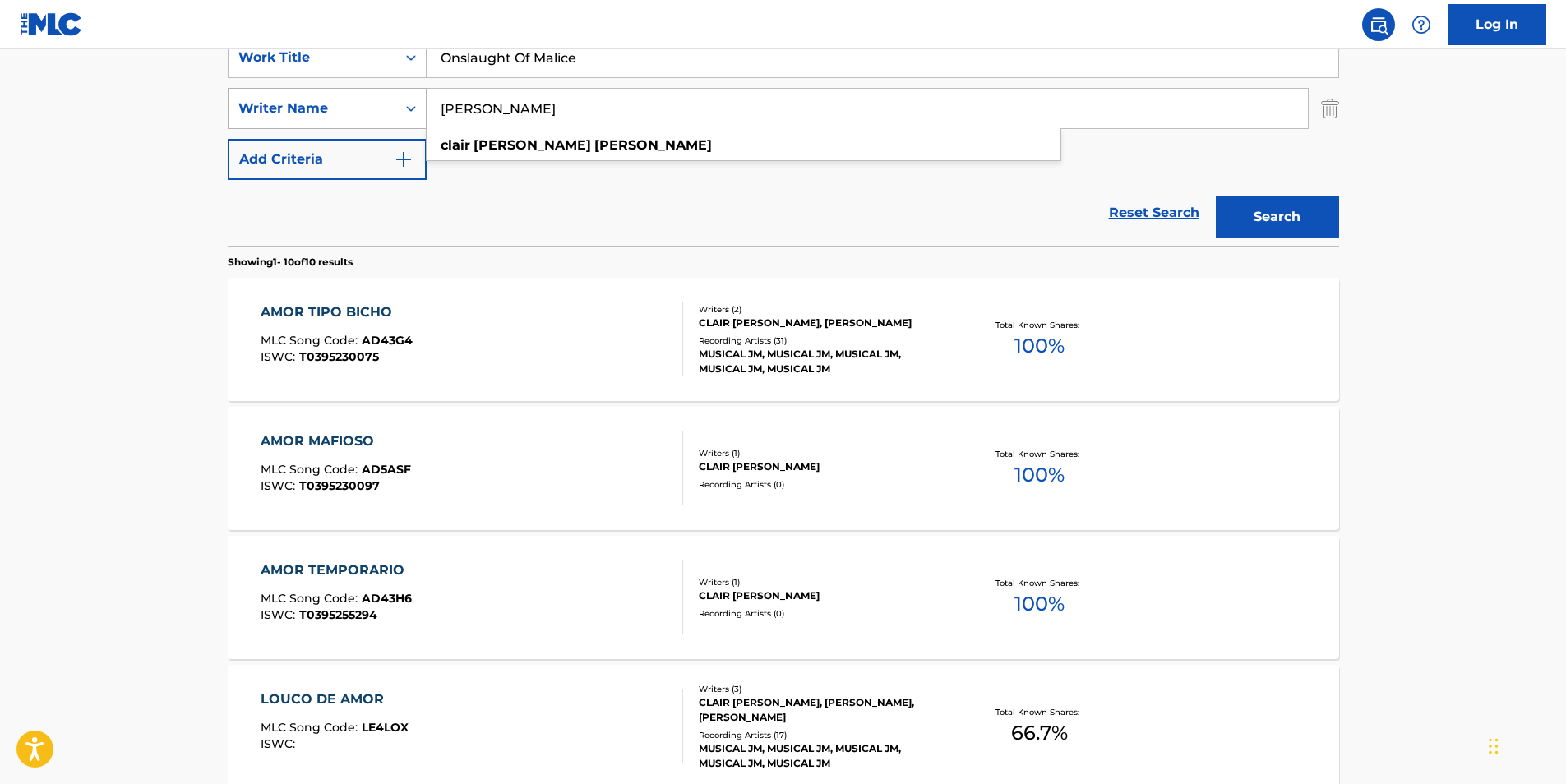
paste input "[PERSON_NAME]"
drag, startPoint x: 608, startPoint y: 118, endPoint x: 354, endPoint y: 124, distance: 254.1
click at [338, 124] on div "SearchWithCriteriac0399f02-a446-43eb-984f-0c51edda852a Writer Name [PERSON_NAME…" at bounding box center [783, 108] width 1111 height 41
click at [1309, 211] on button "Search" at bounding box center [1277, 217] width 123 height 41
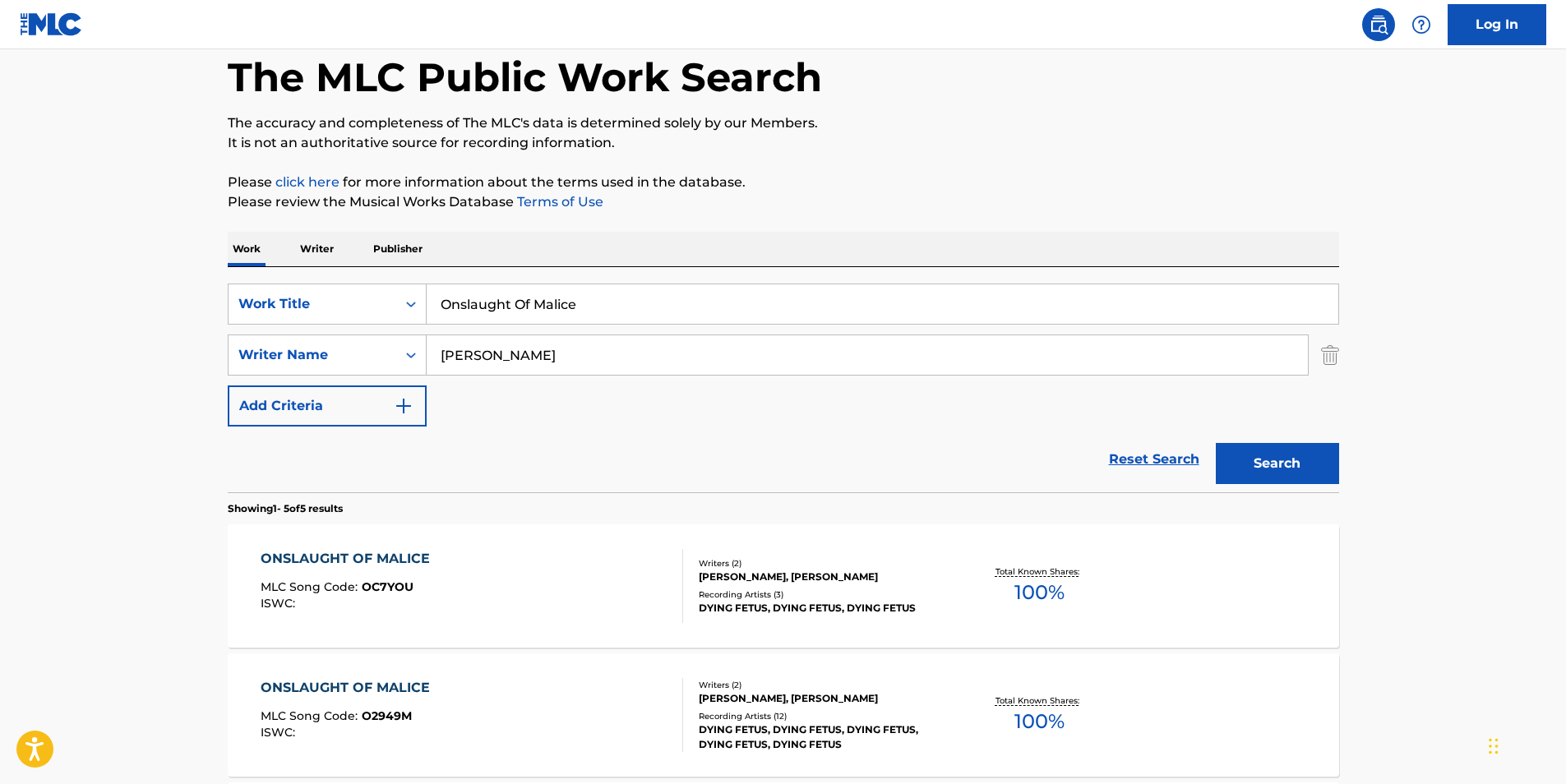
scroll to position [164, 0]
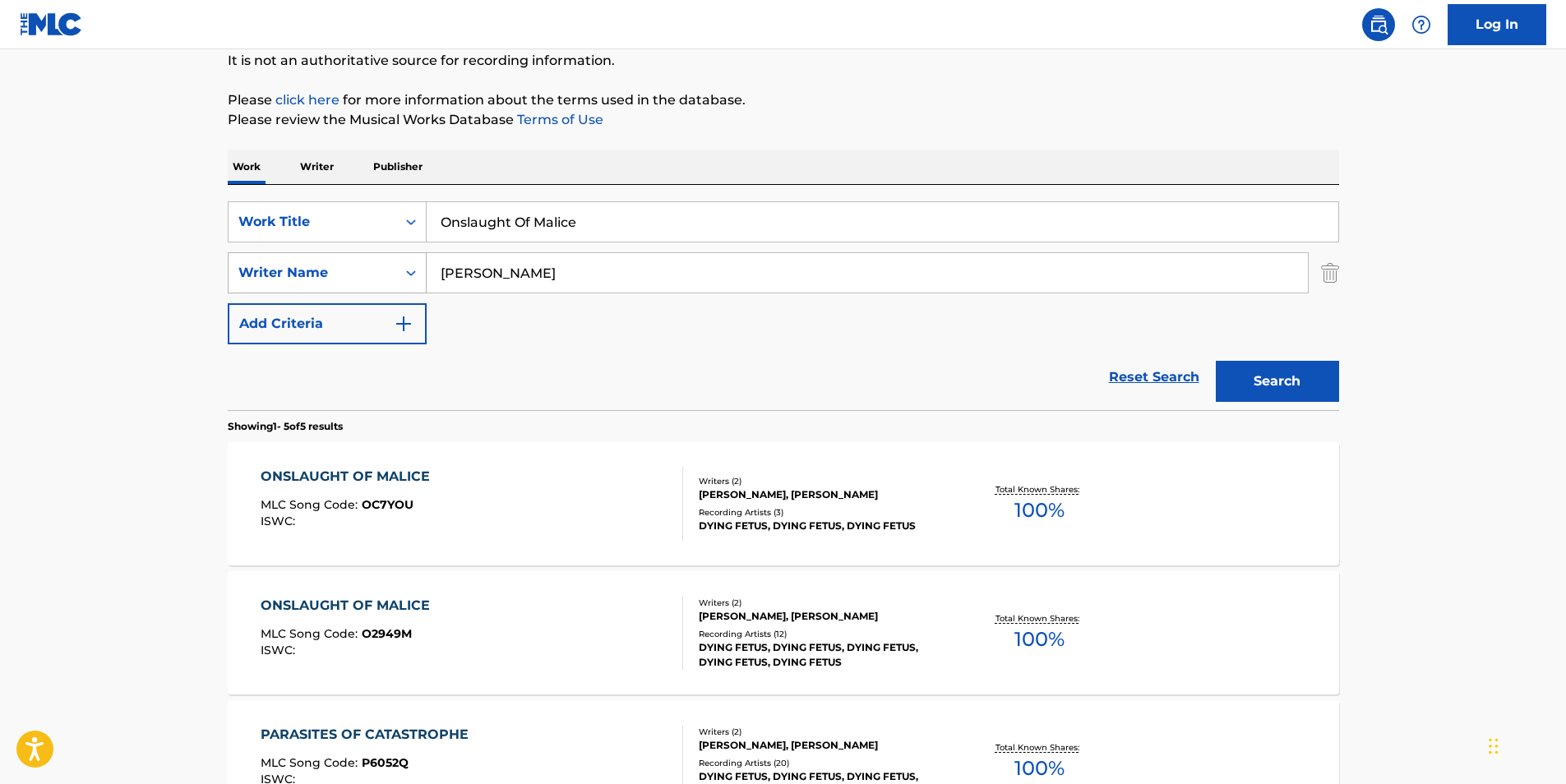
paste input "[PERSON_NAME]"
drag, startPoint x: 616, startPoint y: 277, endPoint x: 275, endPoint y: 277, distance: 341.0
click at [275, 277] on div "SearchWithCriteriac0399f02-a446-43eb-984f-0c51edda852a Writer Name [PERSON_NAME]" at bounding box center [783, 272] width 1111 height 41
type input "[PERSON_NAME]"
click at [890, 106] on p "Please click here for more information about the terms used in the database." at bounding box center [783, 100] width 1111 height 20
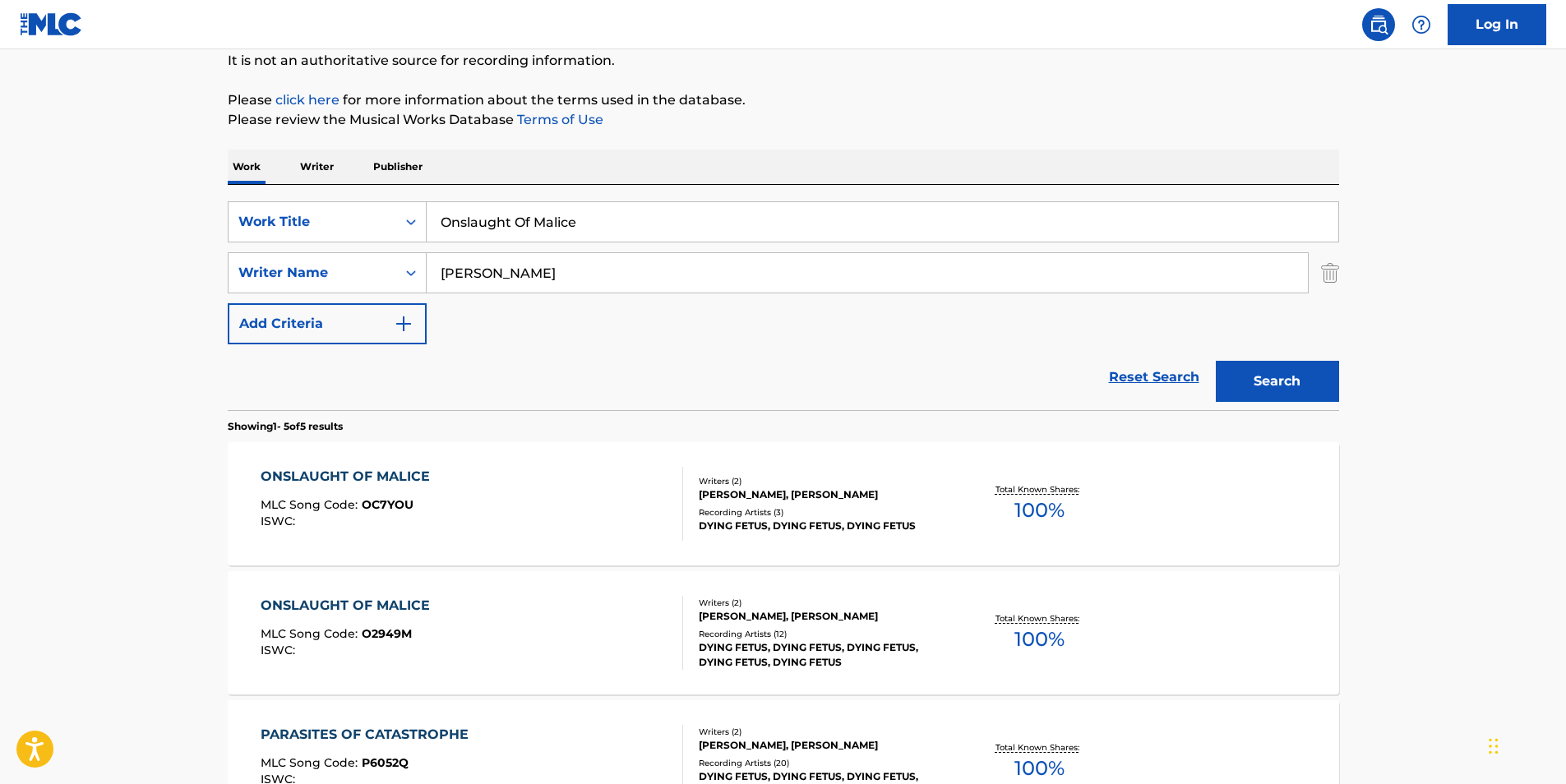
click at [1315, 382] on button "Search" at bounding box center [1277, 381] width 123 height 41
click at [502, 489] on div "ONSLAUGHT OF MALICE MLC Song Code : OC7YOU ISWC :" at bounding box center [472, 503] width 422 height 74
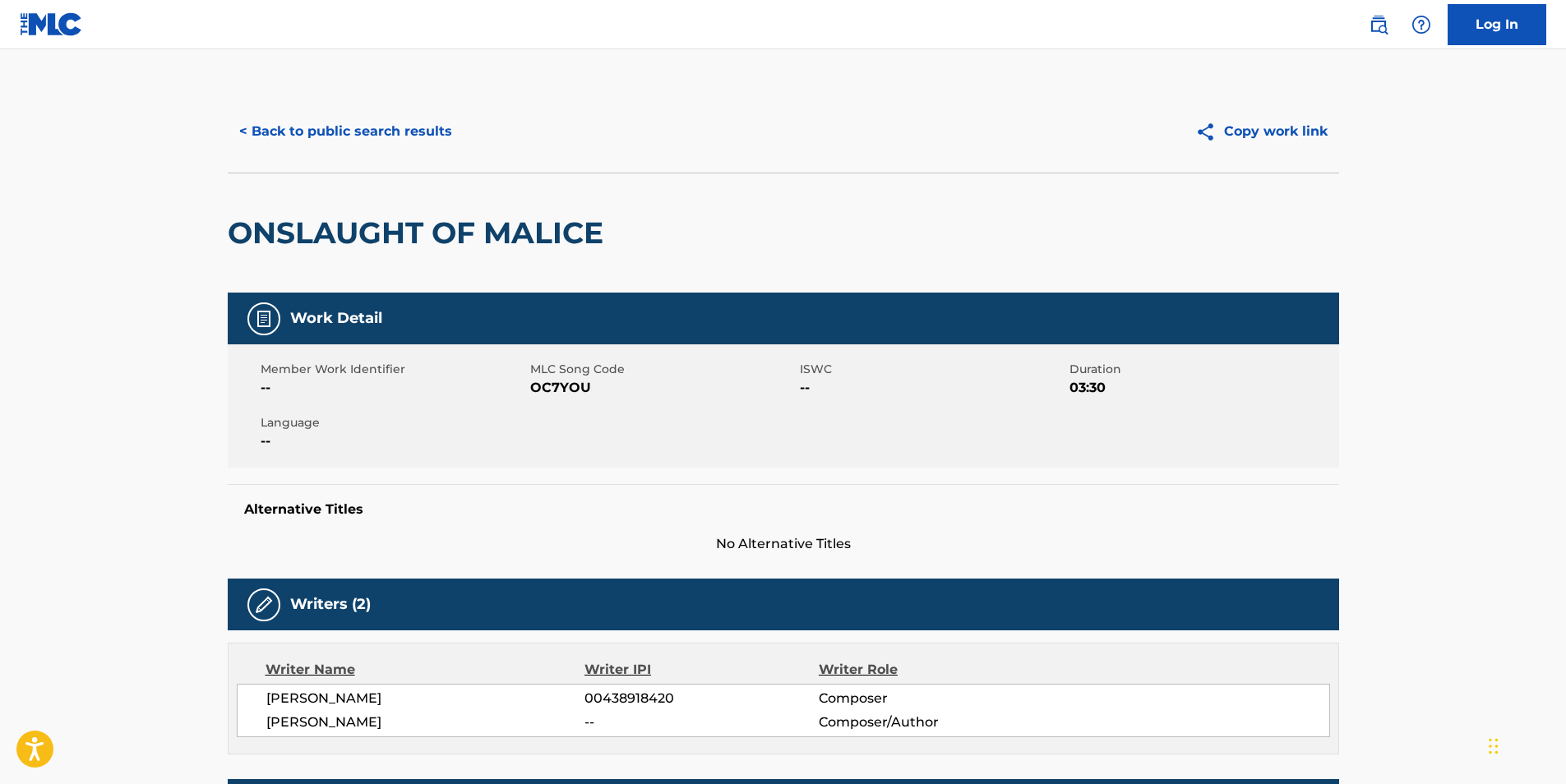
click at [561, 399] on div "Member Work Identifier -- MLC Song Code OC7YOU ISWC -- Duration 03:30 Language …" at bounding box center [783, 406] width 1111 height 123
copy span "OC7YOU"
click at [386, 138] on button "< Back to public search results" at bounding box center [345, 131] width 236 height 41
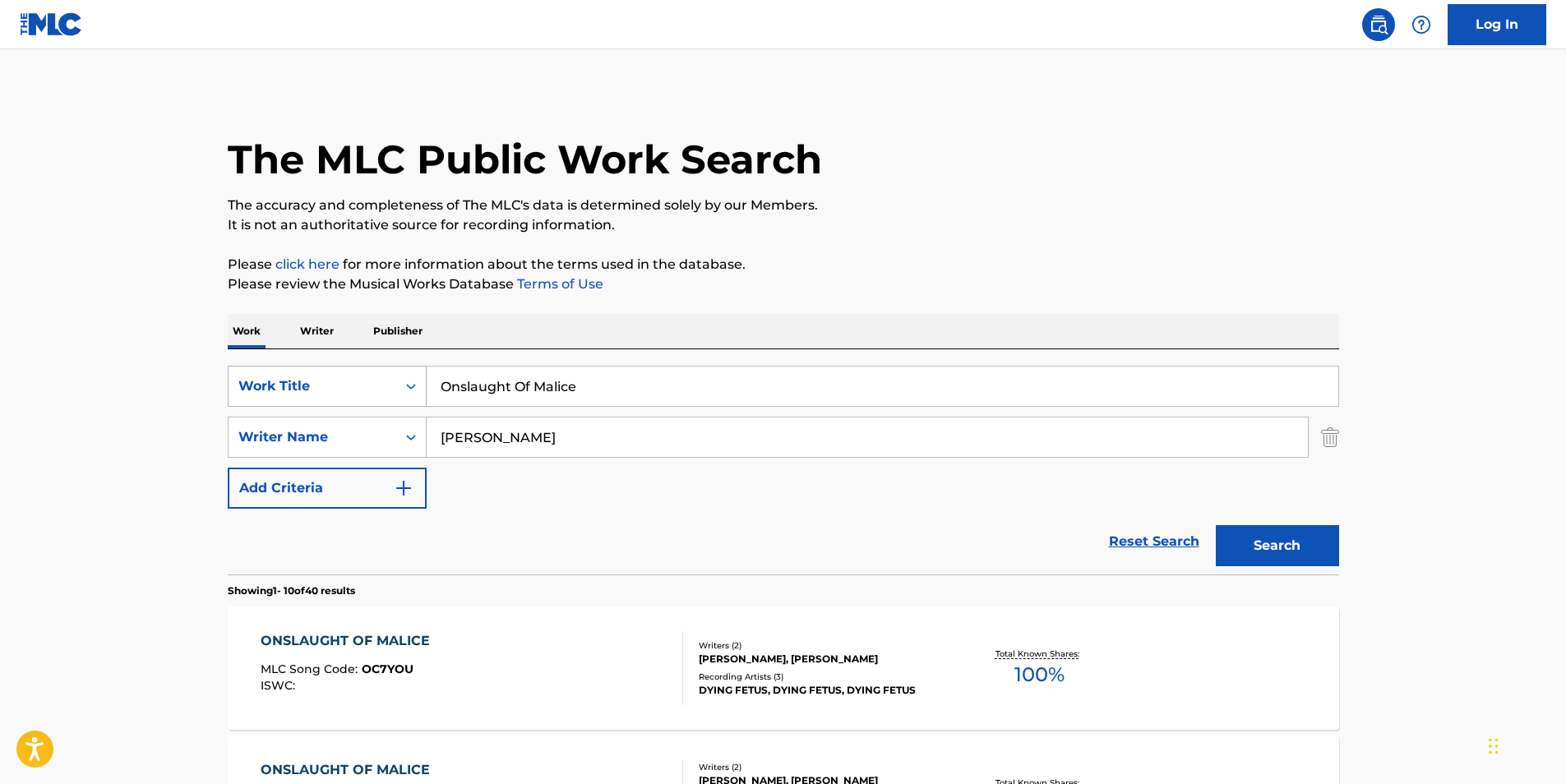
scroll to position [164, 0]
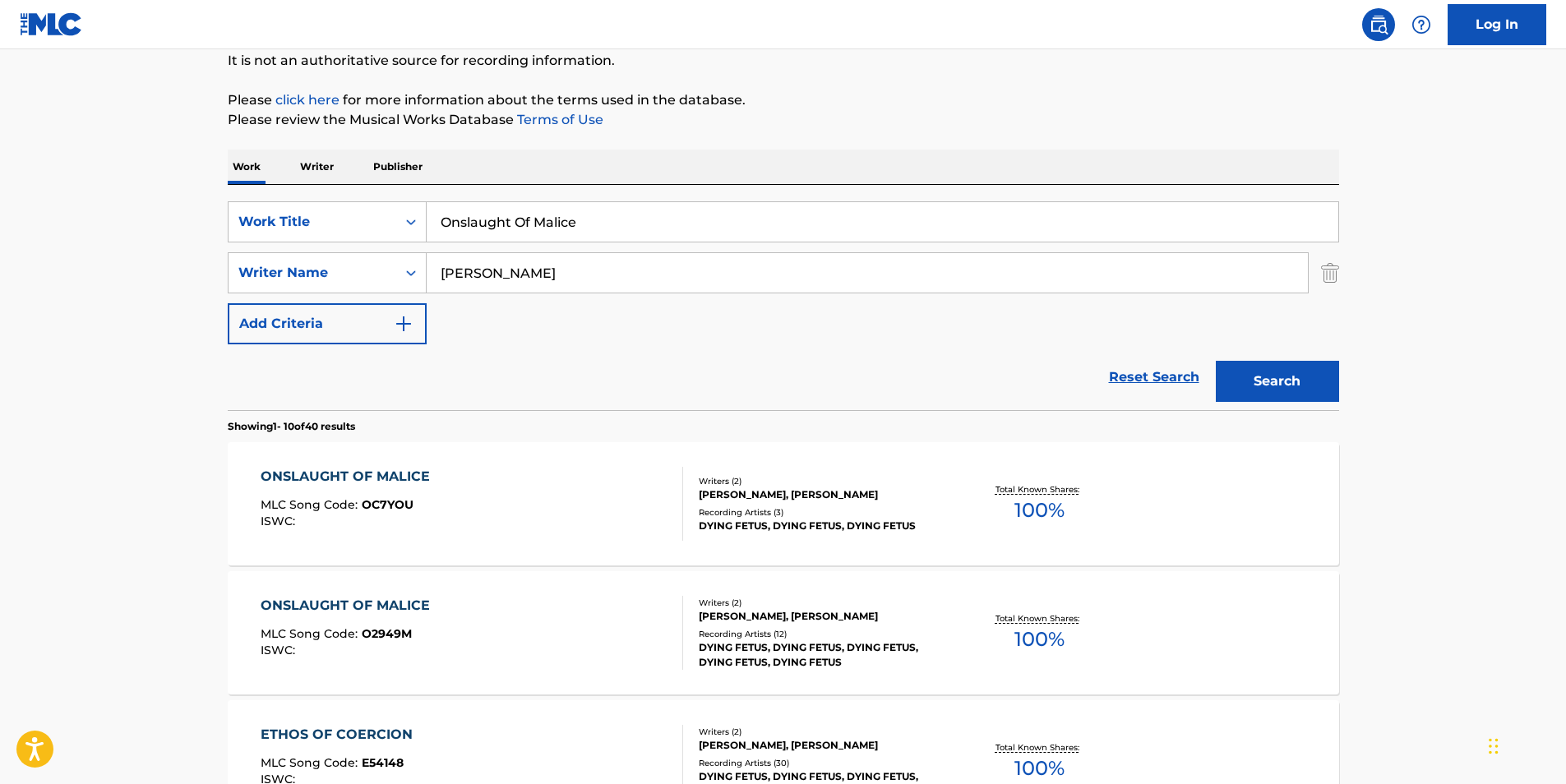
click at [408, 668] on div "ONSLAUGHT OF MALICE MLC Song Code : O2949M ISWC :" at bounding box center [350, 632] width 178 height 74
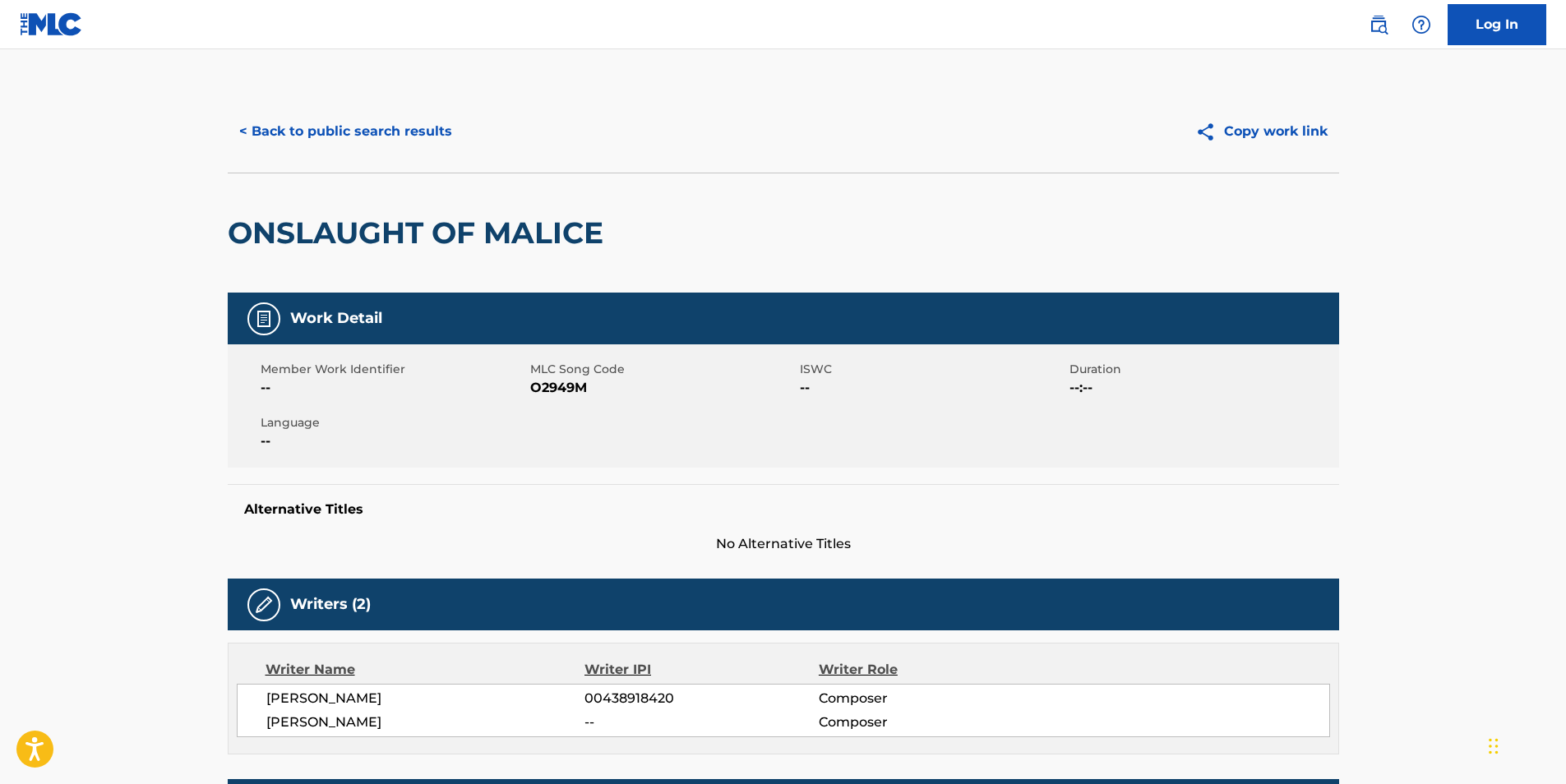
click at [540, 391] on span "O2949M" at bounding box center [663, 388] width 266 height 20
copy span "O2949M"
click at [268, 129] on button "< Back to public search results" at bounding box center [345, 131] width 236 height 41
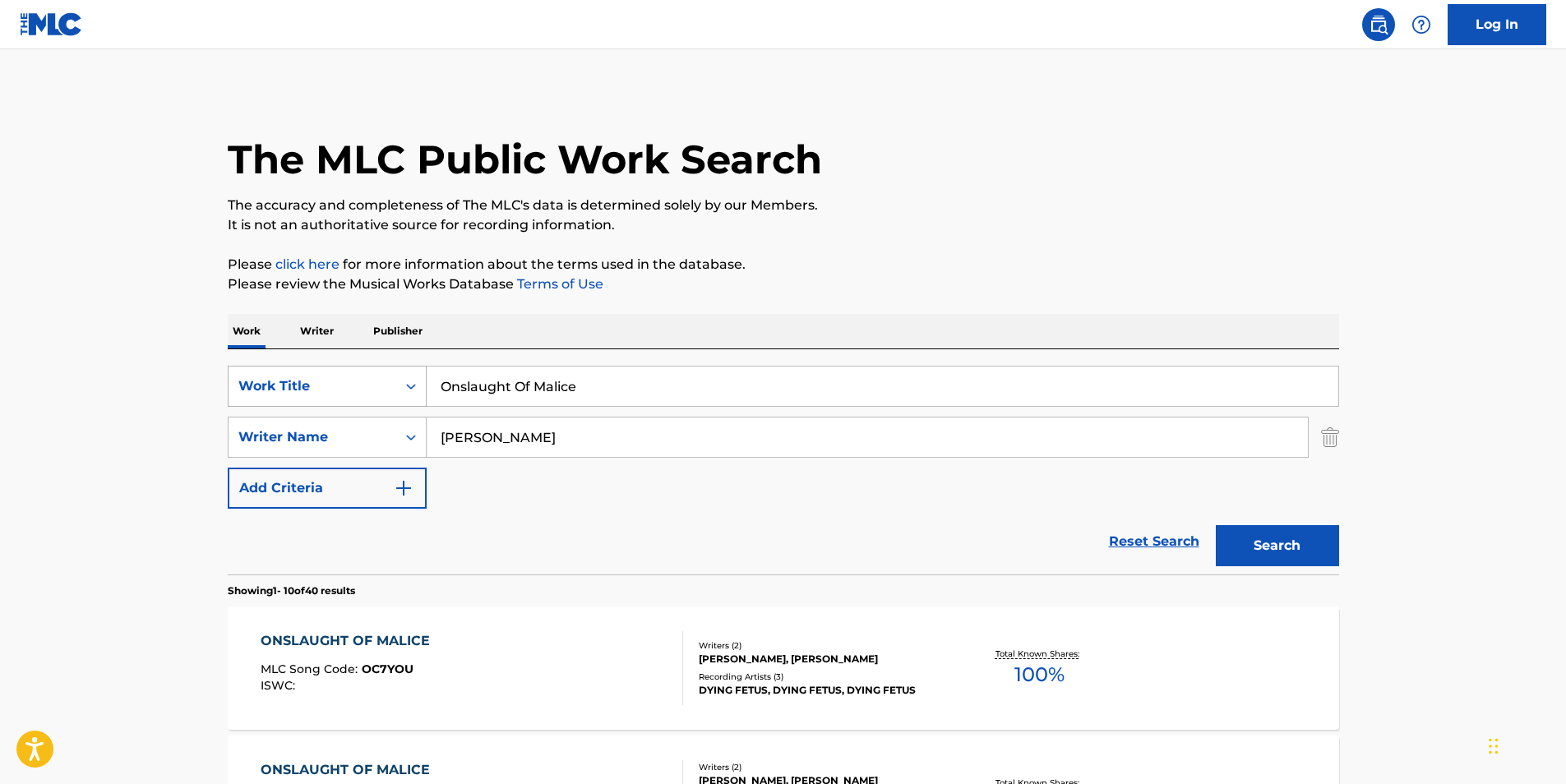
drag, startPoint x: 718, startPoint y: 391, endPoint x: 237, endPoint y: 388, distance: 481.0
paste input "Vai Ter Arrasta P"
type input "Vai Ter Arrasta Pe"
click at [1057, 189] on div "The MLC Public Work Search" at bounding box center [783, 151] width 1111 height 120
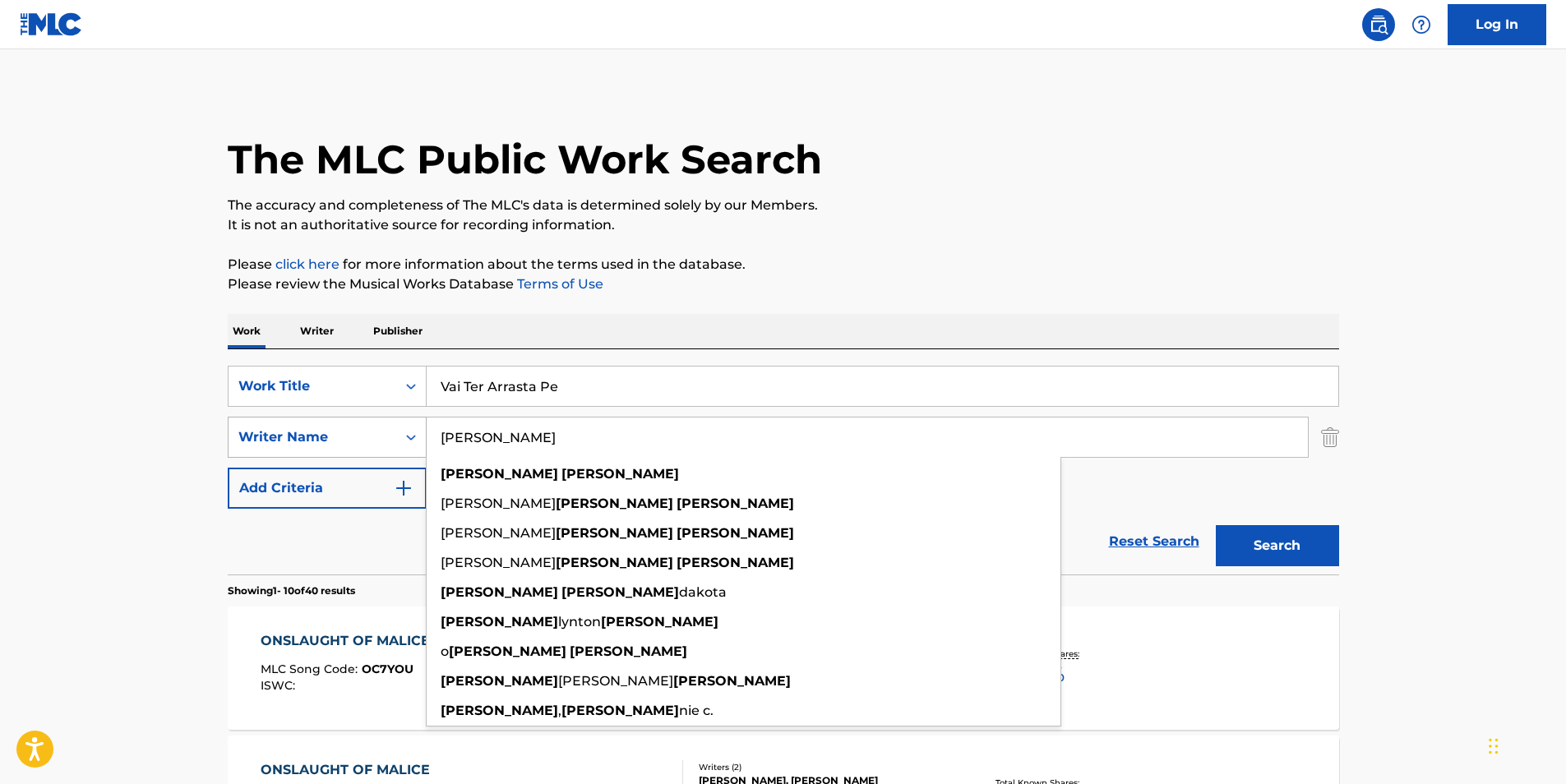
paste input "Giovana [US_STATE]"
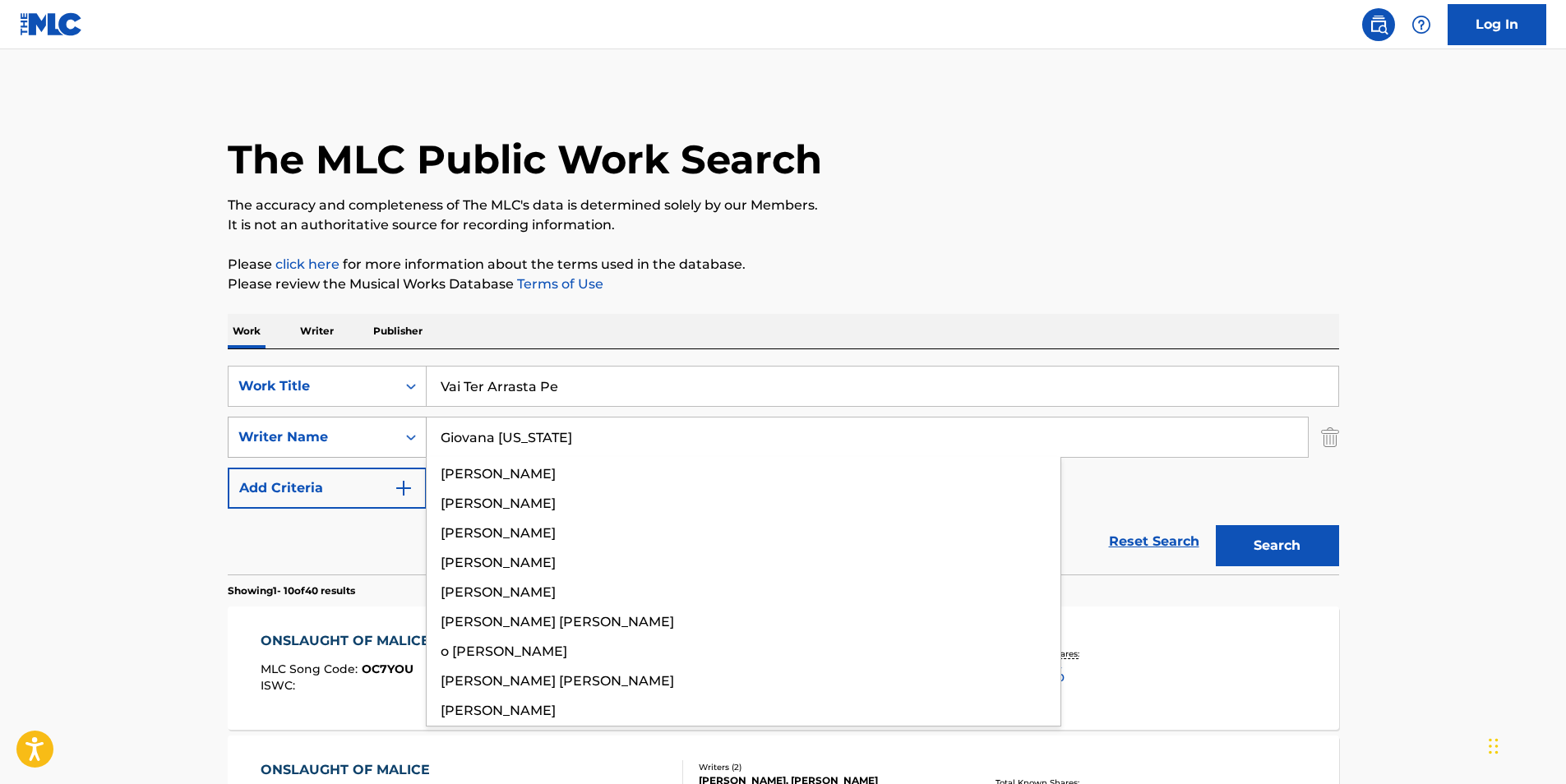
drag, startPoint x: 631, startPoint y: 426, endPoint x: 386, endPoint y: 447, distance: 245.9
click at [386, 447] on div "SearchWithCriteriac0399f02-a446-43eb-984f-0c51edda852a Writer Name Giovana [US_…" at bounding box center [783, 436] width 1111 height 41
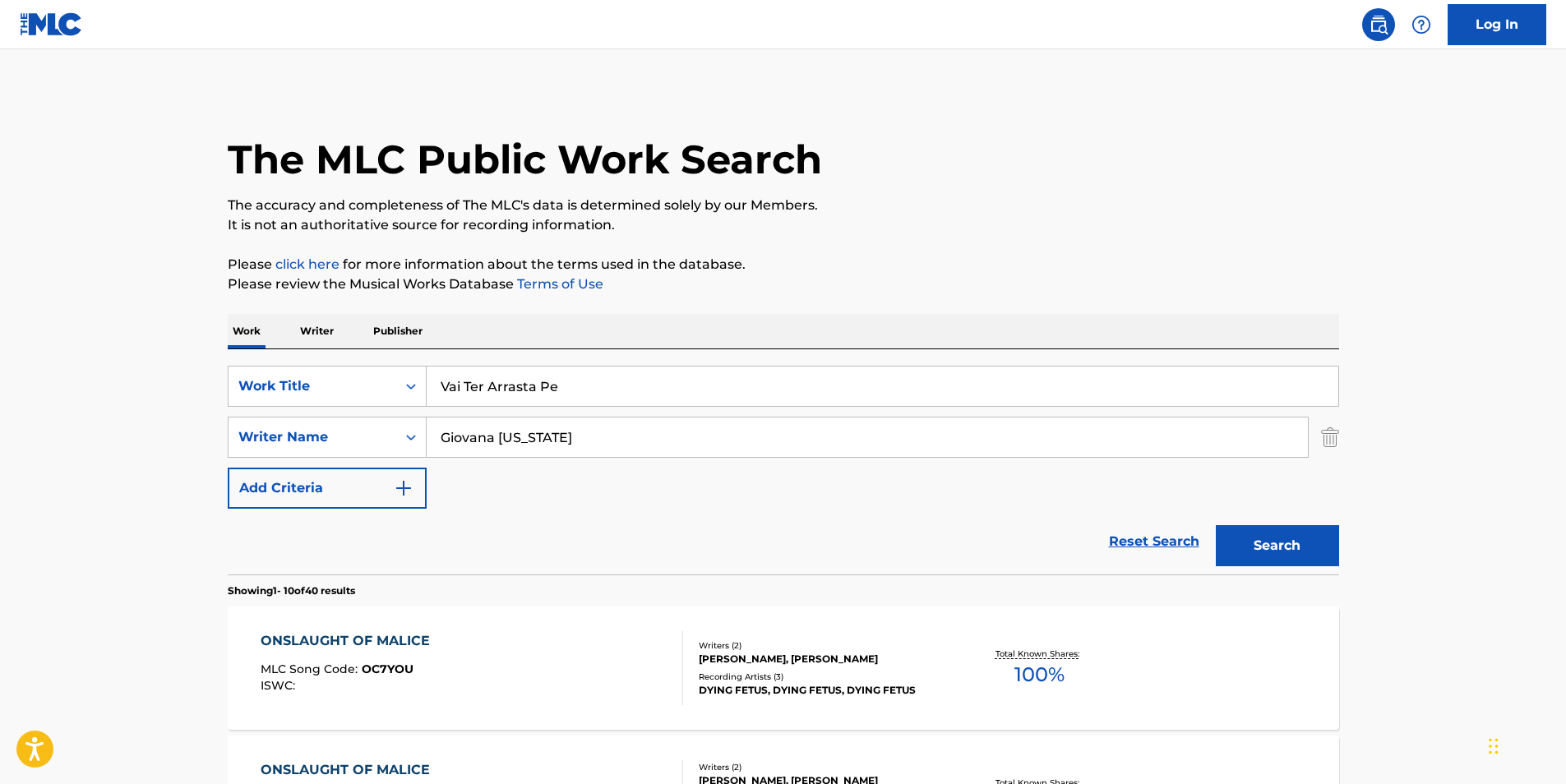
click at [1311, 557] on button "Search" at bounding box center [1277, 545] width 123 height 41
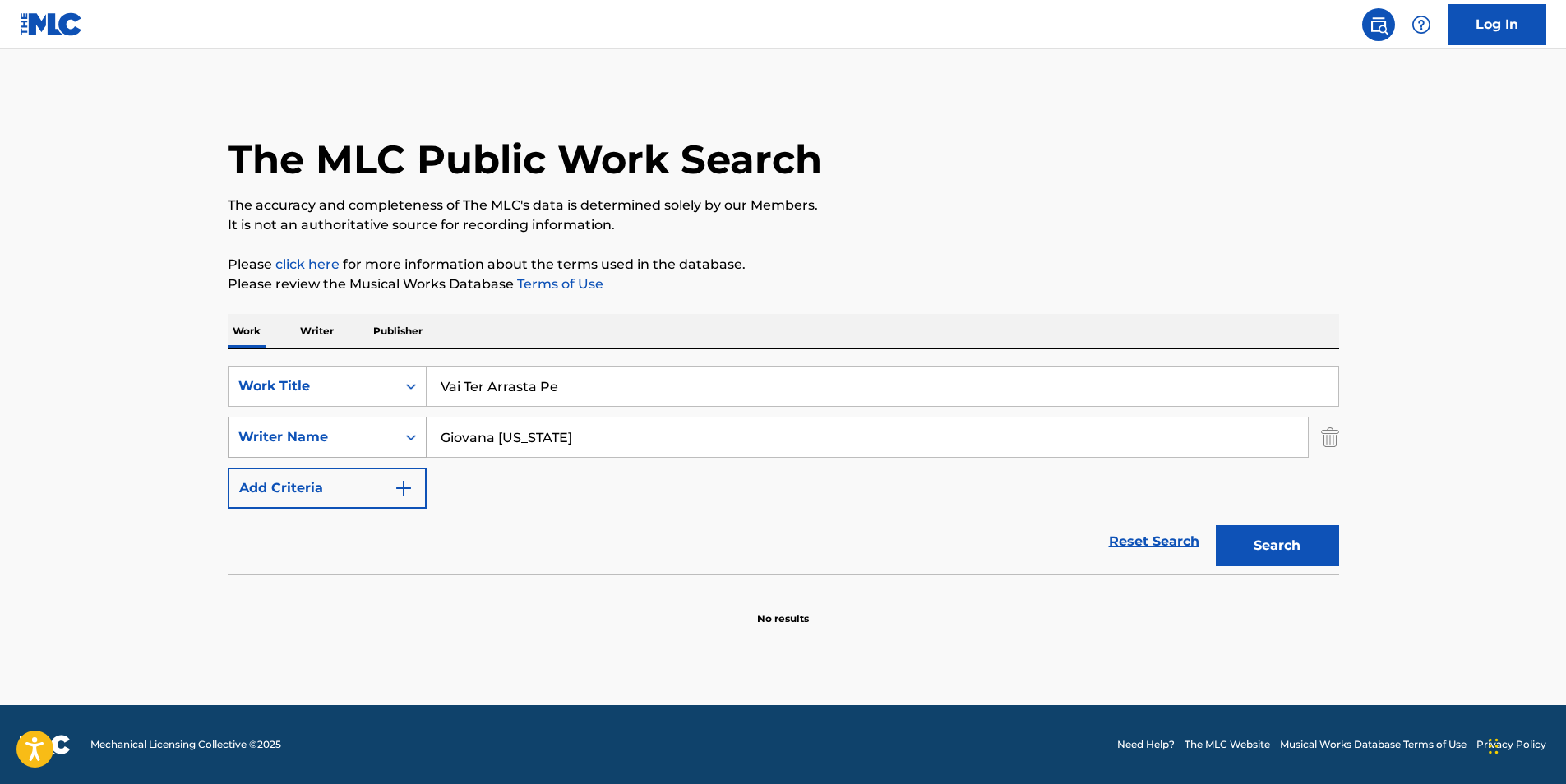
paste input "[PERSON_NAME]"
drag, startPoint x: 586, startPoint y: 439, endPoint x: 678, endPoint y: 278, distance: 185.4
click at [320, 439] on div "SearchWithCriteriac0399f02-a446-43eb-984f-0c51edda852a Writer Name [PERSON_NAME]" at bounding box center [783, 436] width 1111 height 41
type input "[PERSON_NAME]"
click at [679, 278] on p "Please review the Musical Works Database Terms of Use" at bounding box center [783, 284] width 1111 height 20
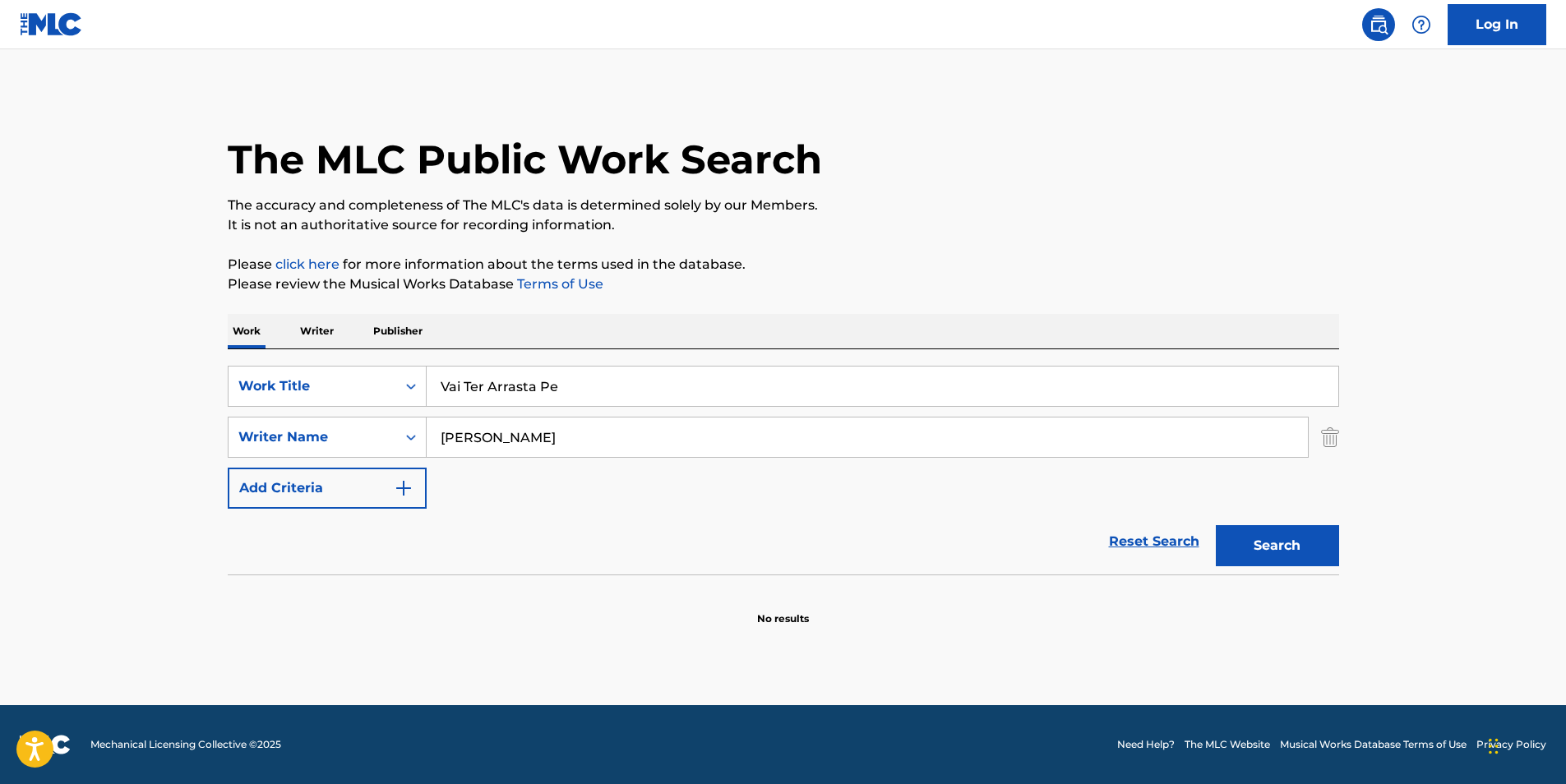
click at [1330, 557] on button "Search" at bounding box center [1277, 545] width 123 height 41
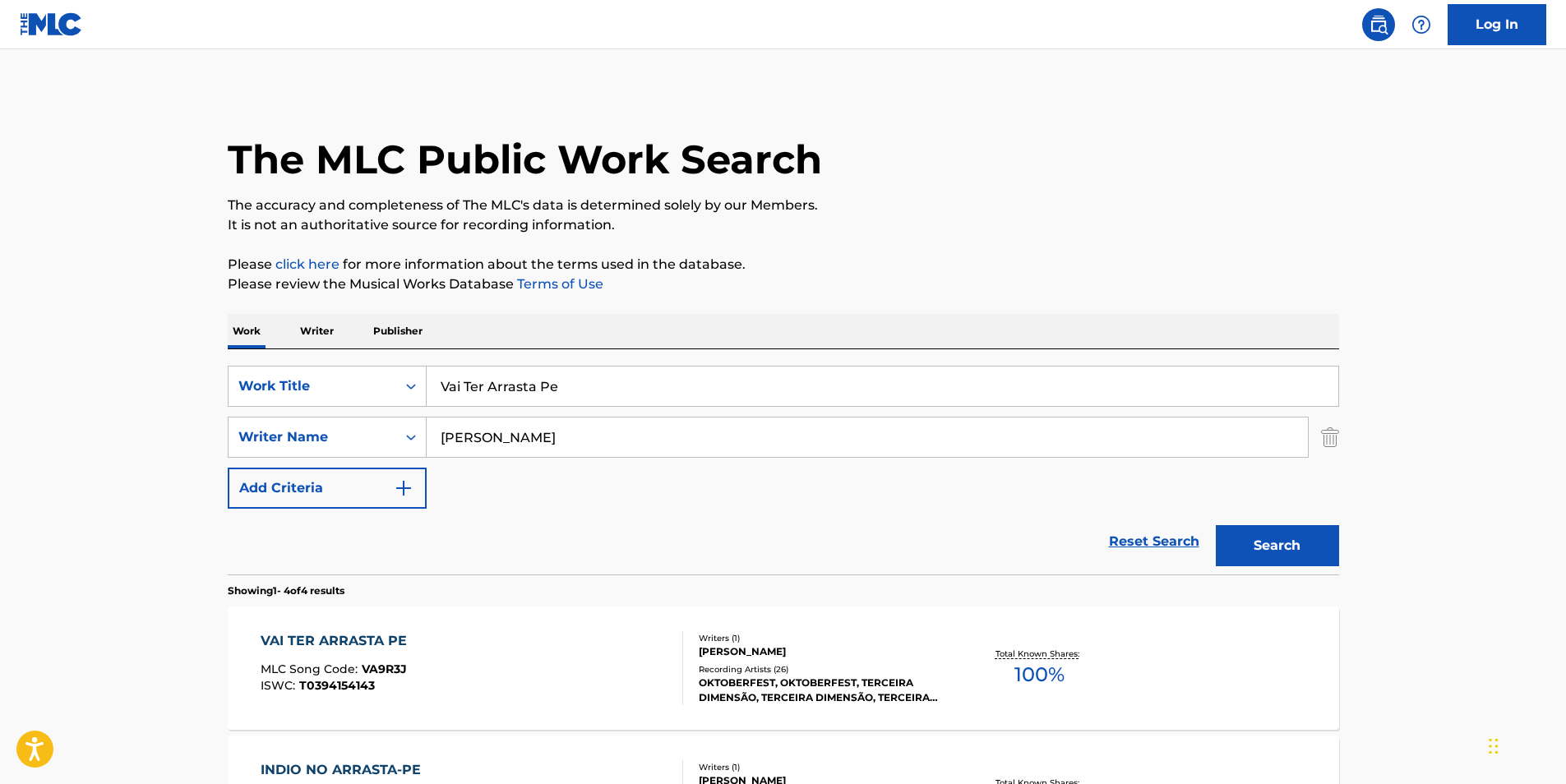
scroll to position [246, 0]
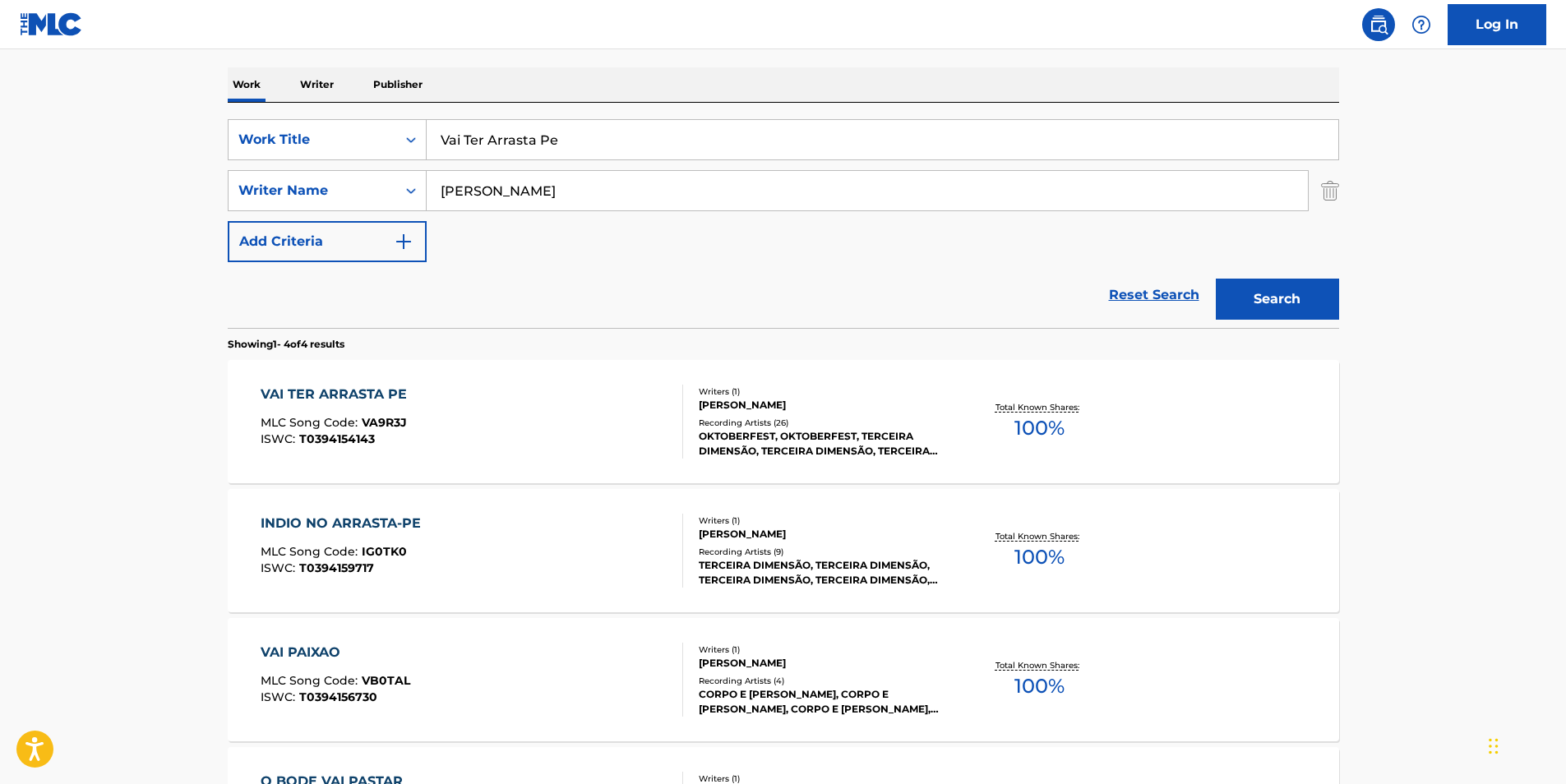
click at [426, 380] on div "VAI TER ARRASTA PE MLC Song Code : VA9R3J ISWC : T0394154143 Writers ( 1 ) [PER…" at bounding box center [783, 421] width 1111 height 123
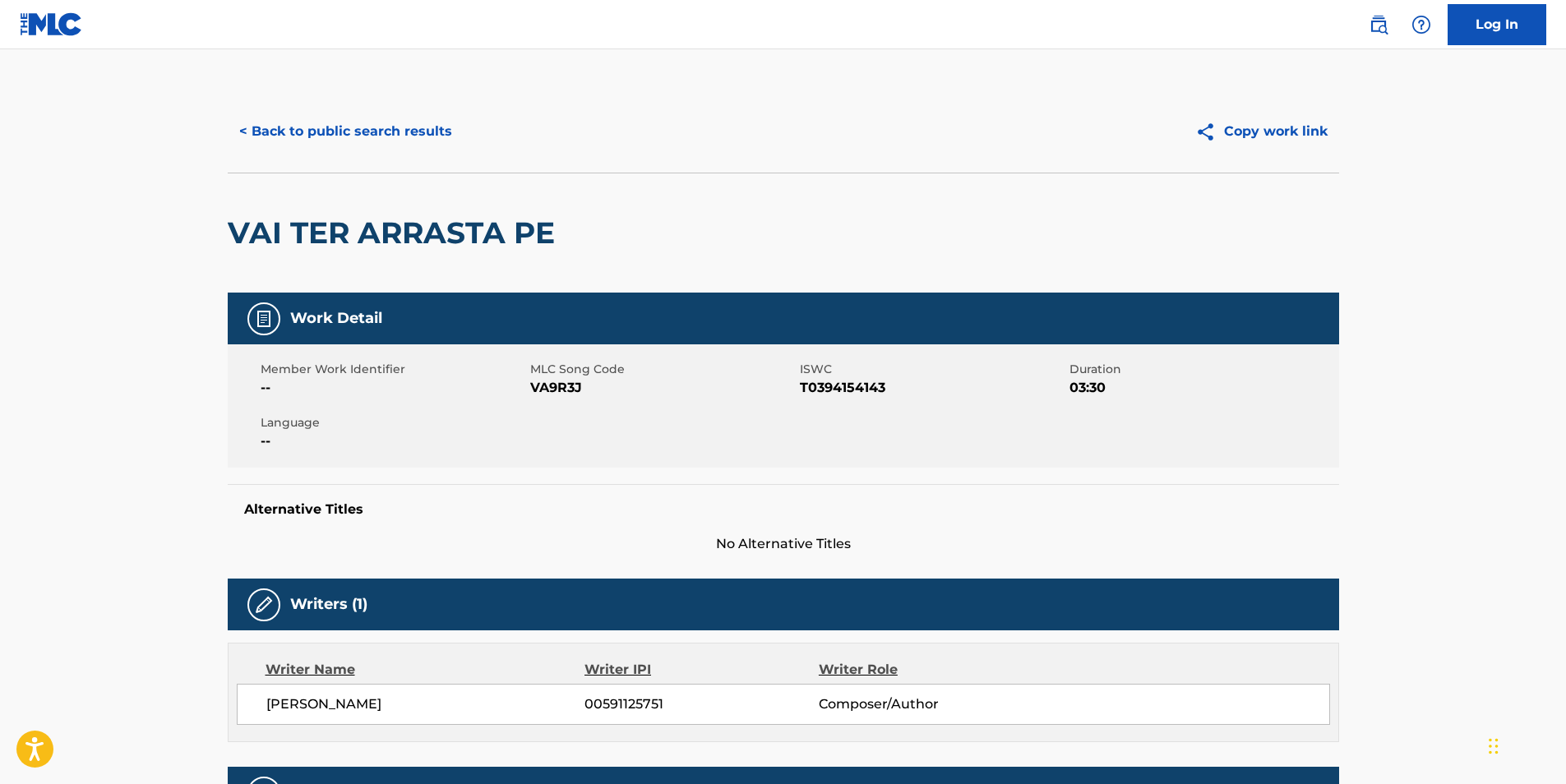
click at [266, 128] on button "< Back to public search results" at bounding box center [345, 131] width 236 height 41
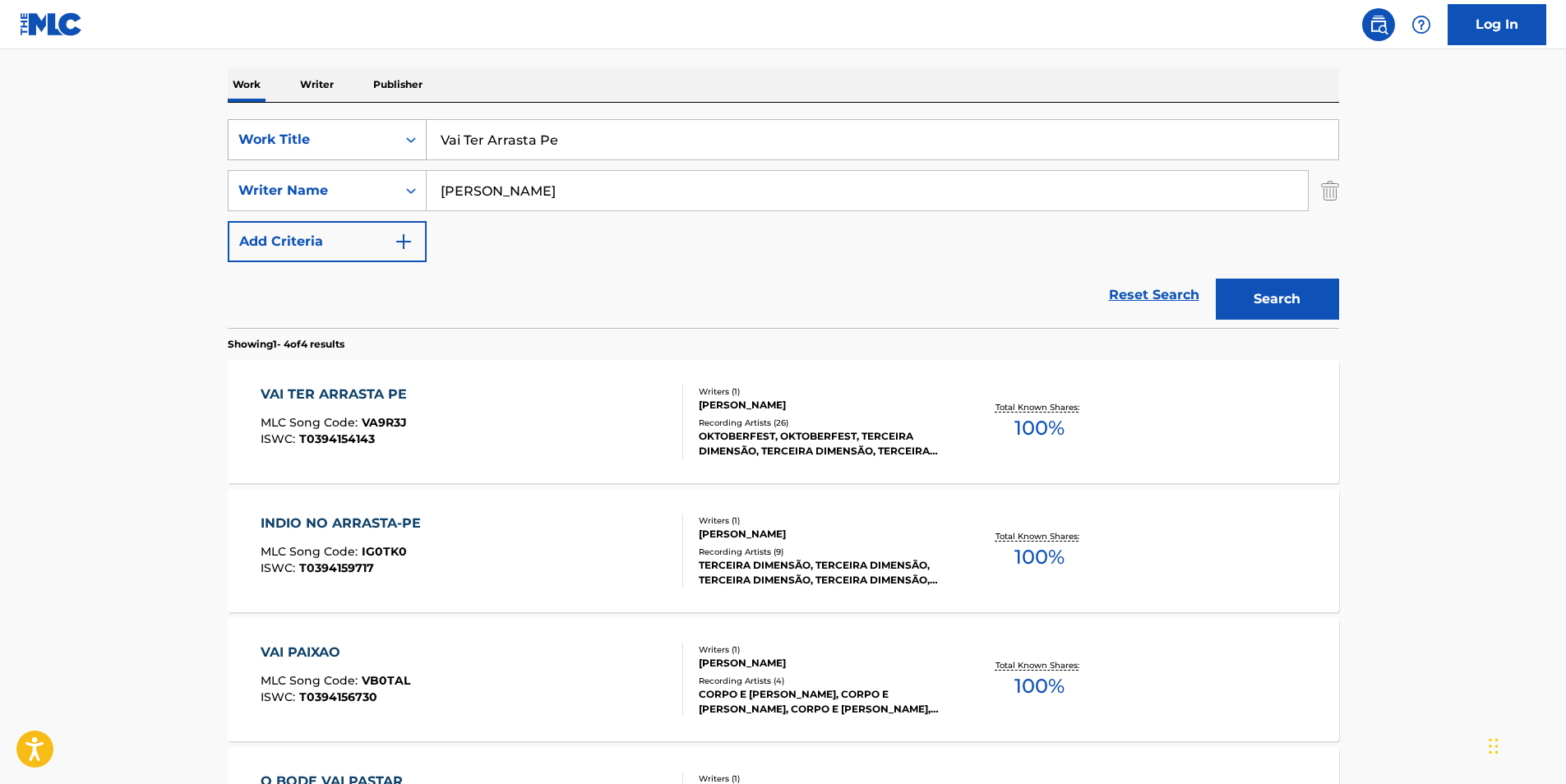
drag, startPoint x: 601, startPoint y: 150, endPoint x: 191, endPoint y: 221, distance: 416.1
click at [291, 157] on div "SearchWithCriteriacaeac085-1aed-44d0-89a2-6ef80cf1ac31 Work Title Vai Ter Arras…" at bounding box center [783, 139] width 1111 height 41
paste input "Rats"
type input "Rats"
click at [156, 259] on main "The MLC Public Work Search The accuracy and completeness of The MLC's data is d…" at bounding box center [783, 379] width 1566 height 1153
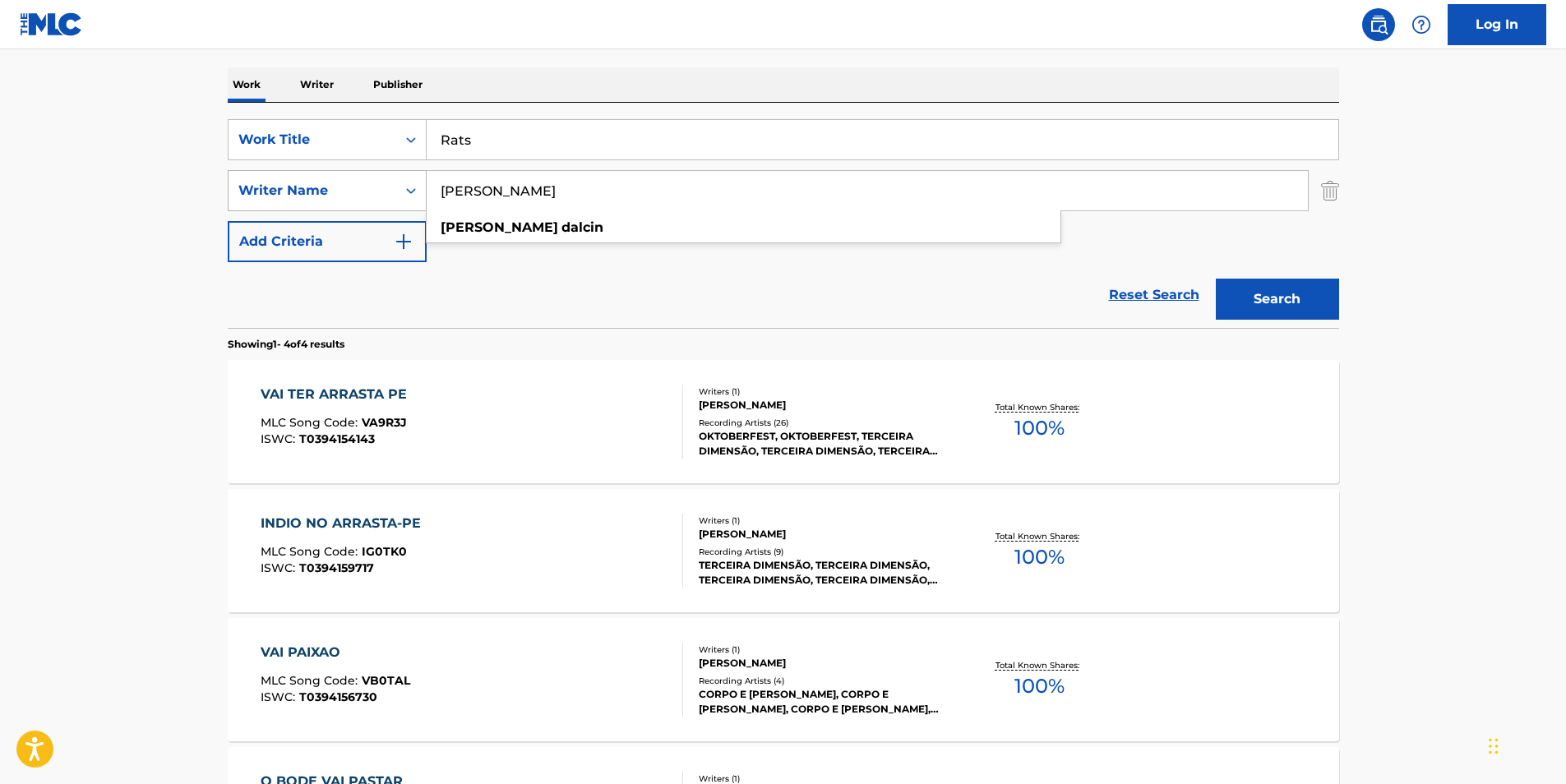
paste input "Morticia"
drag, startPoint x: 580, startPoint y: 197, endPoint x: 344, endPoint y: 209, distance: 236.3
click at [344, 209] on div "SearchWithCriteriac0399f02-a446-43eb-984f-0c51edda852a Writer Name [PERSON_NAME]" at bounding box center [783, 190] width 1111 height 41
click at [1295, 297] on button "Search" at bounding box center [1277, 299] width 123 height 41
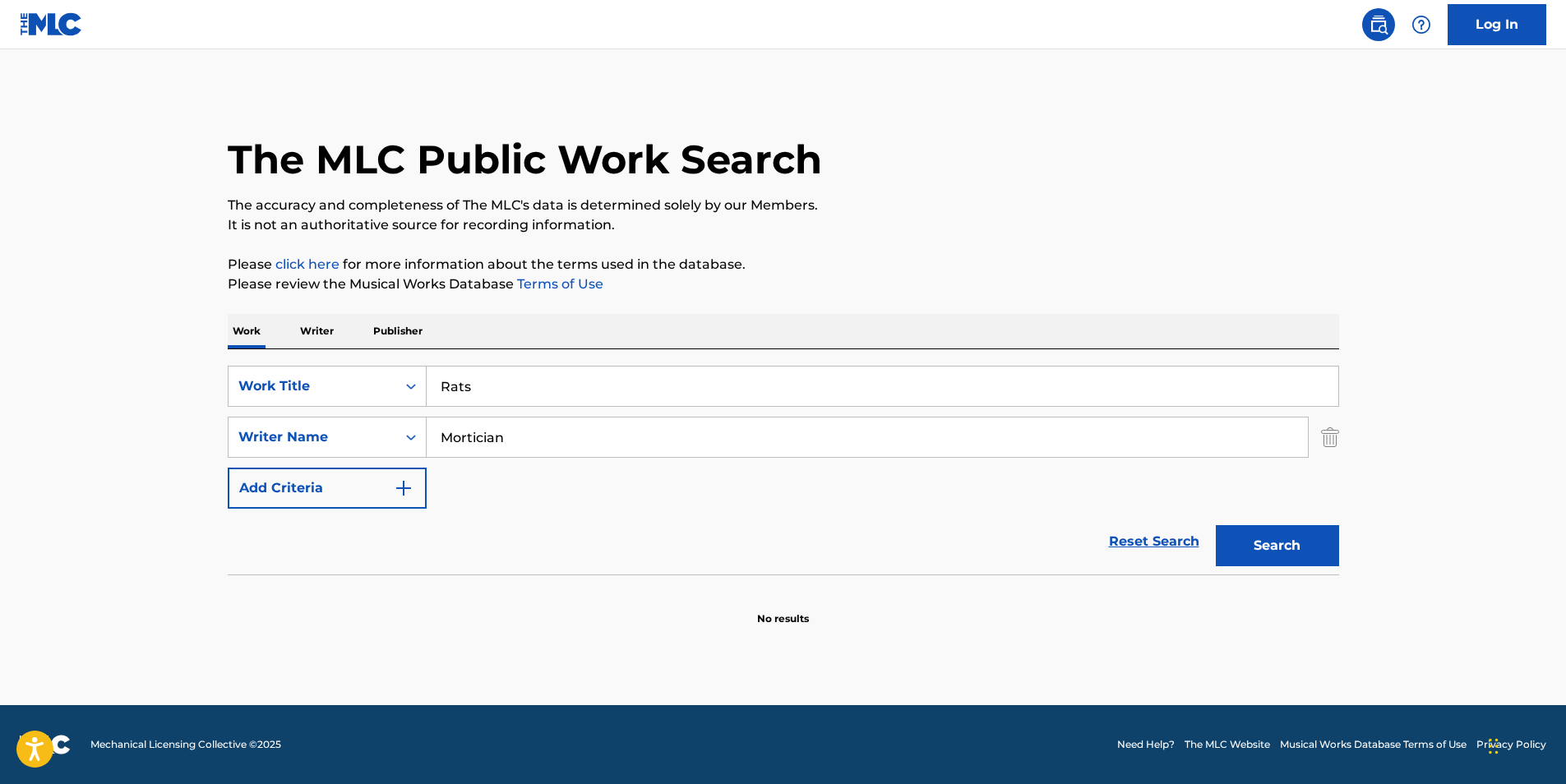
paste input "[PERSON_NAME]"
click at [887, 288] on p "Please review the Musical Works Database Terms of Use" at bounding box center [783, 284] width 1111 height 20
click at [1282, 539] on button "Search" at bounding box center [1277, 545] width 123 height 41
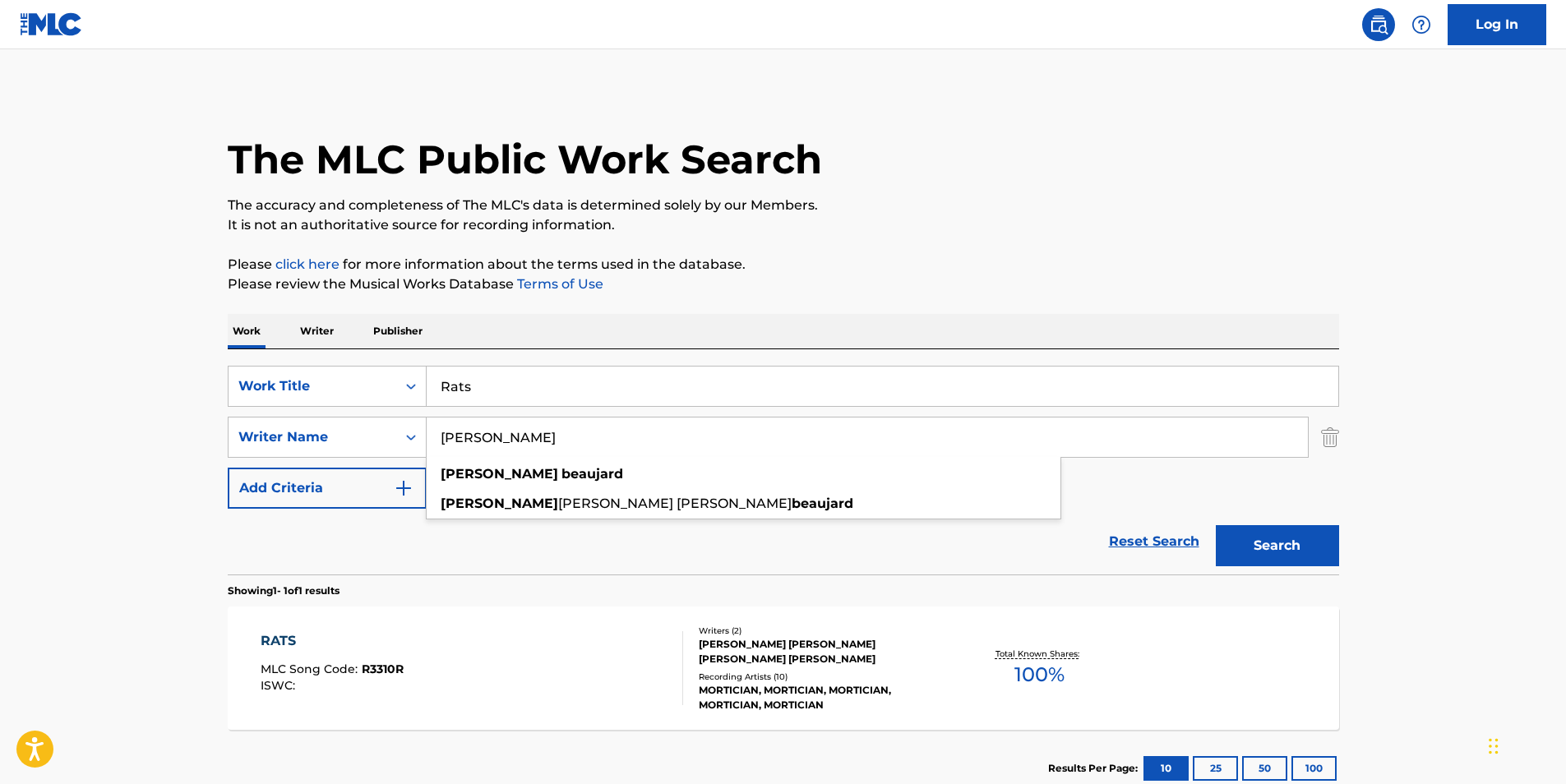
drag, startPoint x: 716, startPoint y: 455, endPoint x: 833, endPoint y: 222, distance: 260.7
click at [427, 456] on div "[PERSON_NAME] [PERSON_NAME] [PERSON_NAME] [PERSON_NAME] [PERSON_NAME]" at bounding box center [868, 436] width 881 height 39
paste input "[PERSON_NAME]"
type input "[PERSON_NAME]"
click at [837, 222] on p "It is not an authoritative source for recording information." at bounding box center [783, 224] width 1111 height 20
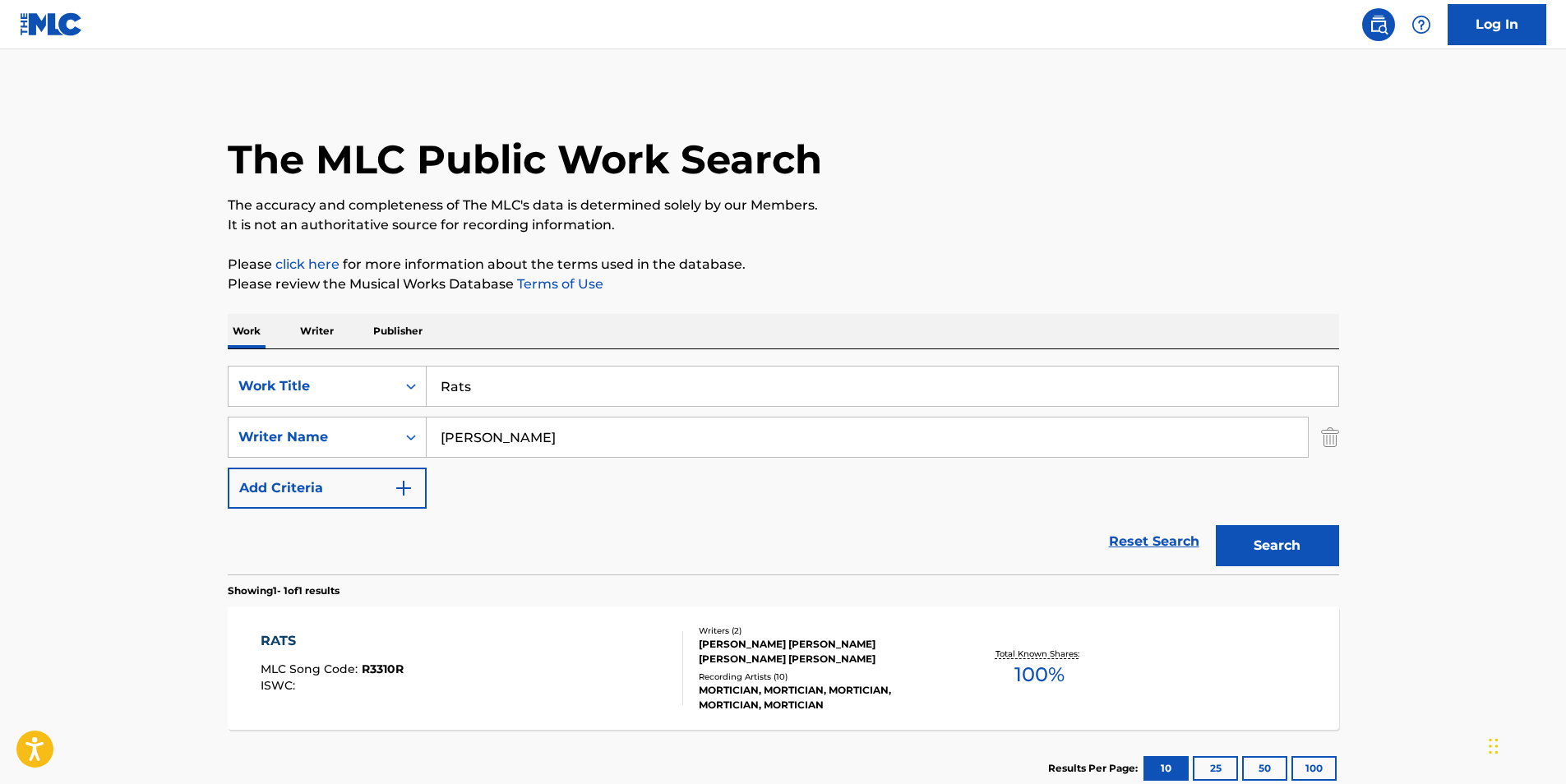
click at [1265, 555] on button "Search" at bounding box center [1277, 545] width 123 height 41
click at [548, 693] on div "RATS MLC Song Code : R3310R ISWC :" at bounding box center [472, 667] width 422 height 74
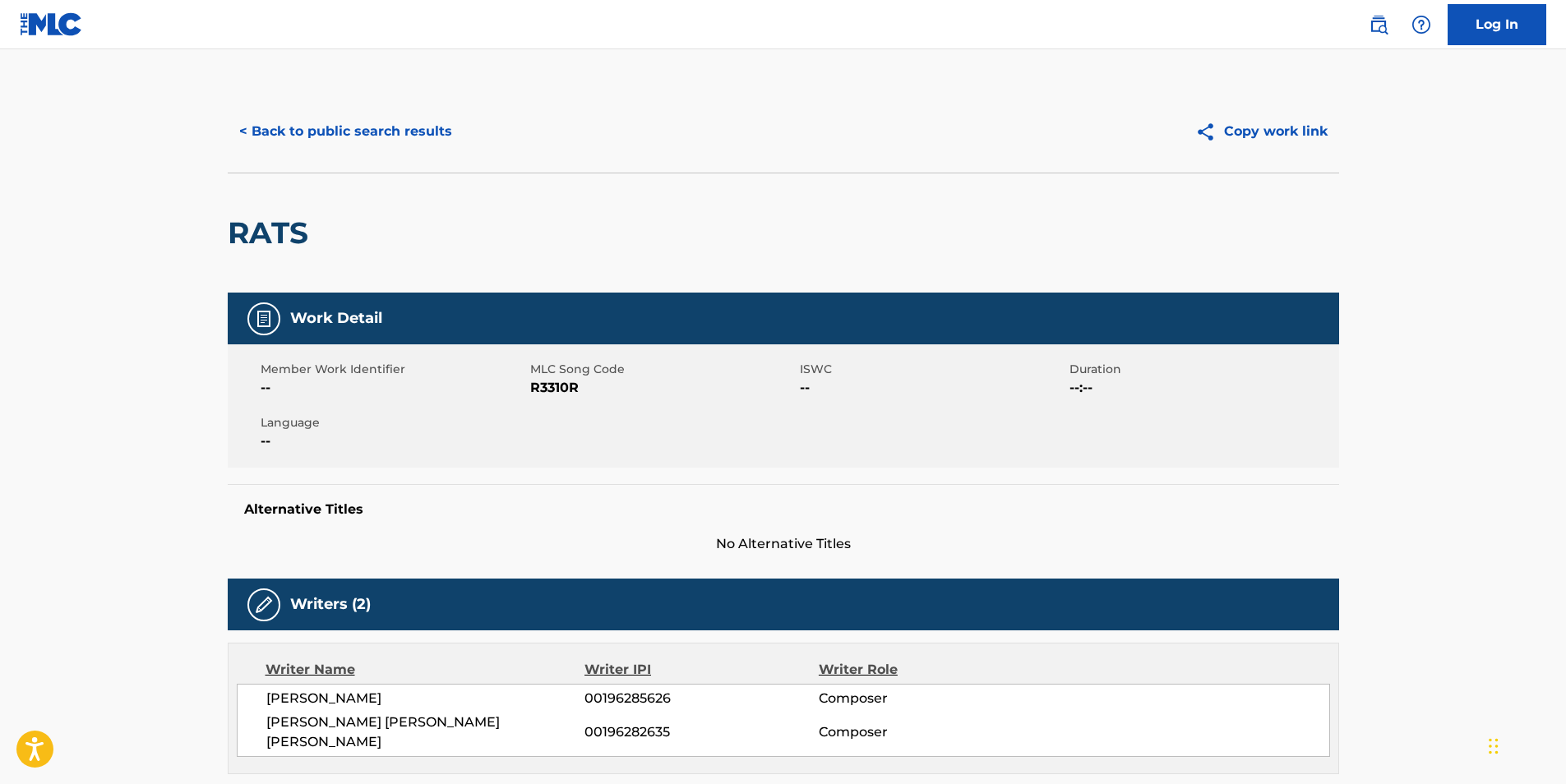
click at [338, 133] on button "< Back to public search results" at bounding box center [345, 131] width 236 height 41
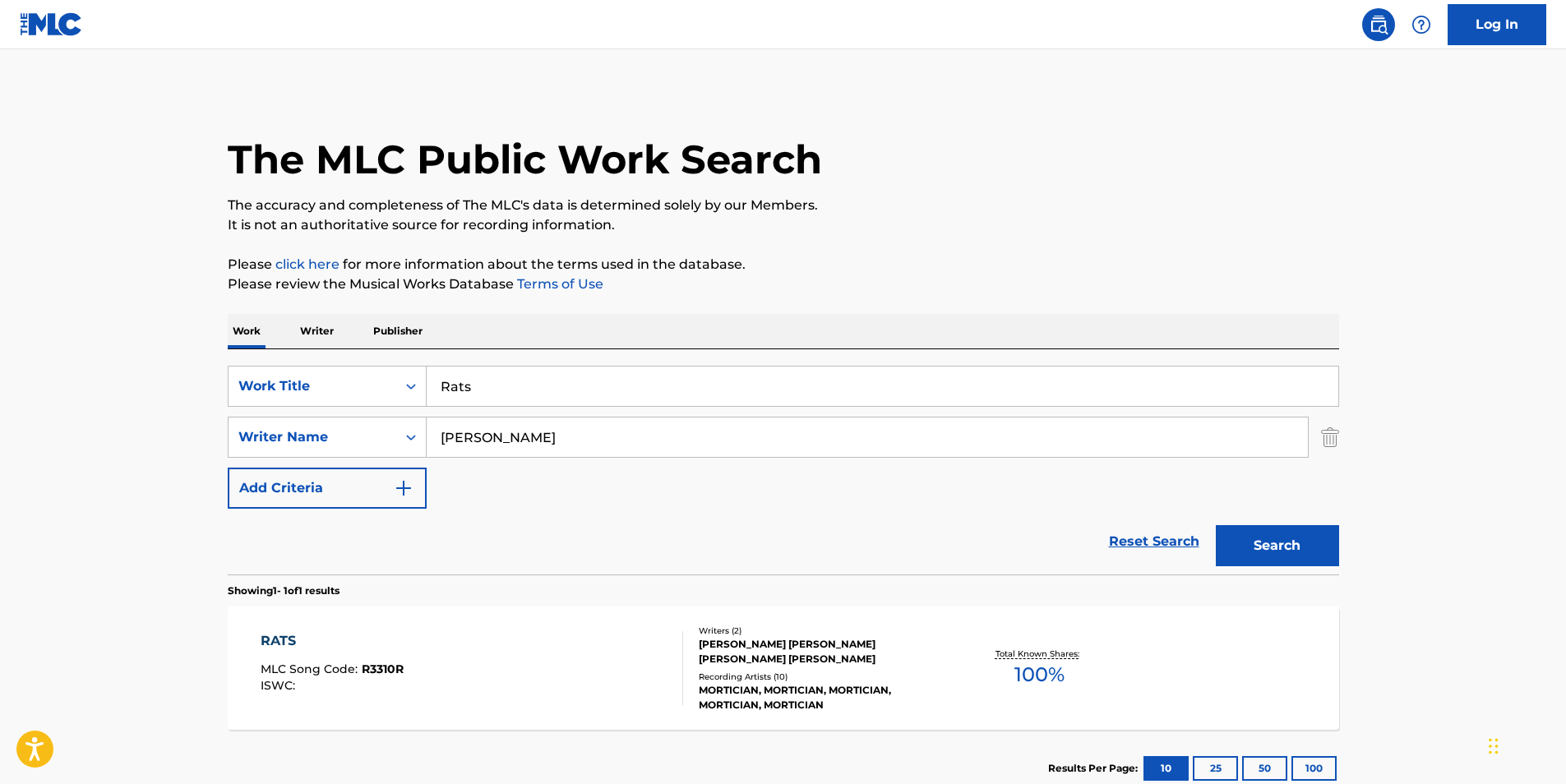
click at [492, 715] on div "RATS MLC Song Code : R3310R ISWC : Writers ( 2 ) [PERSON_NAME] [PERSON_NAME] [P…" at bounding box center [783, 667] width 1111 height 123
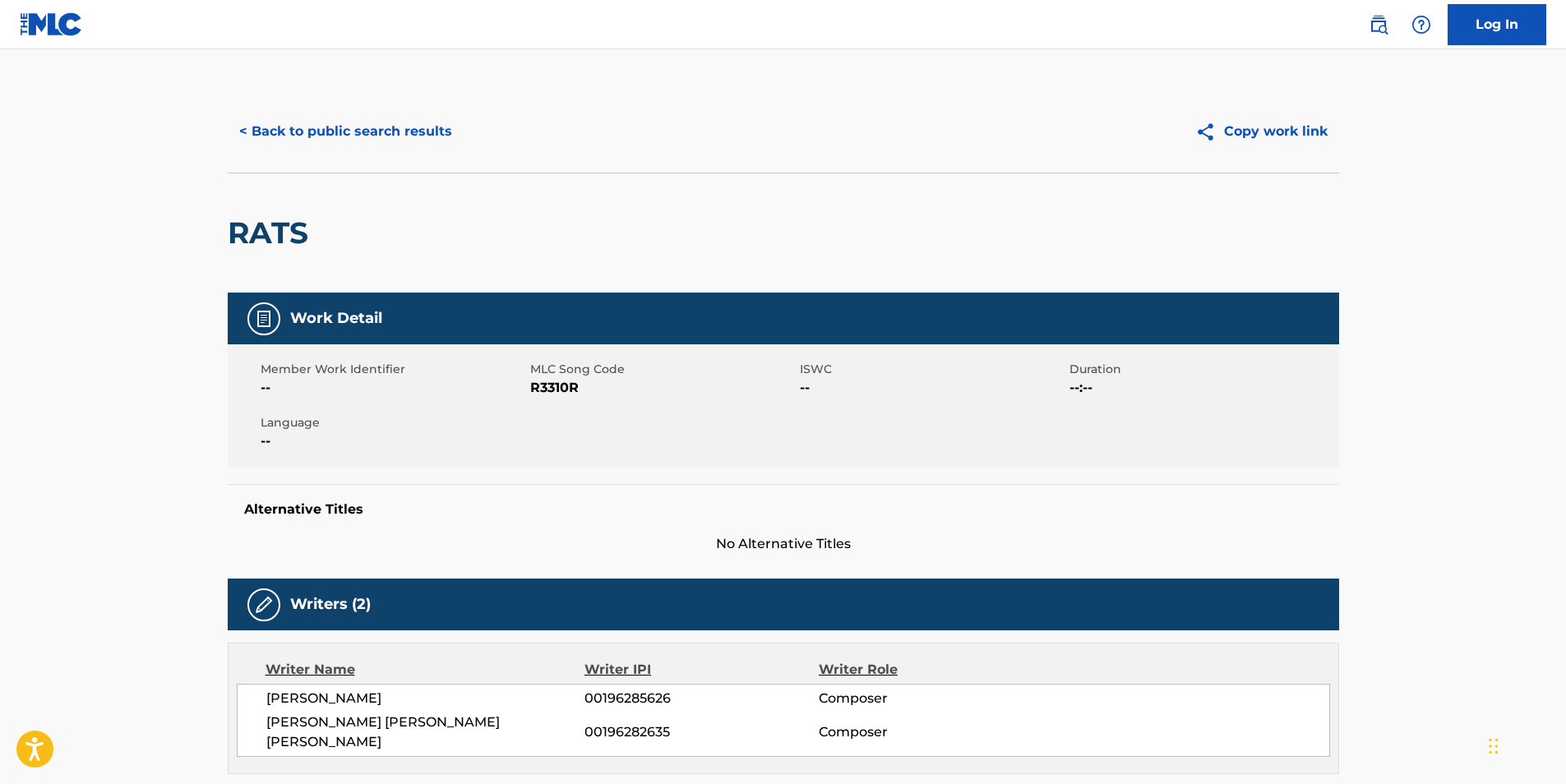
click at [335, 127] on button "< Back to public search results" at bounding box center [345, 131] width 236 height 41
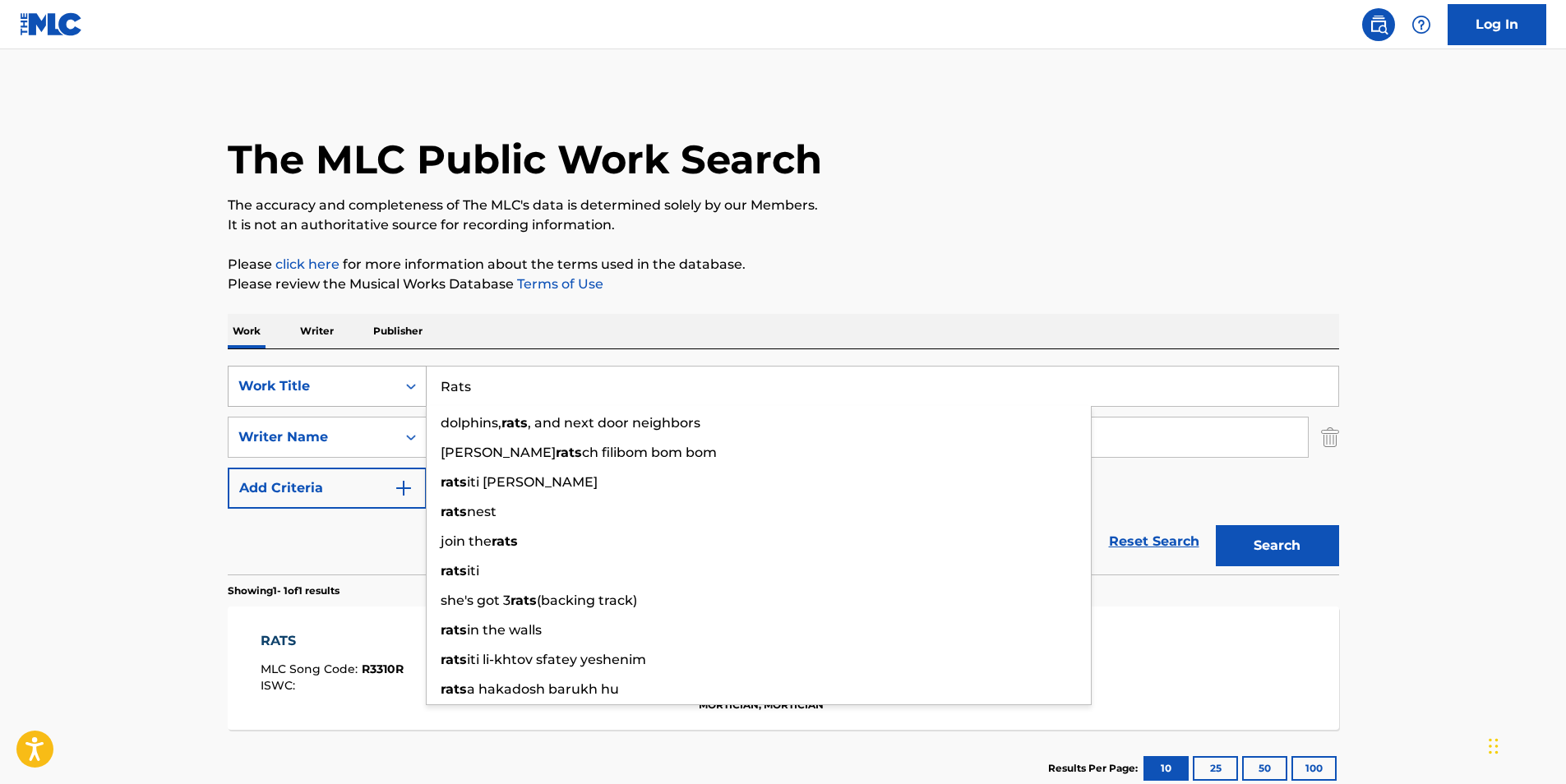
paste input "Moonlight Melody"
drag, startPoint x: 542, startPoint y: 385, endPoint x: 362, endPoint y: 385, distance: 180.0
click at [362, 385] on div "SearchWithCriteriacaeac085-1aed-44d0-89a2-6ef80cf1ac31 Work Title Rats dolphins…" at bounding box center [783, 386] width 1111 height 41
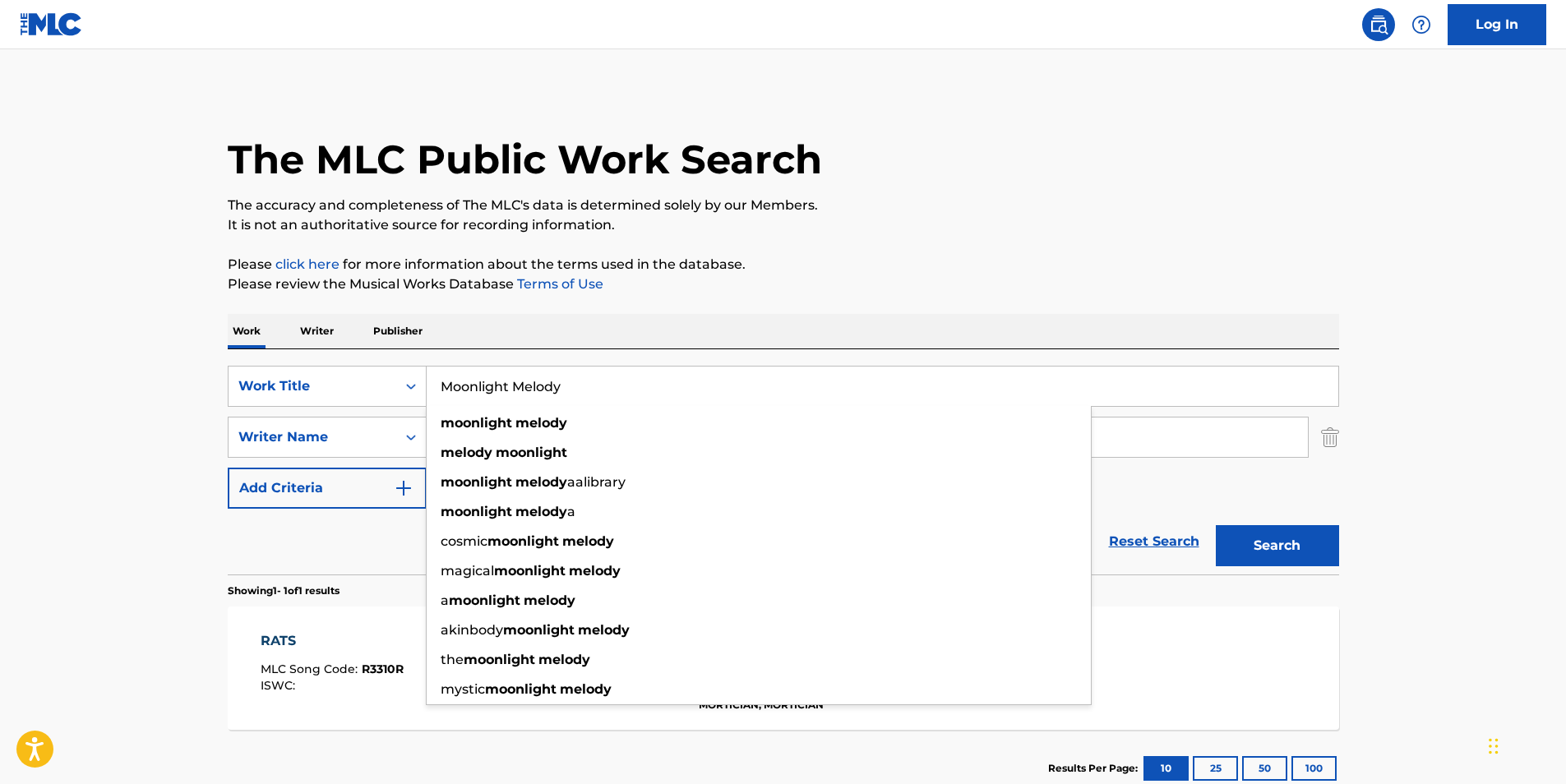
type input "Moonlight Melody"
drag, startPoint x: 1212, startPoint y: 239, endPoint x: 1201, endPoint y: 230, distance: 14.2
click at [1206, 233] on div "The MLC Public Work Search The accuracy and completeness of The MLC's data is d…" at bounding box center [783, 449] width 1151 height 716
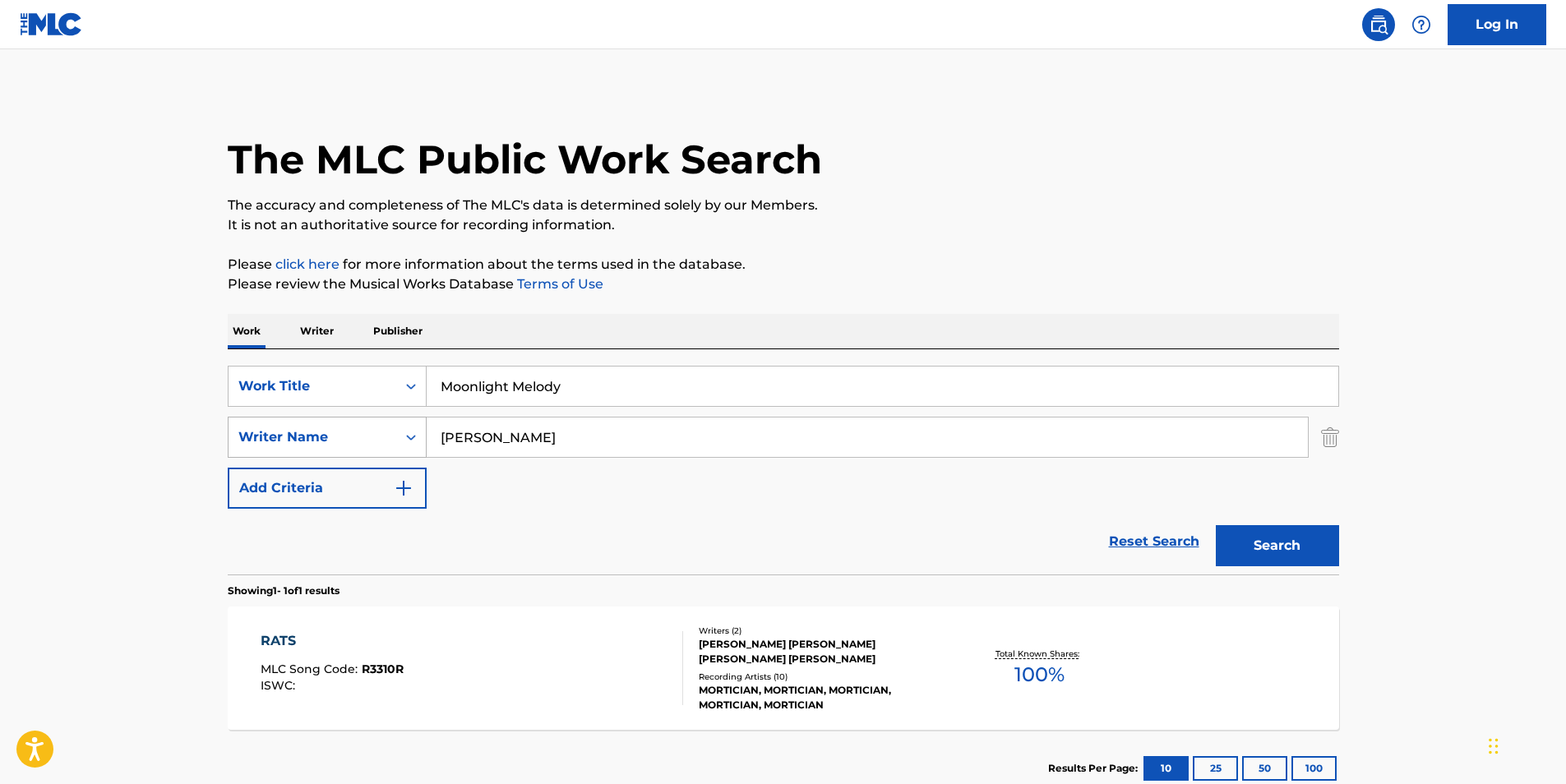
drag, startPoint x: 418, startPoint y: 446, endPoint x: 392, endPoint y: 446, distance: 26.0
click at [392, 446] on div "SearchWithCriteriac0399f02-a446-43eb-984f-0c51edda852a Writer Name [PERSON_NAME]" at bounding box center [783, 436] width 1111 height 41
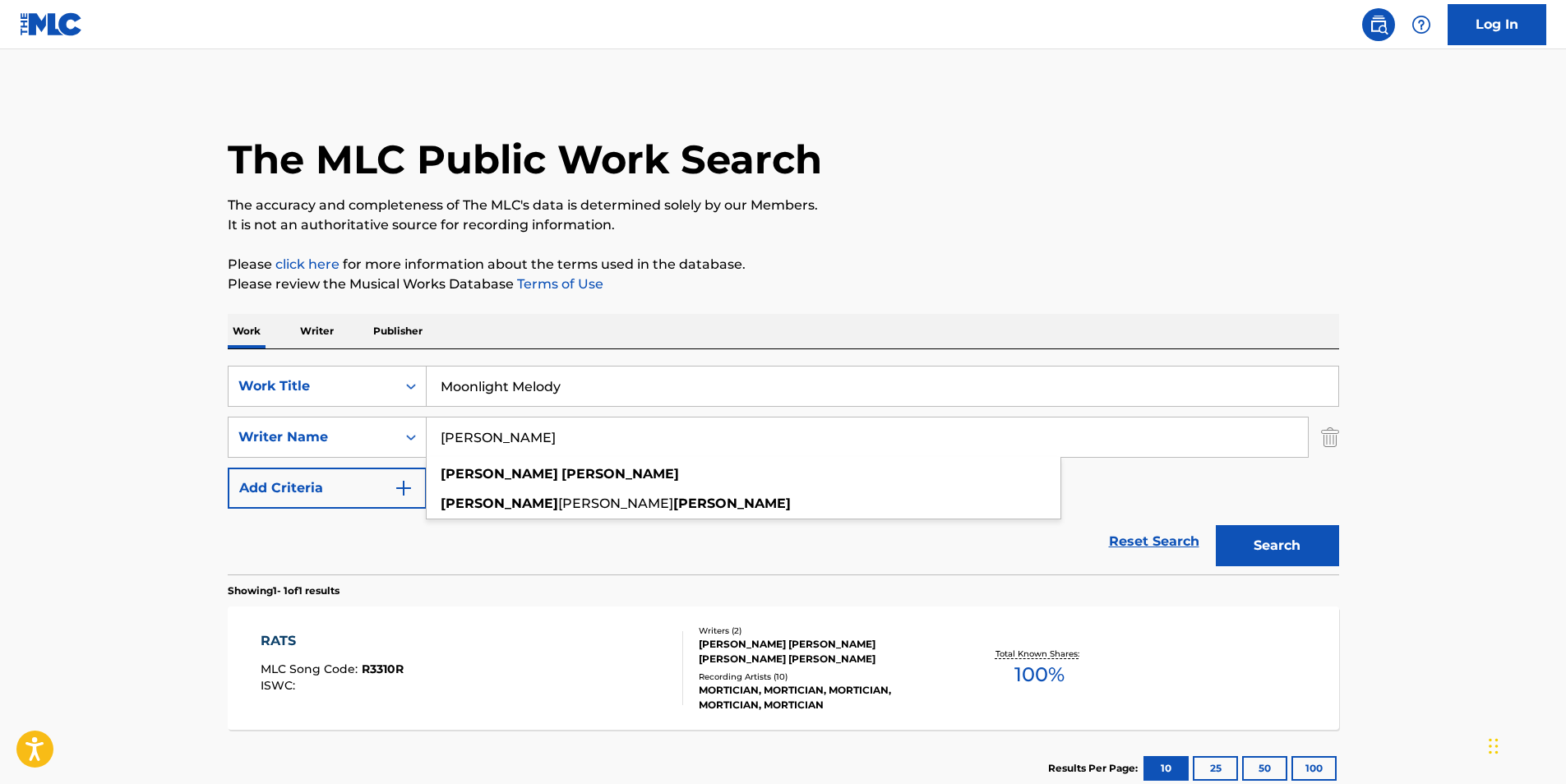
paste input "Sleep Tribe"
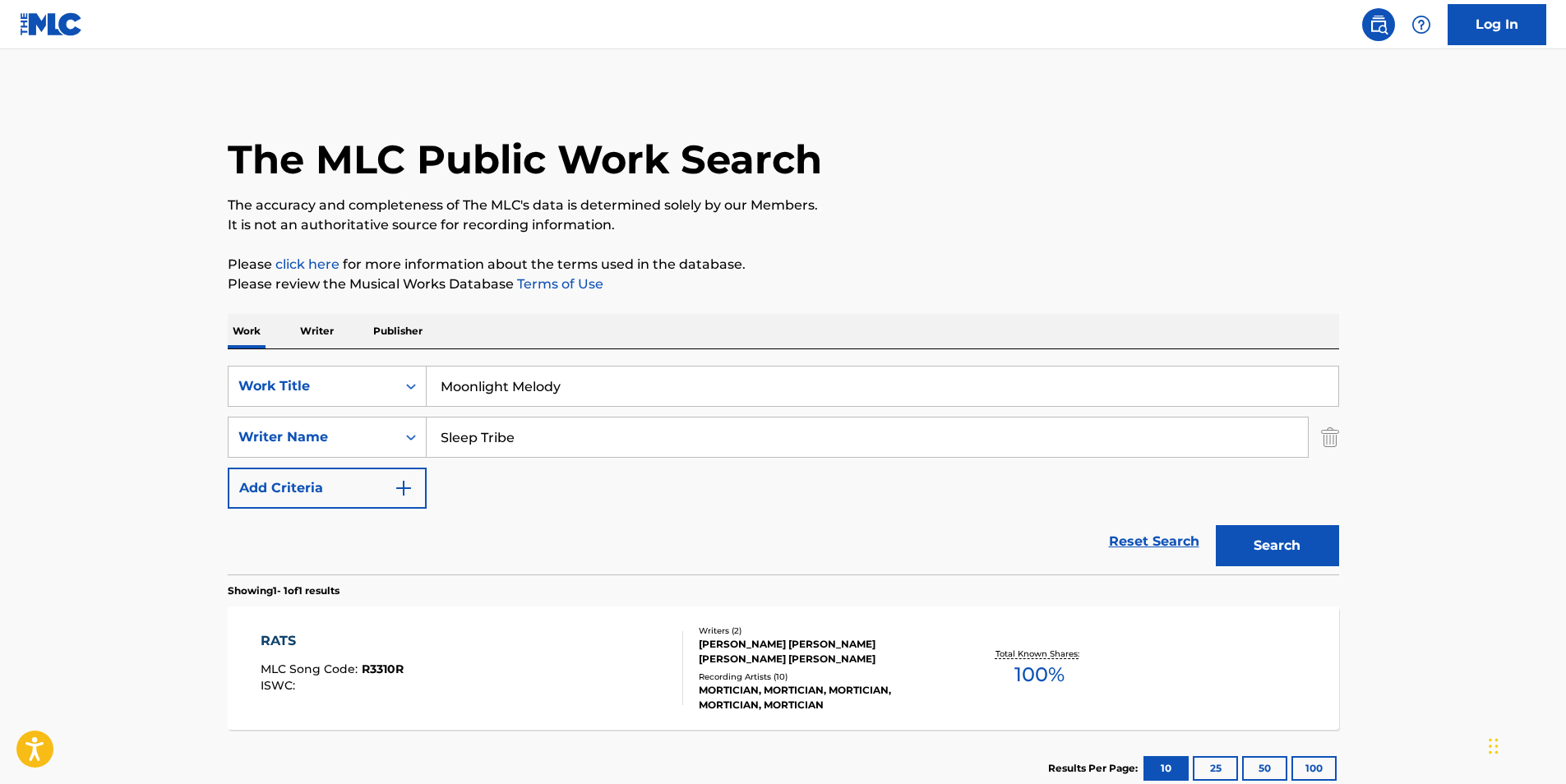
click at [1007, 291] on p "Please review the Musical Works Database Terms of Use" at bounding box center [783, 284] width 1111 height 20
click at [1285, 550] on button "Search" at bounding box center [1277, 545] width 123 height 41
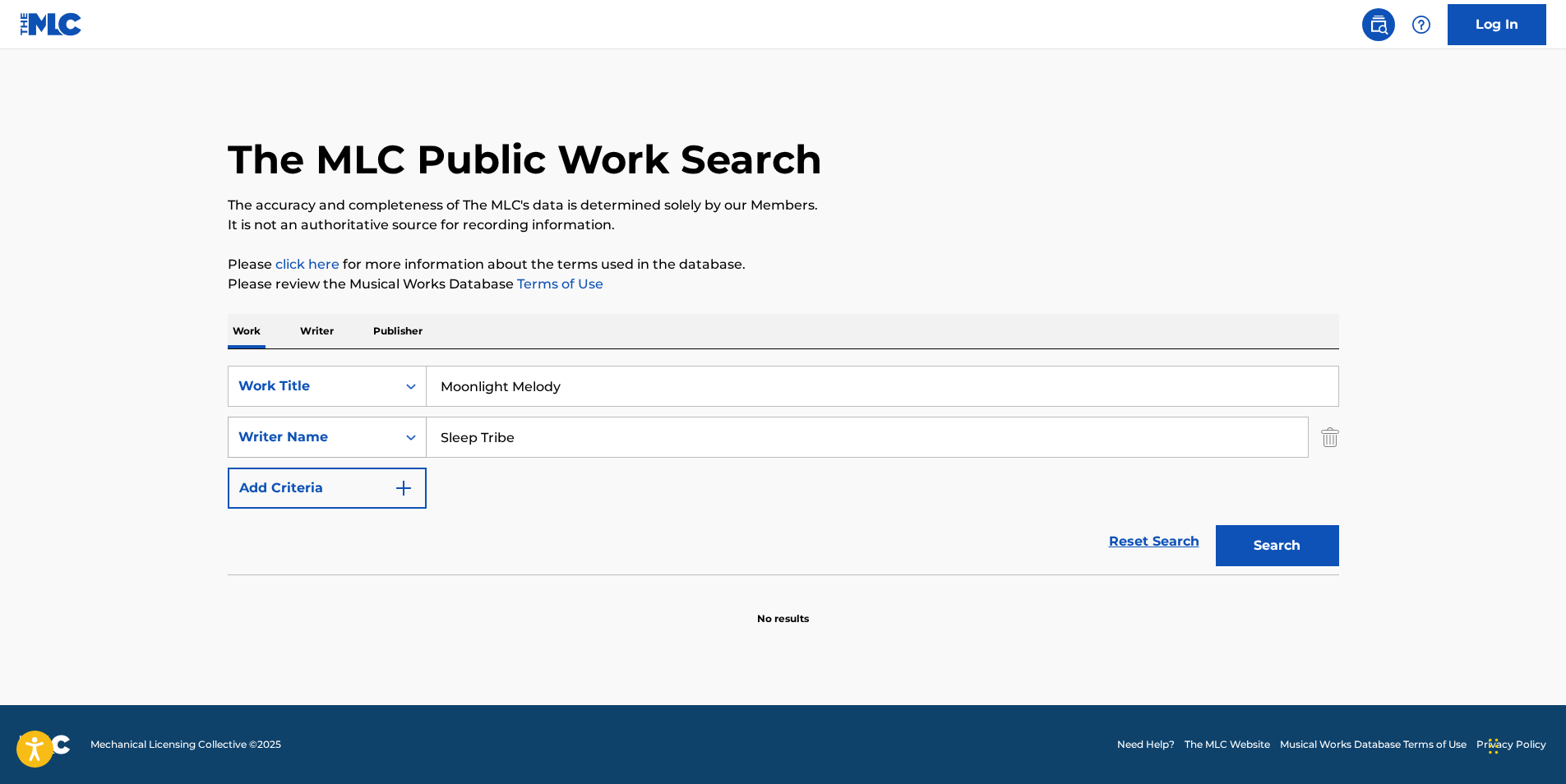
paste input "[PERSON_NAME] [PERSON_NAME]"
drag, startPoint x: 590, startPoint y: 443, endPoint x: 362, endPoint y: 442, distance: 228.0
click at [362, 442] on div "SearchWithCriteriac0399f02-a446-43eb-984f-0c51edda852a Writer Name [PERSON_NAME…" at bounding box center [783, 436] width 1111 height 41
type input "[PERSON_NAME] [PERSON_NAME]"
click at [1076, 133] on div "The MLC Public Work Search" at bounding box center [783, 151] width 1111 height 120
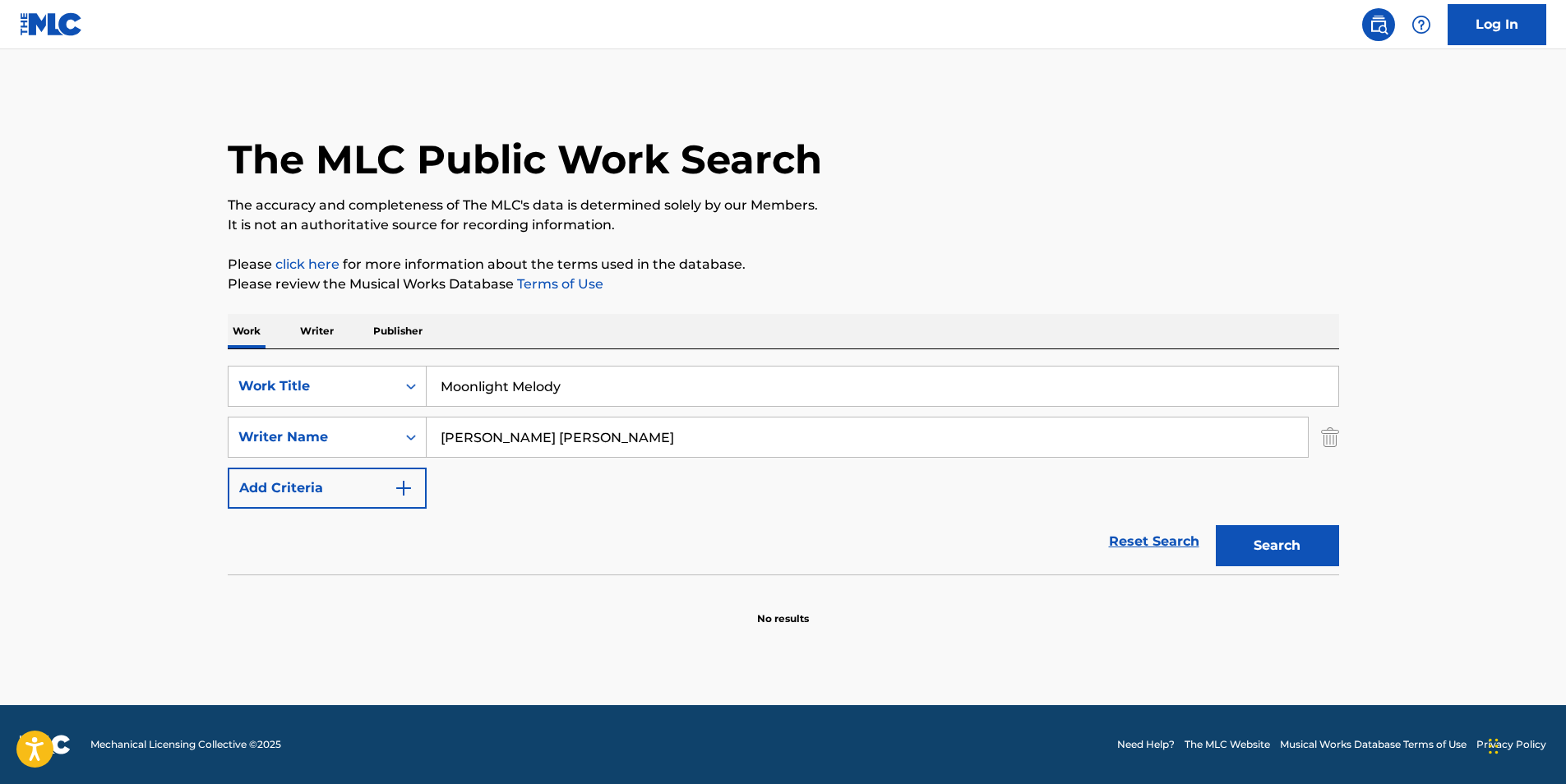
click at [1260, 543] on button "Search" at bounding box center [1277, 545] width 123 height 41
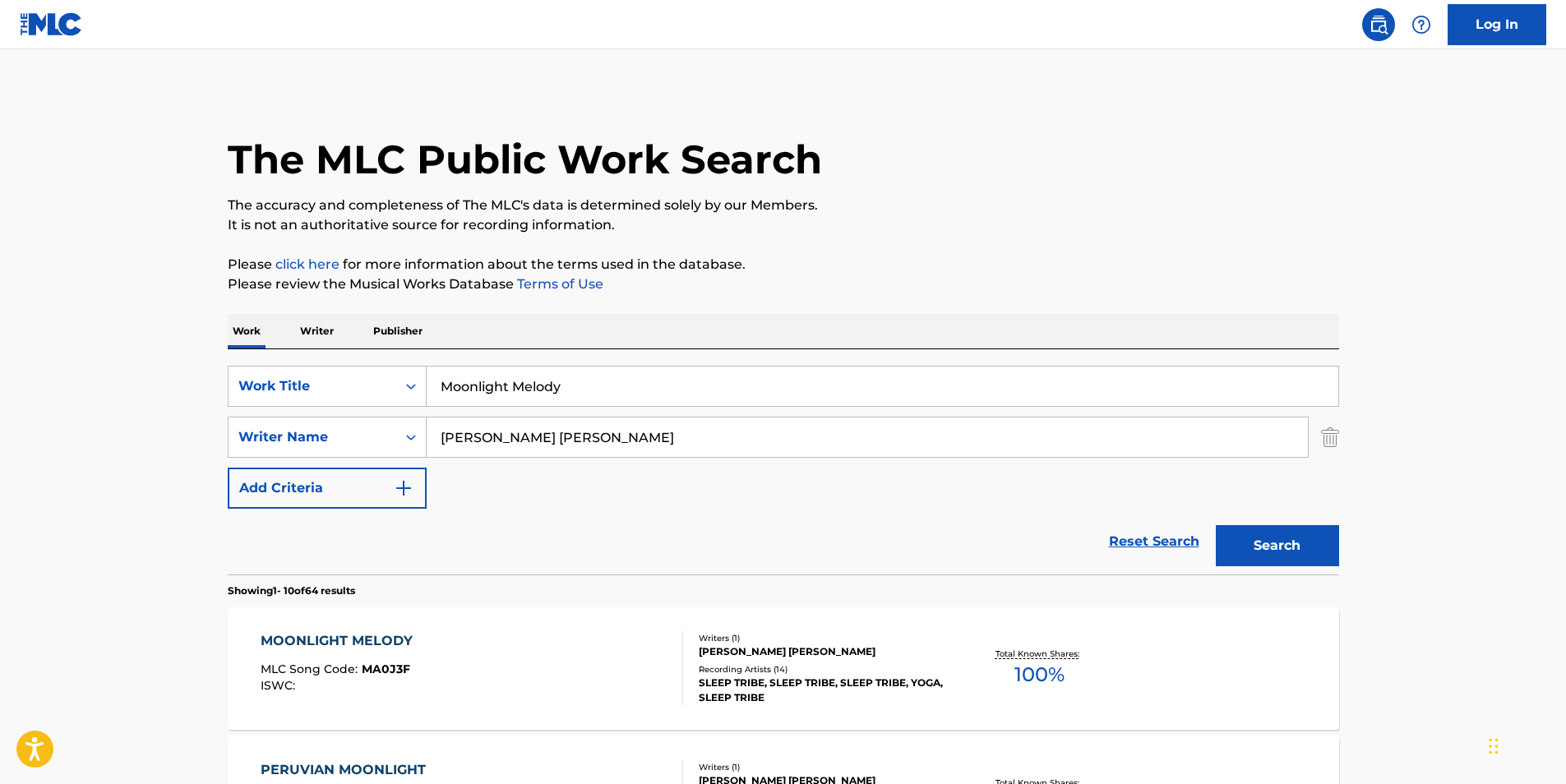
scroll to position [164, 0]
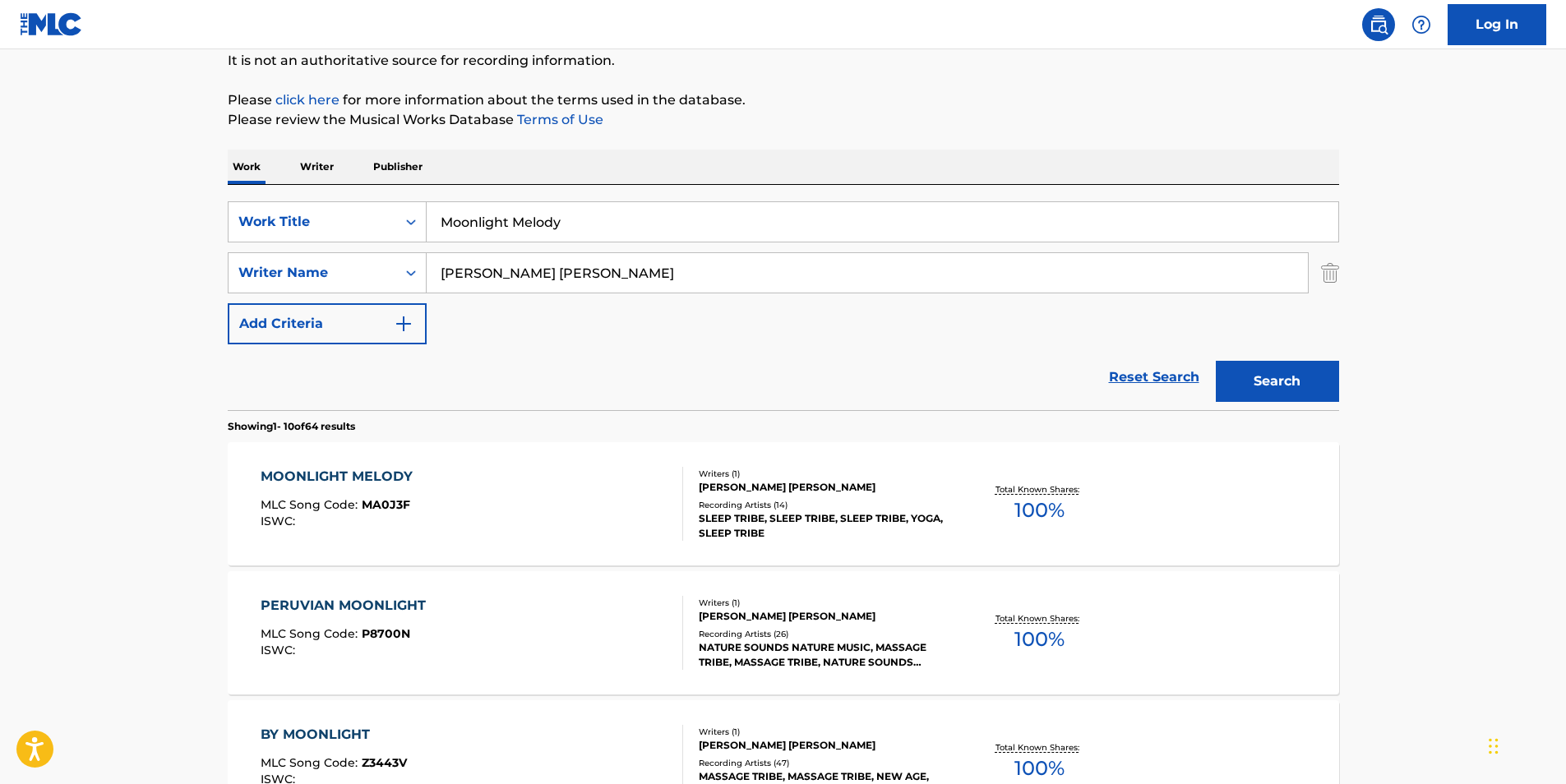
click at [447, 510] on div "MOONLIGHT MELODY MLC Song Code : MA0J3F ISWC :" at bounding box center [472, 503] width 422 height 74
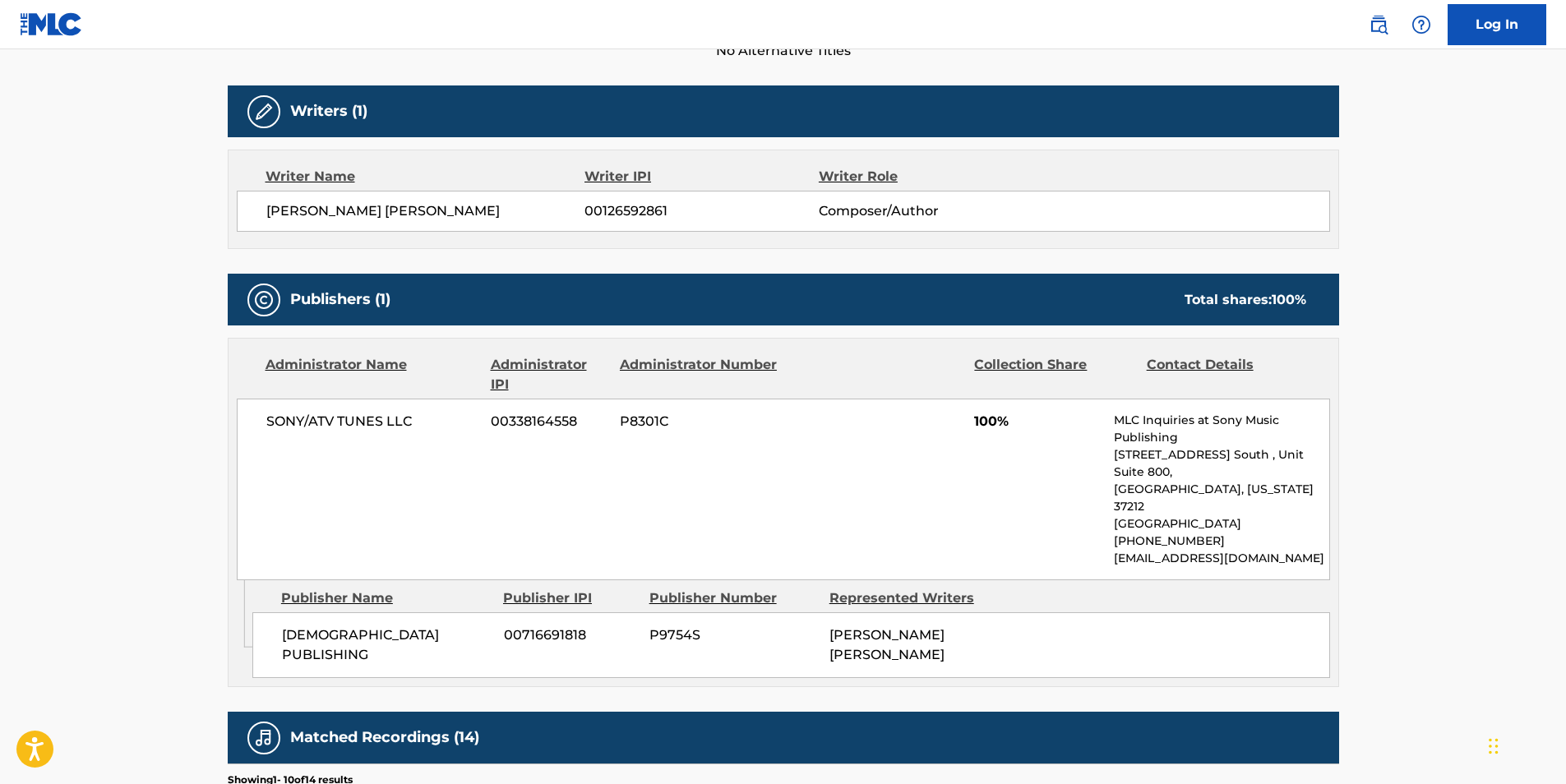
scroll to position [657, 0]
